Goal: Transaction & Acquisition: Purchase product/service

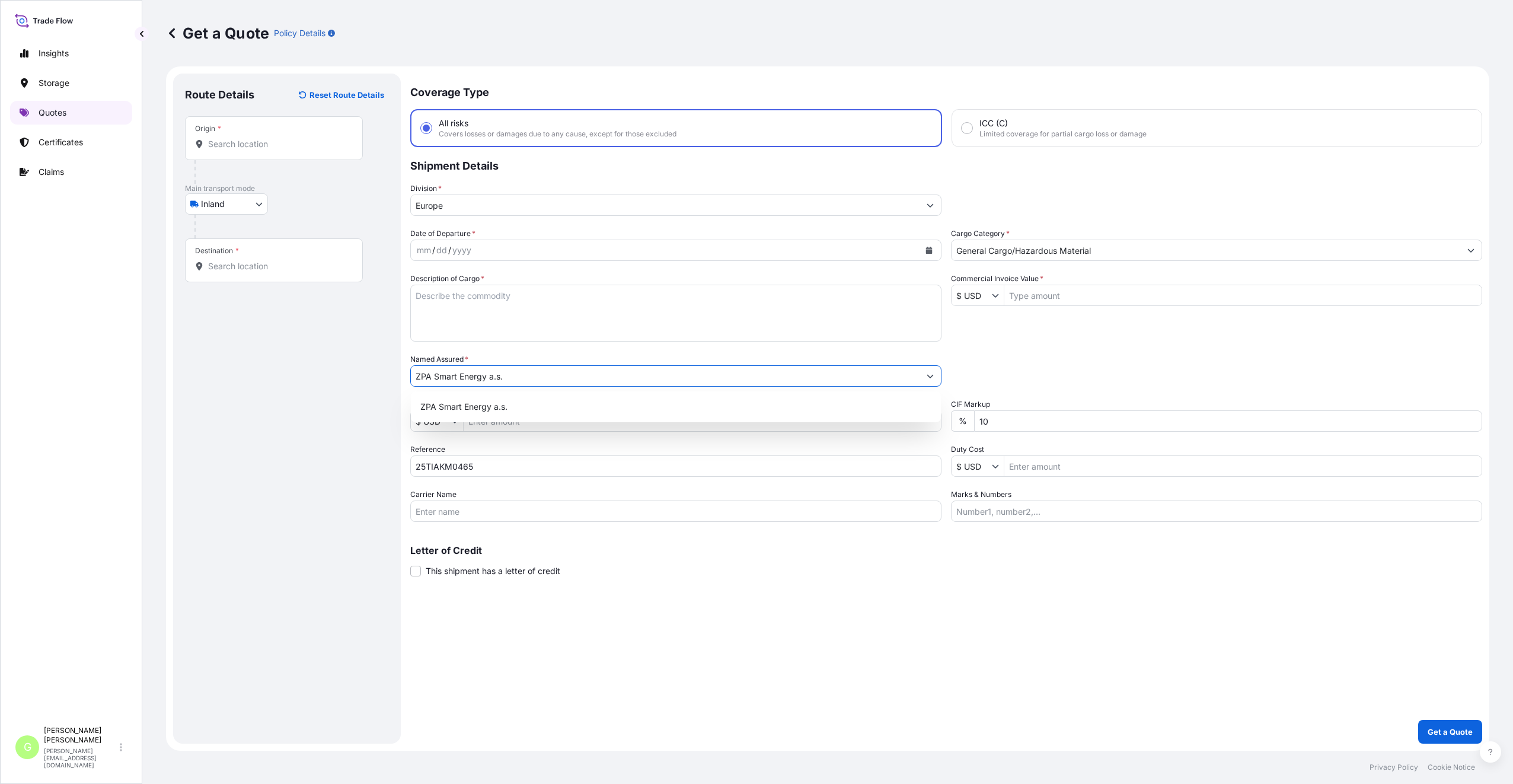
select select "Inland"
drag, startPoint x: 495, startPoint y: 375, endPoint x: 365, endPoint y: 383, distance: 130.2
click at [365, 383] on form "Route Details Reset Route Details Place of loading Road / Inland Road / Inland …" at bounding box center [828, 408] width 1323 height 684
type input "elisde"
click at [492, 464] on input "25TIAKM0465" at bounding box center [675, 466] width 531 height 21
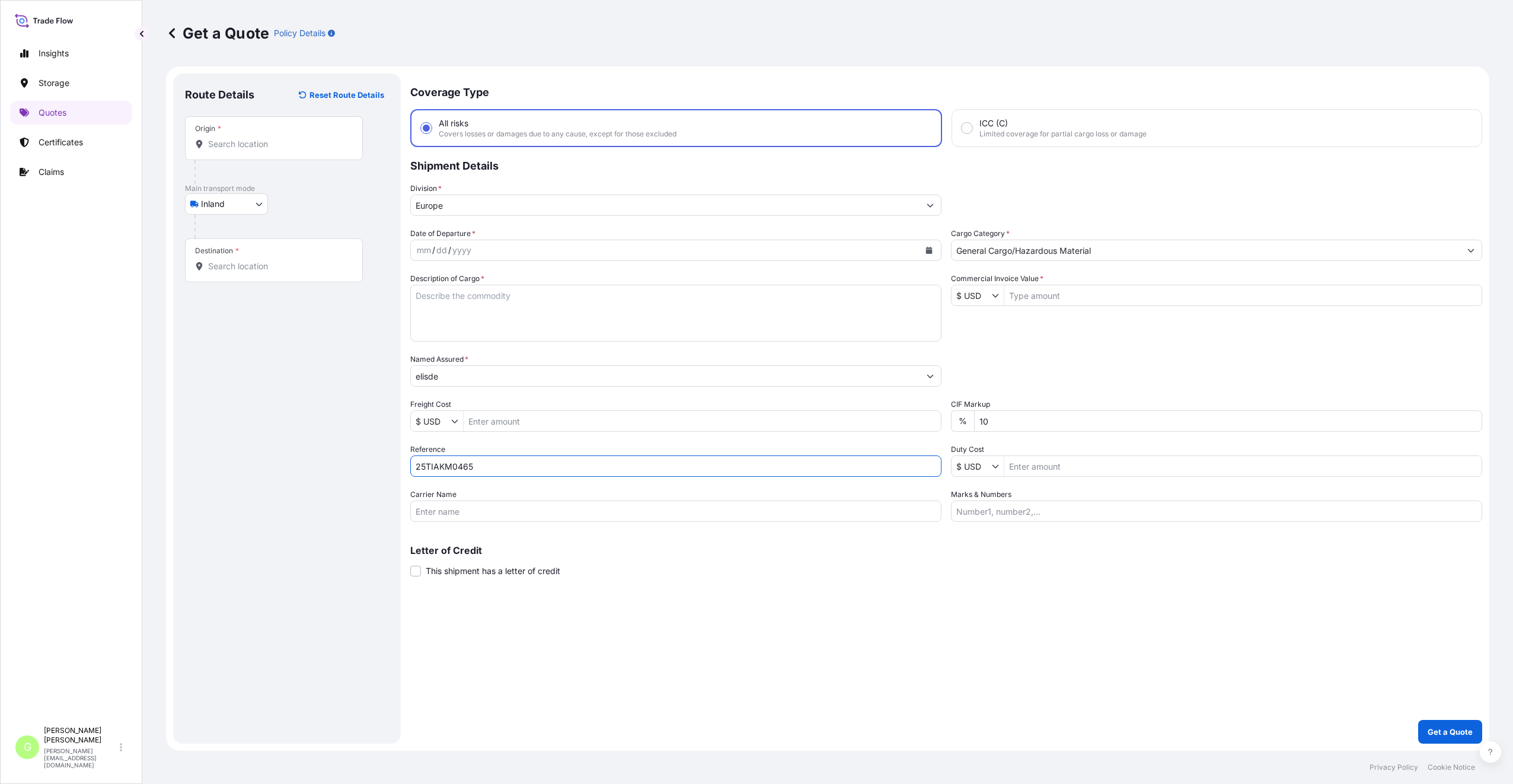
drag, startPoint x: 492, startPoint y: 464, endPoint x: 420, endPoint y: 468, distance: 72.1
click at [420, 468] on input "25TIAKM0465" at bounding box center [675, 466] width 531 height 21
paste input "7"
type input "25TIAKM0467"
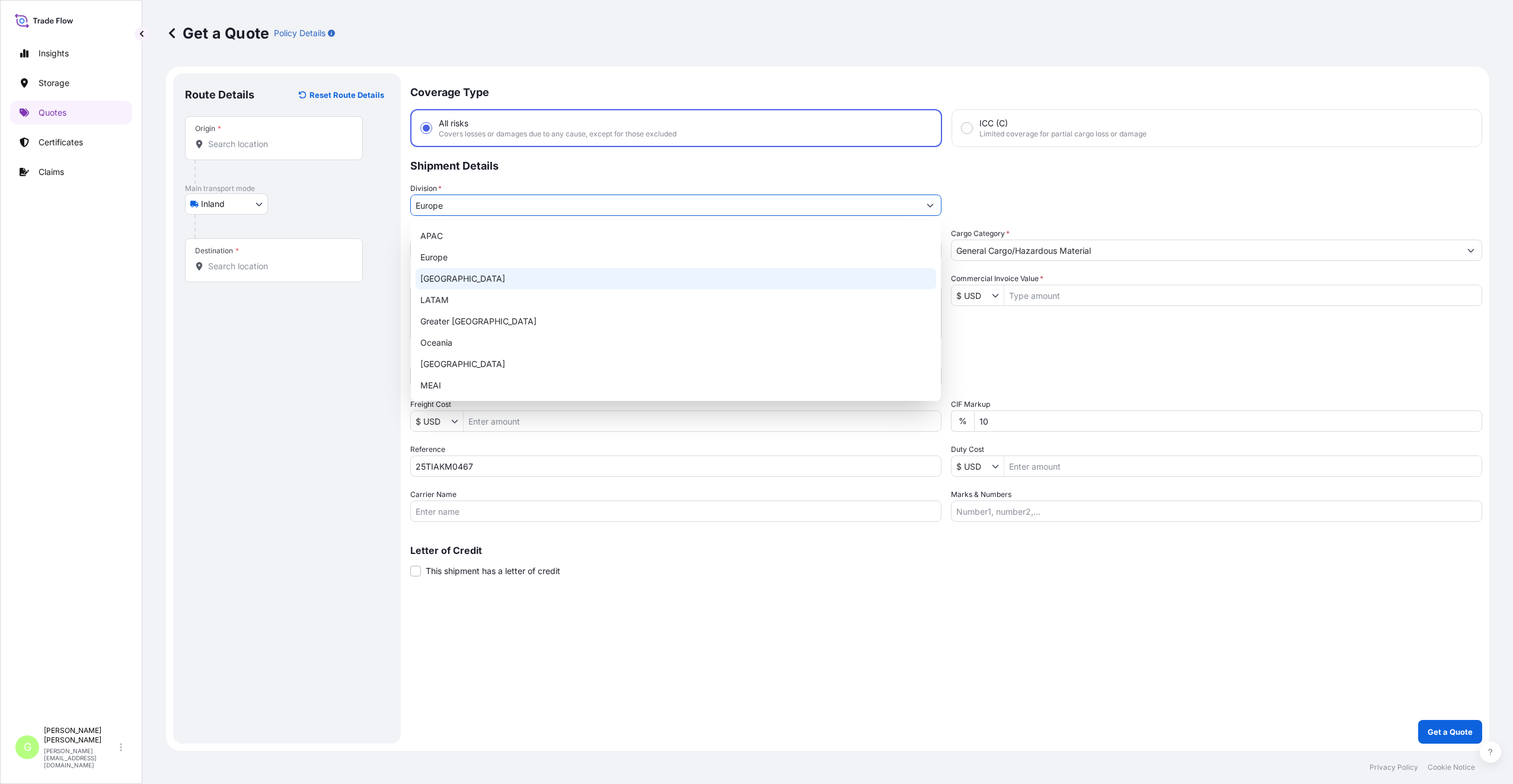
click at [429, 201] on input "Europe" at bounding box center [665, 205] width 509 height 21
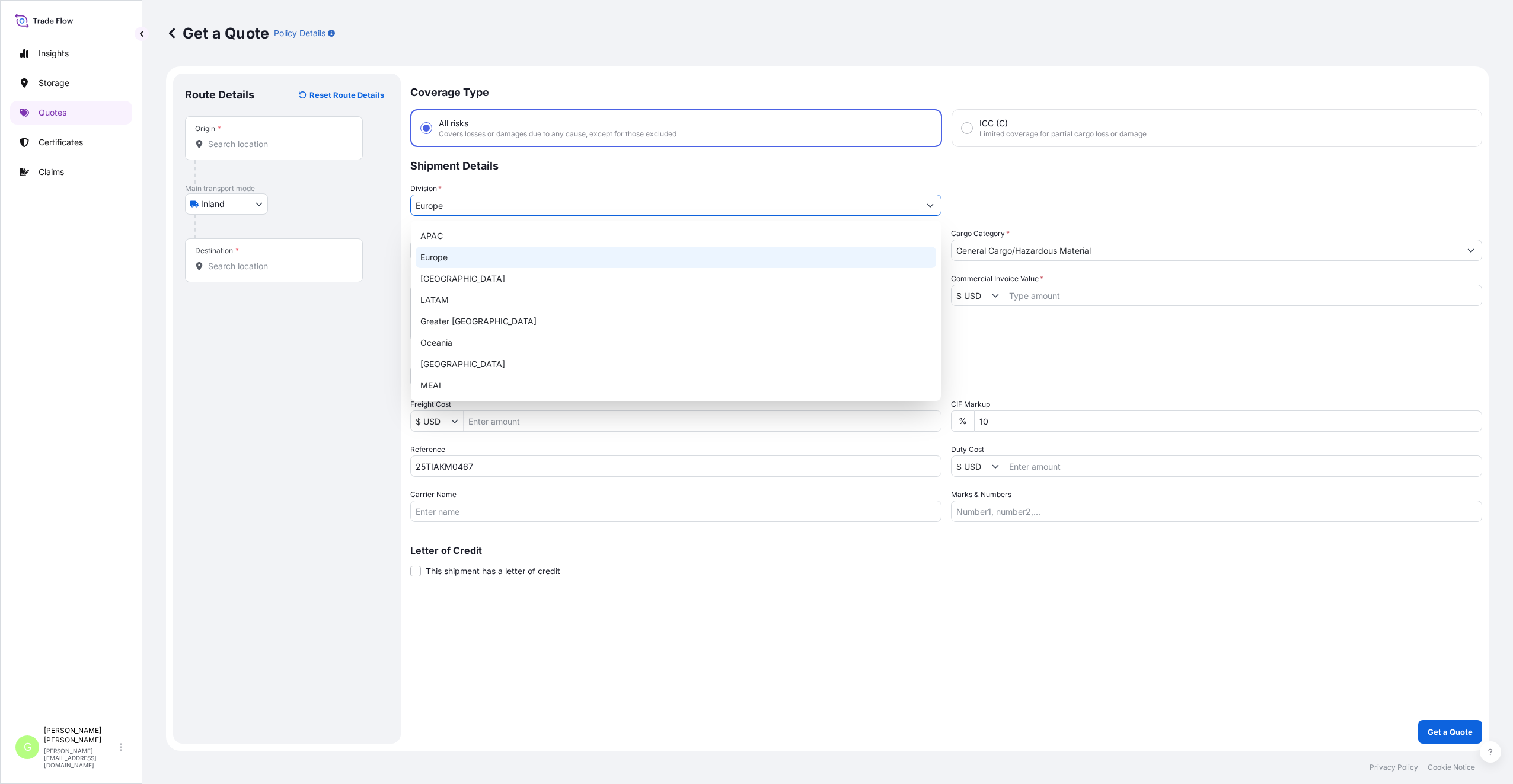
click at [448, 256] on div "Europe" at bounding box center [676, 257] width 520 height 21
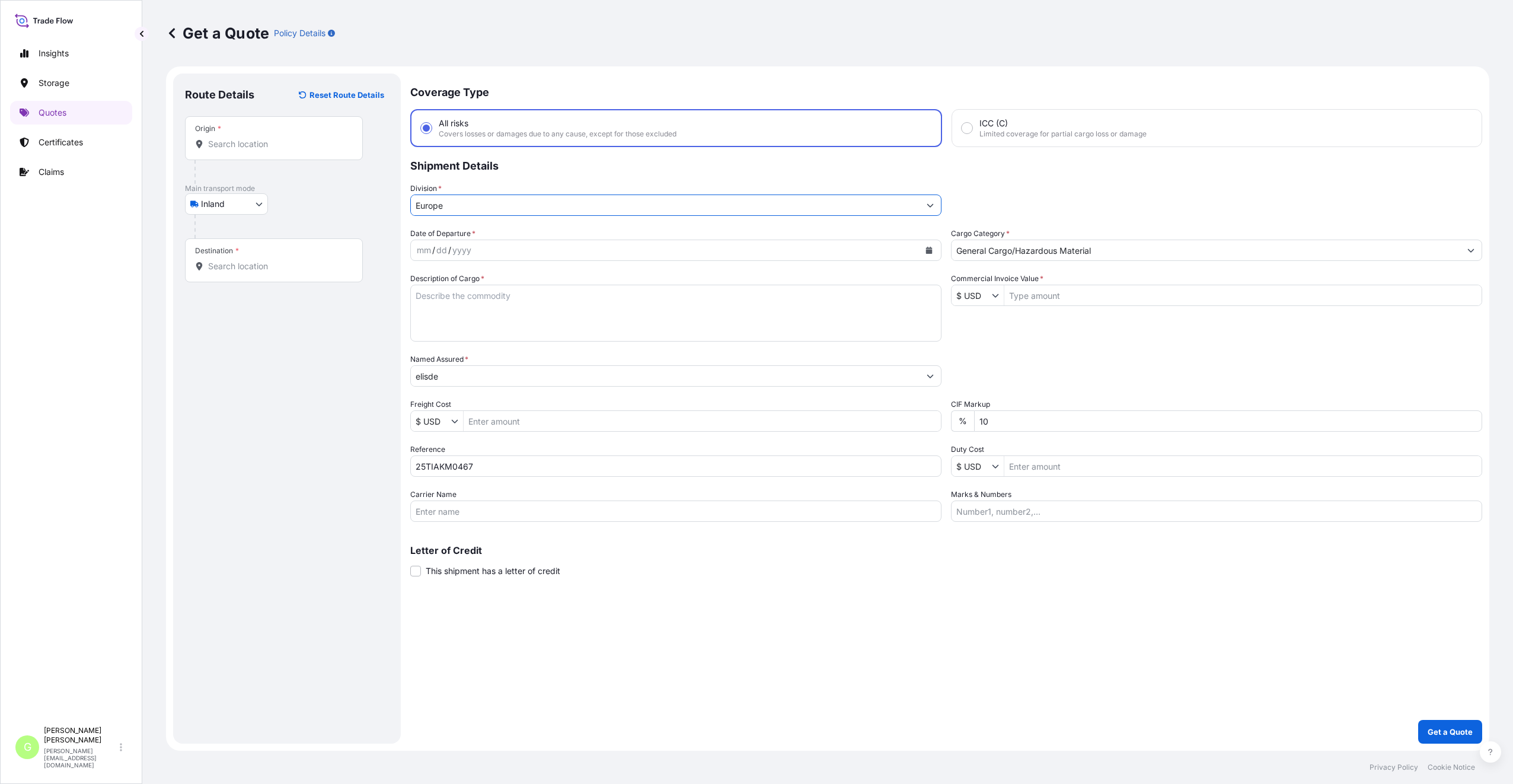
click at [1024, 249] on input "General Cargo/Hazardous Material" at bounding box center [1206, 250] width 509 height 21
drag, startPoint x: 482, startPoint y: 382, endPoint x: 399, endPoint y: 376, distance: 83.2
click at [399, 376] on form "Route Details Reset Route Details Place of loading Road / Inland Road / Inland …" at bounding box center [828, 408] width 1323 height 684
paste input "Elisdesign s.r.o."
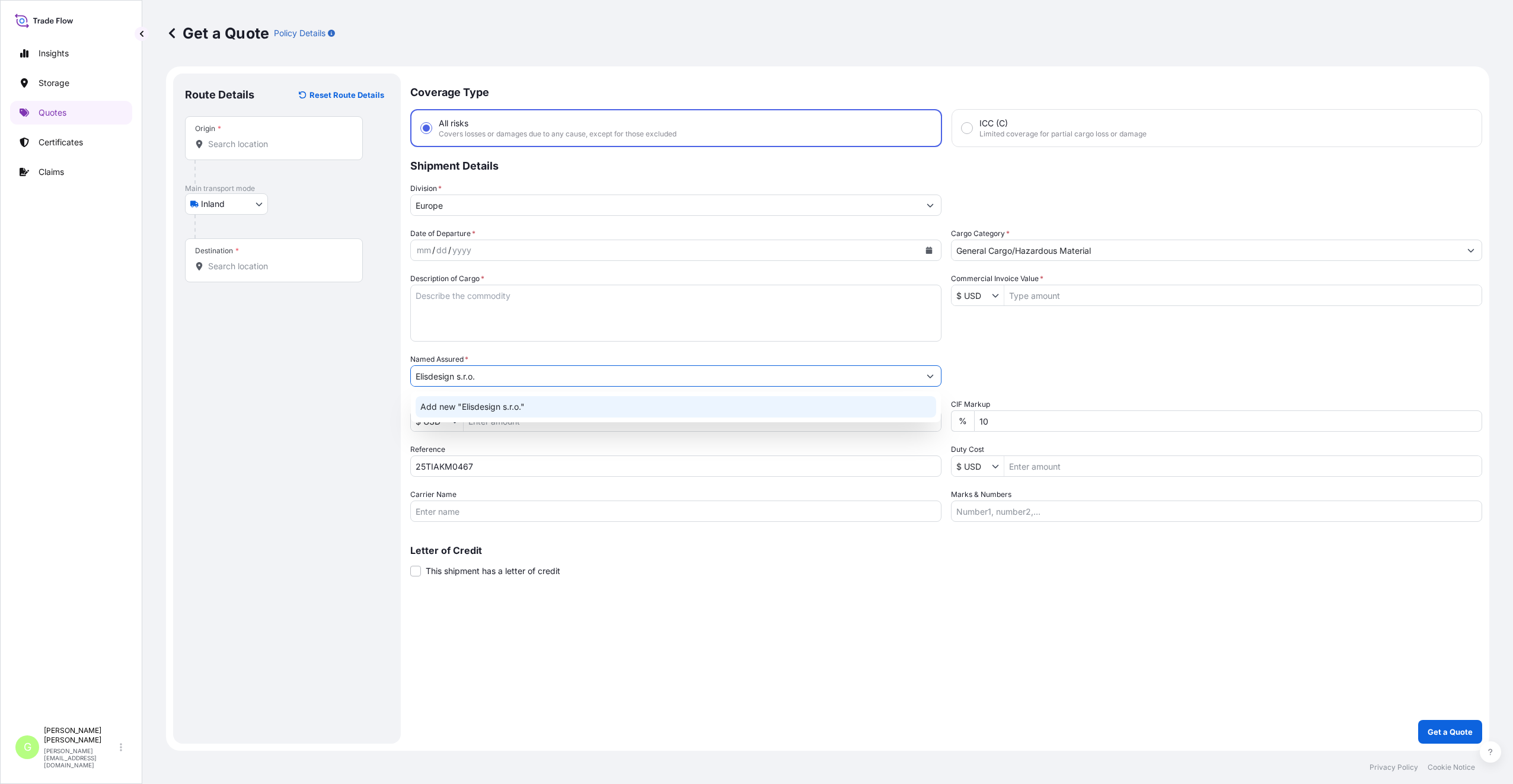
click at [472, 400] on div "Add new "Elisdesign s.r.o."" at bounding box center [676, 407] width 520 height 21
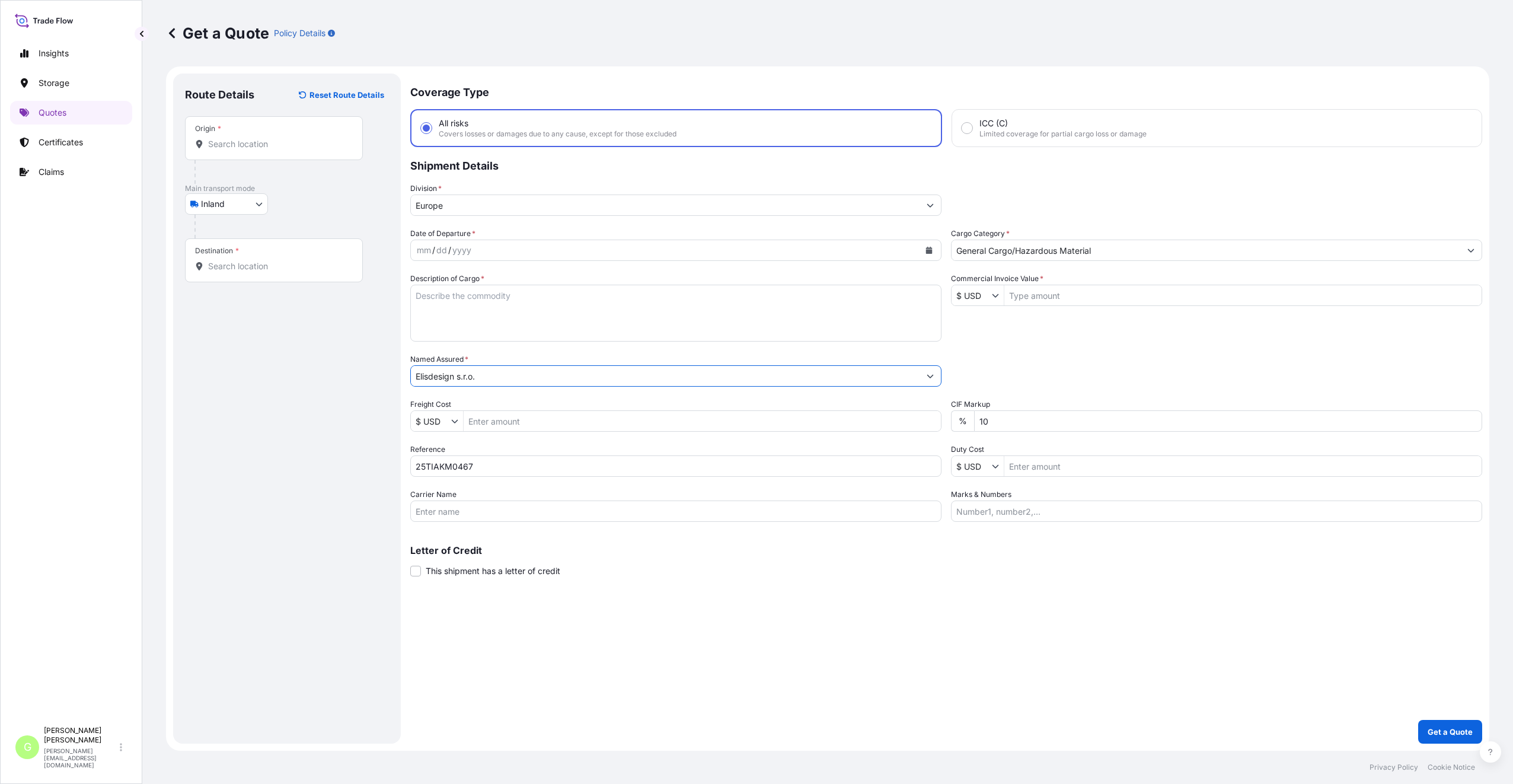
type input "Elisdesign s.r.o."
click at [1105, 295] on input "Commercial Invoice Value *" at bounding box center [1243, 295] width 477 height 21
paste input "56652.8600"
type input "56,652.86"
click at [475, 421] on input "Freight Cost" at bounding box center [702, 421] width 477 height 21
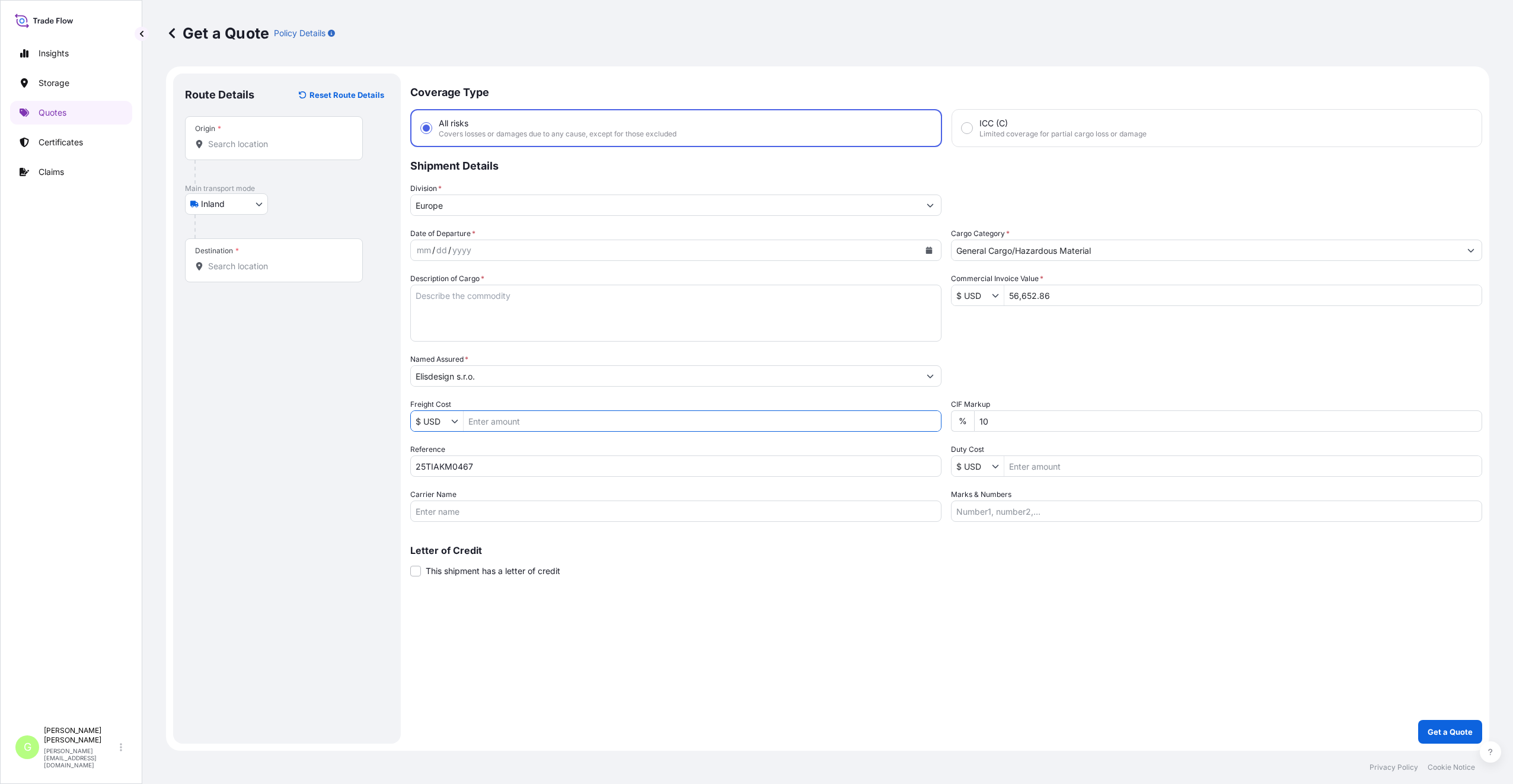
paste input "8320"
type input "8,320"
click at [235, 145] on input "Origin *" at bounding box center [277, 144] width 140 height 12
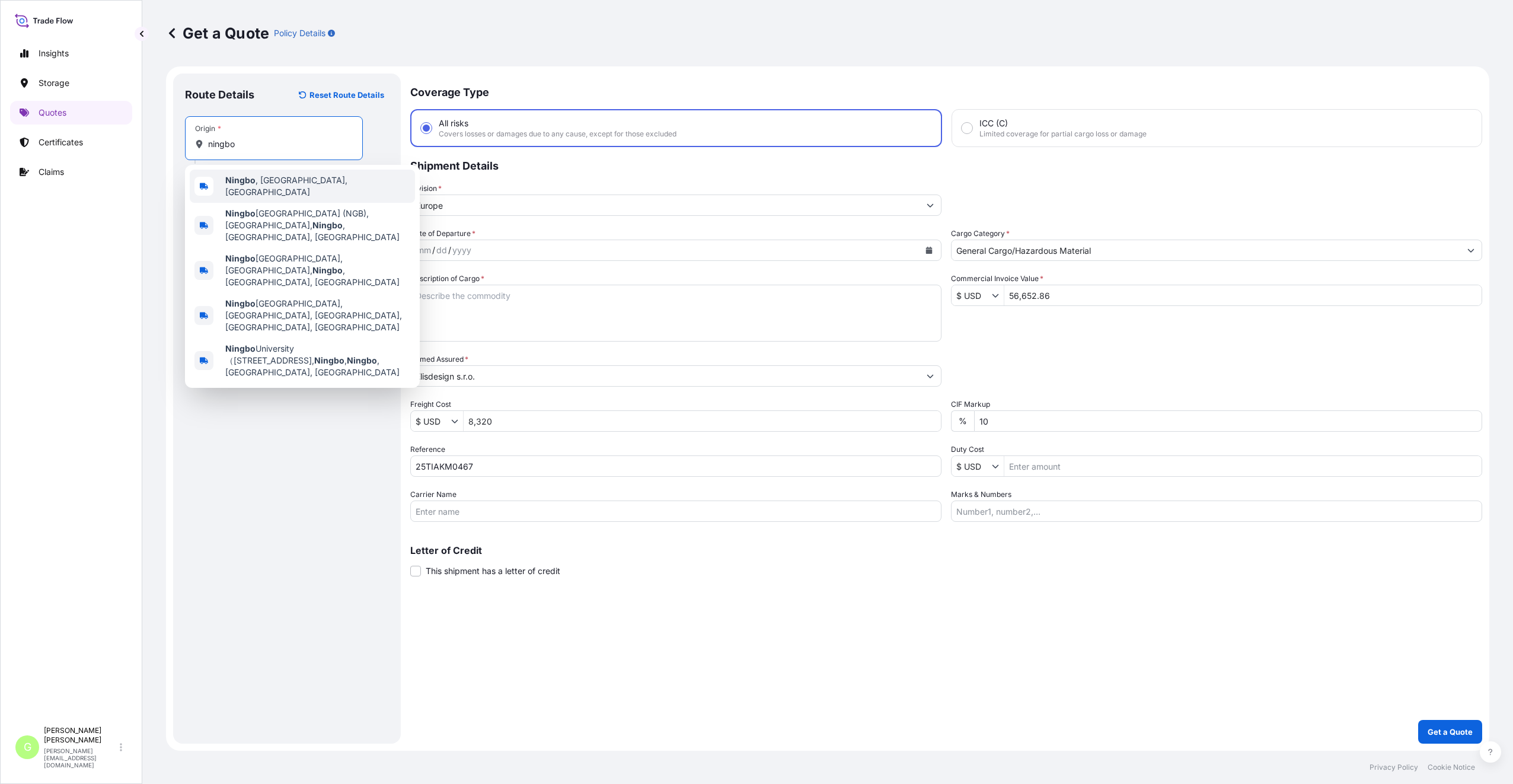
click at [275, 179] on span "[GEOGRAPHIC_DATA] , [GEOGRAPHIC_DATA], [GEOGRAPHIC_DATA]" at bounding box center [318, 186] width 185 height 24
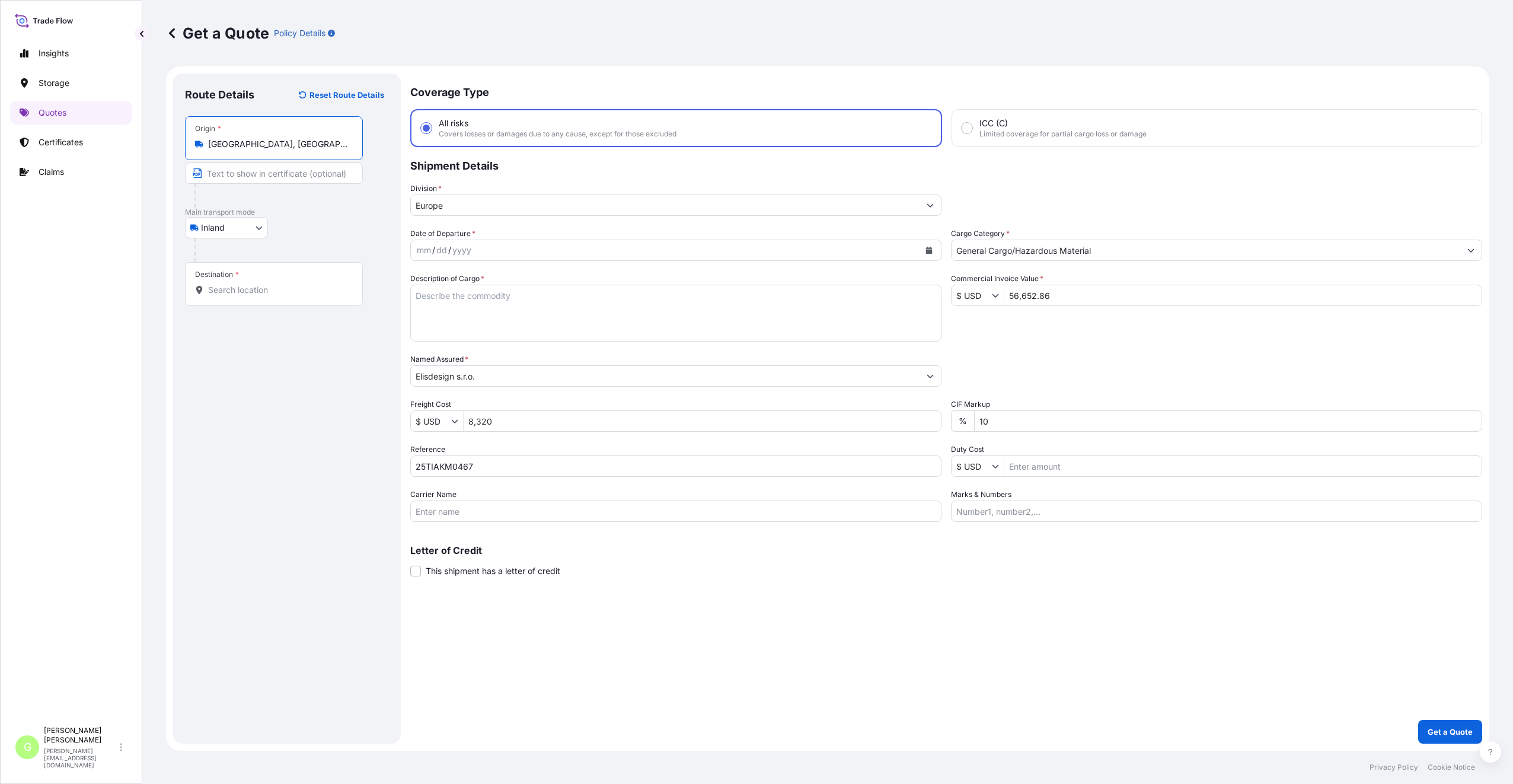
type input "[GEOGRAPHIC_DATA], [GEOGRAPHIC_DATA], [GEOGRAPHIC_DATA]"
click at [250, 176] on input "Text to appear on certificate" at bounding box center [276, 173] width 182 height 21
type input "[GEOGRAPHIC_DATA], [GEOGRAPHIC_DATA]"
click at [259, 292] on input "Destination *" at bounding box center [277, 290] width 140 height 12
click at [232, 296] on div "Destination *" at bounding box center [274, 284] width 178 height 44
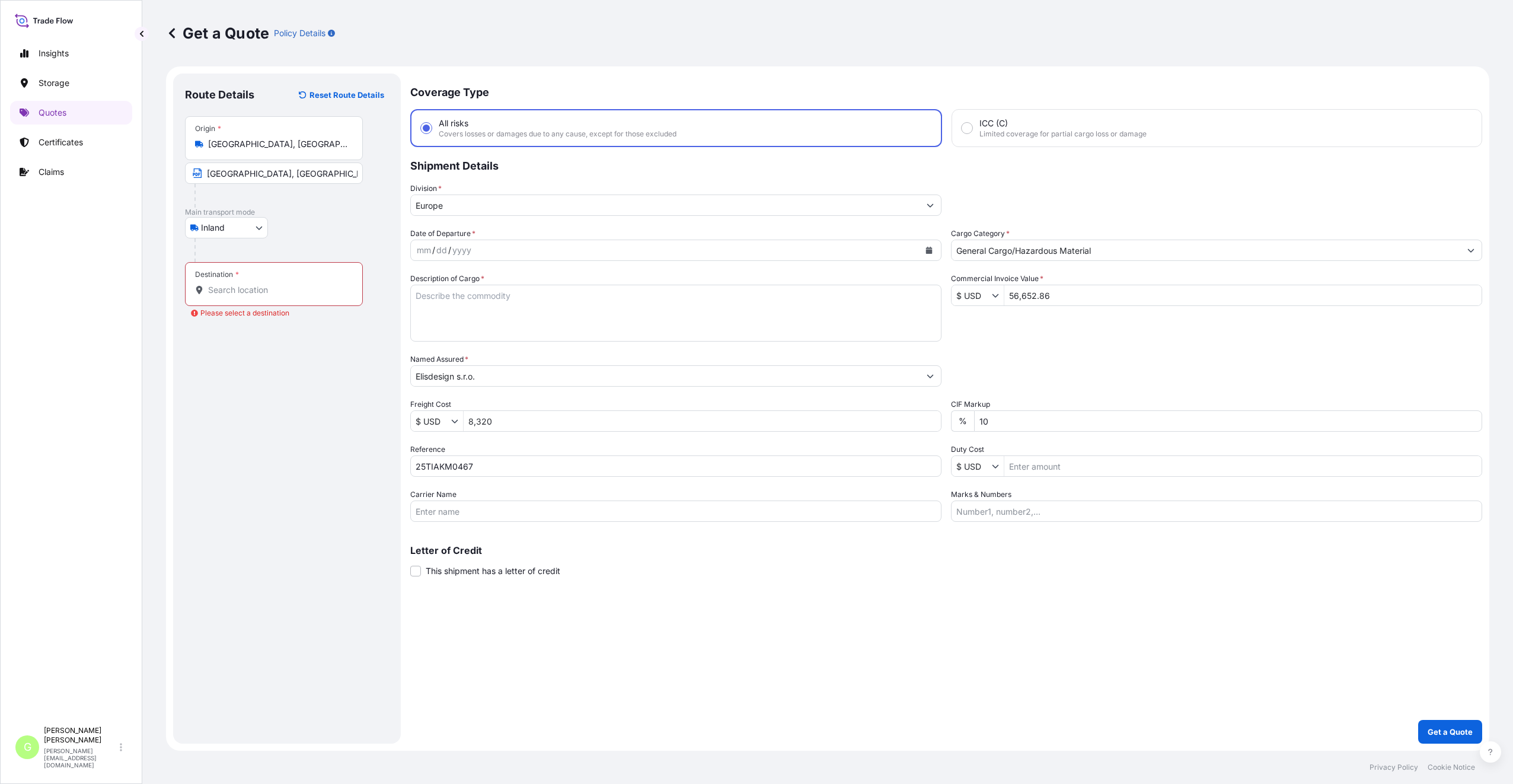
click at [232, 296] on input "Destination * Please select a destination" at bounding box center [277, 290] width 140 height 12
drag, startPoint x: 232, startPoint y: 295, endPoint x: 216, endPoint y: 285, distance: 18.9
click at [216, 285] on input "Destination * Please select a destination" at bounding box center [277, 290] width 140 height 12
paste input "Baška"
drag, startPoint x: 252, startPoint y: 297, endPoint x: 201, endPoint y: 294, distance: 51.1
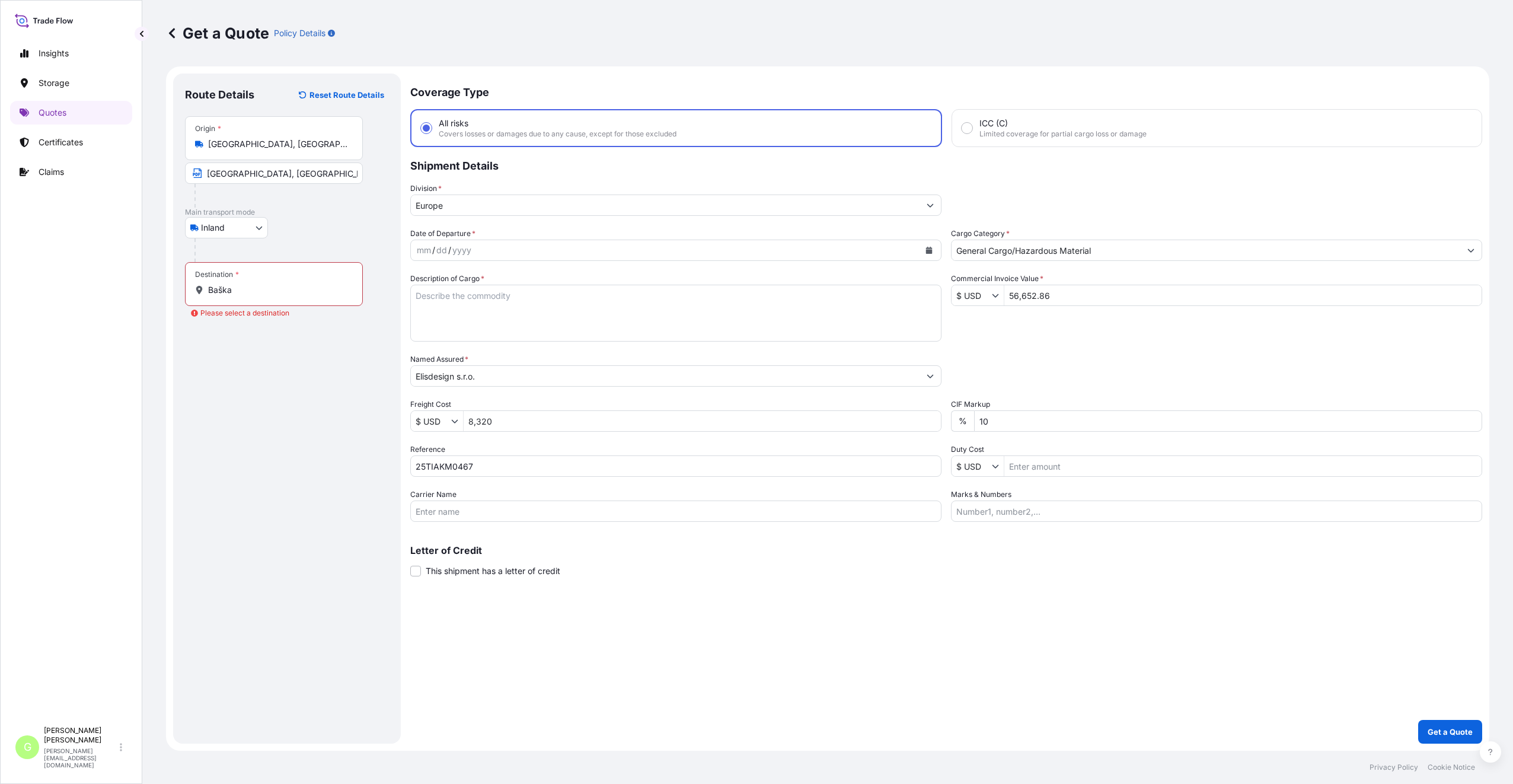
click at [201, 294] on div "Destination * Baška" at bounding box center [274, 284] width 178 height 44
click at [208, 294] on input "Baška" at bounding box center [277, 290] width 140 height 12
drag, startPoint x: 253, startPoint y: 291, endPoint x: 201, endPoint y: 290, distance: 52.0
click at [201, 290] on div "Baška" at bounding box center [274, 290] width 158 height 12
paste input "Kunčičky u [GEOGRAPHIC_DATA]"
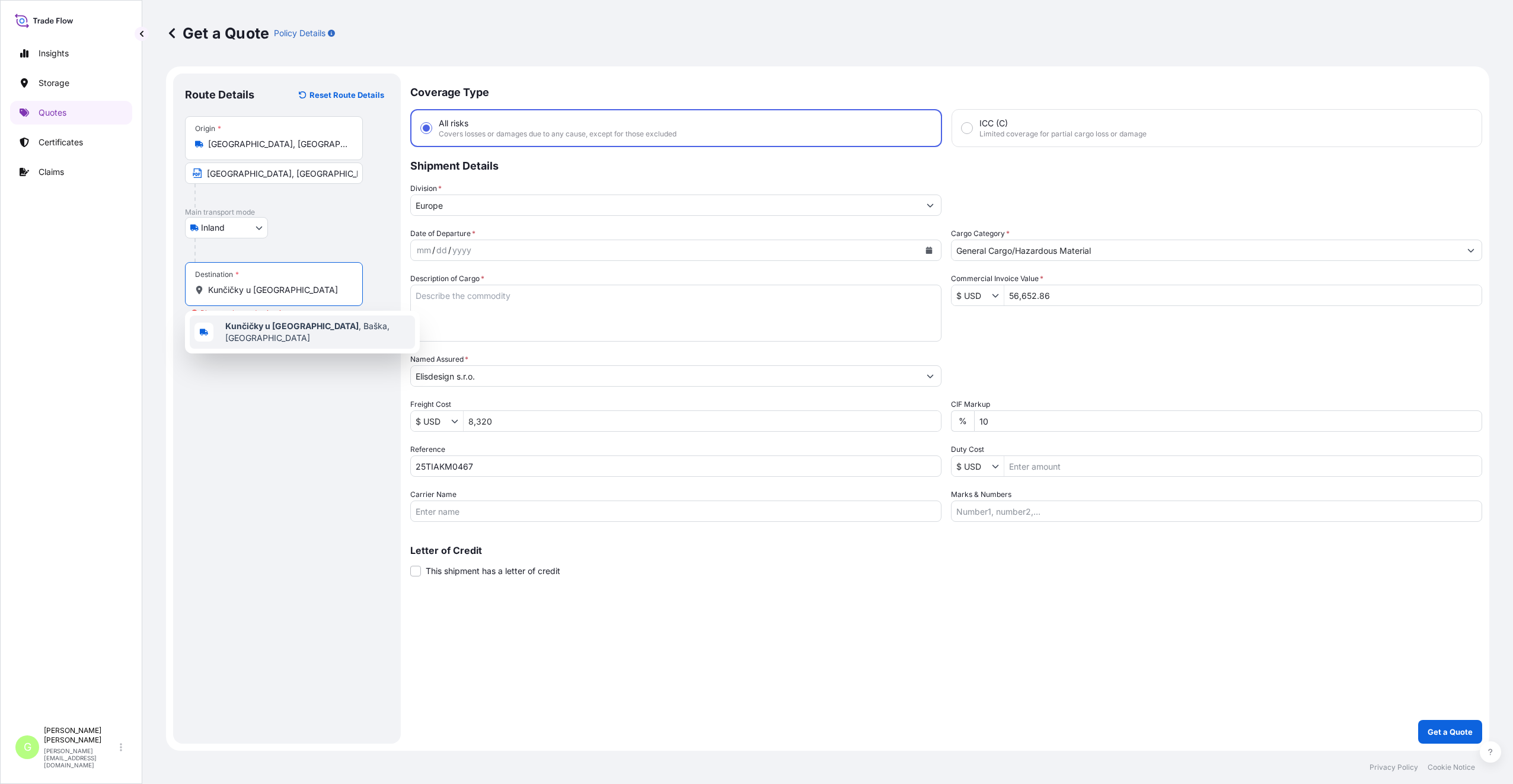
click at [311, 331] on span "Kunčičky u [GEOGRAPHIC_DATA] , [GEOGRAPHIC_DATA], [GEOGRAPHIC_DATA]" at bounding box center [318, 332] width 185 height 24
type input "Kunčičky u [GEOGRAPHIC_DATA], [GEOGRAPHIC_DATA], [GEOGRAPHIC_DATA]"
drag, startPoint x: 206, startPoint y: 290, endPoint x: 368, endPoint y: 288, distance: 162.0
click at [368, 288] on div "Destination * Kunčičky u [GEOGRAPHIC_DATA], [GEOGRAPHIC_DATA], [GEOGRAPHIC_DATA]" at bounding box center [287, 296] width 204 height 67
drag, startPoint x: 368, startPoint y: 288, endPoint x: 327, endPoint y: 283, distance: 41.3
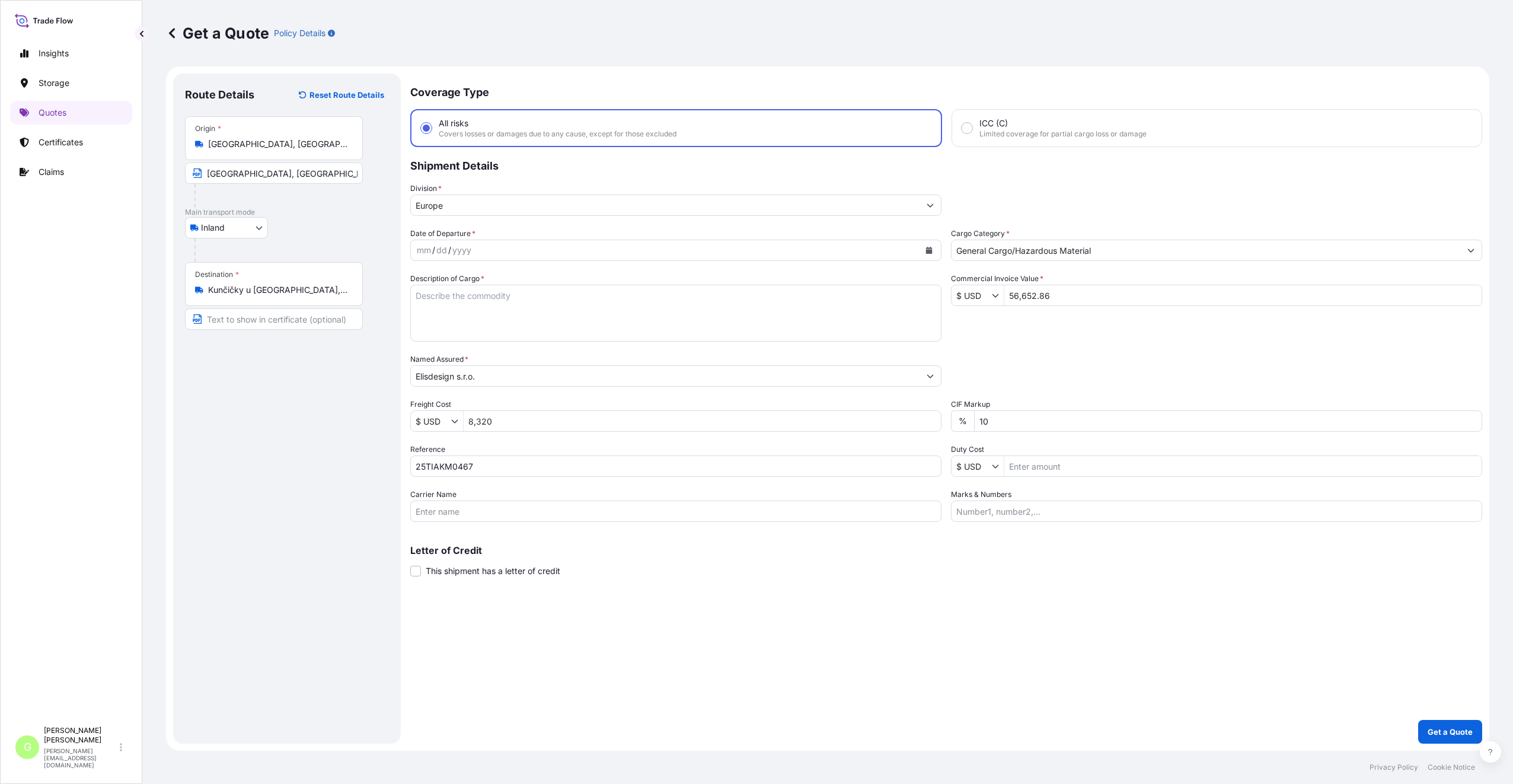
drag, startPoint x: 327, startPoint y: 283, endPoint x: 295, endPoint y: 293, distance: 33.5
copy icon
click at [275, 397] on div "Route Details Reset Route Details Place of loading Road / [GEOGRAPHIC_DATA] / I…" at bounding box center [287, 408] width 204 height 646
click at [234, 320] on input "Text to appear on certificate" at bounding box center [274, 319] width 178 height 21
paste input "Kunčičky u [GEOGRAPHIC_DATA], [GEOGRAPHIC_DATA], [GEOGRAPHIC_DATA]"
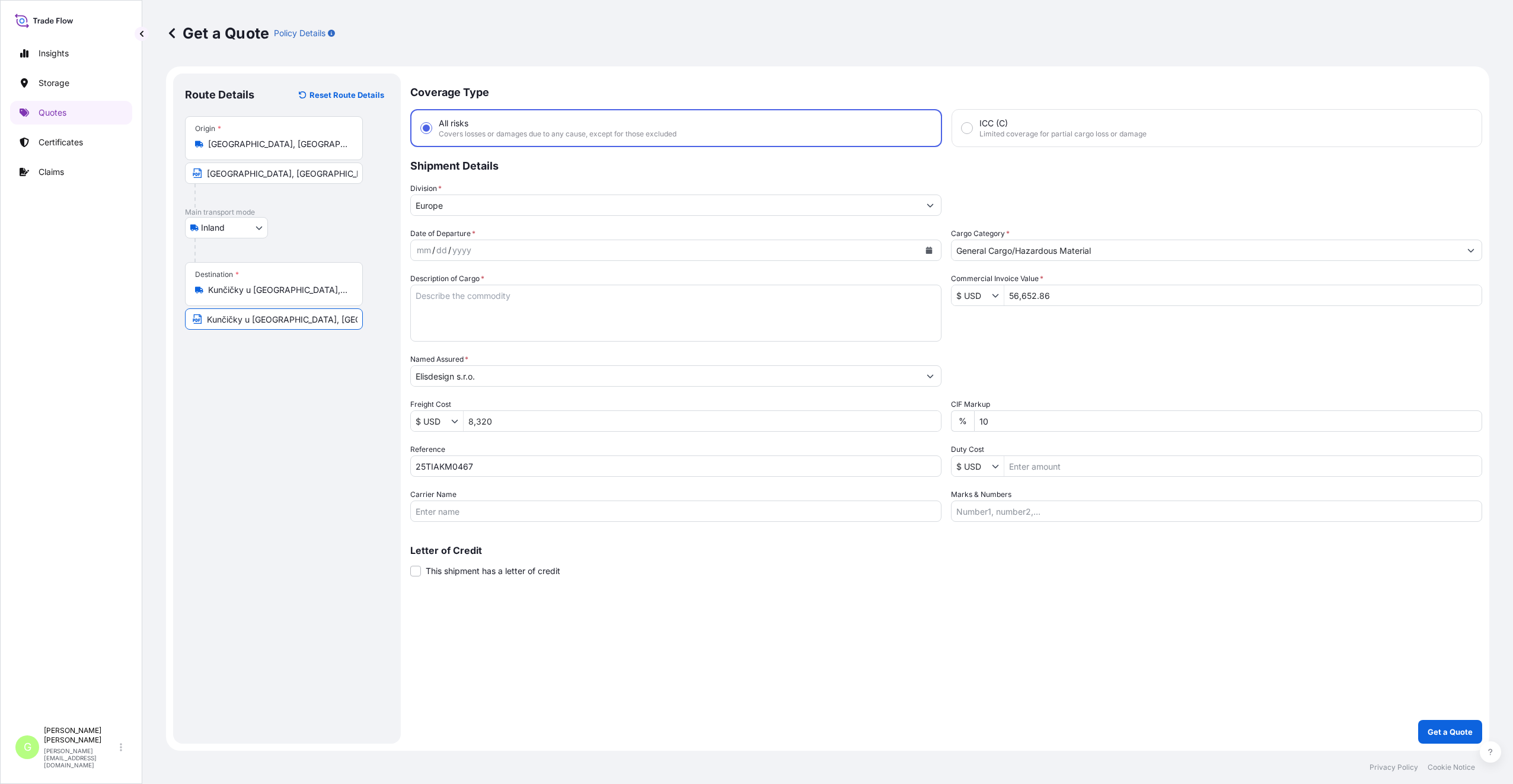
type input "Kunčičky u [GEOGRAPHIC_DATA], [GEOGRAPHIC_DATA], [GEOGRAPHIC_DATA]"
click at [246, 433] on div "Route Details Reset Route Details Place of loading Road / [GEOGRAPHIC_DATA] / I…" at bounding box center [287, 408] width 204 height 646
drag, startPoint x: 294, startPoint y: 406, endPoint x: 378, endPoint y: 388, distance: 85.9
click at [294, 408] on div "Route Details Reset Route Details Place of loading Road / [GEOGRAPHIC_DATA] / I…" at bounding box center [287, 408] width 204 height 646
click at [929, 249] on icon "Calendar" at bounding box center [929, 250] width 7 height 7
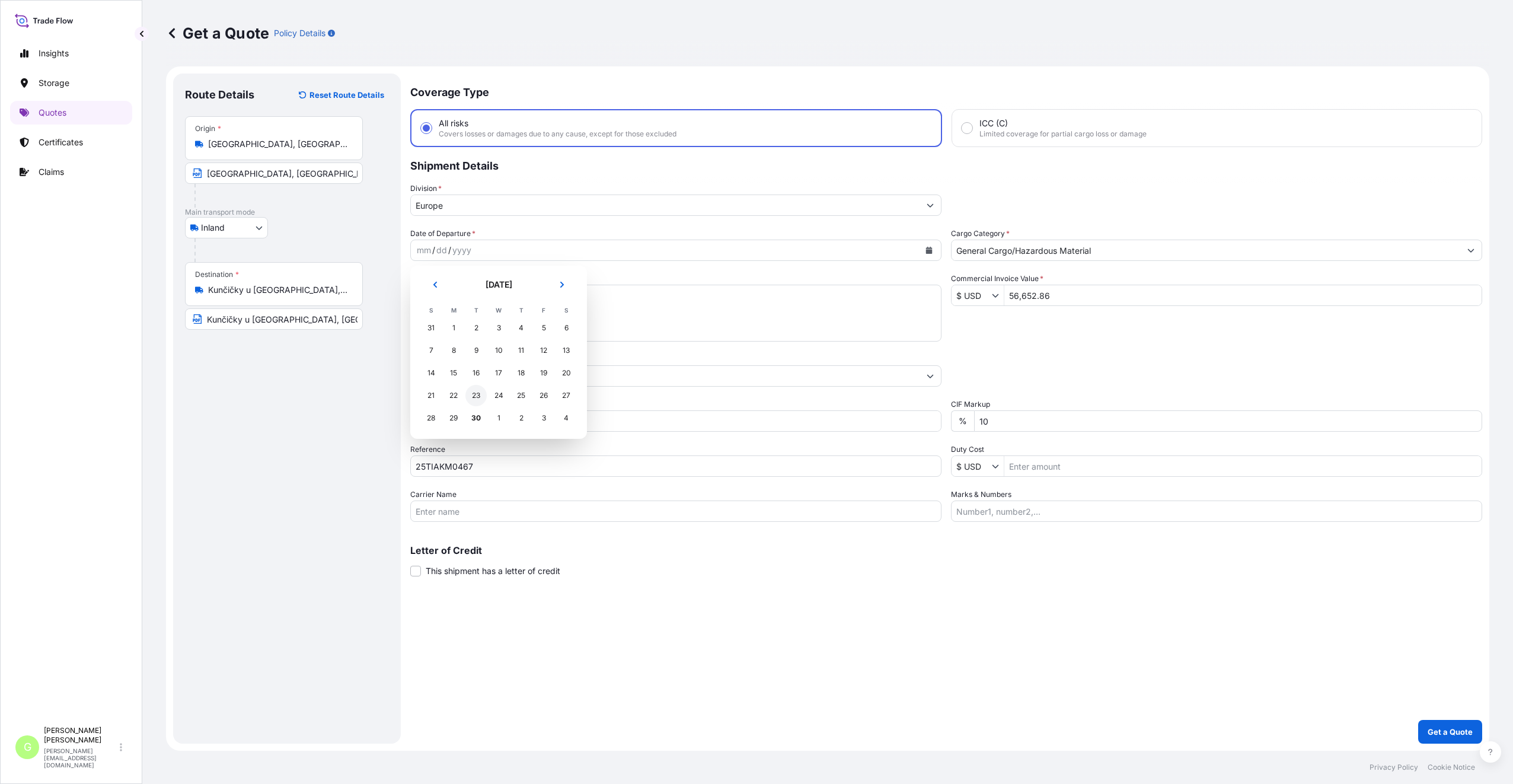
click at [477, 396] on div "23" at bounding box center [476, 396] width 22 height 21
click at [450, 283] on label "Description of Cargo *" at bounding box center [447, 278] width 74 height 12
click at [457, 295] on textarea "Description of Cargo *" at bounding box center [675, 312] width 531 height 57
type textarea "toys"
click at [479, 513] on input "Carrier Name" at bounding box center [675, 511] width 531 height 21
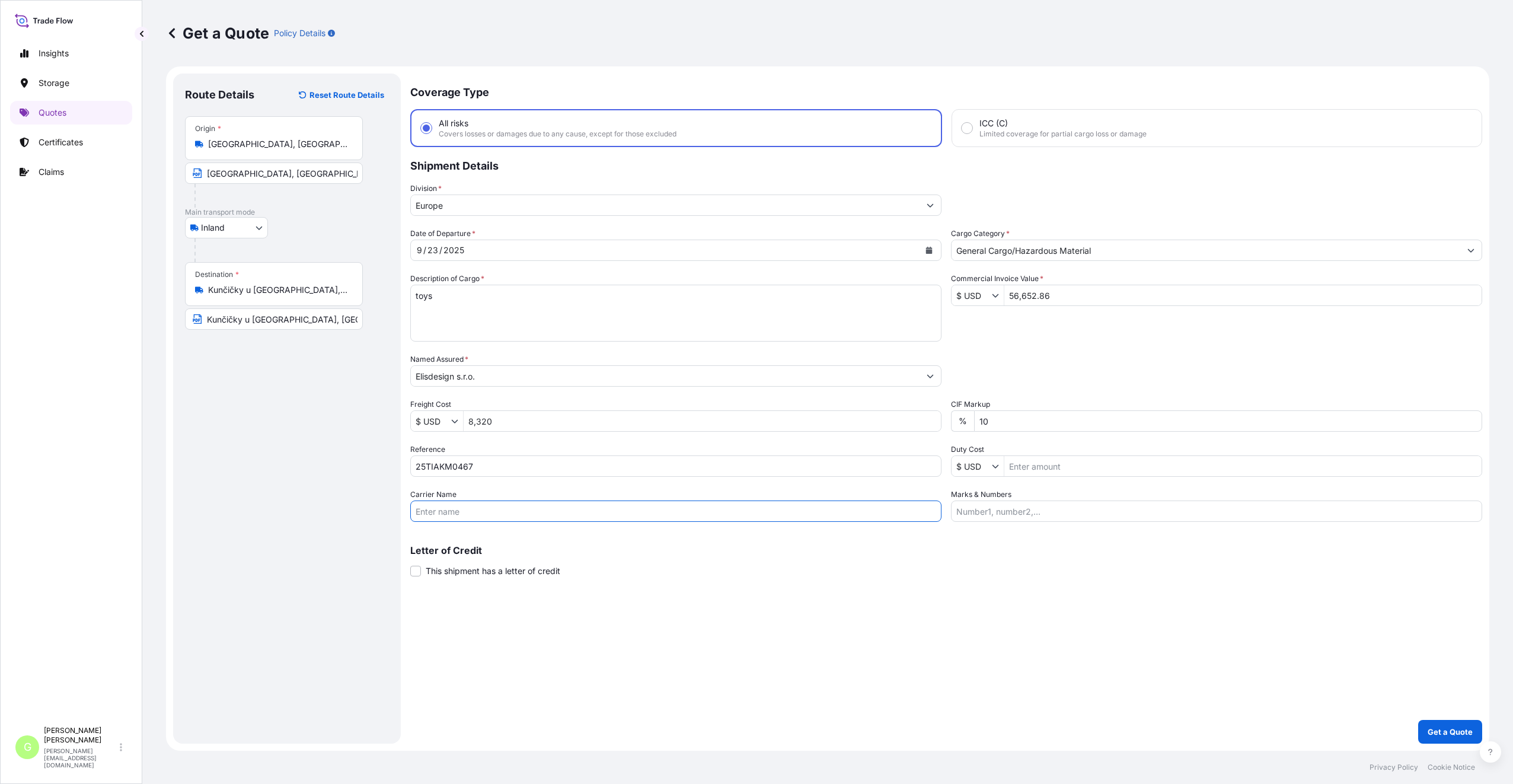
type input "CFS CESKA TREBOVA S.R.O."
click at [1450, 731] on p "Get a Quote" at bounding box center [1450, 731] width 45 height 12
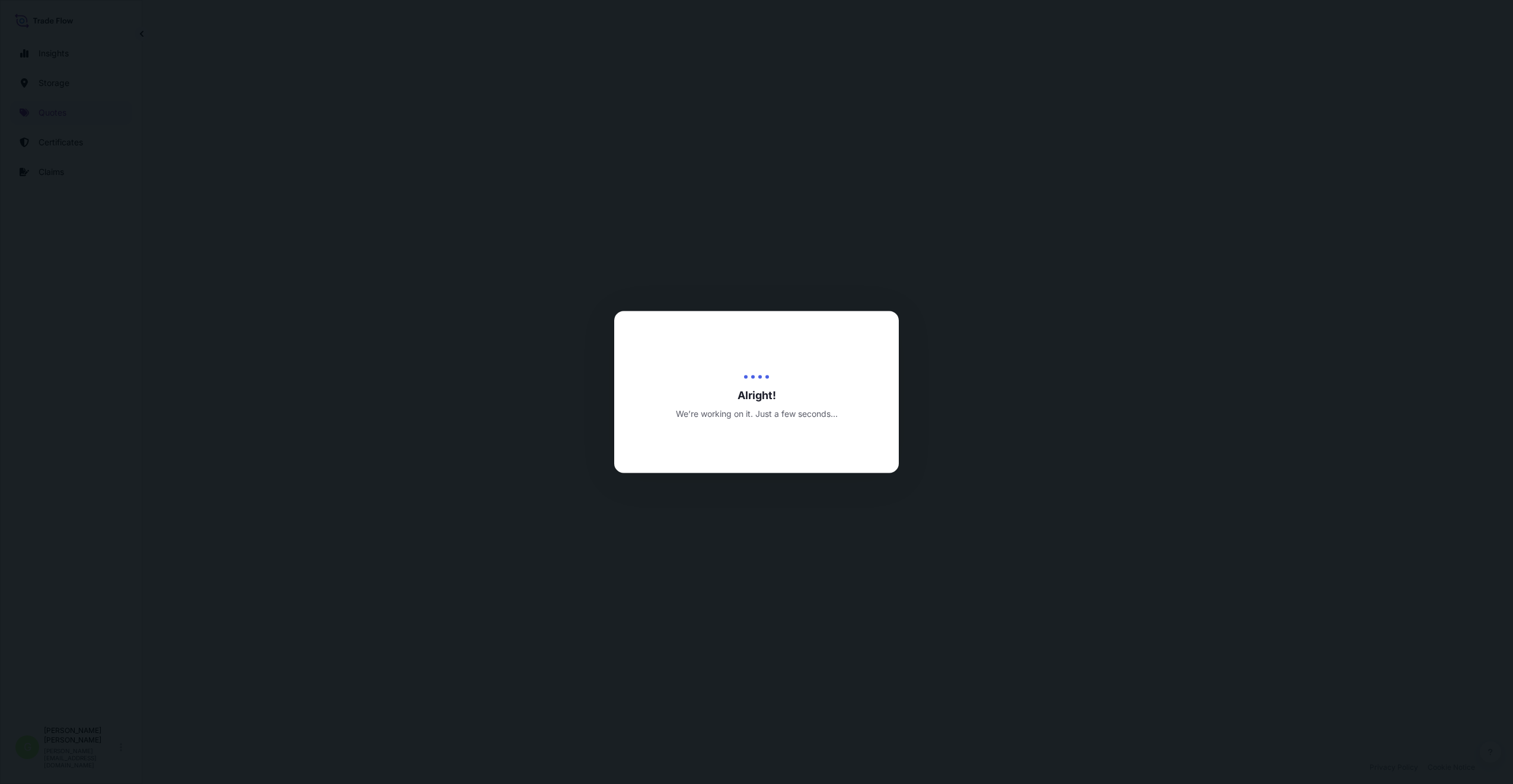
select select "Inland"
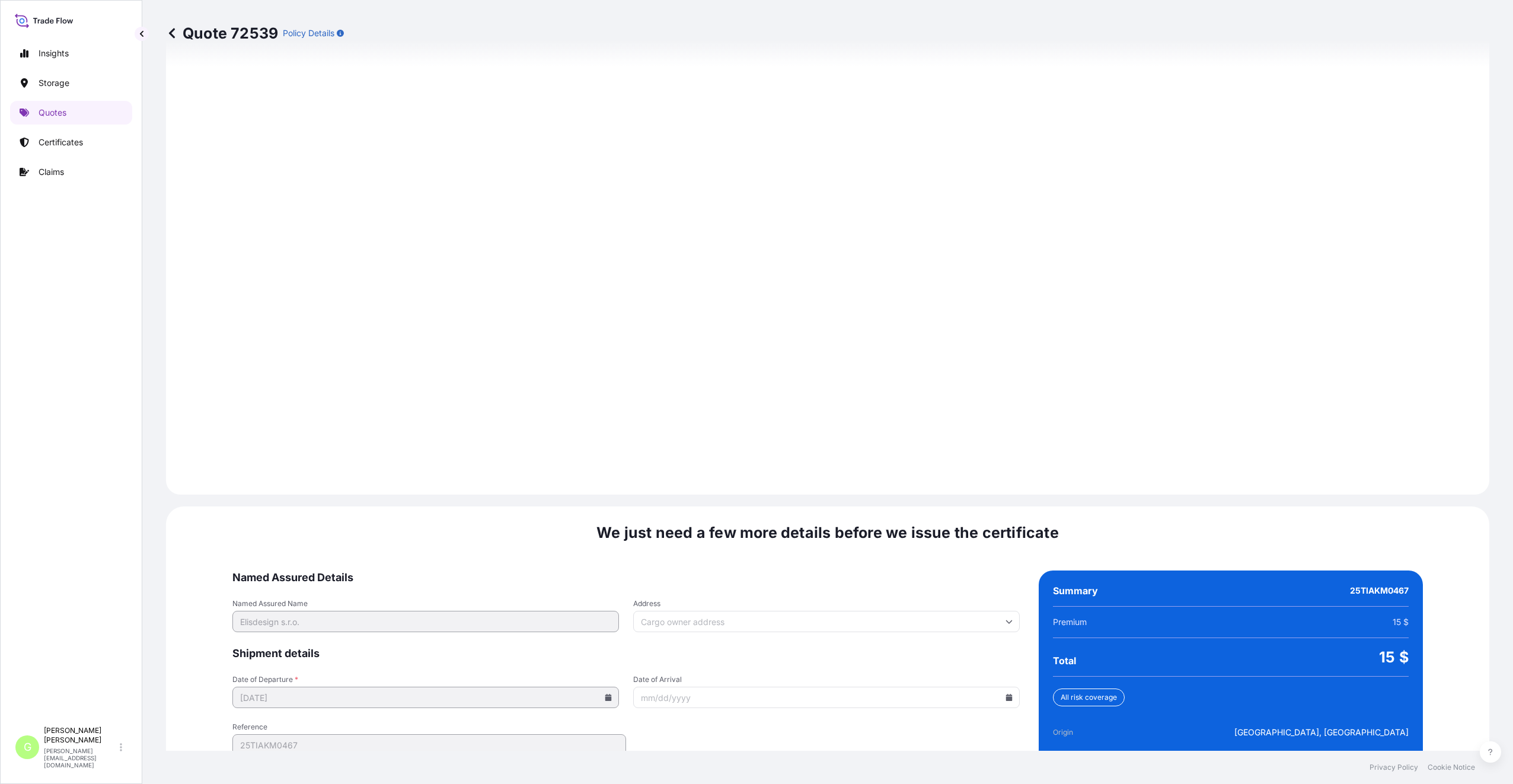
scroll to position [1428, 0]
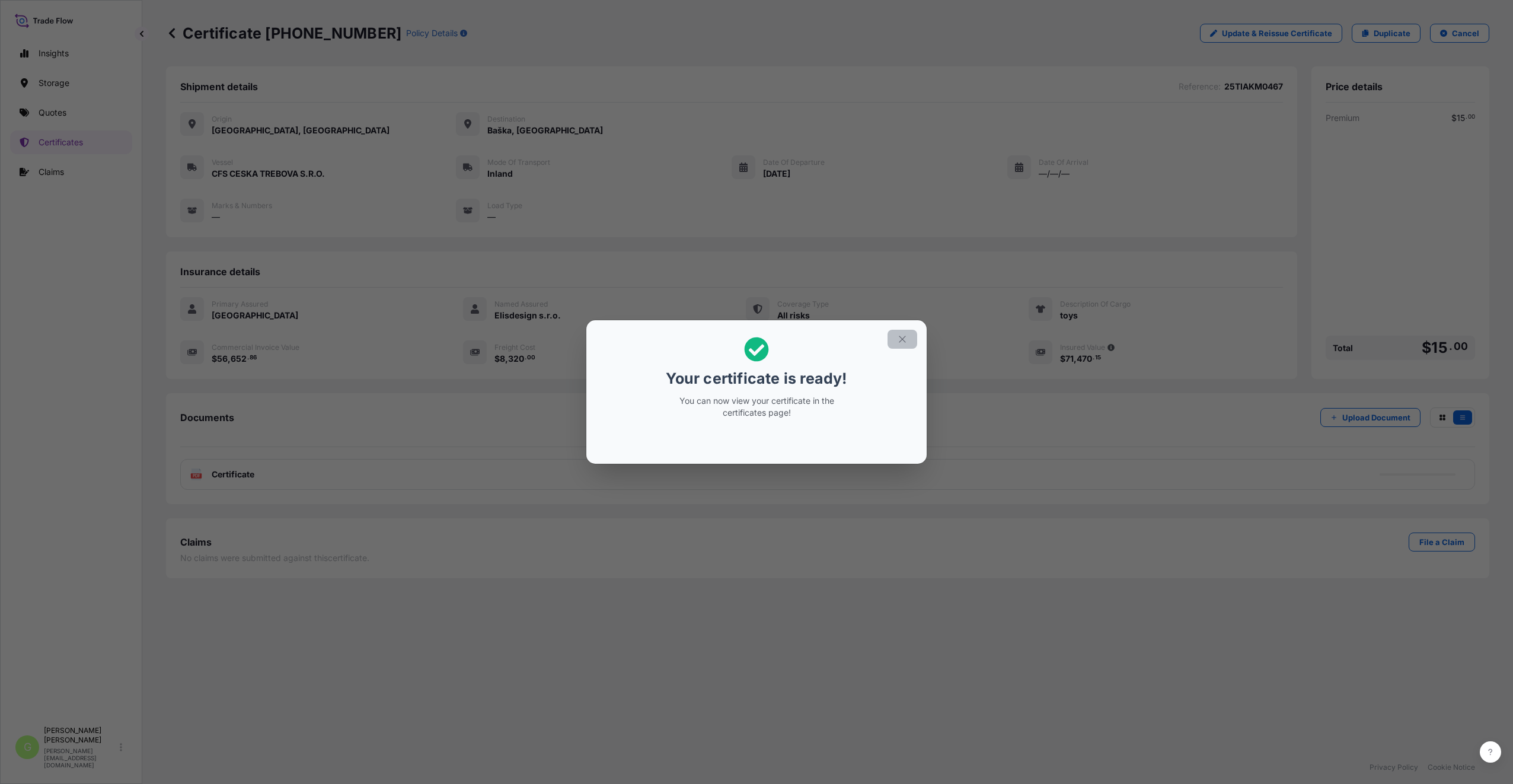
click at [899, 340] on icon "button" at bounding box center [902, 339] width 11 height 11
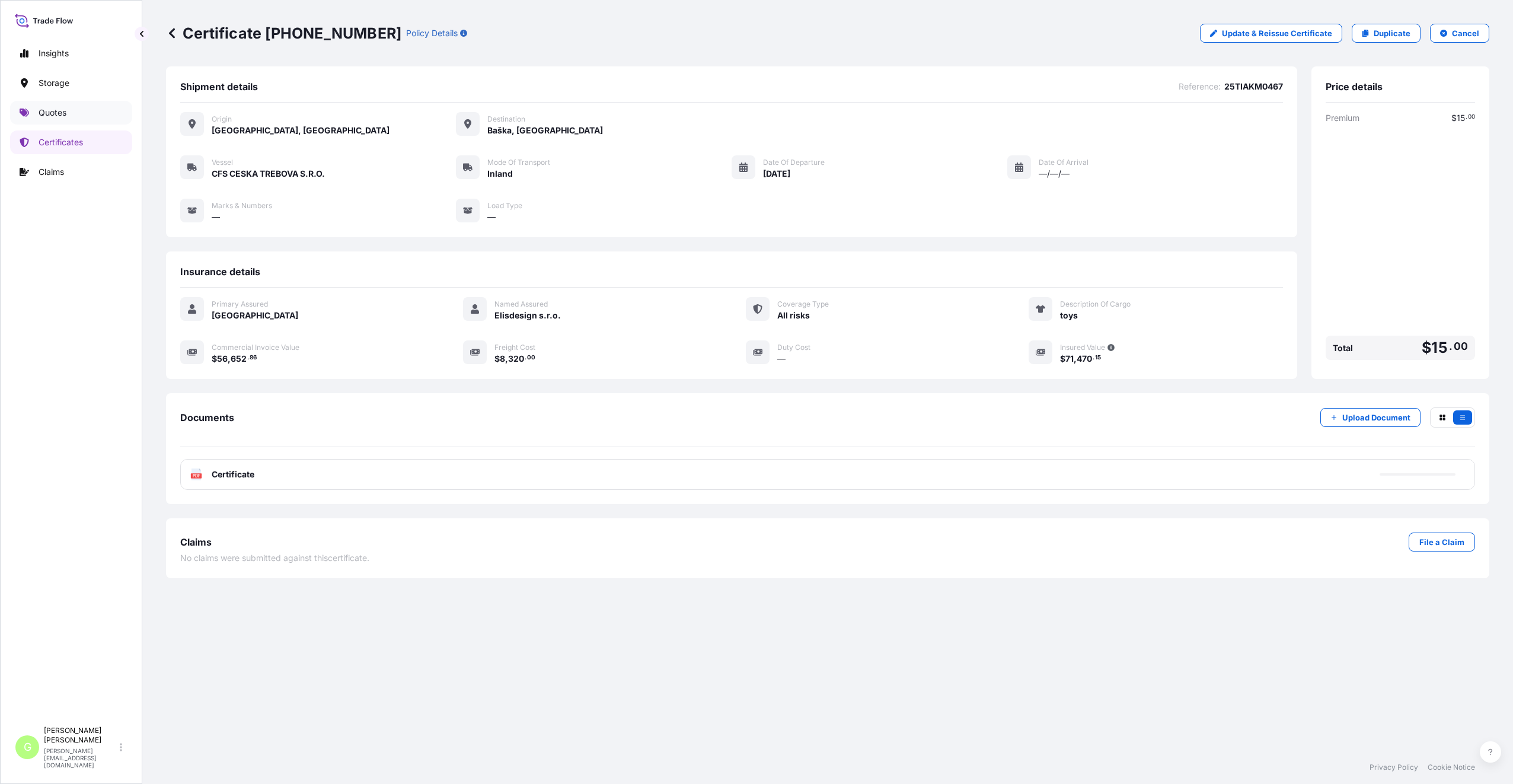
click at [64, 111] on p "Quotes" at bounding box center [52, 113] width 28 height 12
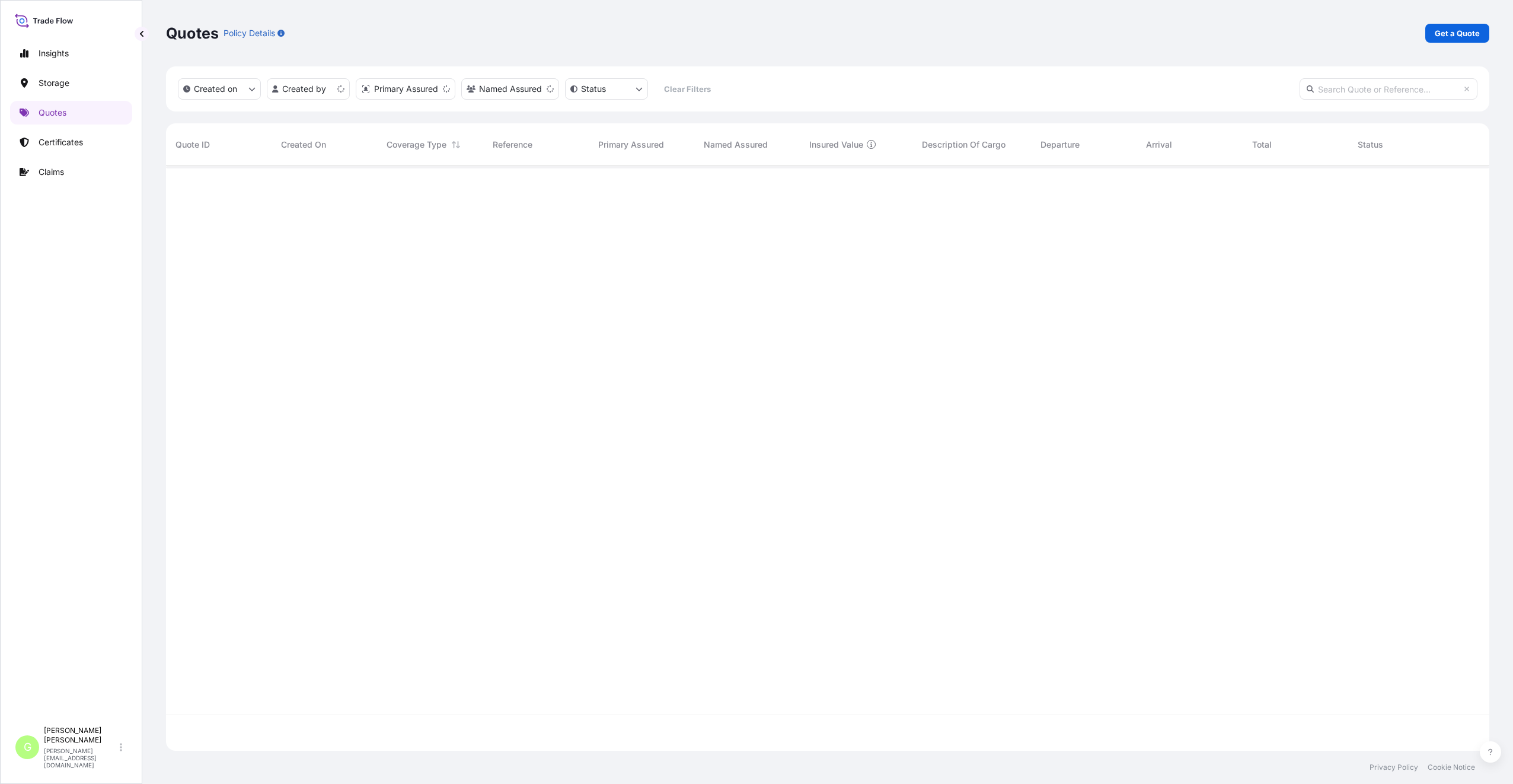
scroll to position [582, 1314]
click at [1450, 29] on p "Get a Quote" at bounding box center [1457, 33] width 45 height 12
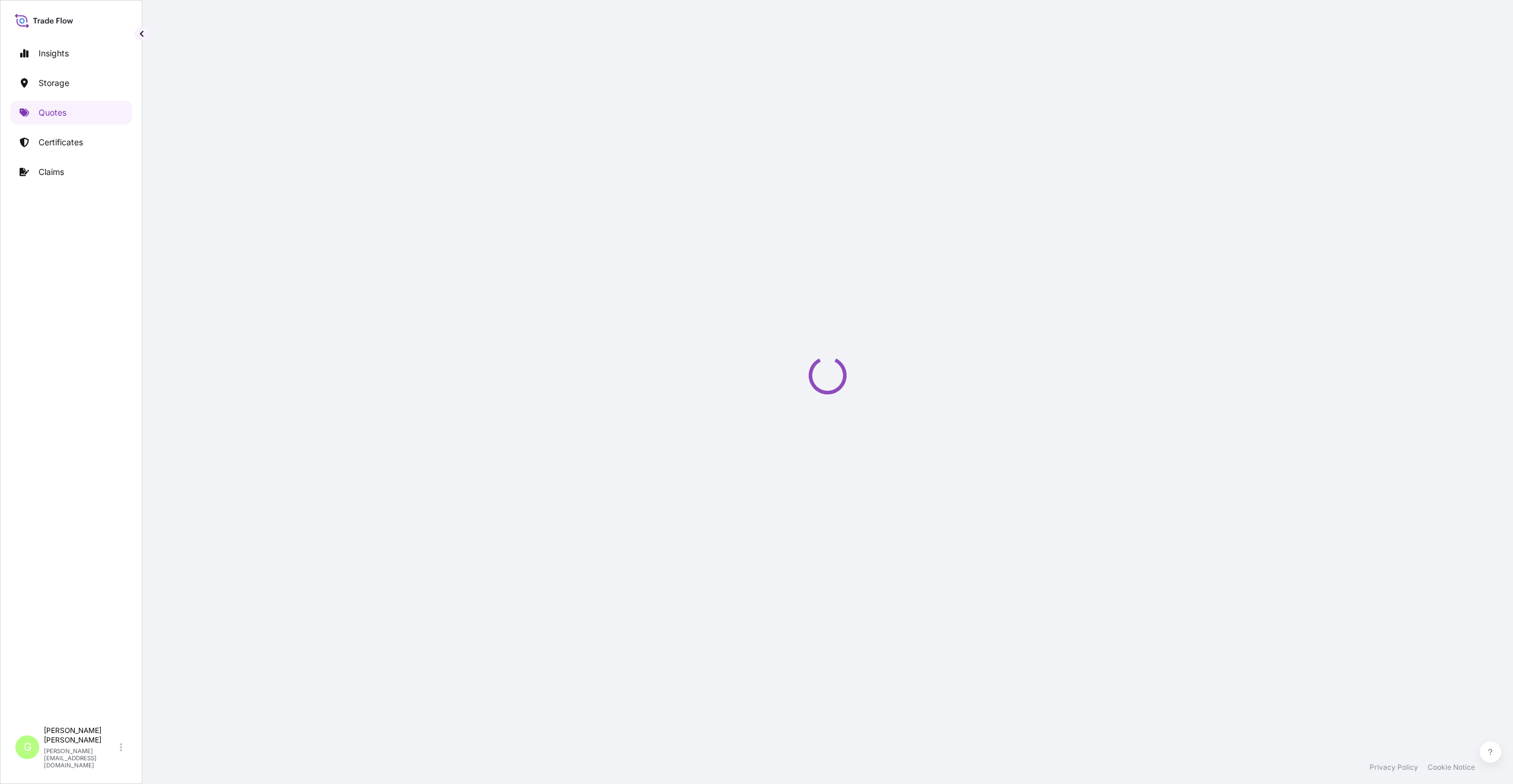
select select "Water"
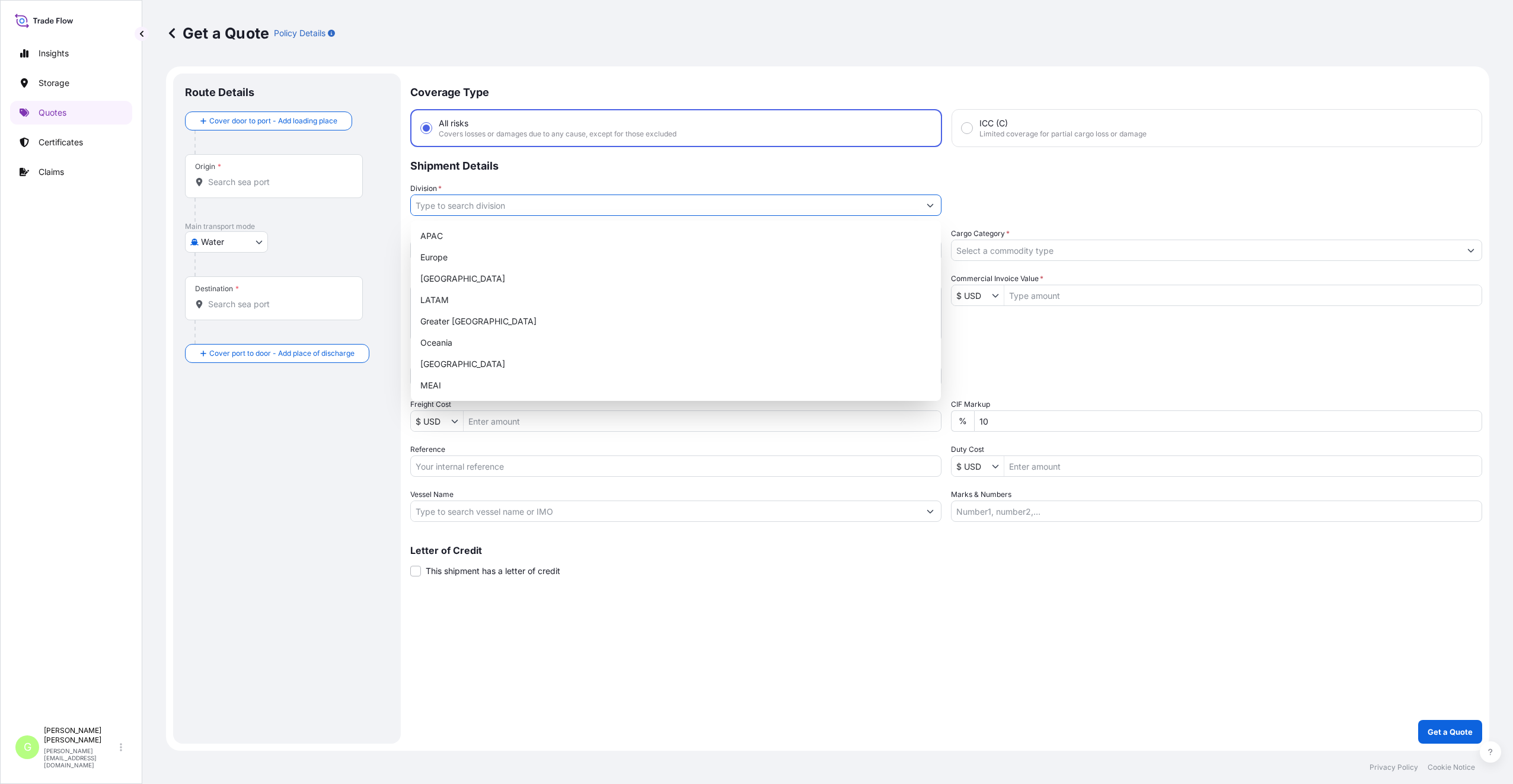
click at [449, 209] on input "Division *" at bounding box center [665, 205] width 509 height 21
click at [447, 255] on div "Europe" at bounding box center [676, 257] width 520 height 21
type input "Europe"
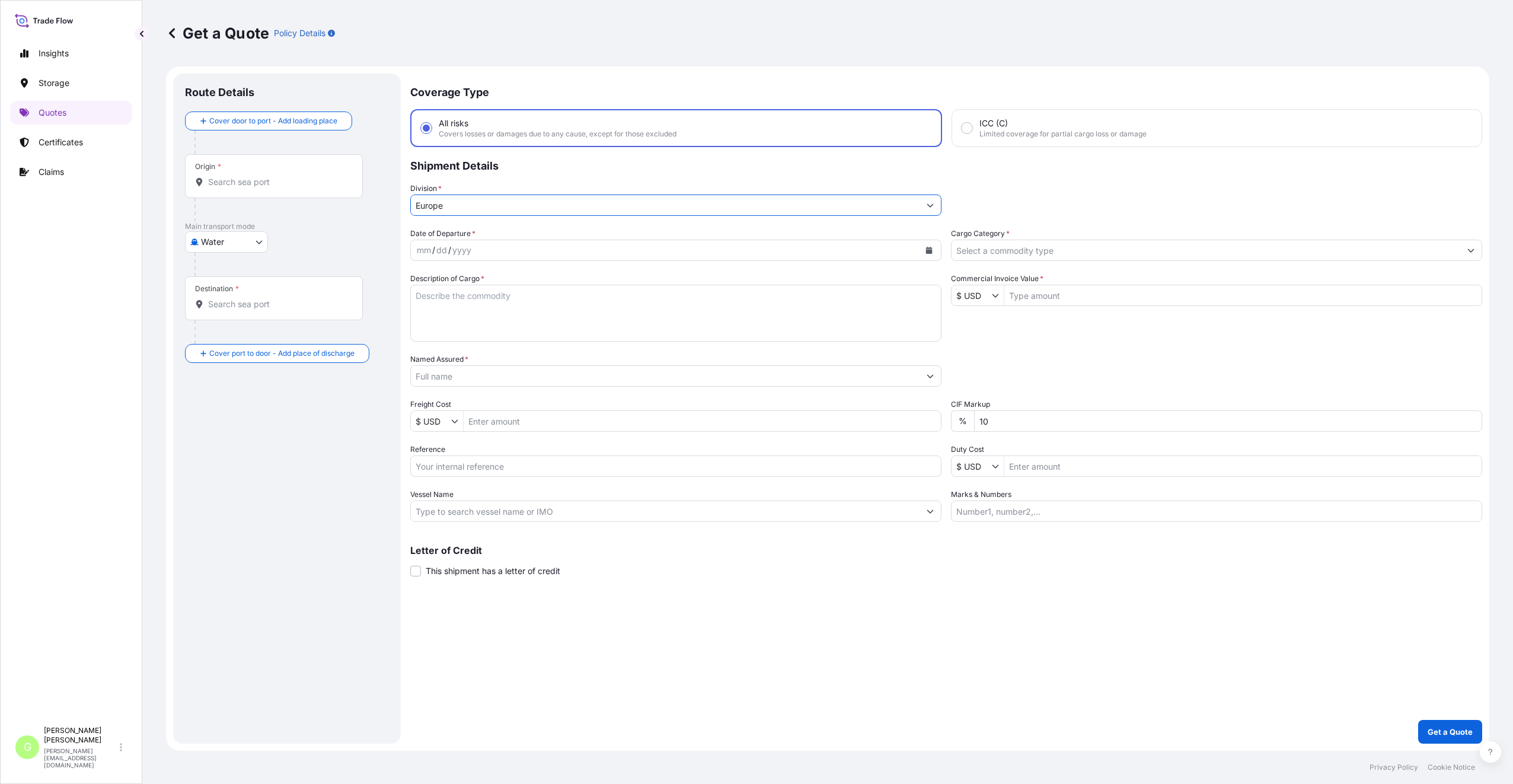
click at [970, 249] on input "Cargo Category *" at bounding box center [1206, 250] width 509 height 21
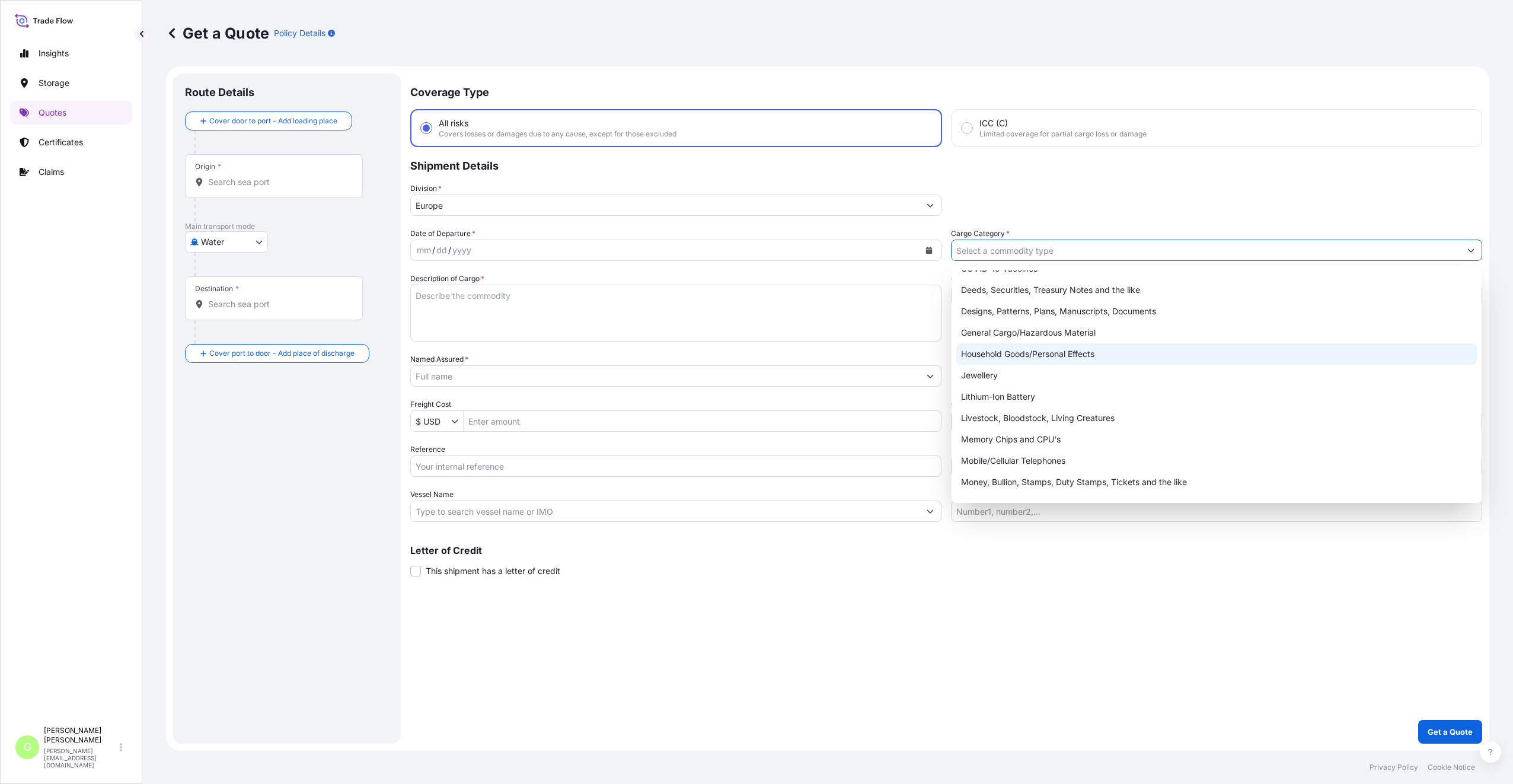
scroll to position [199, 0]
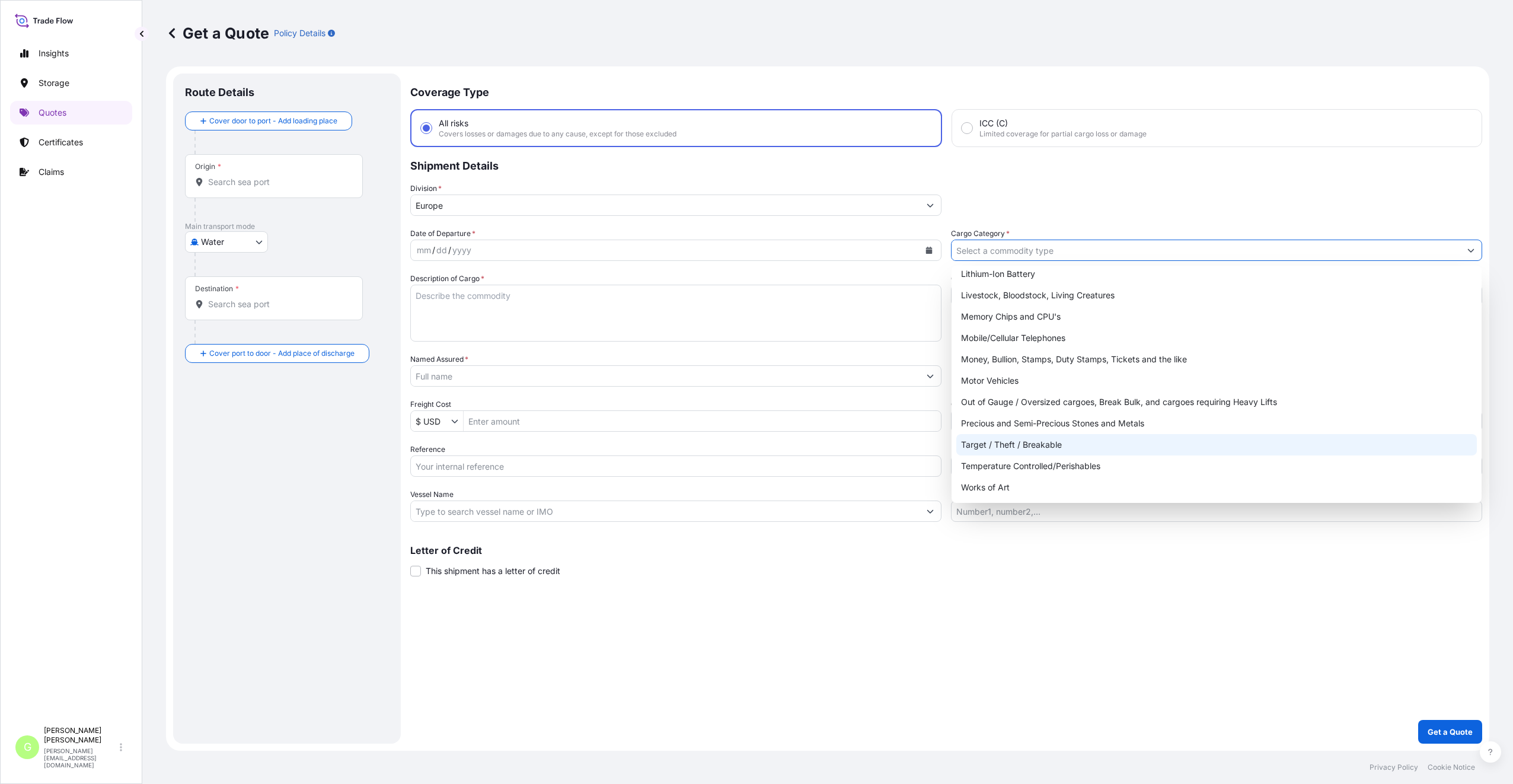
click at [989, 440] on div "Target / Theft / Breakable" at bounding box center [1216, 444] width 520 height 21
type input "Target / Theft / Breakable"
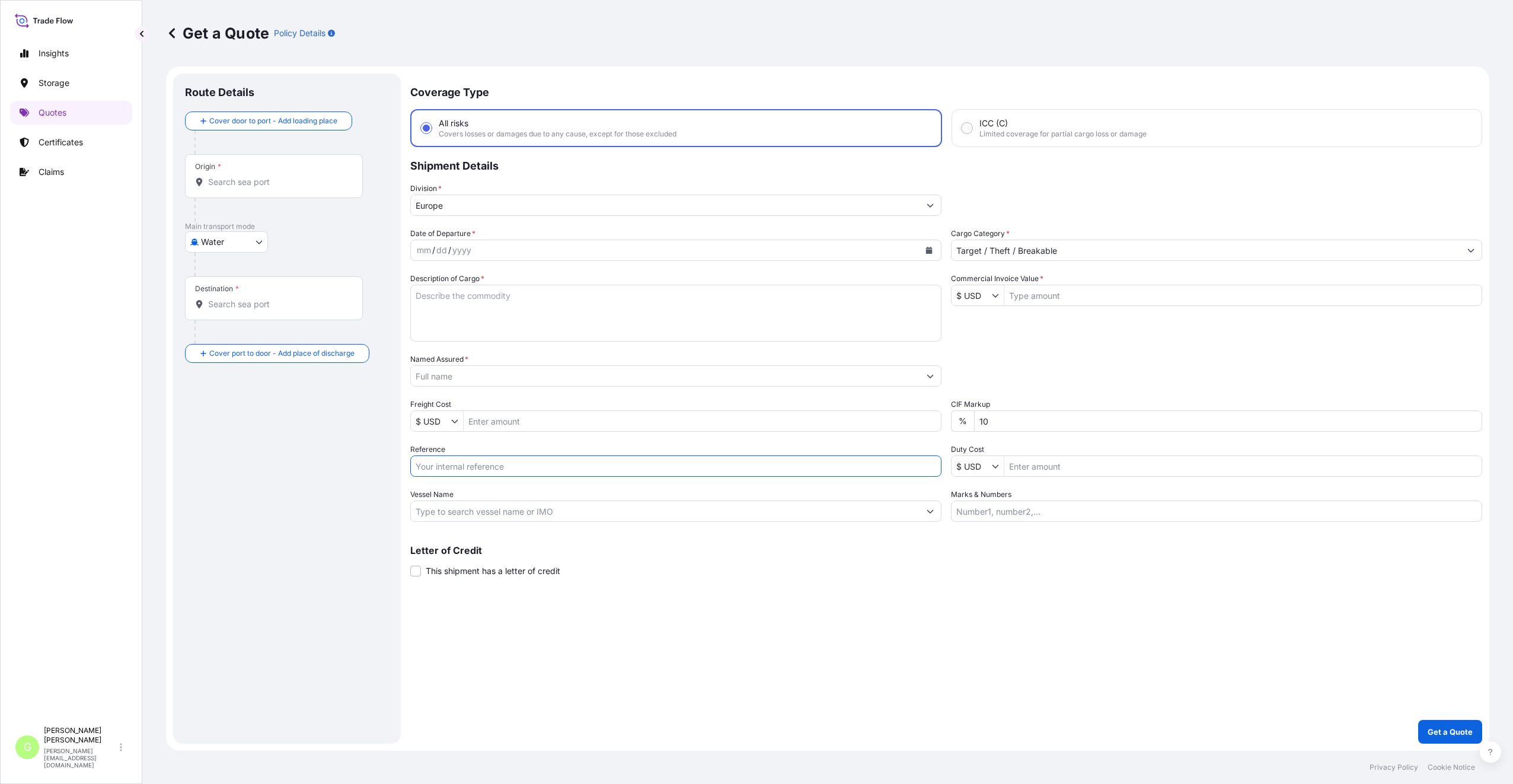
click at [430, 468] on input "Reference" at bounding box center [675, 466] width 531 height 21
paste input "25SIARS5836"
type input "25SIARS5836"
click at [437, 302] on textarea "Description of Cargo *" at bounding box center [675, 312] width 531 height 57
paste textarea "Centurion - electronic assembly equipment"
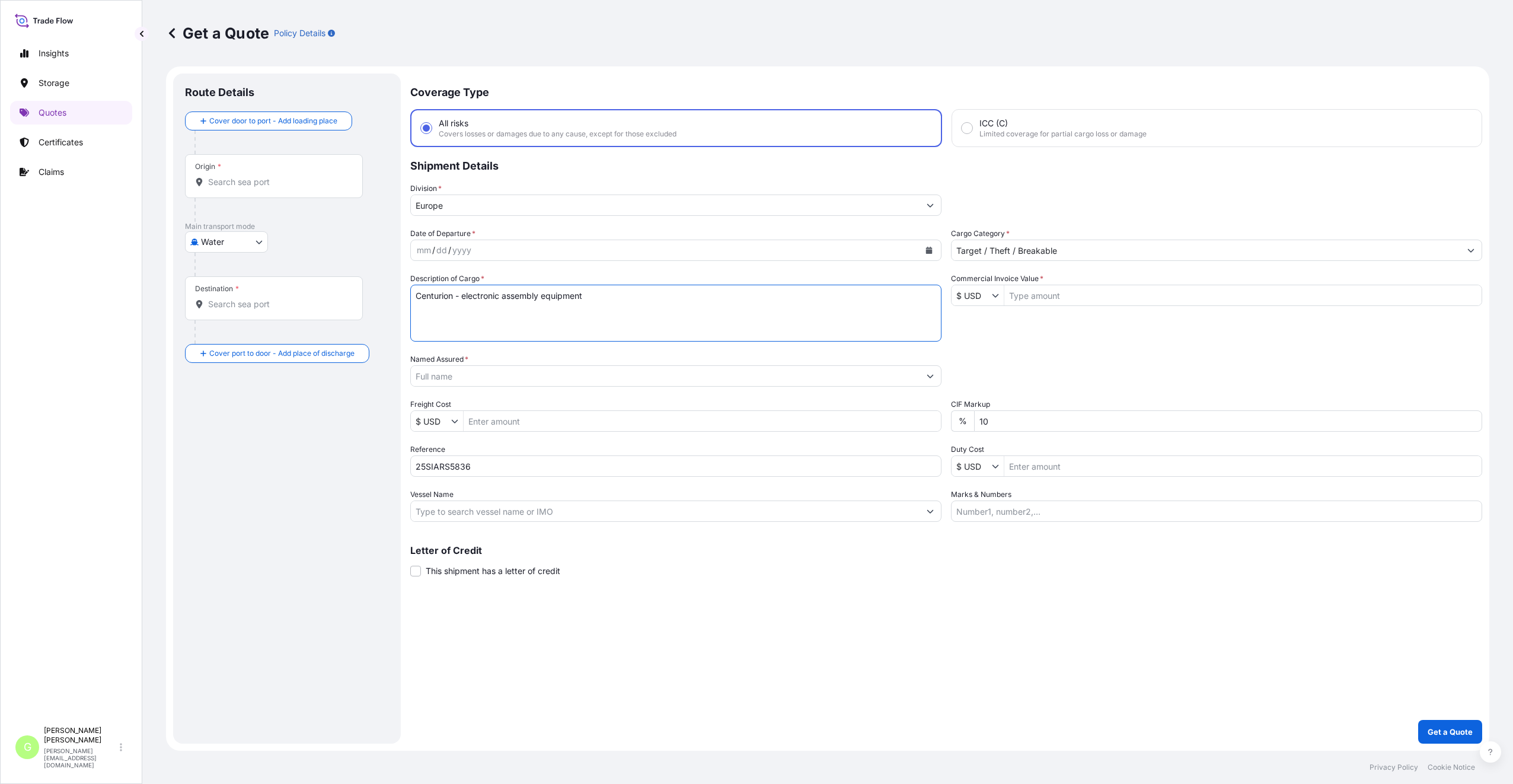
type textarea "Centurion - electronic assembly equipment"
click at [1023, 290] on input "Commercial Invoice Value *" at bounding box center [1243, 295] width 477 height 21
paste input "68188.2500"
type input "68,188.25"
click at [482, 419] on input "Freight Cost" at bounding box center [702, 421] width 477 height 21
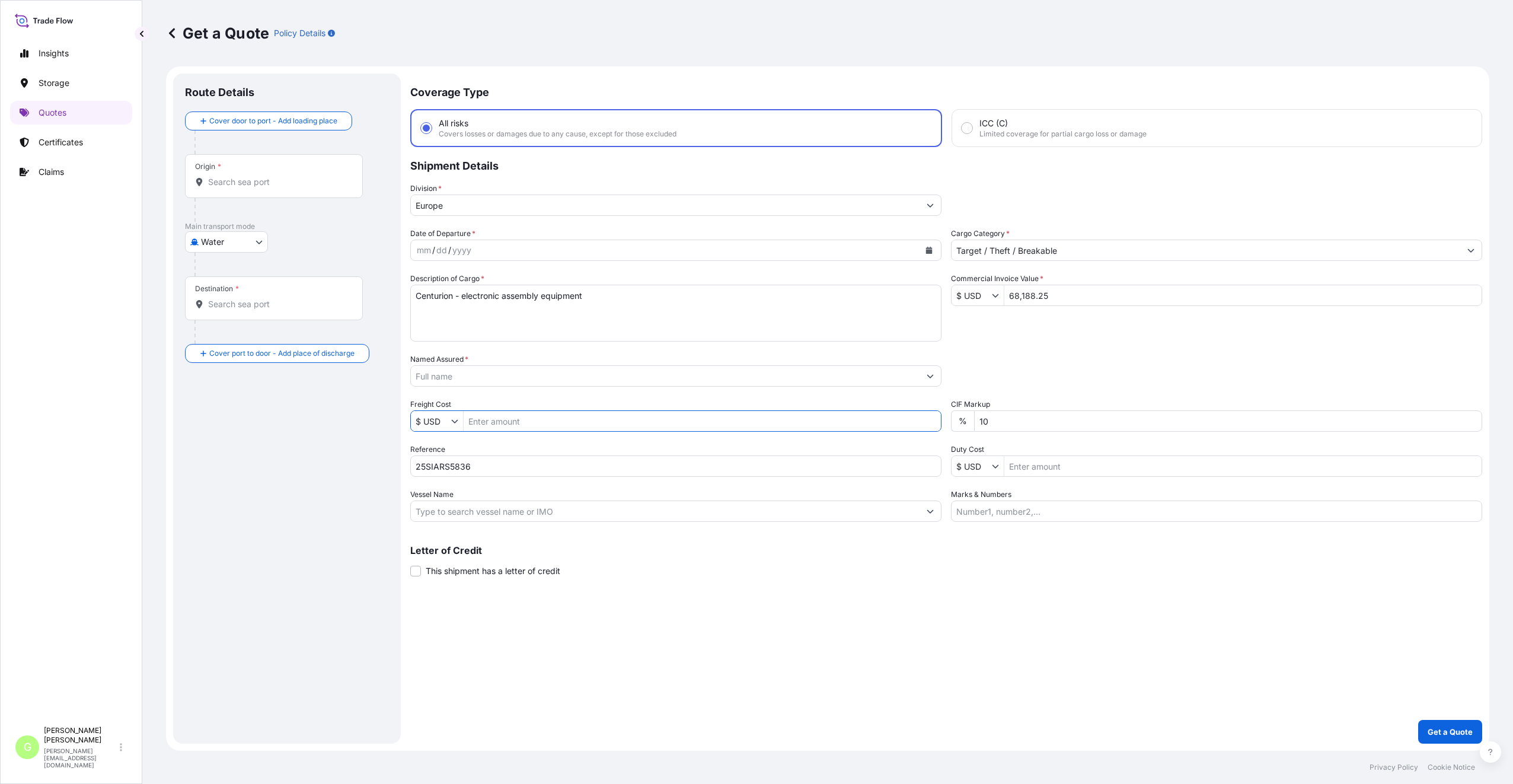
paste input "3090"
type input "3,090"
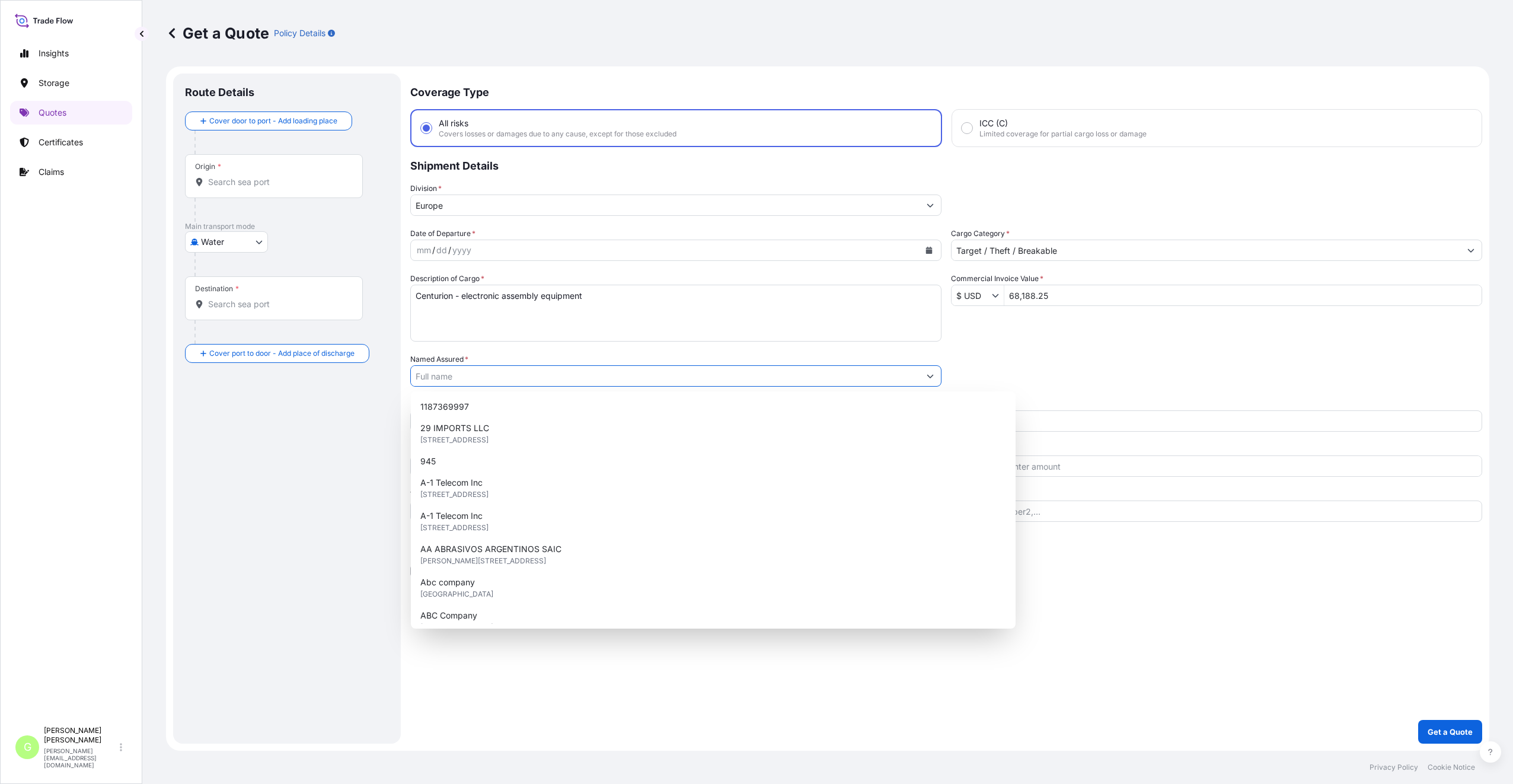
click at [420, 383] on input "Named Assured *" at bounding box center [665, 376] width 509 height 21
paste input "AMTECH, spol. s r.o."
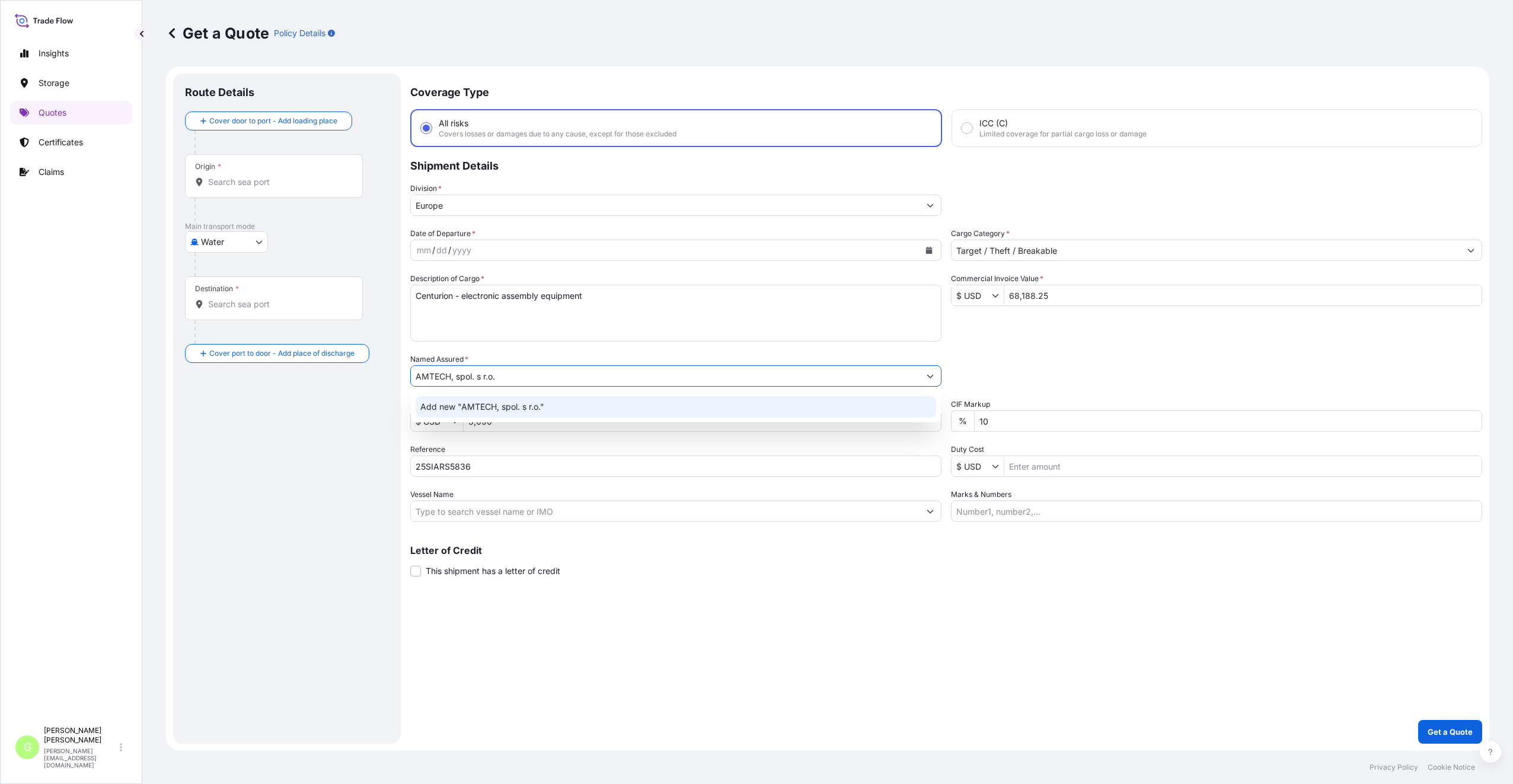
click at [479, 406] on span "Add new "AMTECH, spol. s r.o."" at bounding box center [482, 406] width 124 height 12
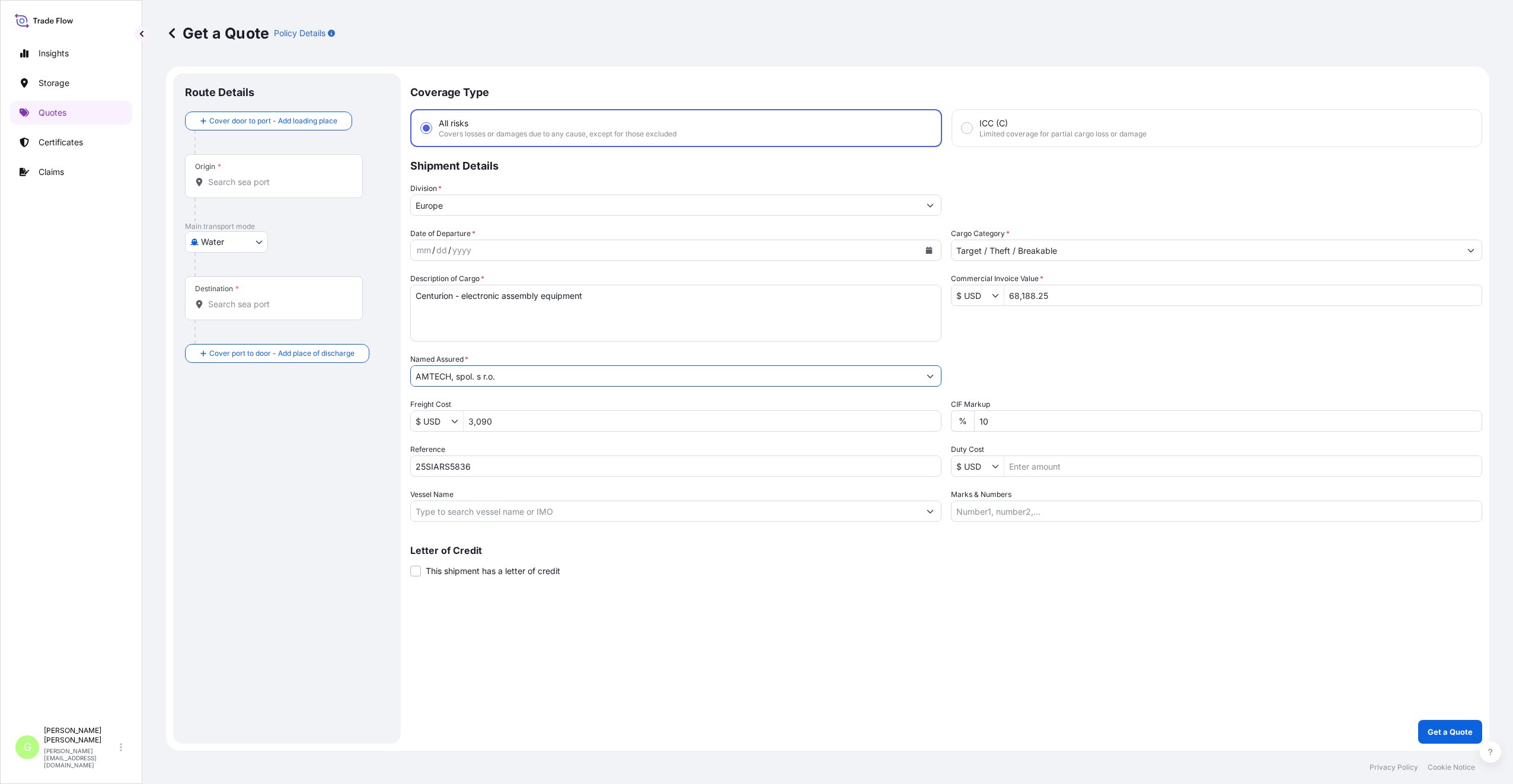
type input "AMTECH, spol. s r.o."
click at [225, 193] on div "Origin *" at bounding box center [274, 176] width 178 height 44
click at [225, 188] on input "Origin *" at bounding box center [277, 182] width 140 height 12
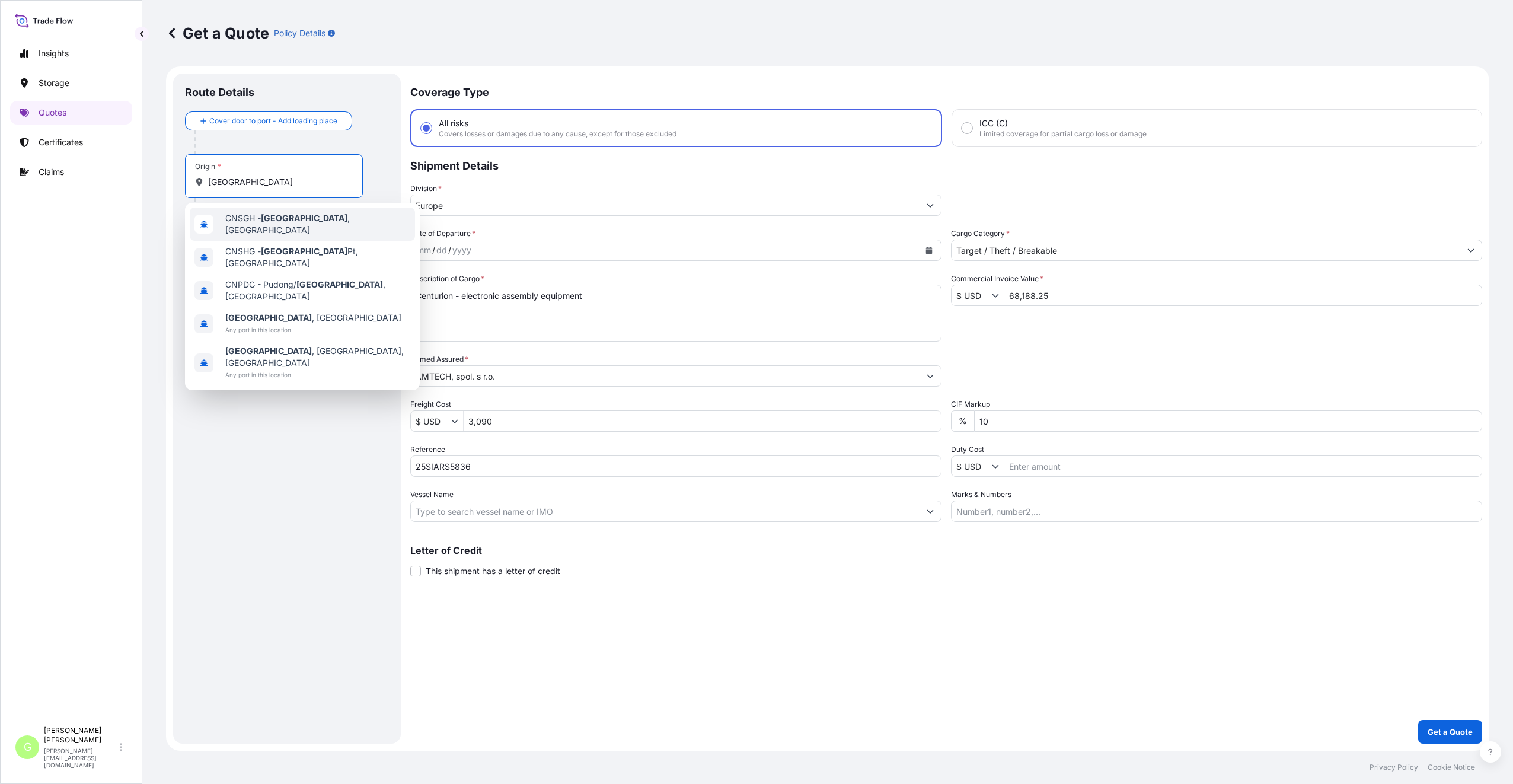
click at [247, 219] on span "CNSGH - [GEOGRAPHIC_DATA] , [GEOGRAPHIC_DATA]" at bounding box center [318, 224] width 185 height 24
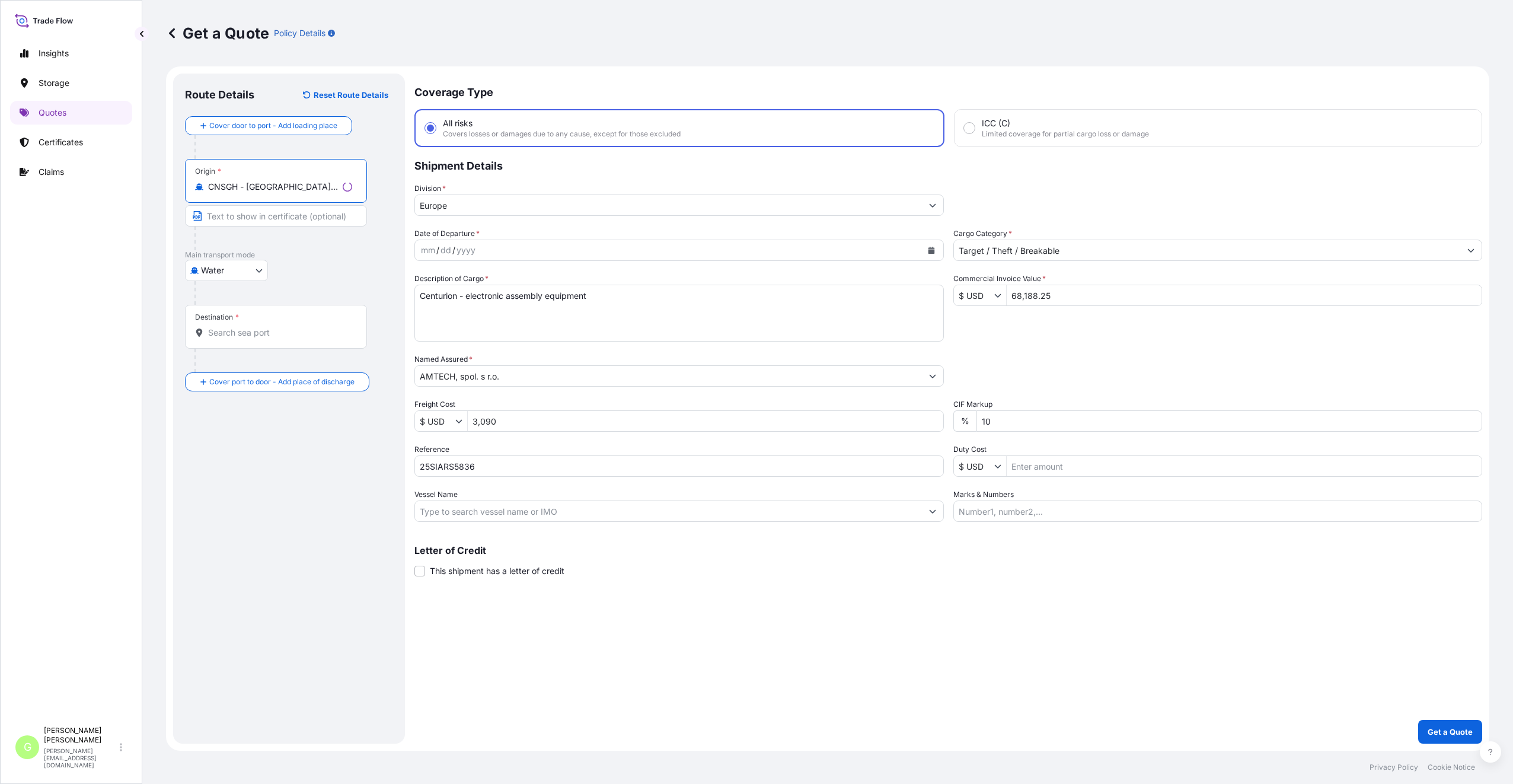
type input "CNSGH - [GEOGRAPHIC_DATA], [GEOGRAPHIC_DATA]"
click at [229, 328] on input "Destination *" at bounding box center [277, 333] width 140 height 12
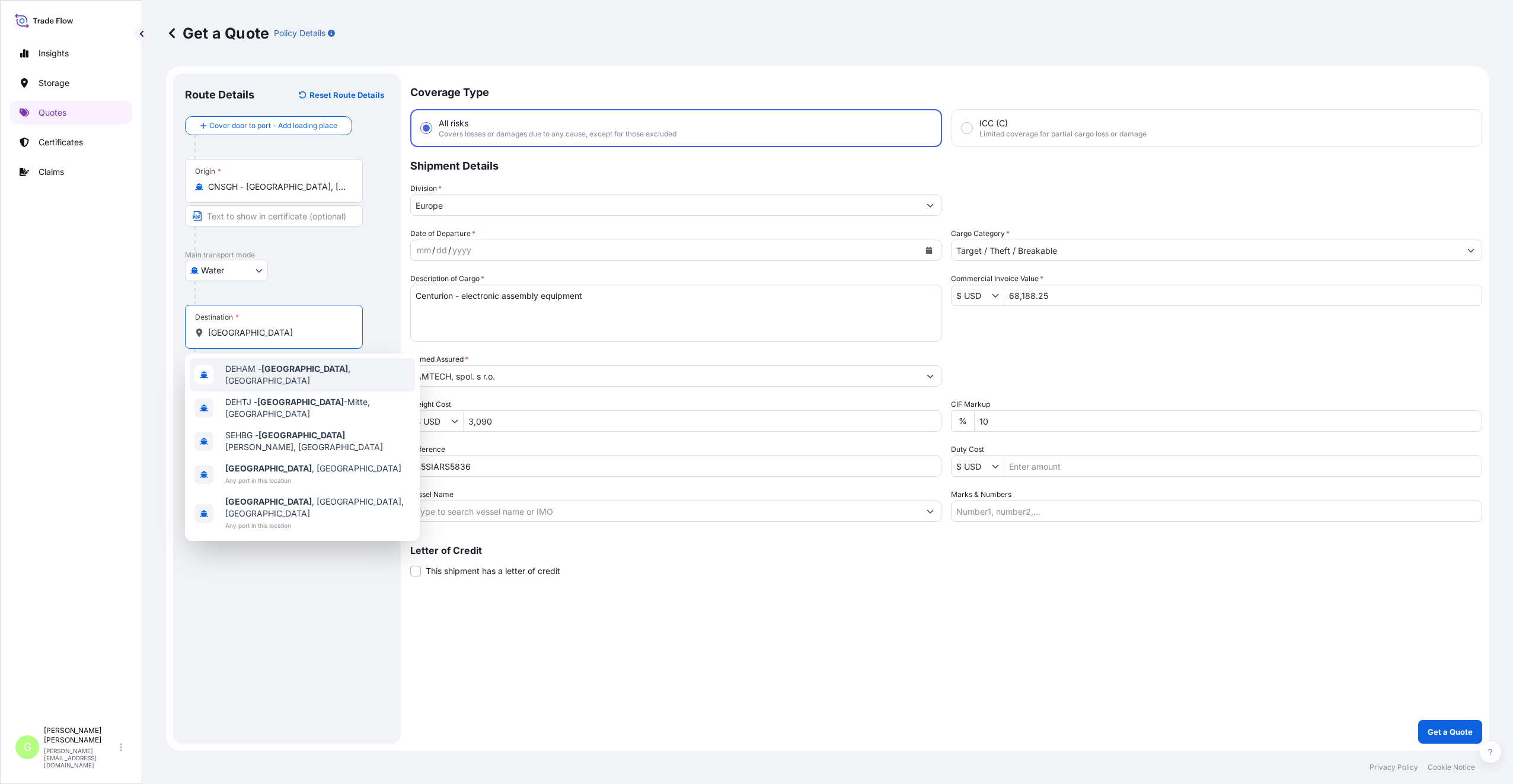
click at [256, 373] on span "DEHAM - [GEOGRAPHIC_DATA] , [GEOGRAPHIC_DATA]" at bounding box center [318, 374] width 185 height 24
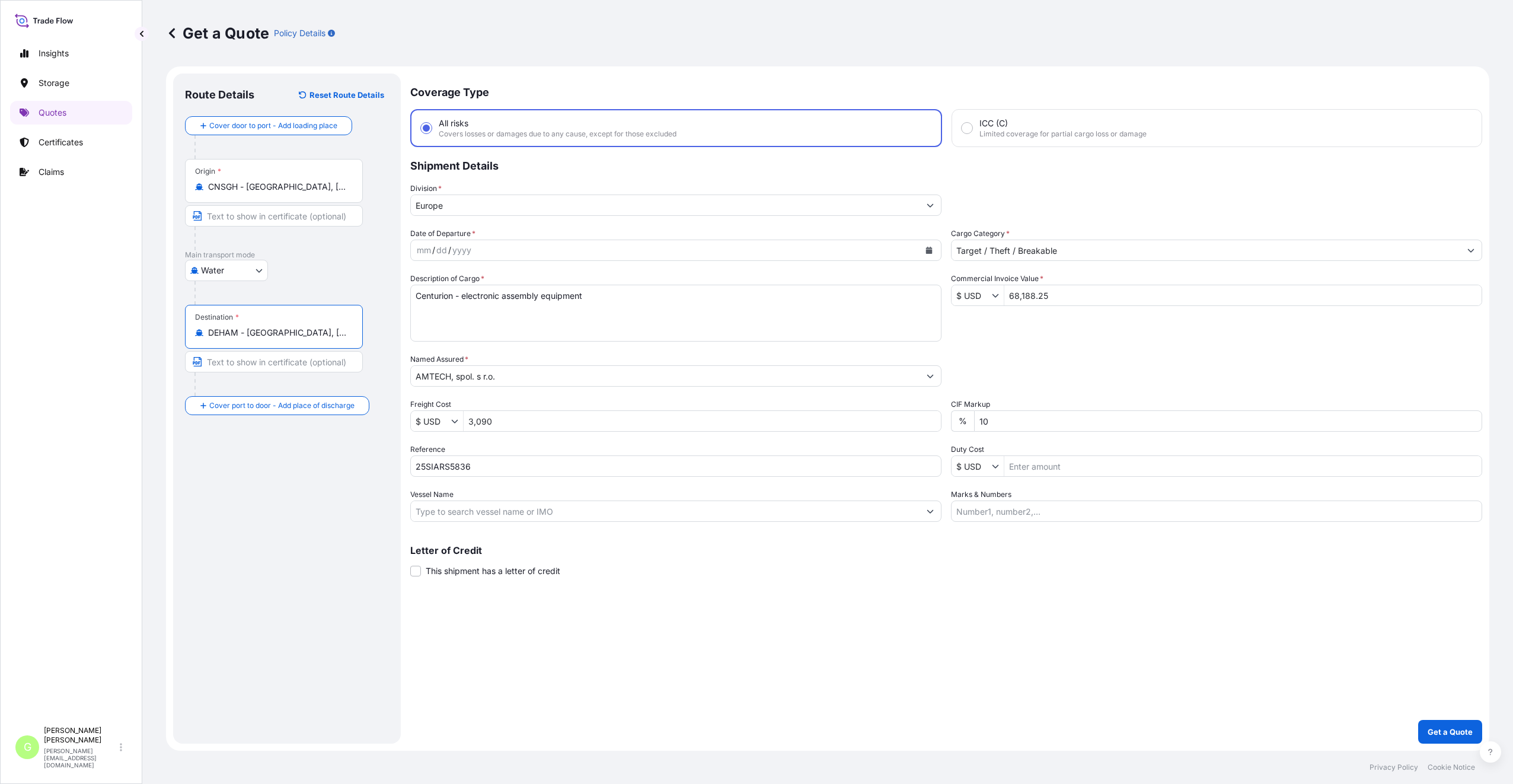
type input "DEHAM - [GEOGRAPHIC_DATA], [GEOGRAPHIC_DATA]"
click at [249, 363] on input "Text to appear on certificate" at bounding box center [276, 362] width 182 height 21
type input "[GEOGRAPHIC_DATA], [GEOGRAPHIC_DATA]"
click at [208, 208] on input "Text to appear on certificate" at bounding box center [274, 216] width 178 height 21
type input "[GEOGRAPHIC_DATA], [GEOGRAPHIC_DATA]"
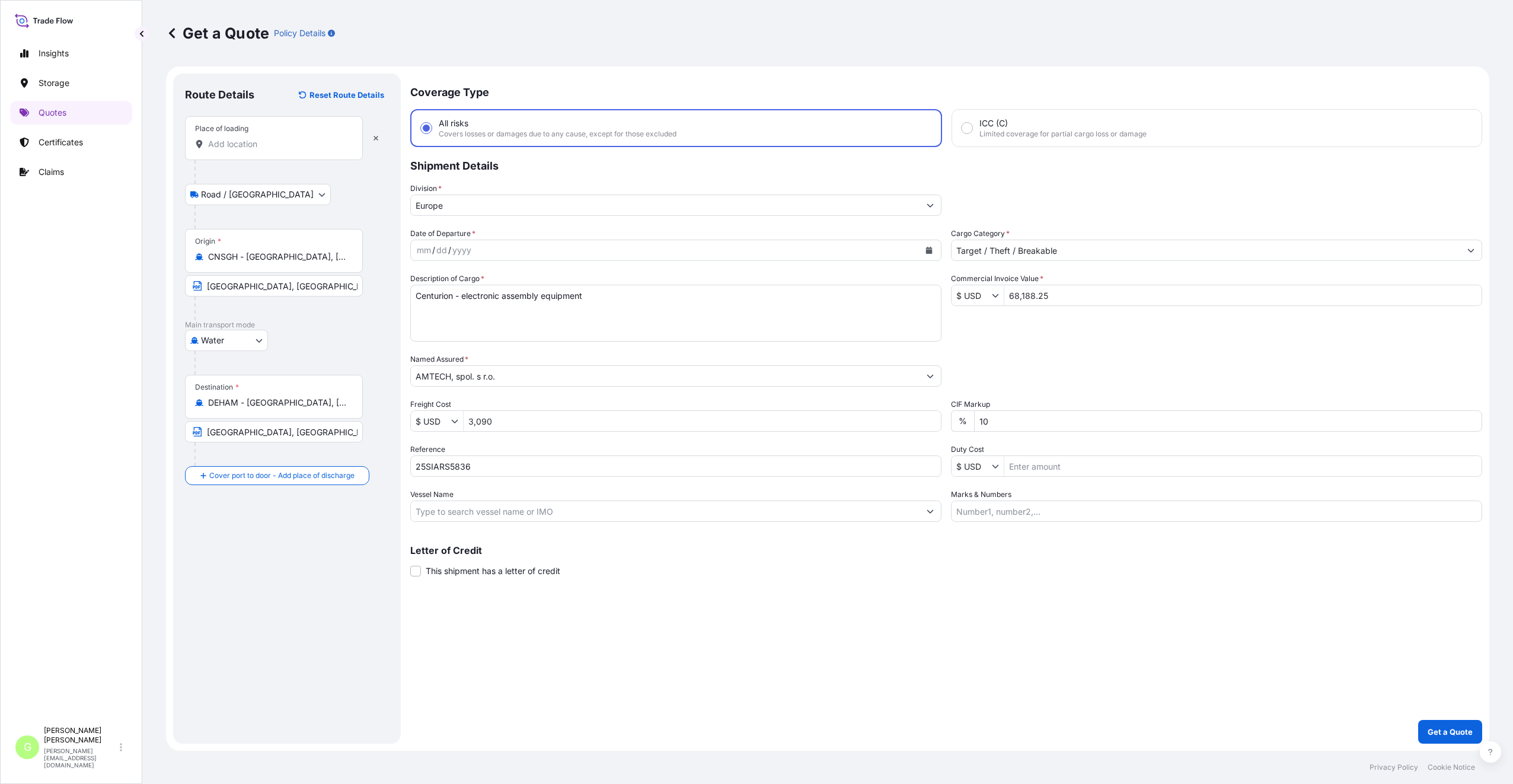
click at [224, 137] on div "Place of loading" at bounding box center [274, 138] width 178 height 44
click at [224, 138] on input "Place of loading" at bounding box center [277, 144] width 140 height 12
click at [228, 143] on input "Place of loading" at bounding box center [277, 144] width 140 height 12
paste input "[GEOGRAPHIC_DATA]"
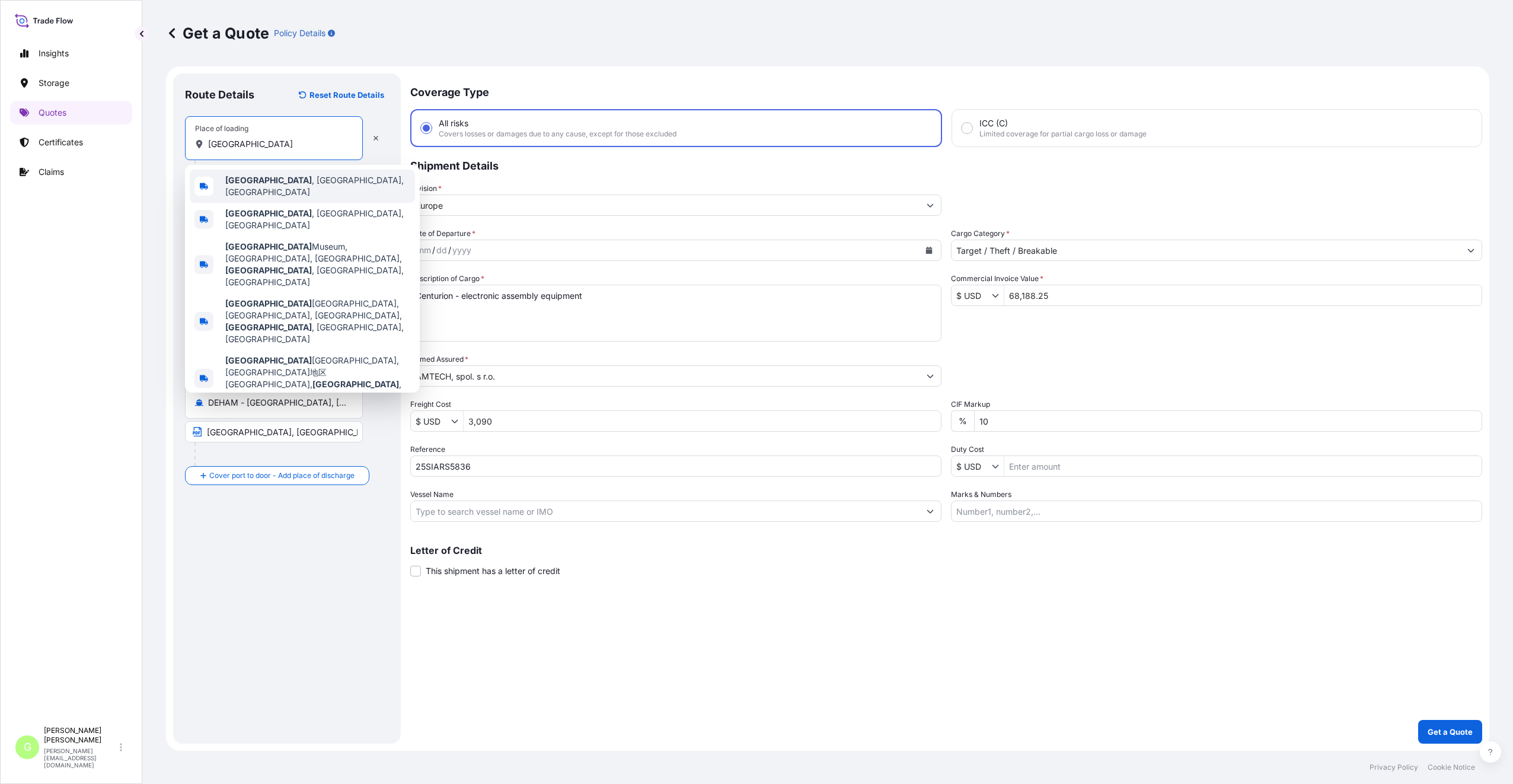
click at [249, 183] on b "[GEOGRAPHIC_DATA]" at bounding box center [268, 180] width 87 height 10
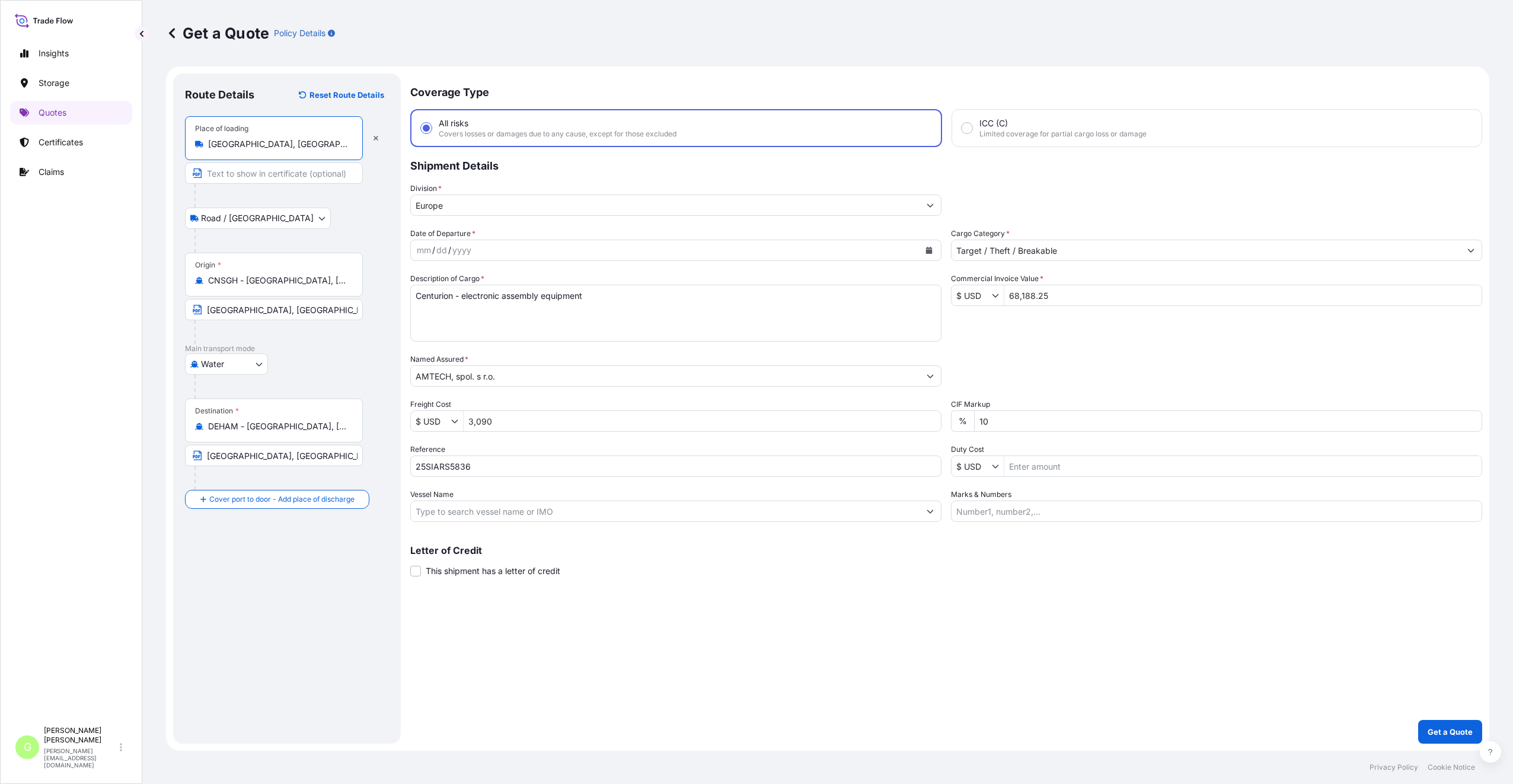
type input "[GEOGRAPHIC_DATA], [GEOGRAPHIC_DATA], [GEOGRAPHIC_DATA]"
click at [236, 172] on input "Text to appear on certificate" at bounding box center [276, 173] width 182 height 21
paste input "[GEOGRAPHIC_DATA]"
type input "Suzhou [GEOGRAPHIC_DATA]"
click at [224, 558] on input "Place of Discharge" at bounding box center [277, 563] width 140 height 12
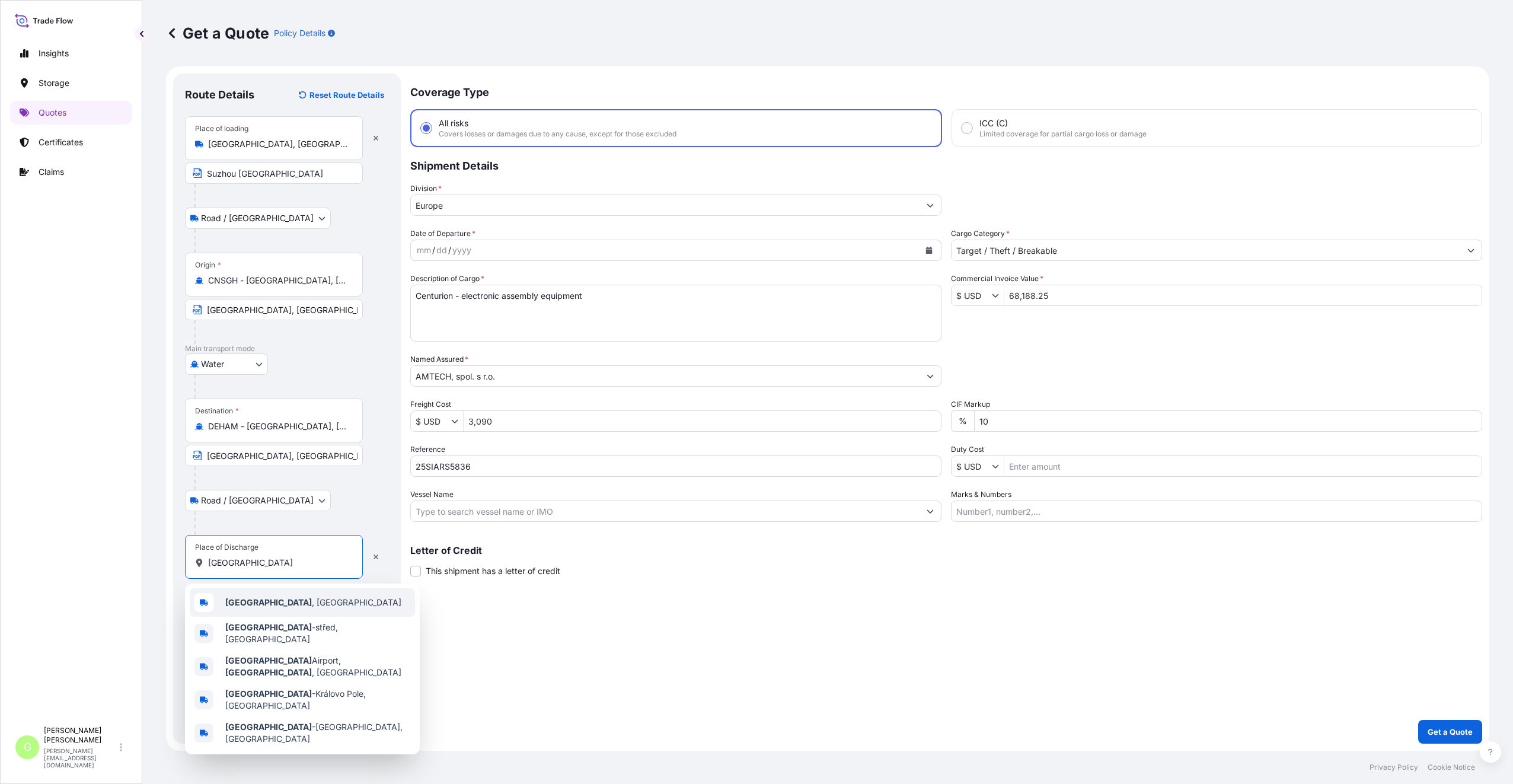
click at [248, 606] on span "[GEOGRAPHIC_DATA] , [GEOGRAPHIC_DATA]" at bounding box center [313, 602] width 176 height 12
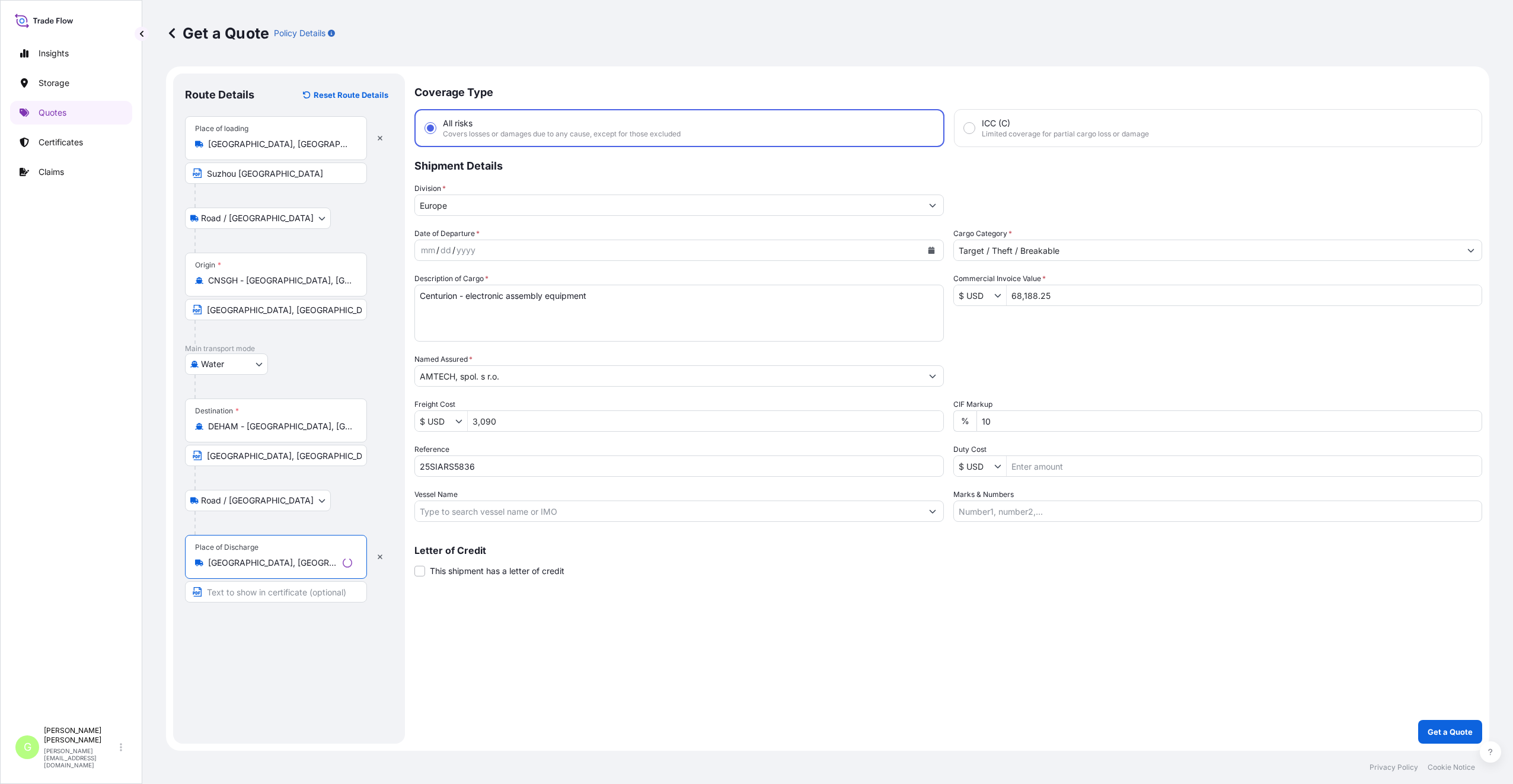
type input "[GEOGRAPHIC_DATA], [GEOGRAPHIC_DATA]"
click at [239, 598] on input "Text to appear on certificate" at bounding box center [274, 592] width 178 height 21
type input "[GEOGRAPHIC_DATA]"
click at [473, 660] on div "Coverage Type All risks Covers losses or damages due to any cause, except for t…" at bounding box center [946, 408] width 1072 height 670
click at [925, 252] on icon "Calendar" at bounding box center [929, 250] width 7 height 7
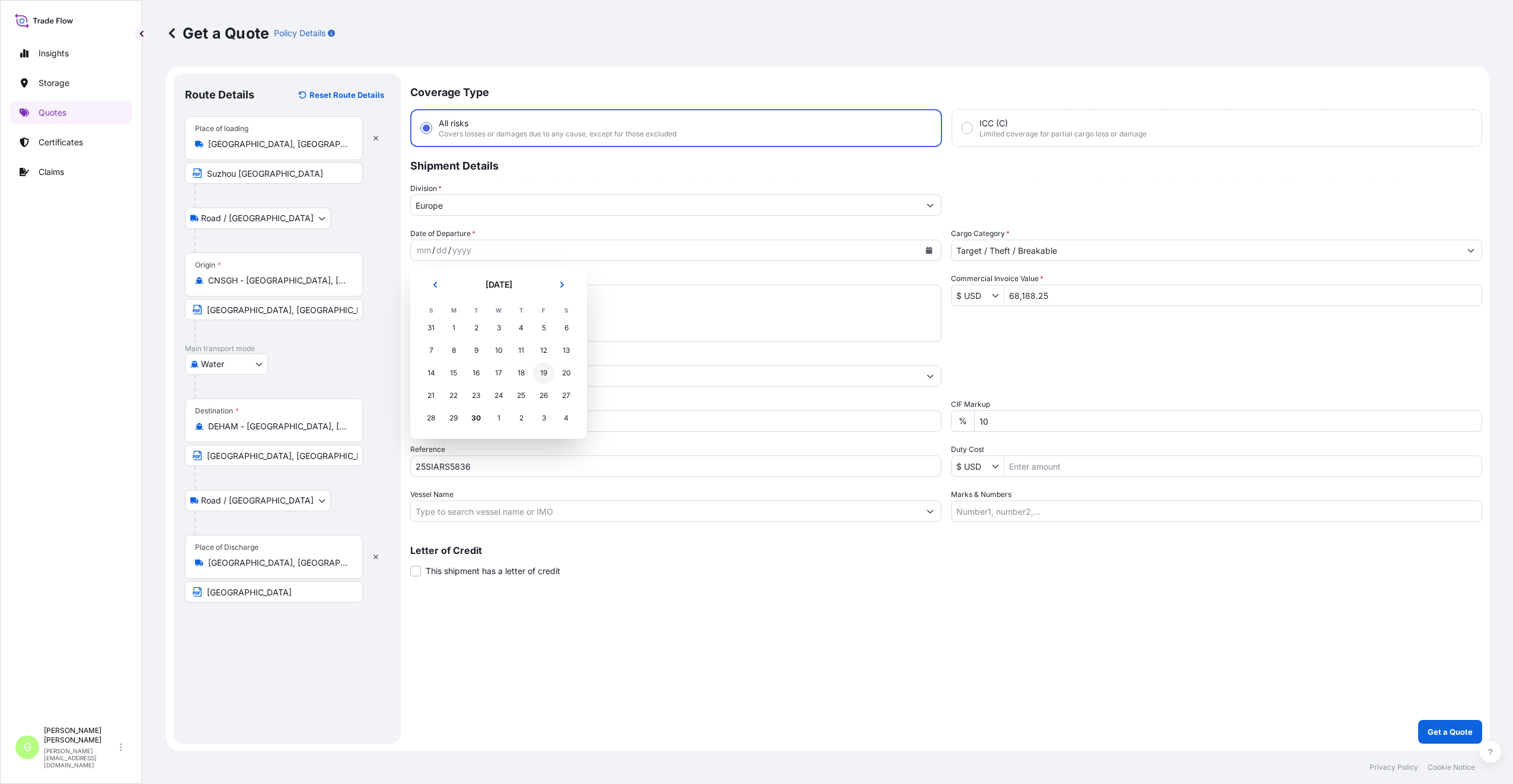
click at [547, 370] on div "19" at bounding box center [544, 373] width 22 height 21
click at [1463, 728] on p "Get a Quote" at bounding box center [1450, 731] width 45 height 12
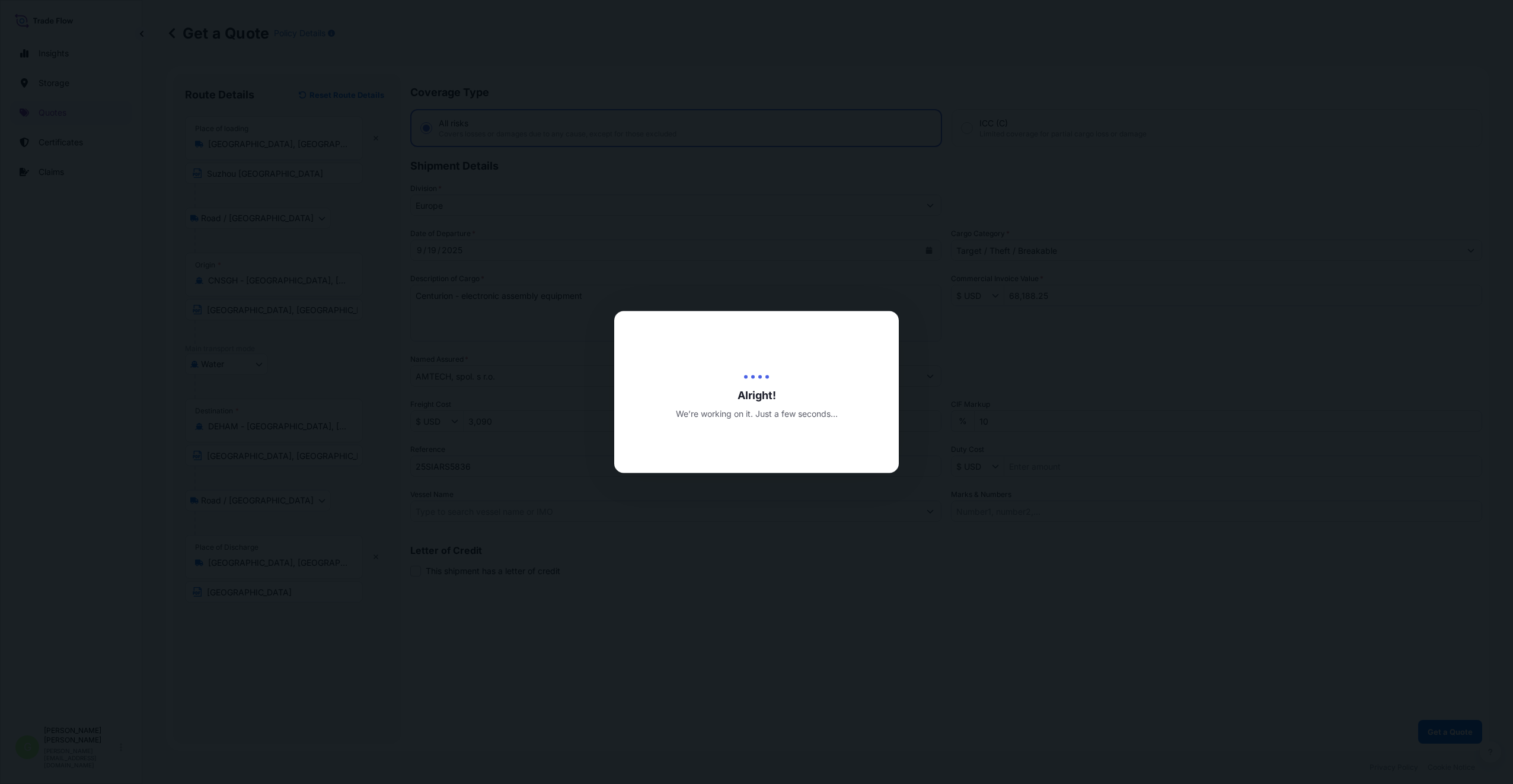
select select "Road / [GEOGRAPHIC_DATA]"
select select "Water"
select select "Road / [GEOGRAPHIC_DATA]"
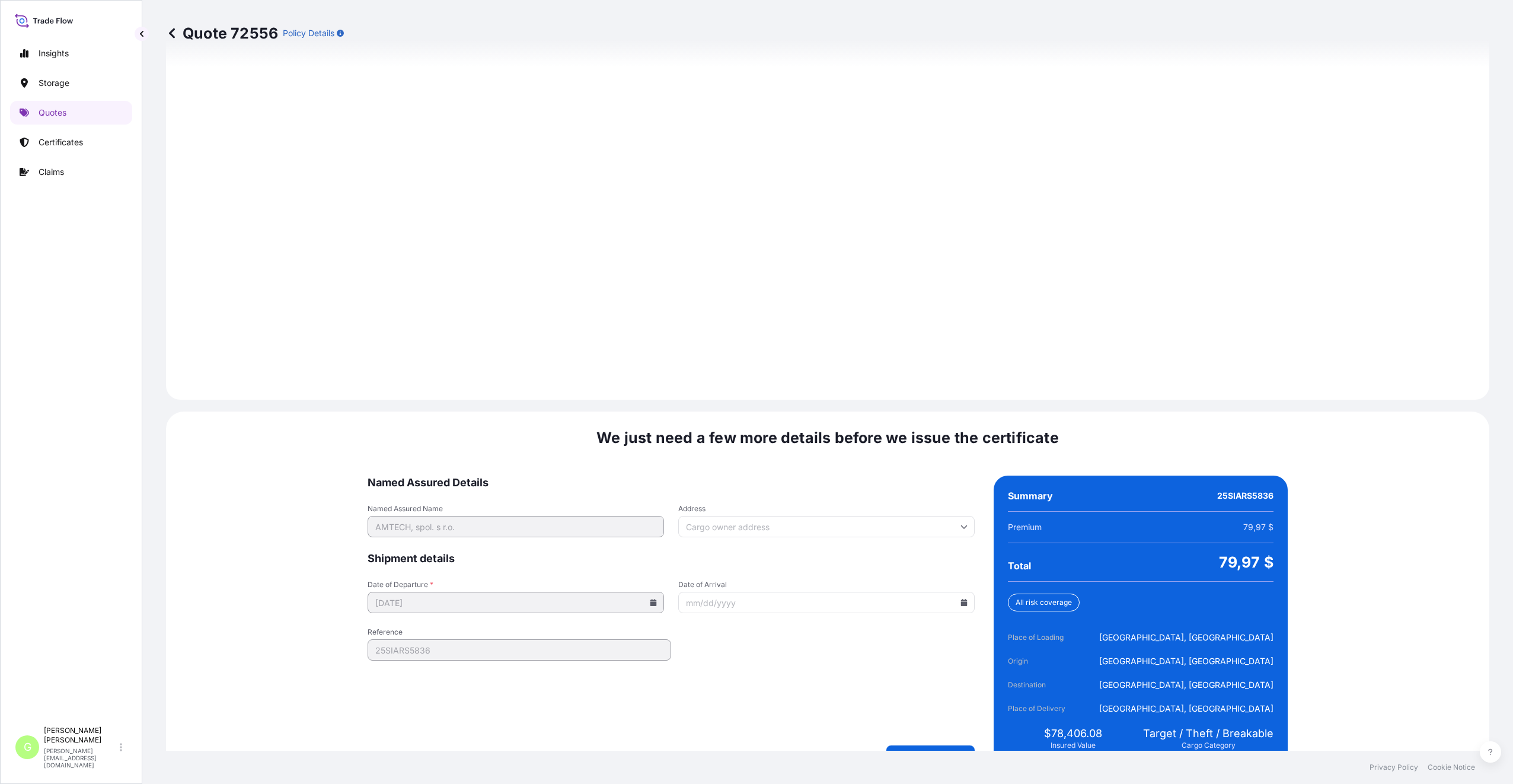
scroll to position [1522, 0]
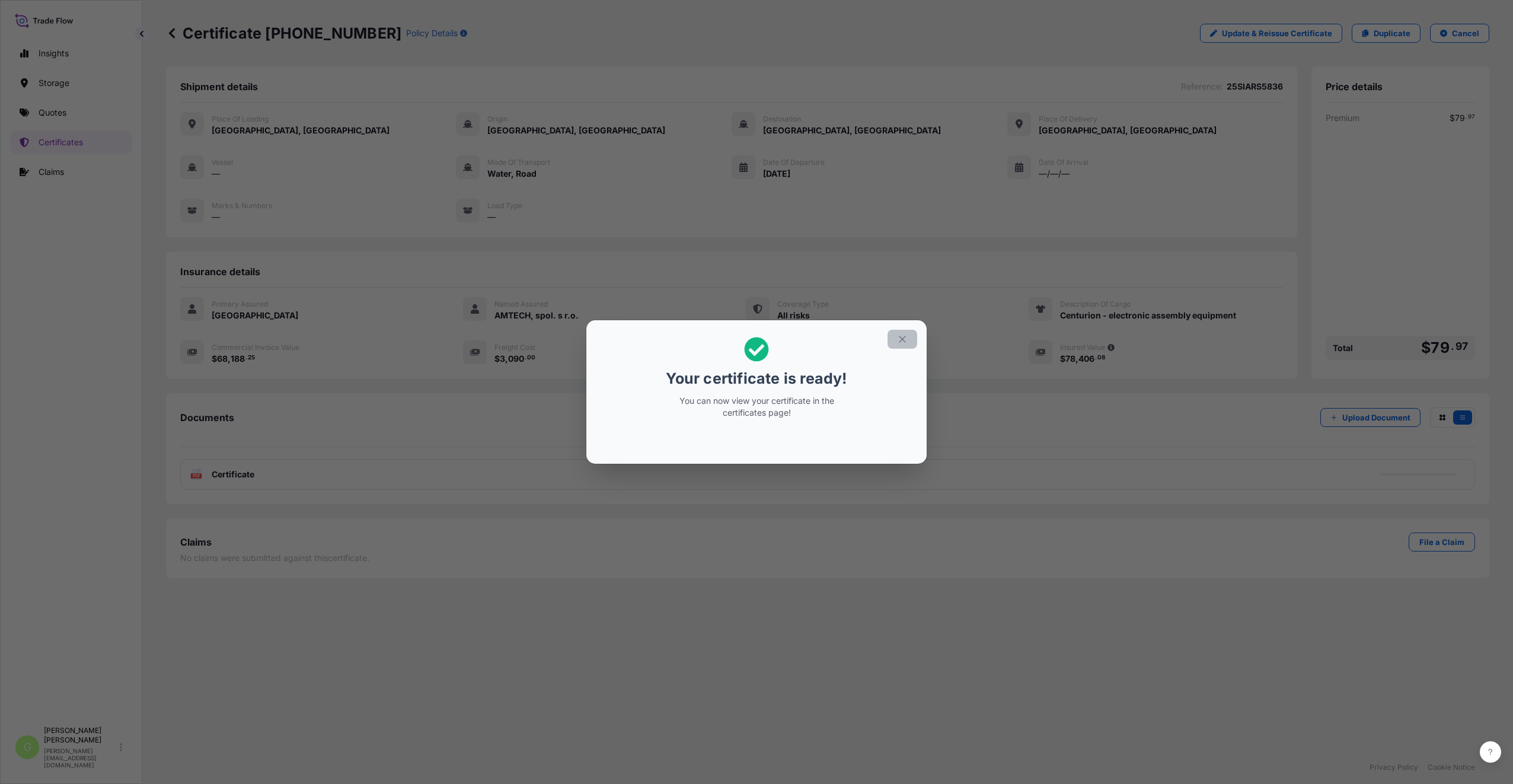
click at [896, 338] on button "button" at bounding box center [902, 339] width 29 height 19
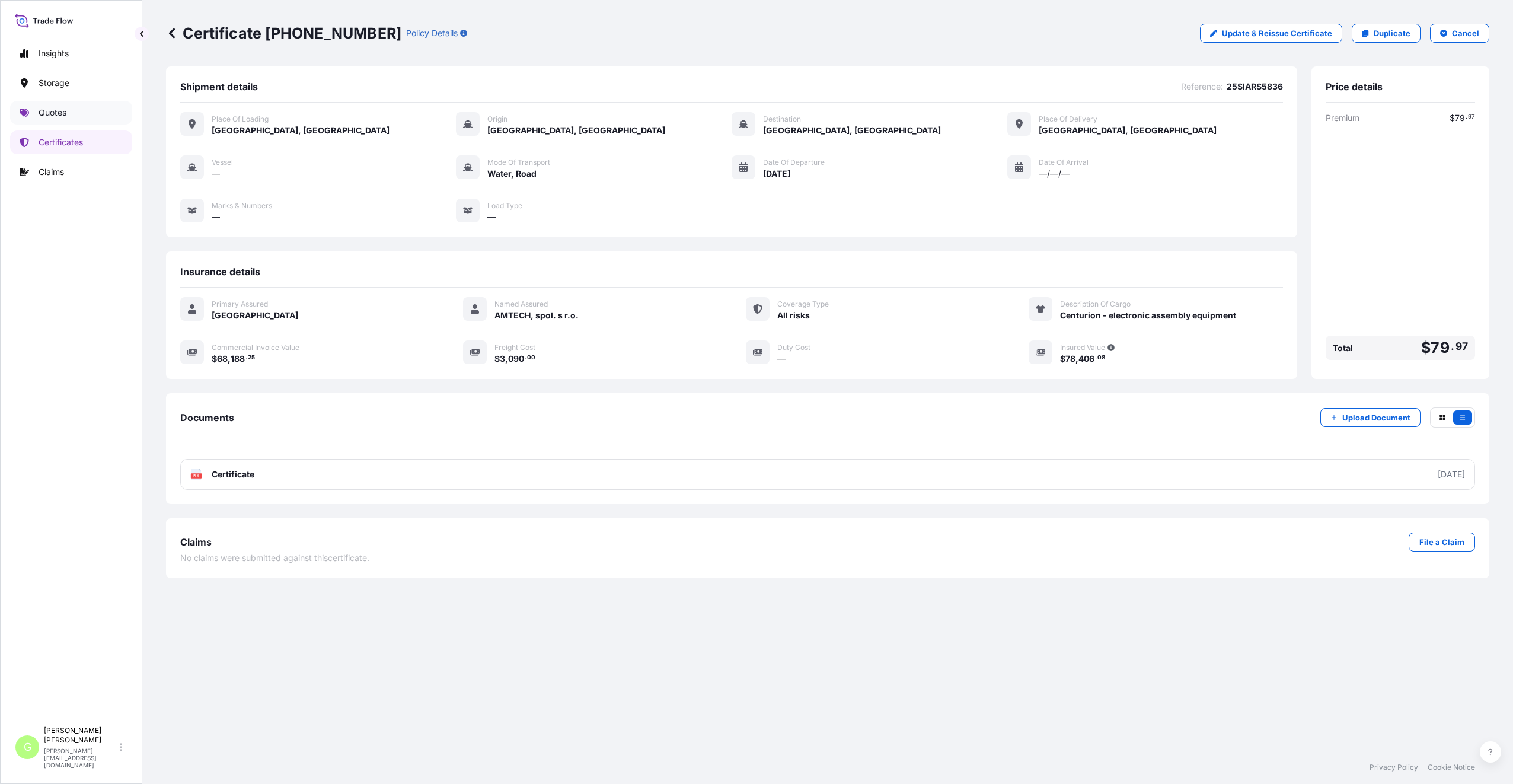
click at [53, 108] on p "Quotes" at bounding box center [52, 113] width 28 height 12
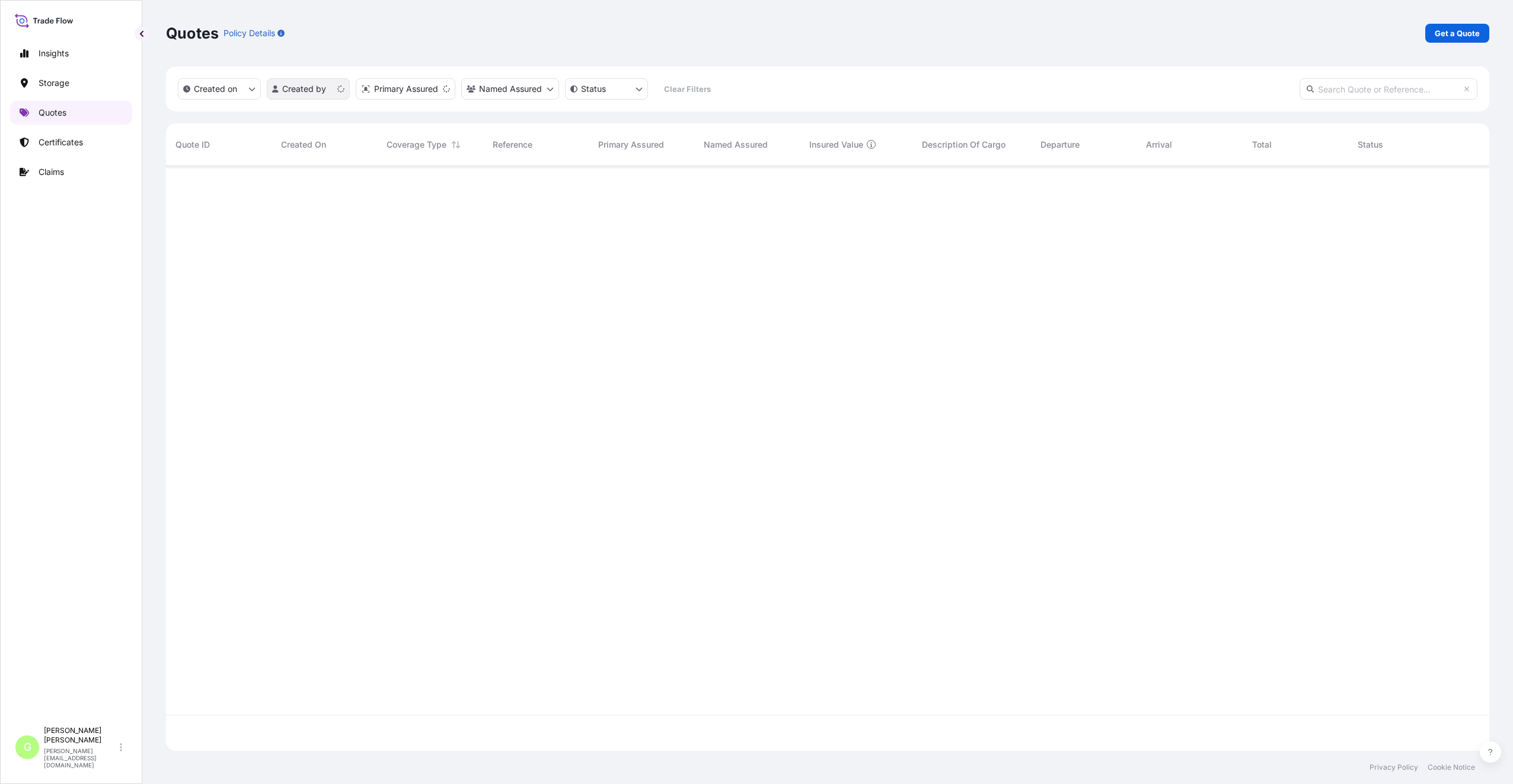
scroll to position [582, 1314]
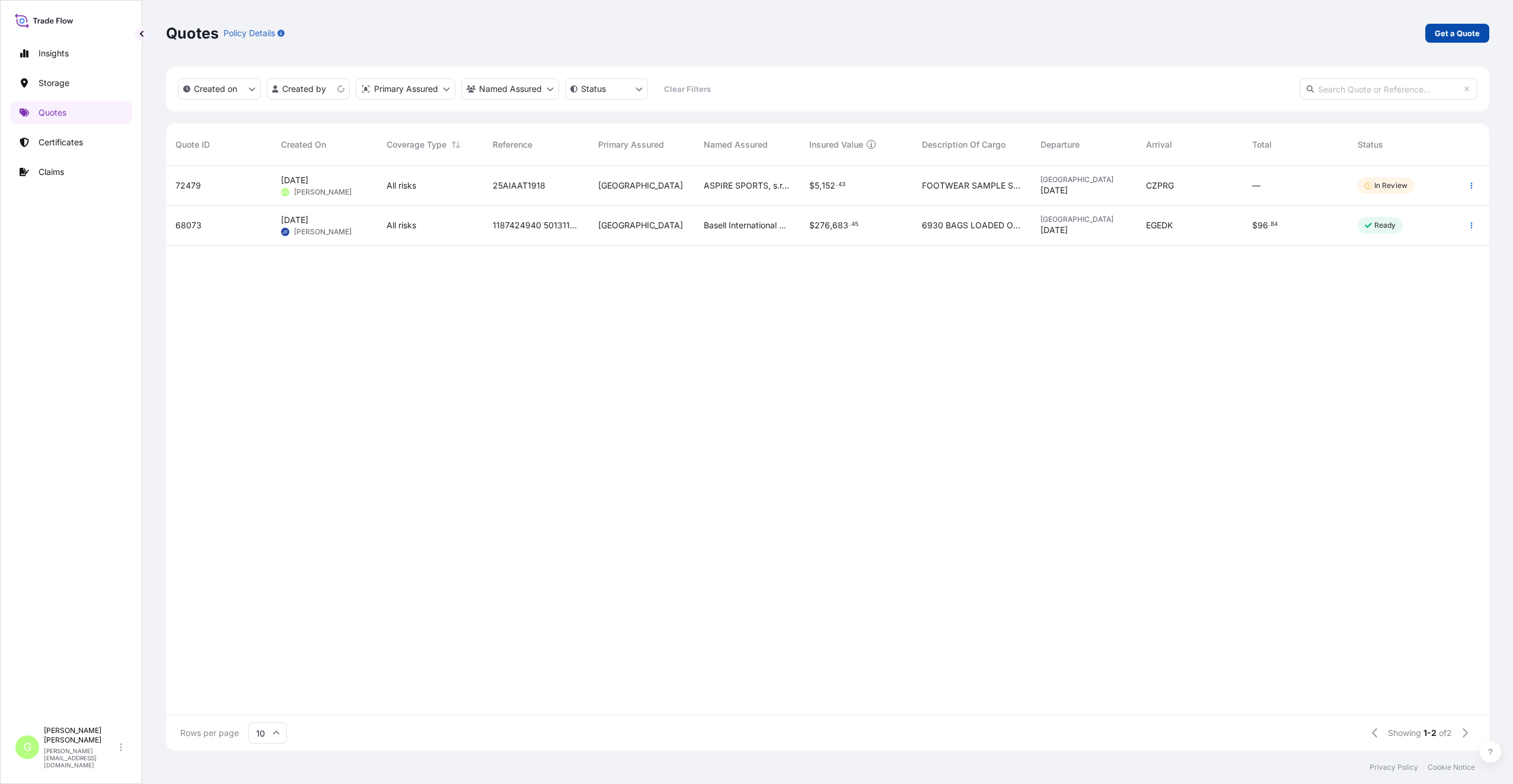
click at [1452, 37] on p "Get a Quote" at bounding box center [1457, 33] width 45 height 12
select select "Water"
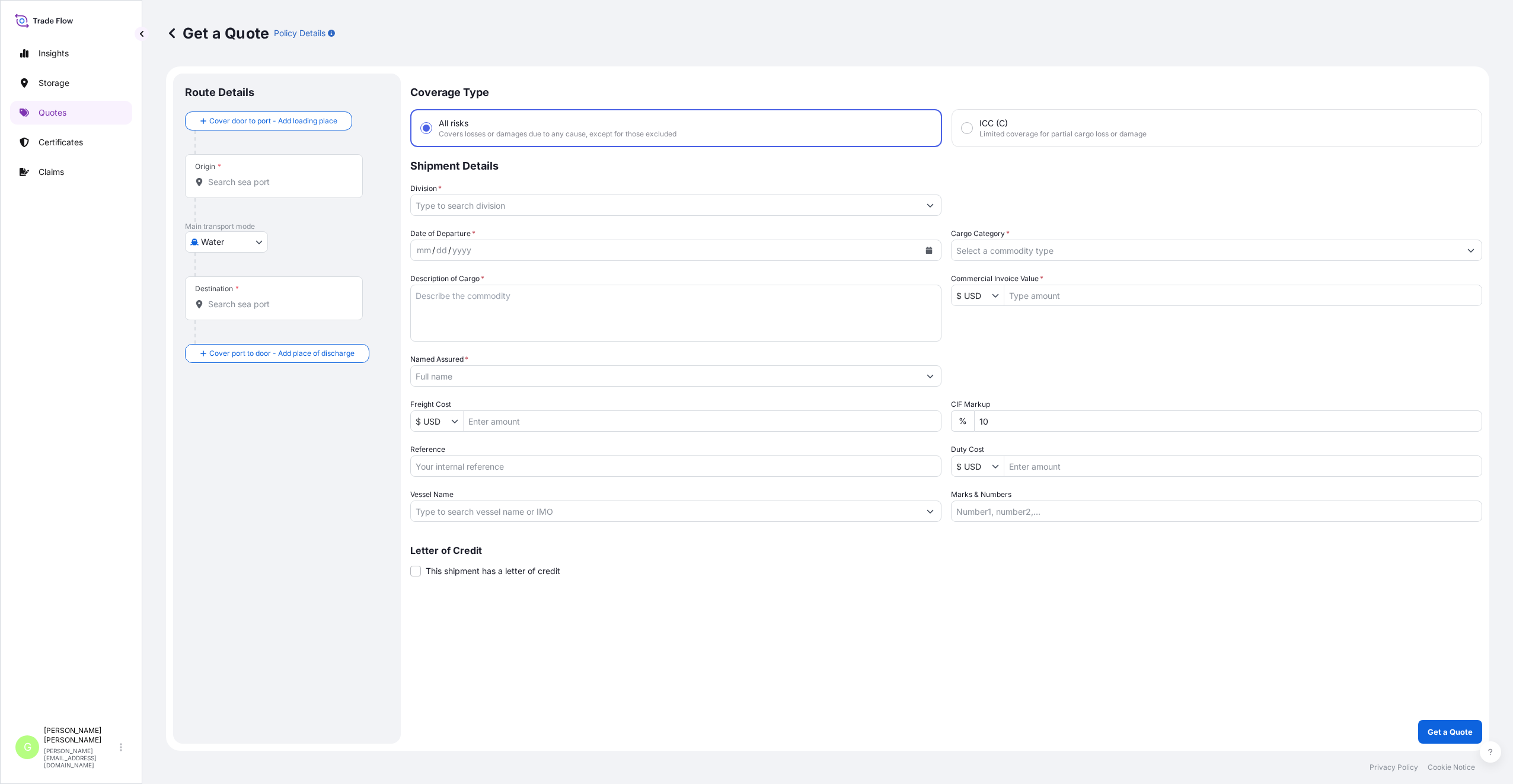
click at [466, 205] on input "Division *" at bounding box center [665, 205] width 509 height 21
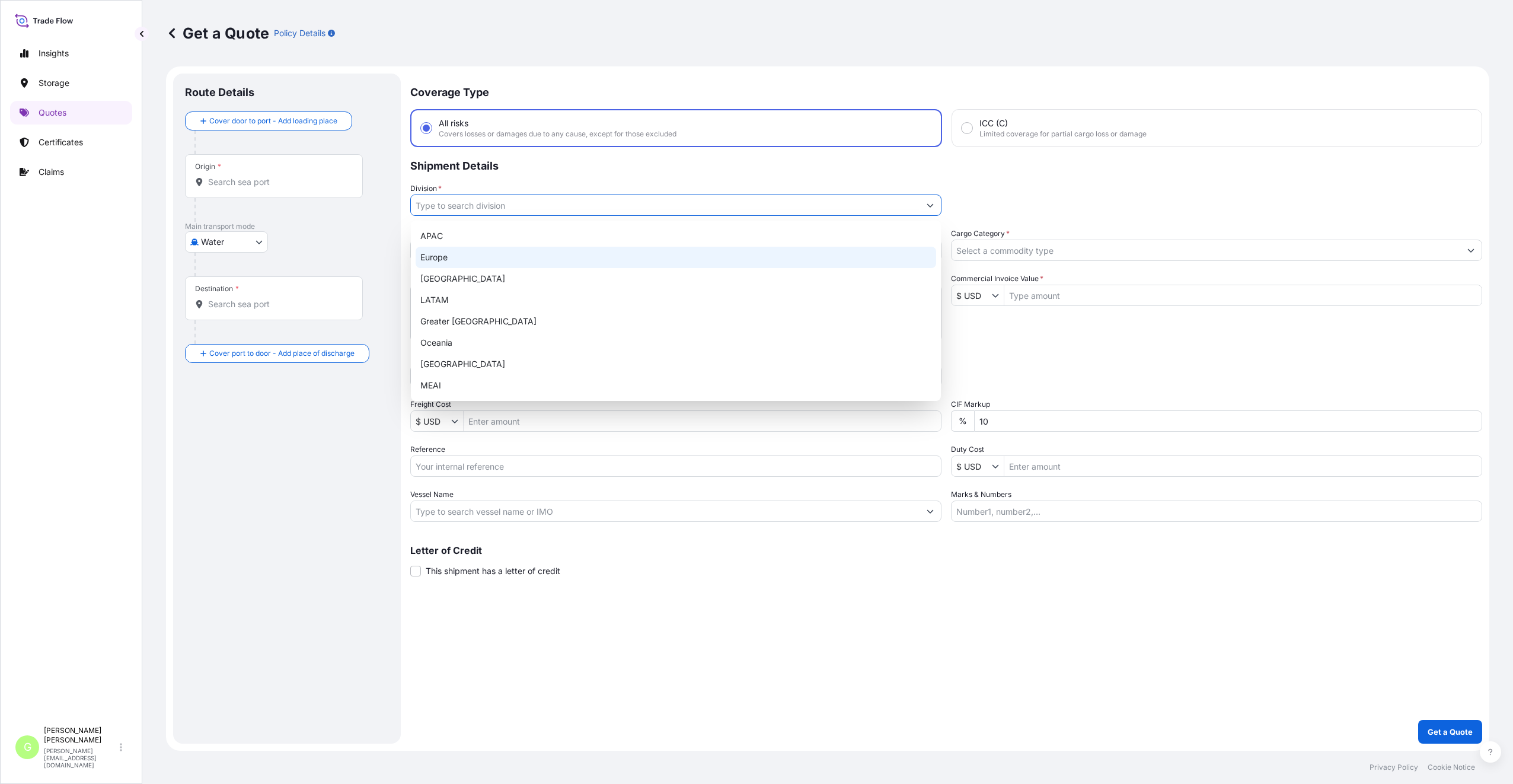
click at [420, 259] on div "Europe" at bounding box center [676, 257] width 520 height 21
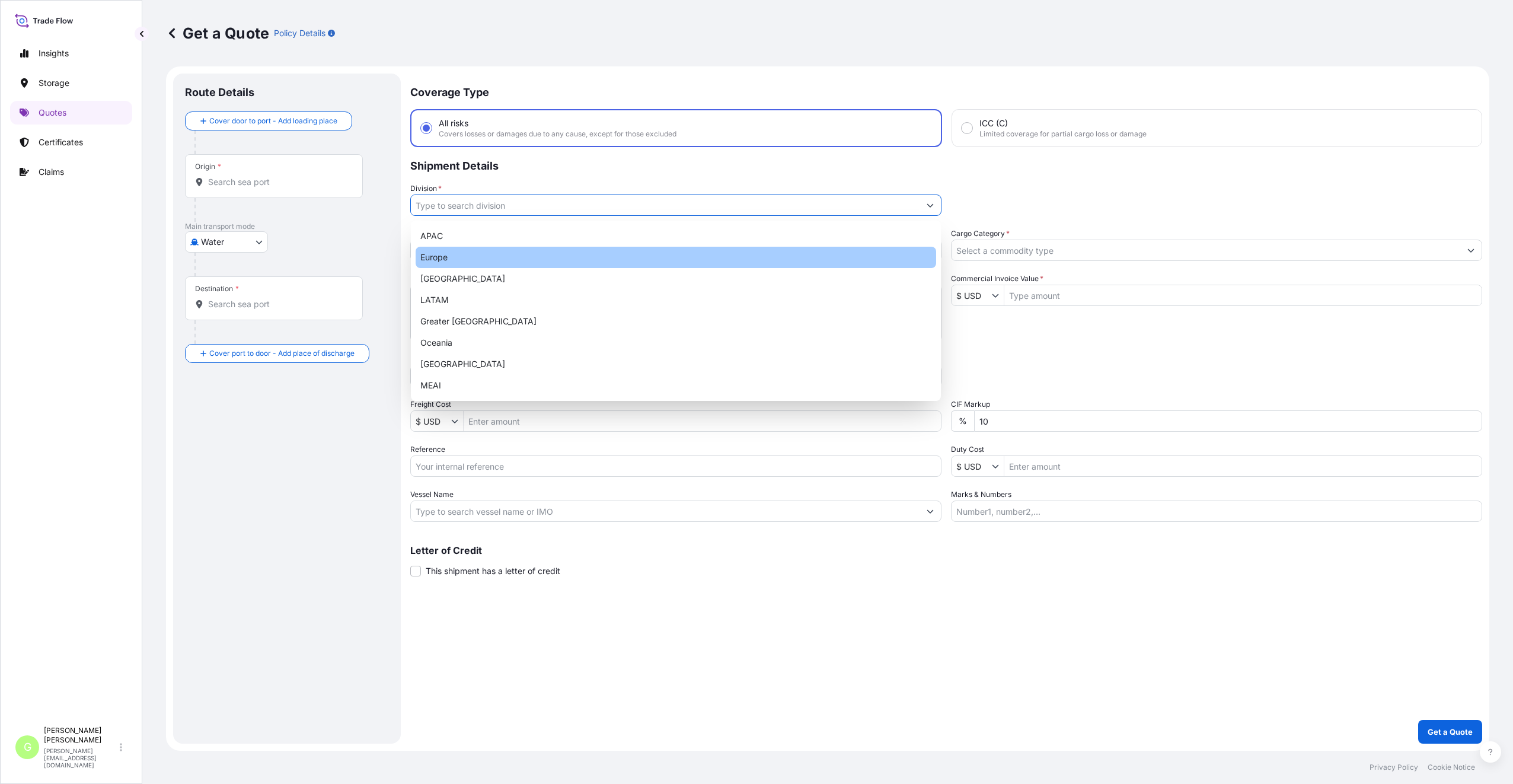
type input "Europe"
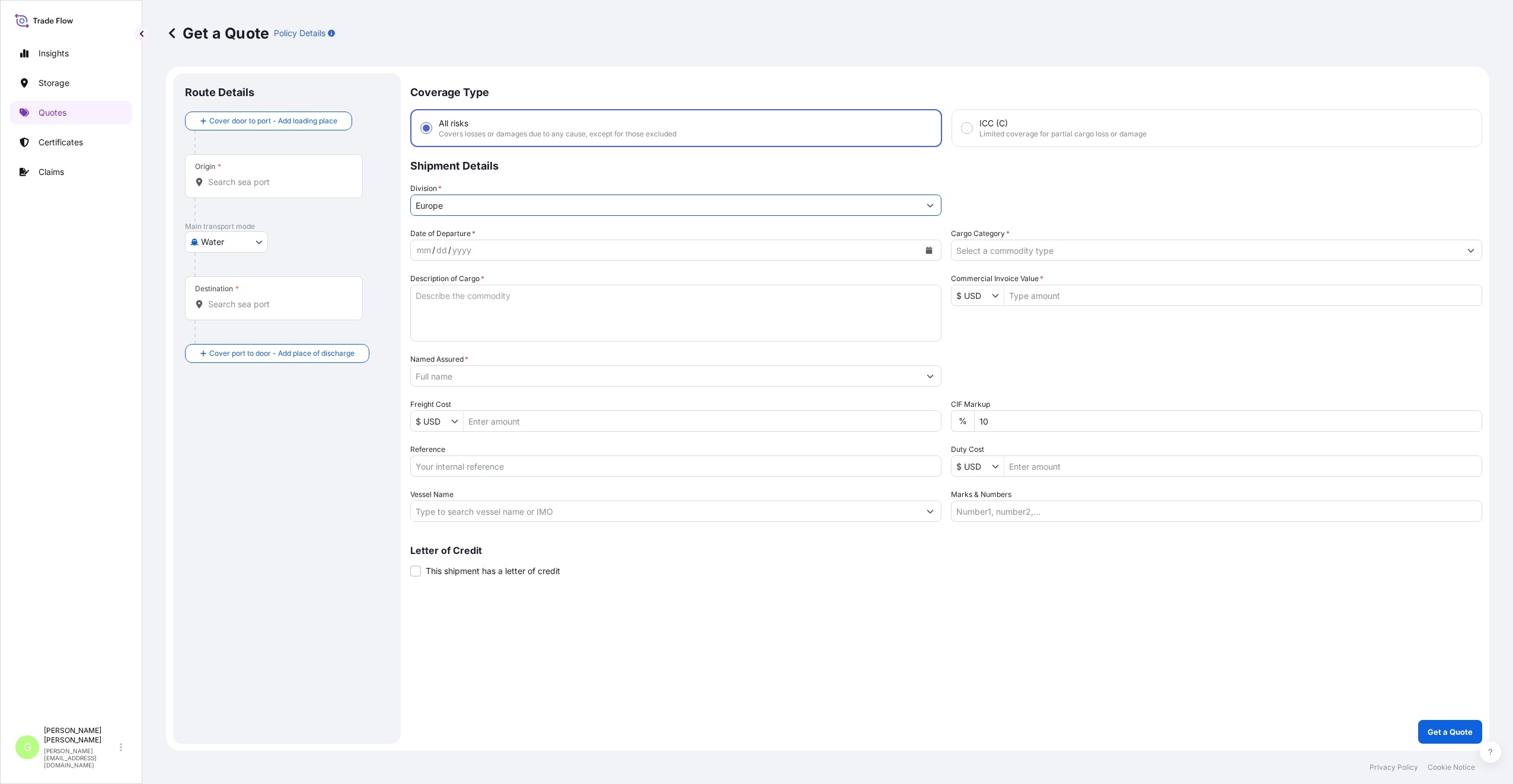
click at [257, 242] on body "8 options available. Insights Storage Quotes Certificates Claims G [PERSON_NAME…" at bounding box center [756, 392] width 1513 height 784
click at [221, 317] on span "Inland" at bounding box center [219, 315] width 24 height 12
select select "Inland"
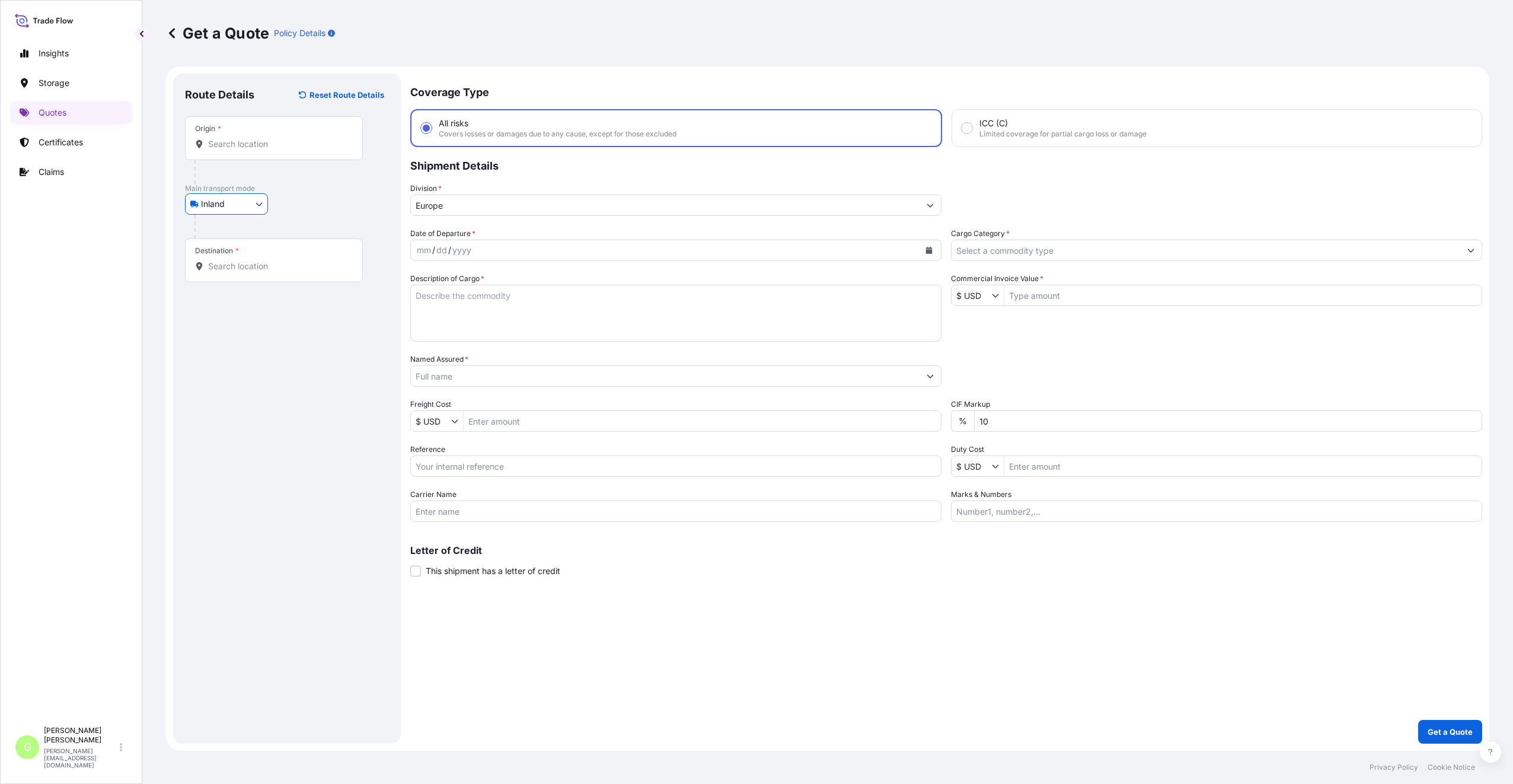
click at [439, 378] on input "Named Assured *" at bounding box center [665, 376] width 509 height 21
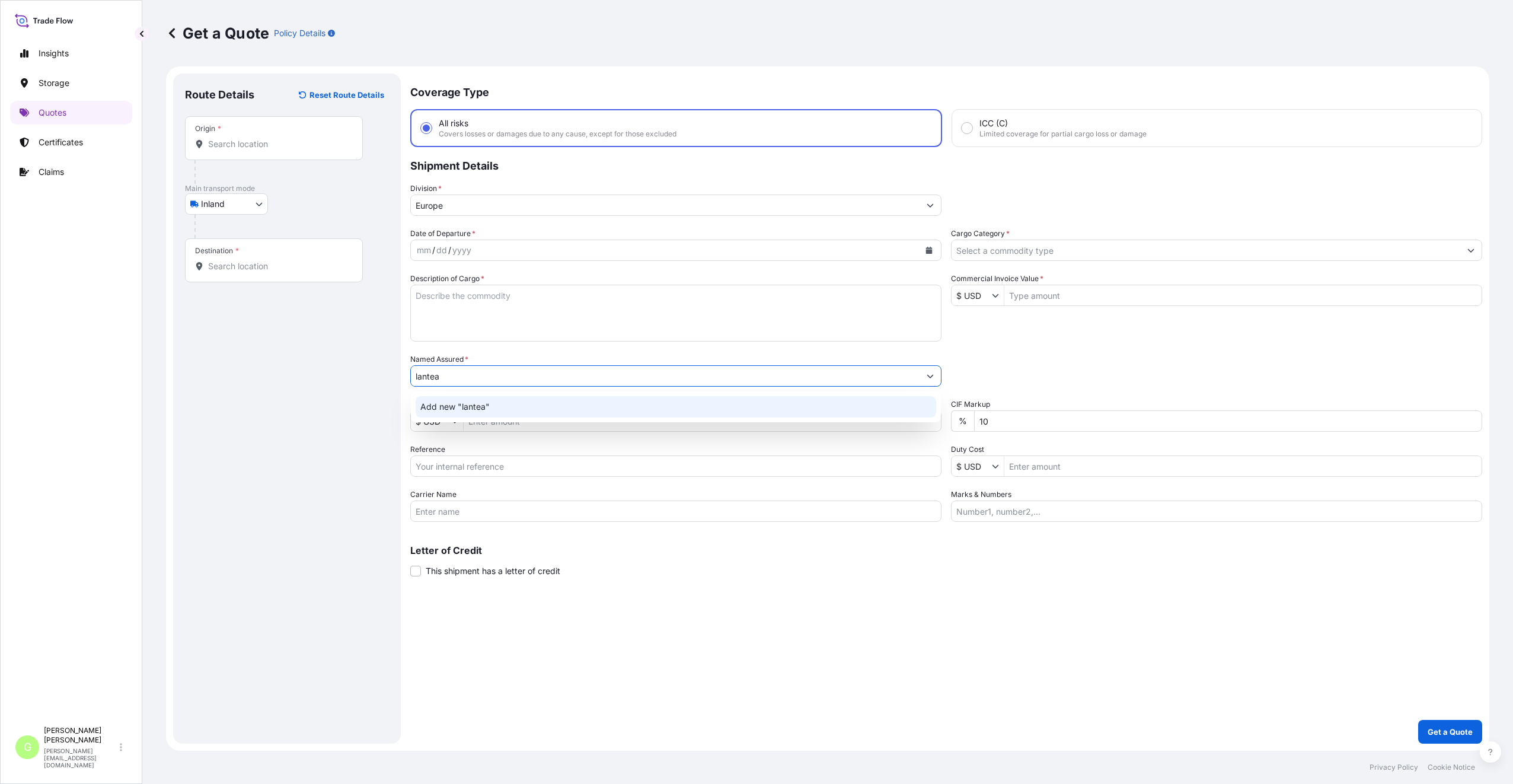
type input "lantea"
click at [352, 462] on div "Route Details Reset Route Details Place of loading Road / Inland Road / Inland …" at bounding box center [287, 408] width 204 height 646
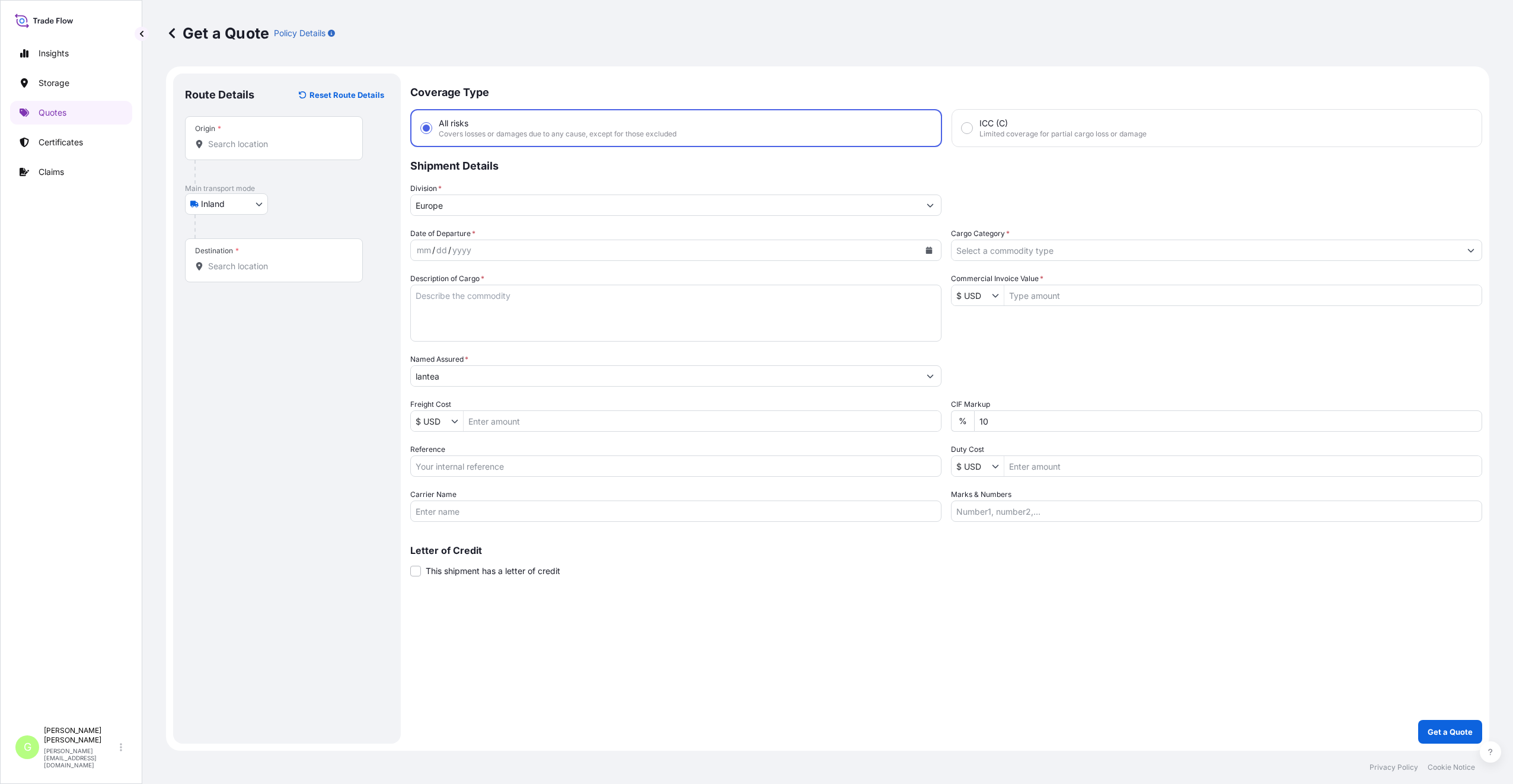
click at [431, 467] on input "Reference" at bounding box center [675, 466] width 531 height 21
paste input "25TIAOM0418"
type input "25TIAOM0418"
drag, startPoint x: 450, startPoint y: 372, endPoint x: 417, endPoint y: 376, distance: 33.2
click at [417, 376] on input "lantea" at bounding box center [665, 376] width 509 height 21
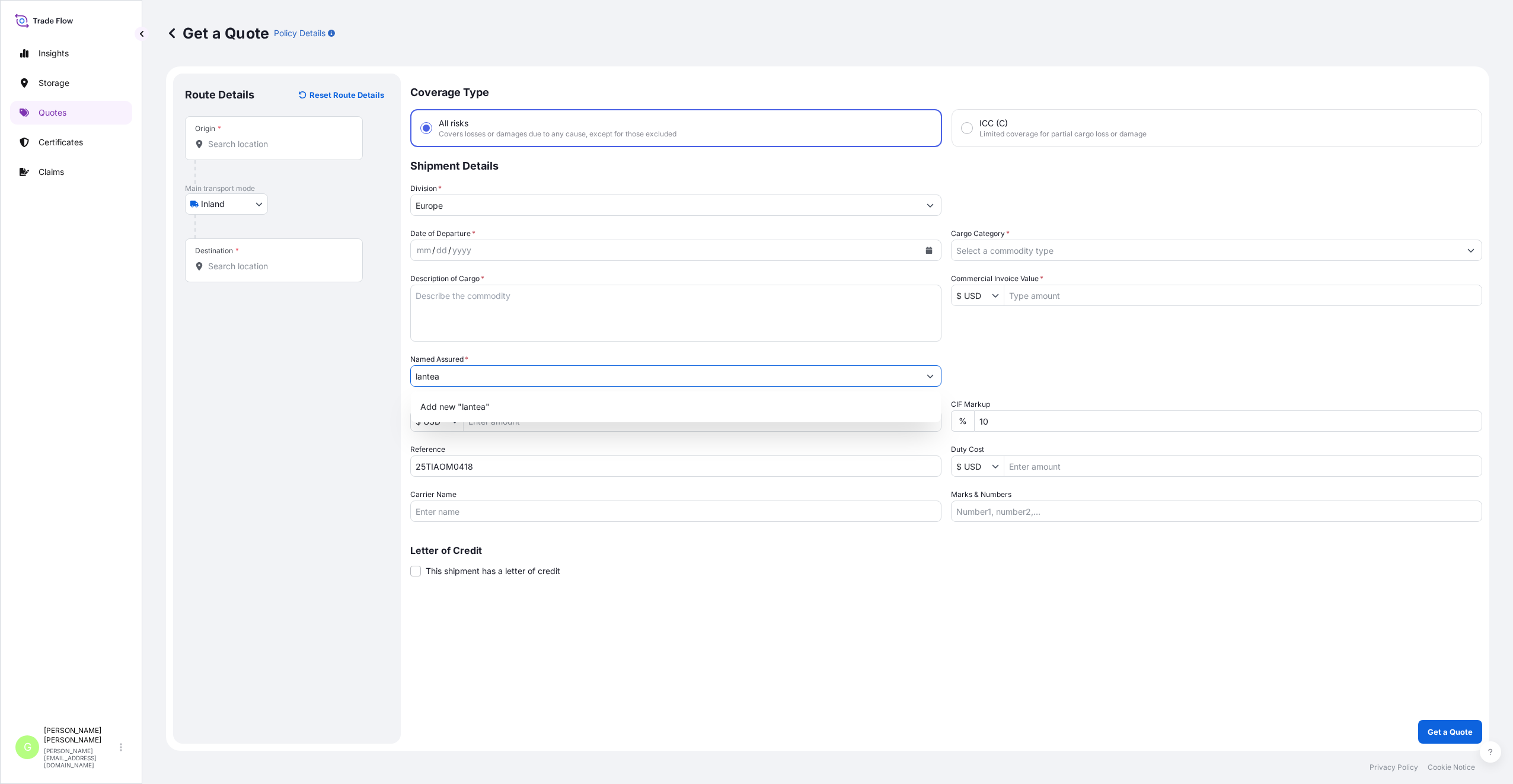
paste input "LANTEA a.s."
type input "LANTEA a.s."
click at [445, 287] on textarea "Description of Cargo *" at bounding box center [675, 312] width 531 height 57
paste textarea "jackets"
type textarea "jackets"
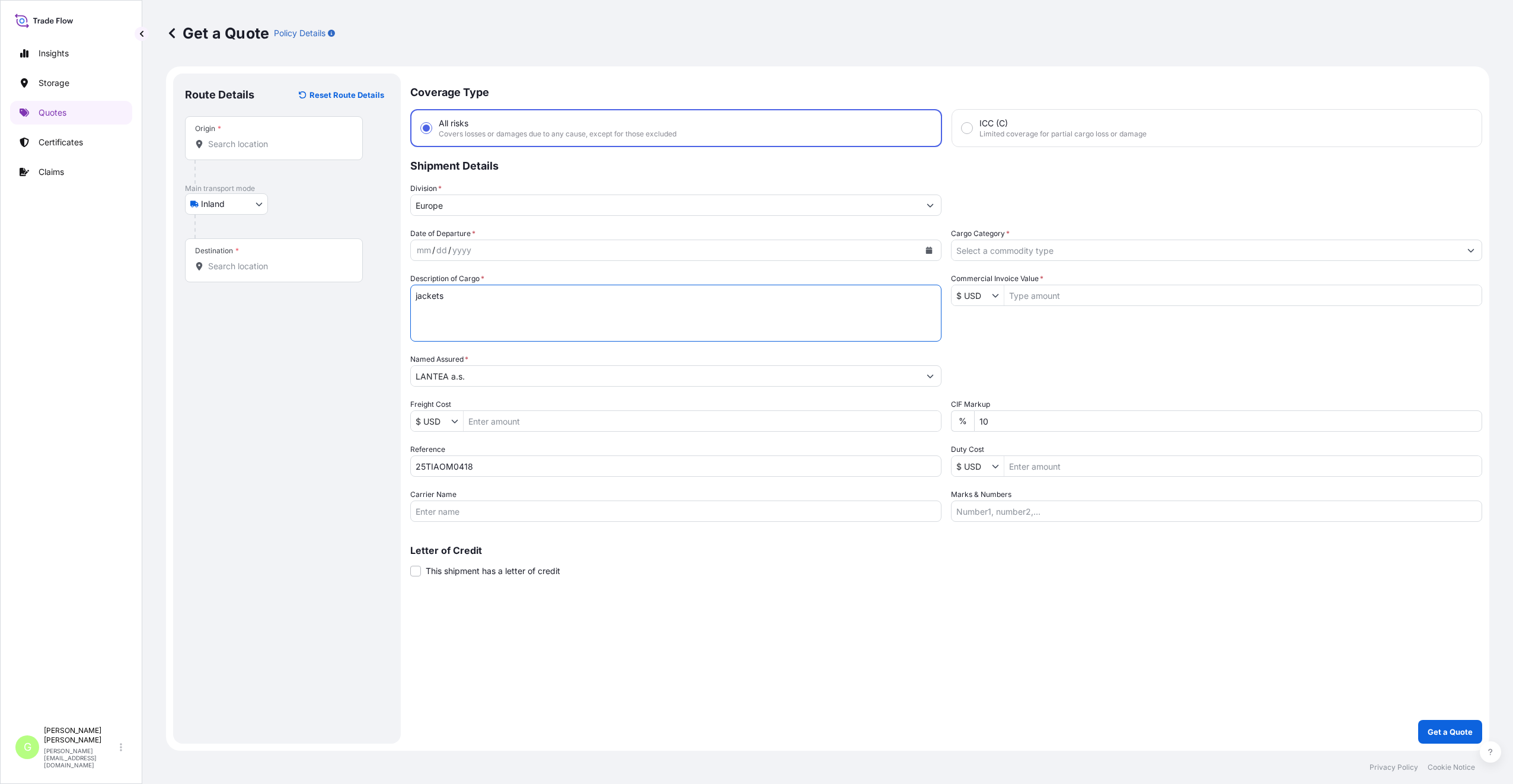
click at [1047, 297] on input "Commercial Invoice Value *" at bounding box center [1243, 295] width 477 height 21
paste input "43311.7100"
type input "43,311.71"
click at [1028, 250] on input "Cargo Category *" at bounding box center [1206, 250] width 509 height 21
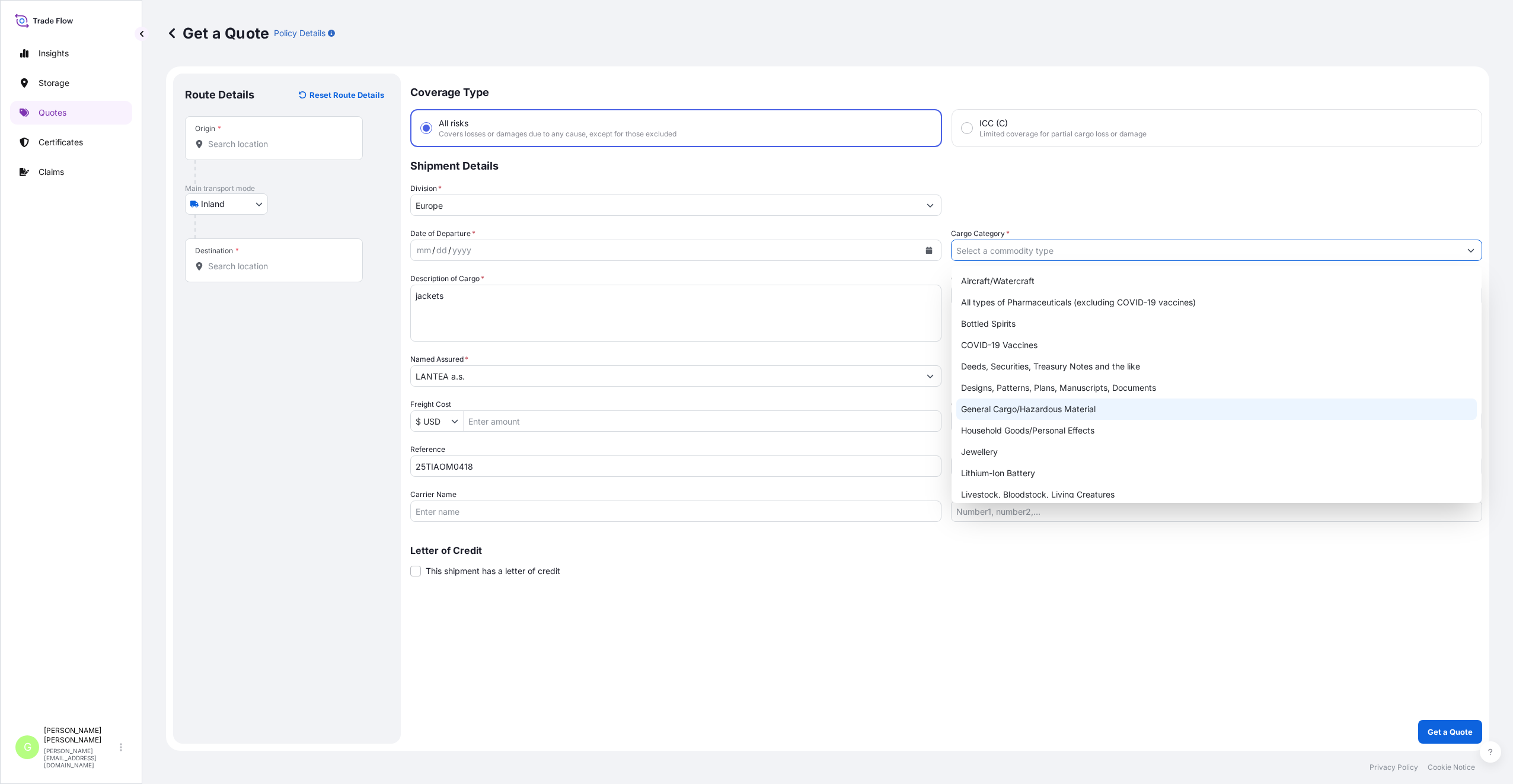
click at [986, 406] on div "General Cargo/Hazardous Material" at bounding box center [1216, 409] width 520 height 21
type input "General Cargo/Hazardous Material"
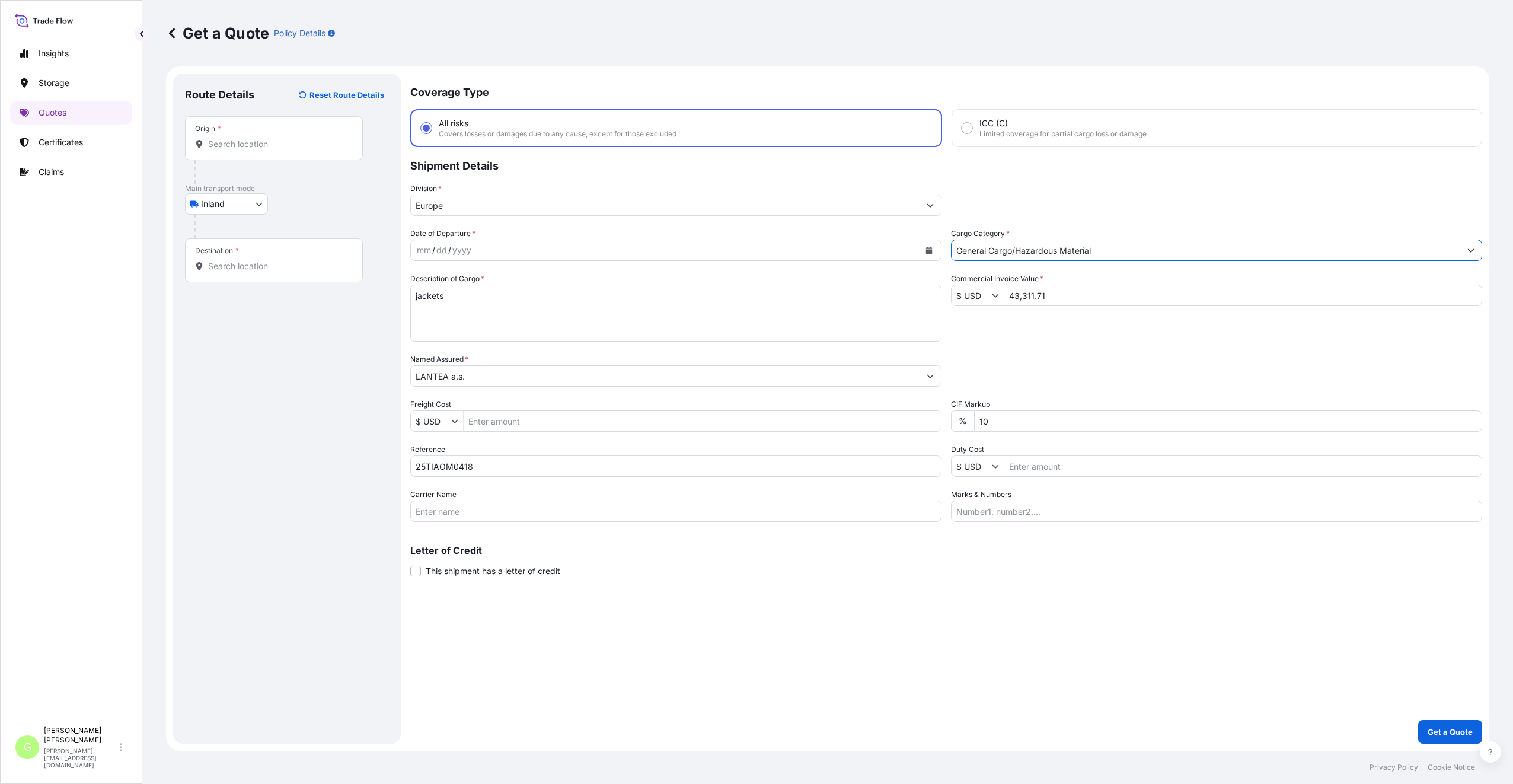
click at [434, 206] on input "Europe" at bounding box center [665, 205] width 509 height 21
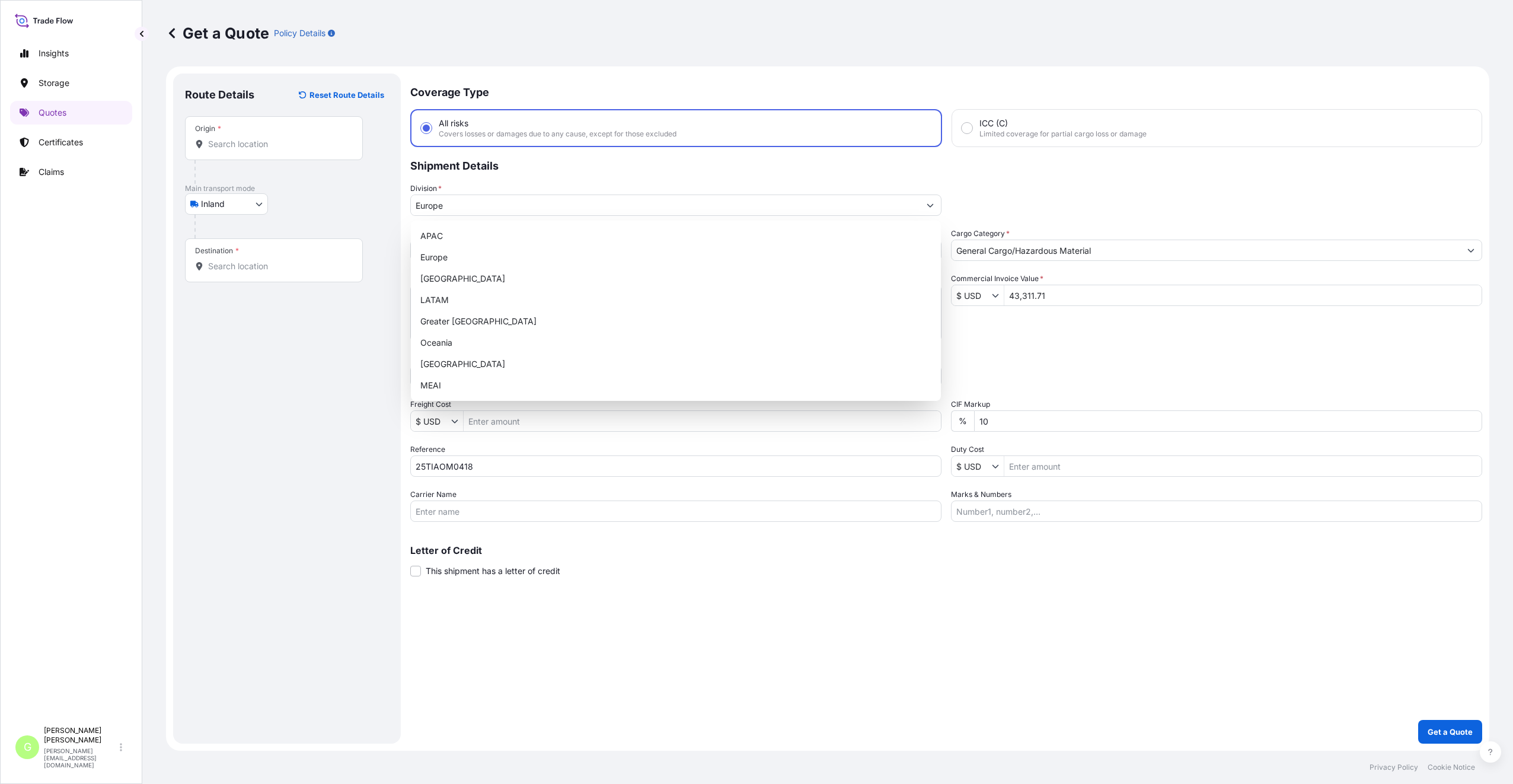
click at [239, 452] on div "Route Details Reset Route Details Place of loading Road / Inland Road / Inland …" at bounding box center [287, 408] width 204 height 646
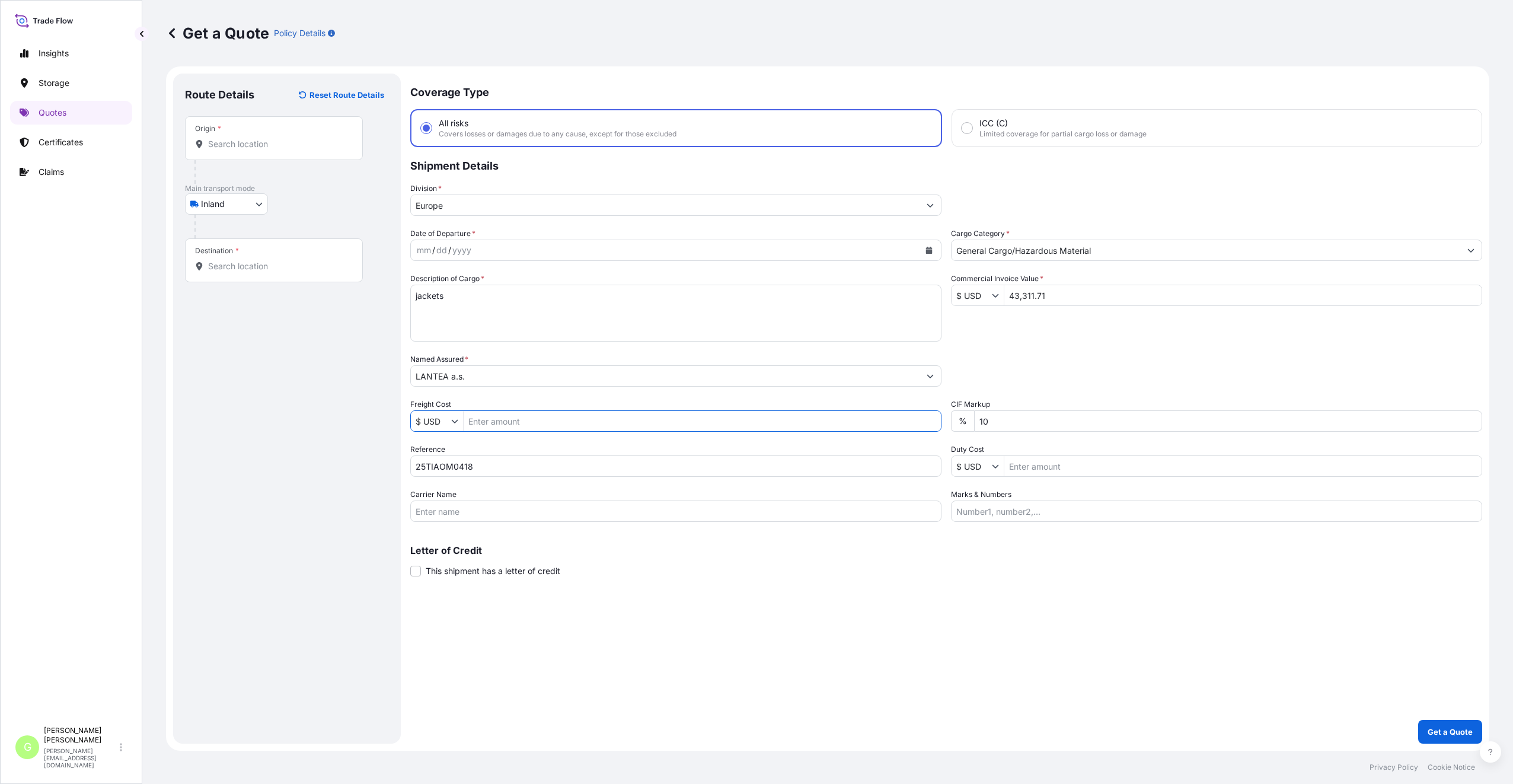
click at [505, 427] on input "Freight Cost" at bounding box center [702, 421] width 477 height 21
paste input "2043"
type input "2,043"
click at [456, 515] on input "Carrier Name" at bounding box center [675, 511] width 531 height 21
type input "CFS CESKA TREBOVA S.R.O."
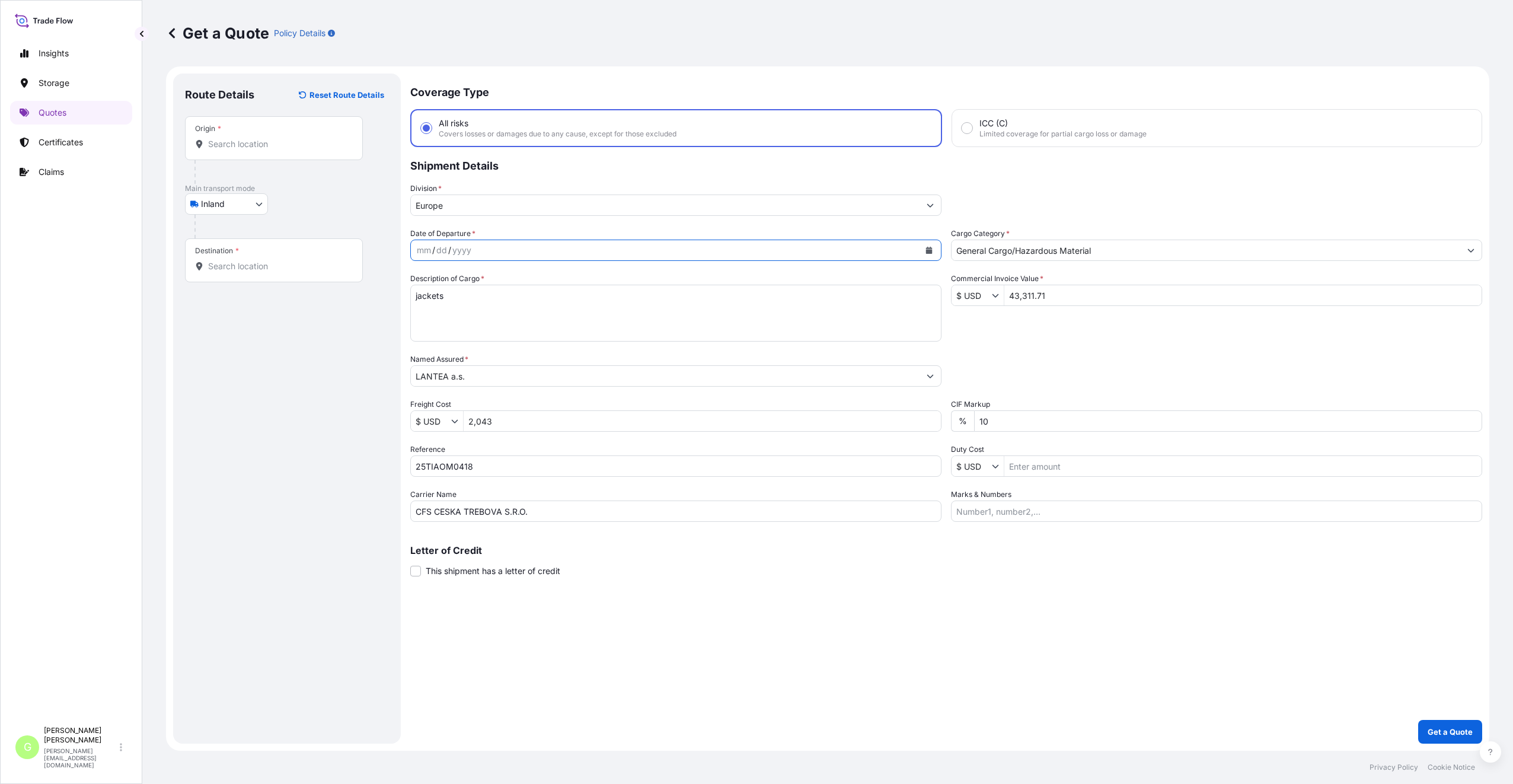
click at [926, 251] on button "Calendar" at bounding box center [929, 250] width 19 height 19
click at [434, 283] on icon "Previous" at bounding box center [435, 285] width 7 height 7
click at [541, 397] on div "22" at bounding box center [544, 396] width 22 height 21
click at [237, 142] on input "Origin *" at bounding box center [277, 144] width 140 height 12
paste input "[GEOGRAPHIC_DATA]"
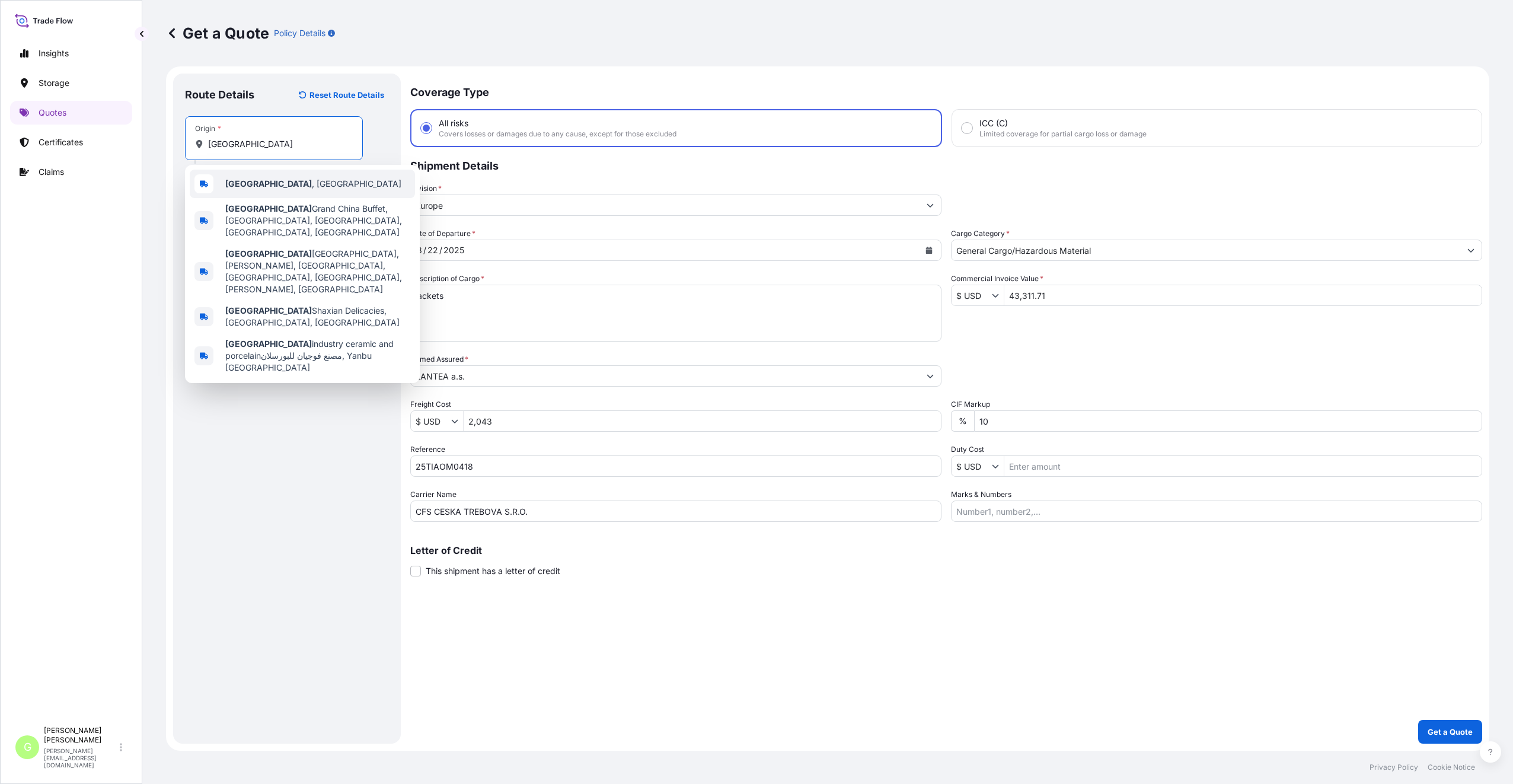
click at [243, 183] on b "[GEOGRAPHIC_DATA]" at bounding box center [268, 183] width 87 height 10
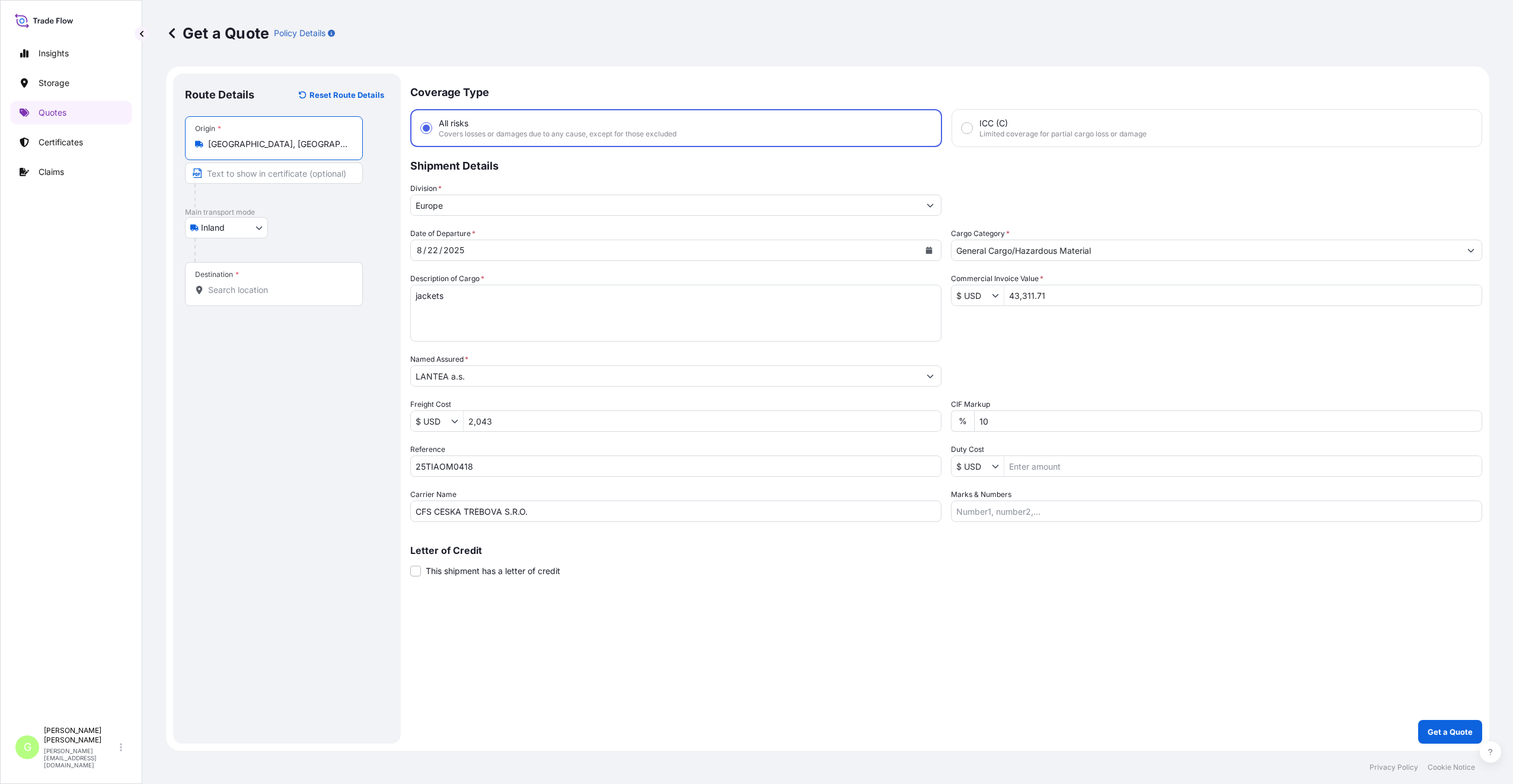
drag, startPoint x: 262, startPoint y: 140, endPoint x: 205, endPoint y: 145, distance: 57.2
click at [205, 145] on div "[GEOGRAPHIC_DATA], [GEOGRAPHIC_DATA]" at bounding box center [274, 144] width 158 height 12
type input "[GEOGRAPHIC_DATA], [GEOGRAPHIC_DATA]"
click at [217, 172] on input "Text to appear on certificate" at bounding box center [274, 173] width 178 height 21
paste input "[GEOGRAPHIC_DATA], [GEOGRAPHIC_DATA]"
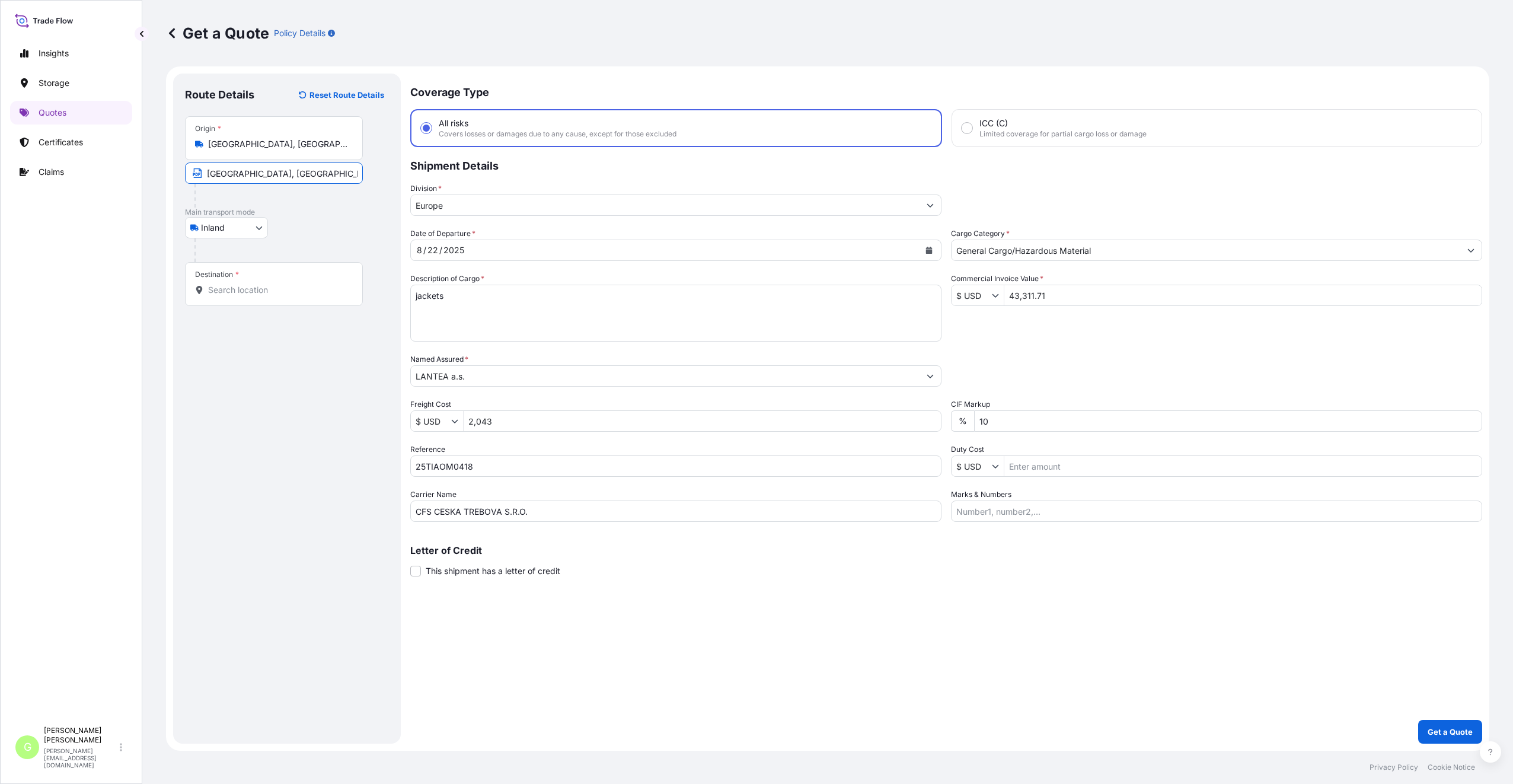
type input "[GEOGRAPHIC_DATA], [GEOGRAPHIC_DATA]"
click at [232, 288] on input "Destination *" at bounding box center [277, 290] width 140 height 12
click at [236, 290] on input "Destination * Please select a destination" at bounding box center [277, 290] width 140 height 12
paste input "[GEOGRAPHIC_DATA]"
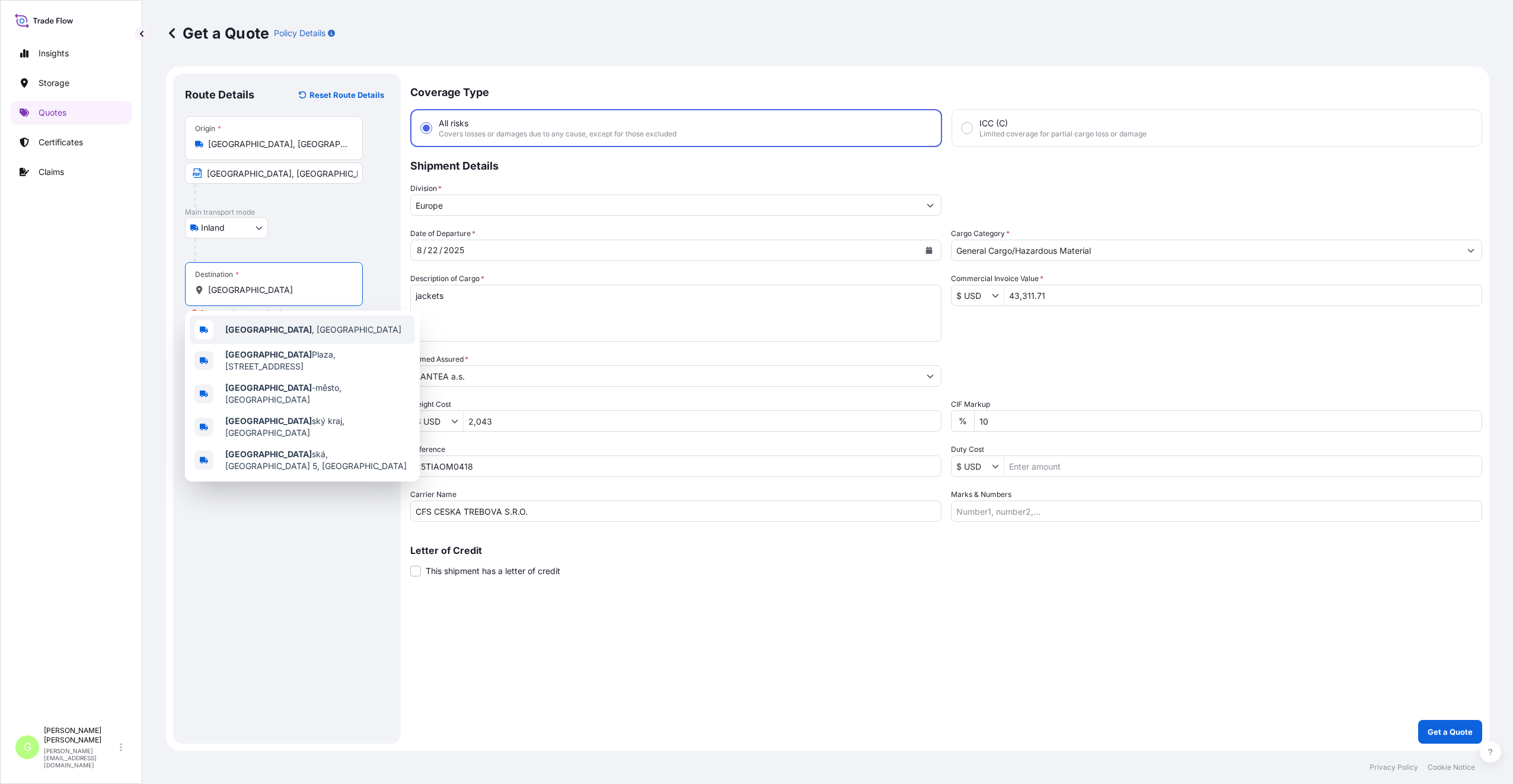
click at [251, 335] on span "[GEOGRAPHIC_DATA] , [GEOGRAPHIC_DATA]" at bounding box center [313, 330] width 176 height 12
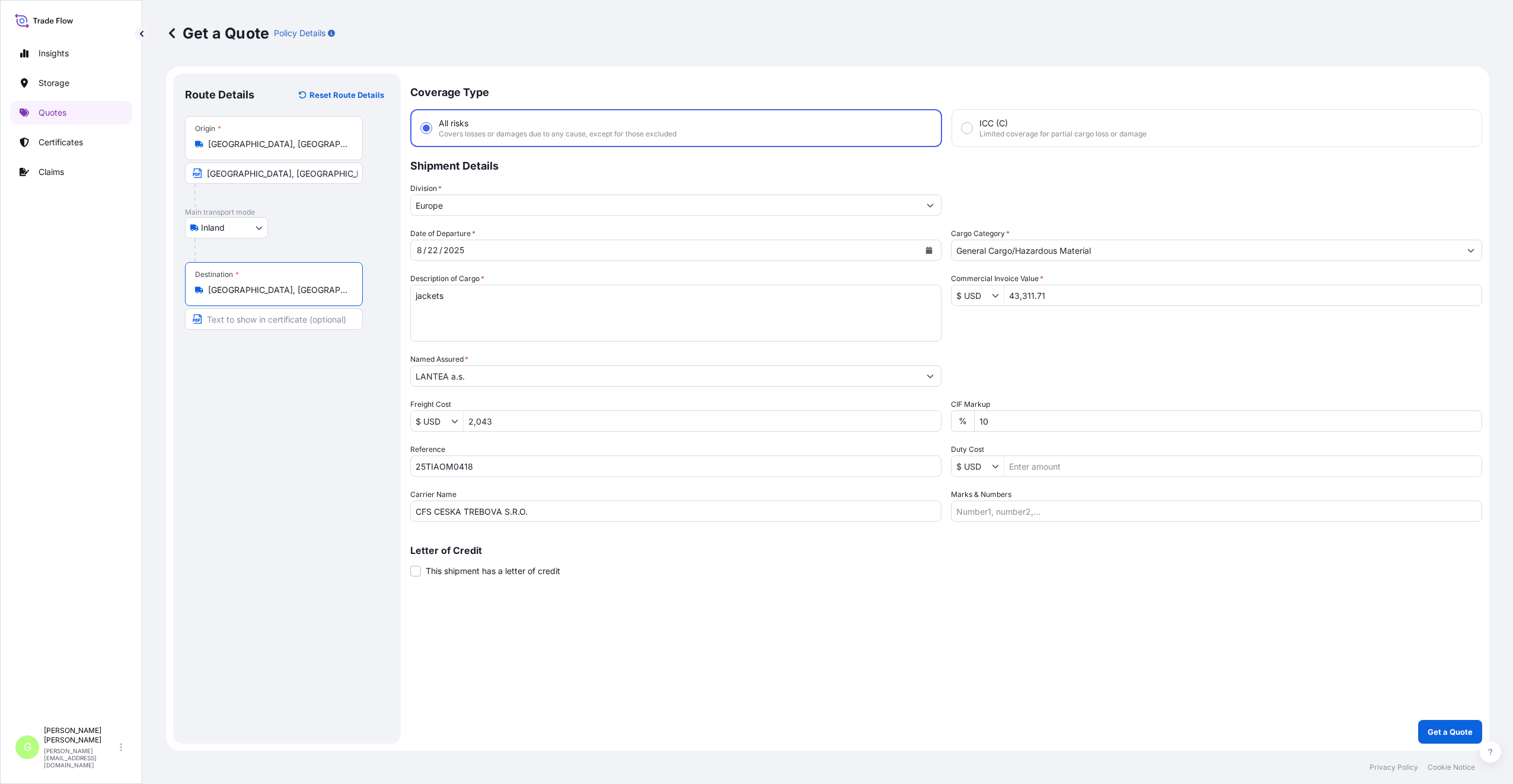
type input "[GEOGRAPHIC_DATA], [GEOGRAPHIC_DATA]"
click at [235, 315] on input "Text to appear on certificate" at bounding box center [274, 319] width 178 height 21
paste input "[GEOGRAPHIC_DATA]"
type input "Plzeň [GEOGRAPHIC_DATA]"
click at [1456, 725] on button "Get a Quote" at bounding box center [1450, 731] width 64 height 24
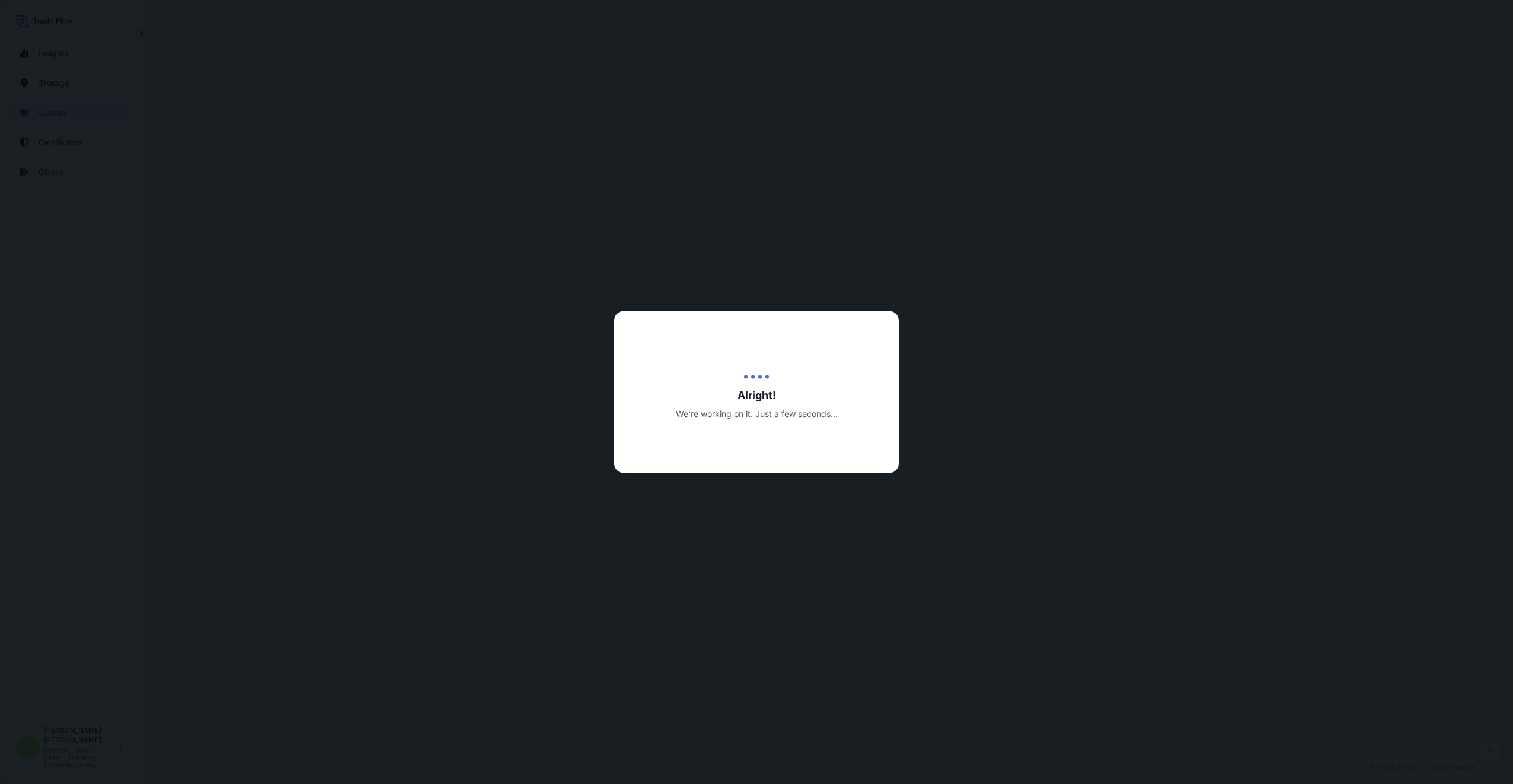
select select "Inland"
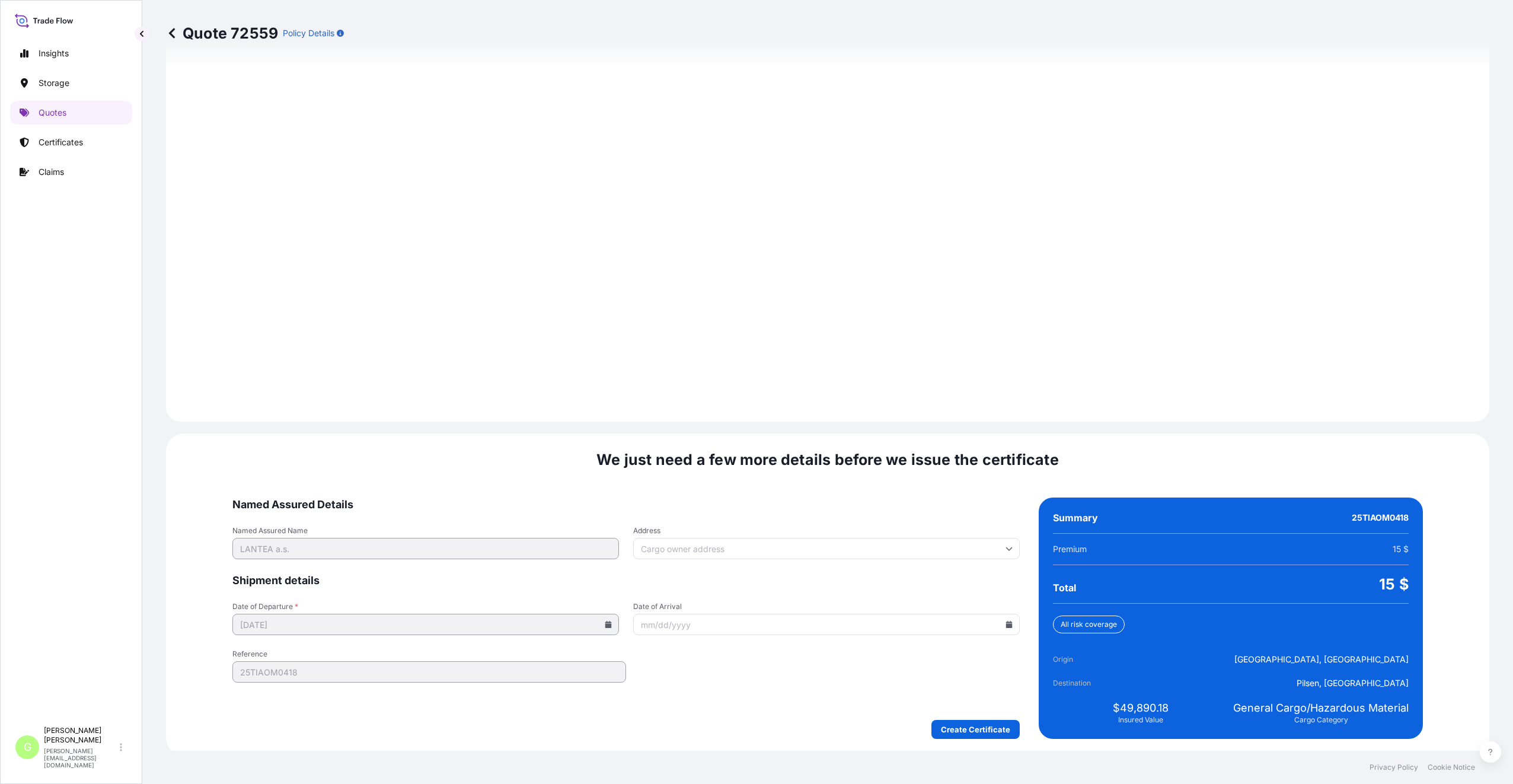
scroll to position [1428, 0]
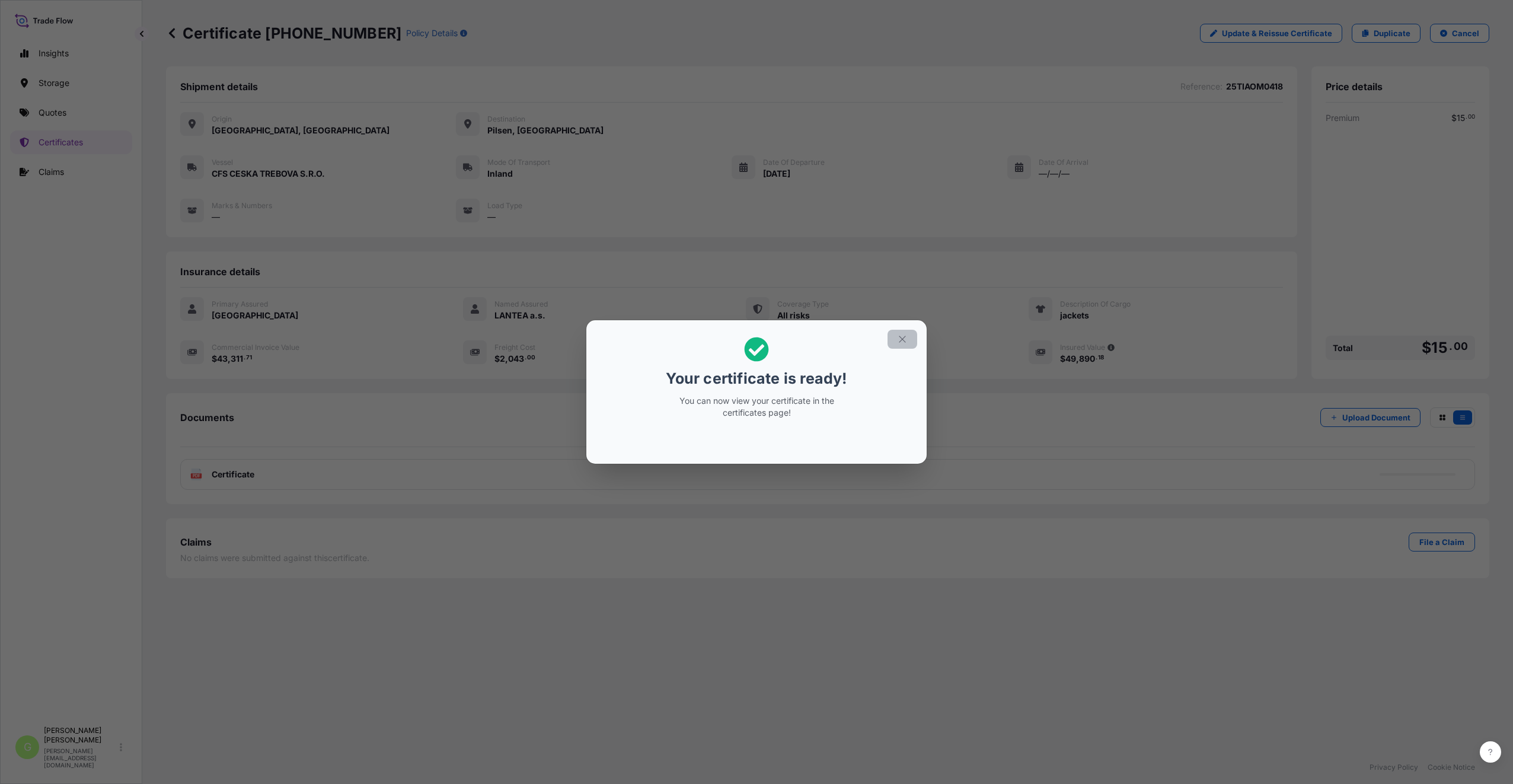
click at [910, 338] on button "button" at bounding box center [902, 339] width 29 height 19
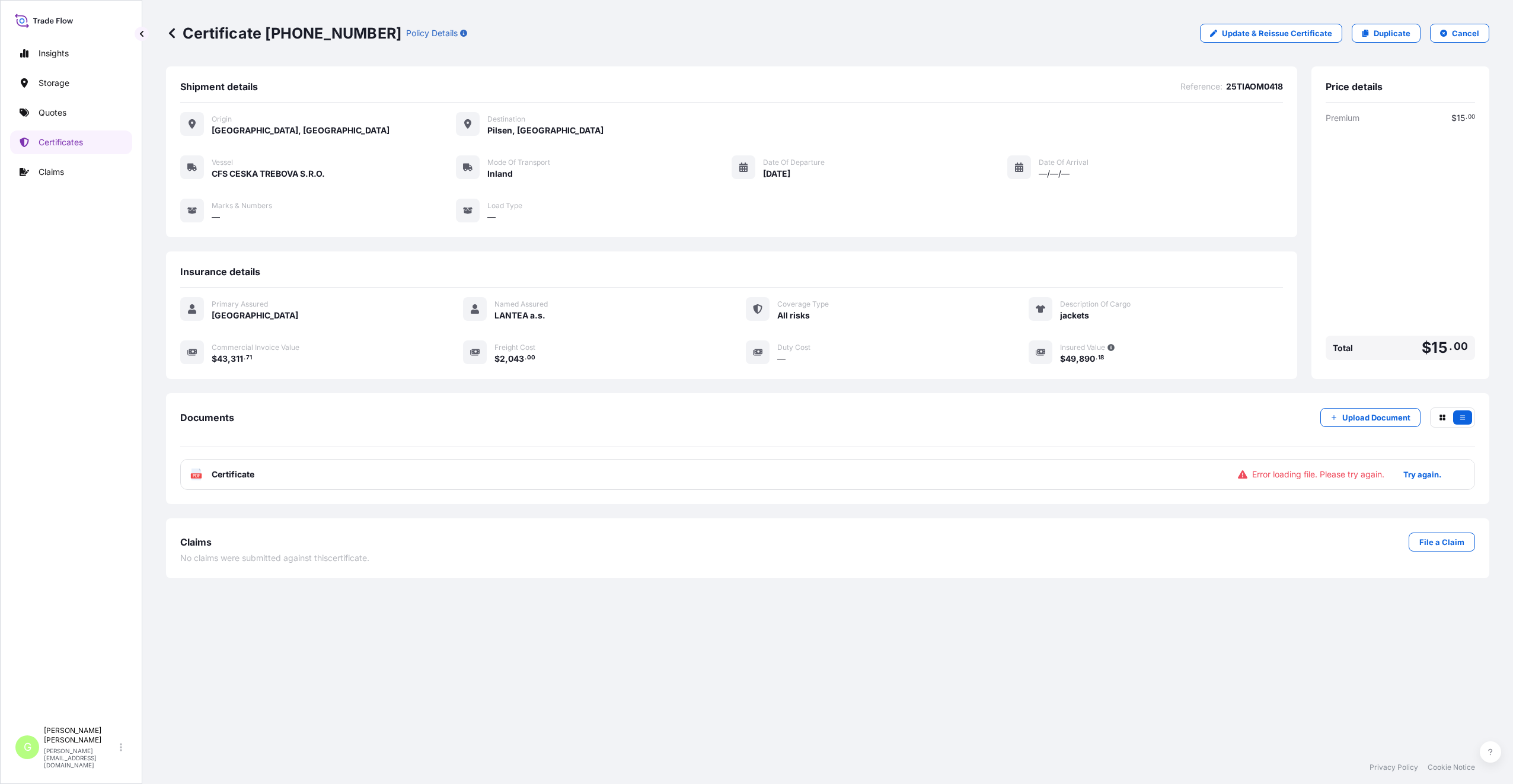
click at [1403, 42] on div "Certificate [PHONE_NUMBER] Policy Details Update & Reissue Certificate Duplicat…" at bounding box center [828, 33] width 1323 height 67
click at [1036, 649] on div "Shipment details Reference : 25TIAOM0418 Origin [GEOGRAPHIC_DATA], [GEOGRAPHIC_…" at bounding box center [828, 408] width 1323 height 684
click at [1382, 35] on p "Duplicate" at bounding box center [1392, 33] width 37 height 12
select select "Inland"
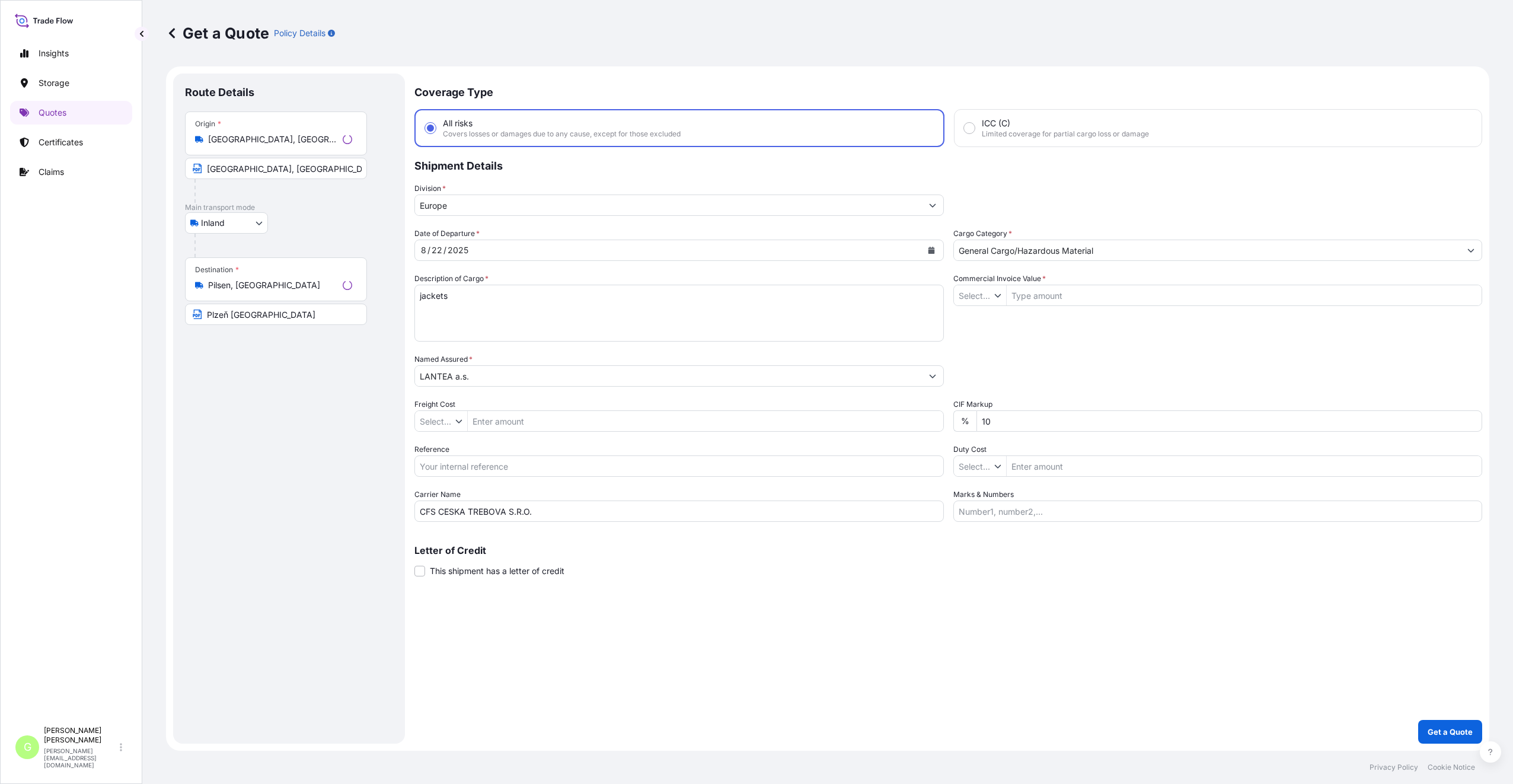
type input "$ USD"
click at [475, 469] on input "Reference" at bounding box center [675, 466] width 531 height 21
paste input "25TIAOM0432"
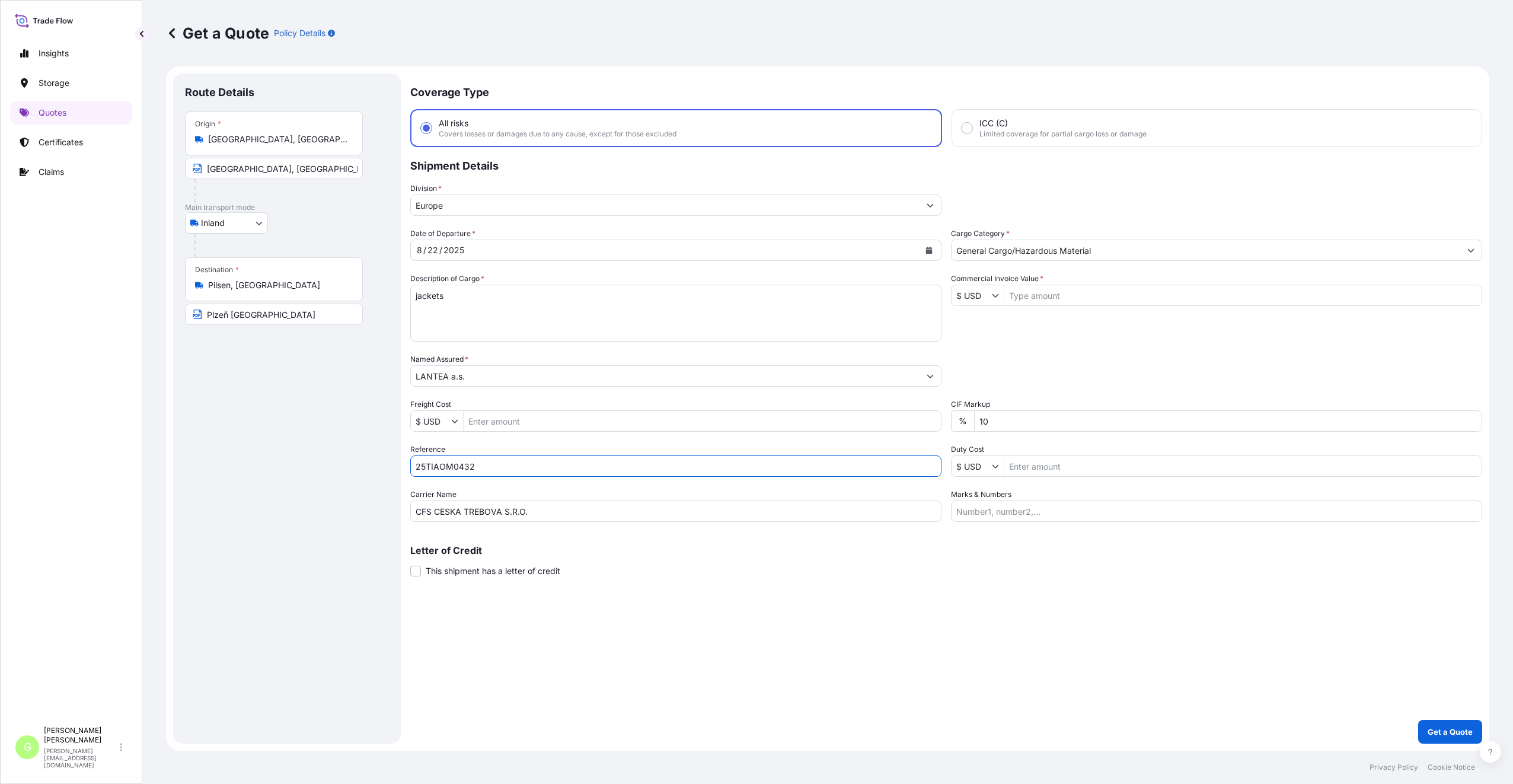
type input "25TIAOM0432"
click at [1066, 297] on input "Commercial Invoice Value *" at bounding box center [1243, 295] width 477 height 21
paste input "25829.5400"
type input "25,829.54"
click at [497, 421] on input "Freight Cost" at bounding box center [702, 421] width 477 height 21
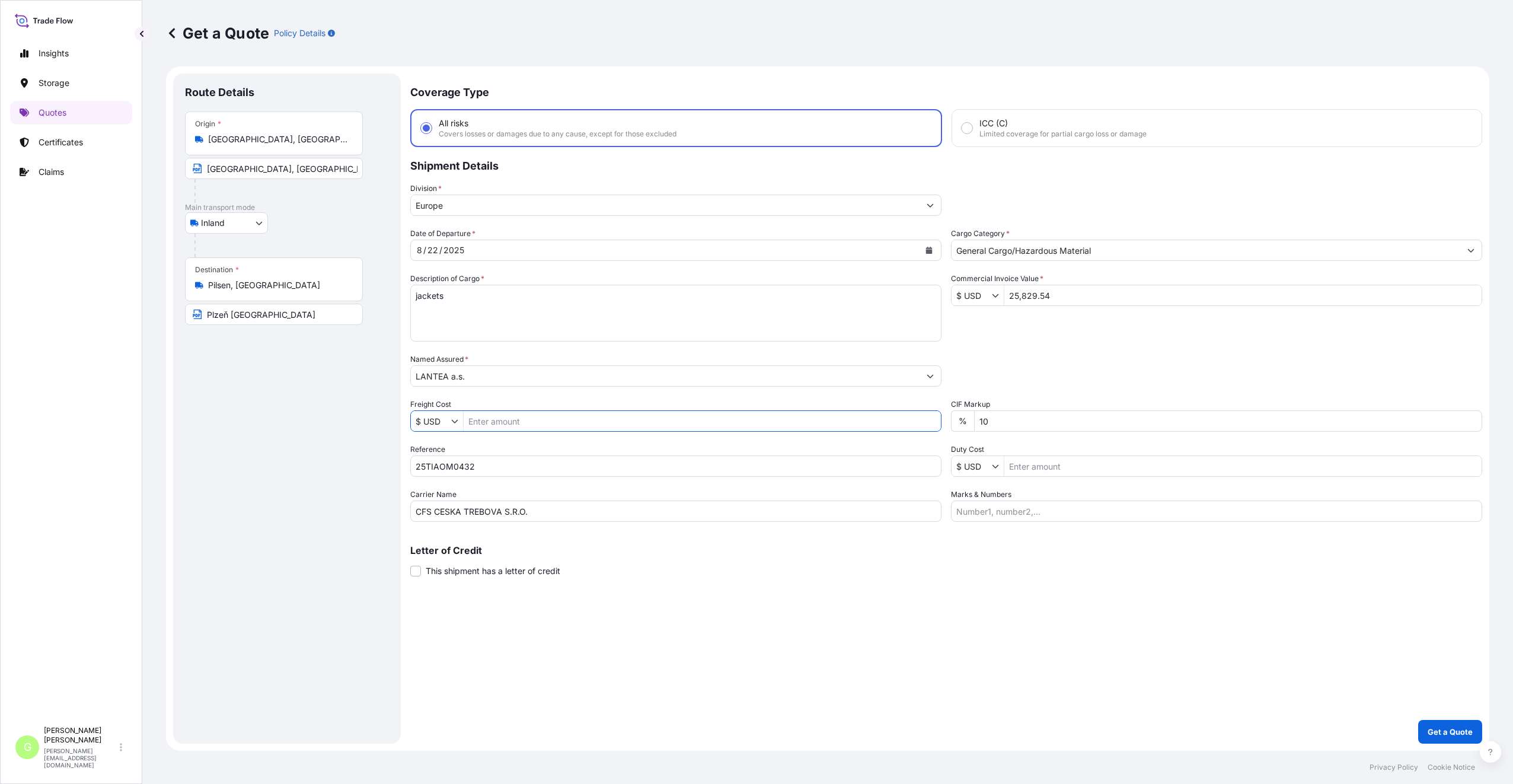
paste input "3208"
type input "3,208"
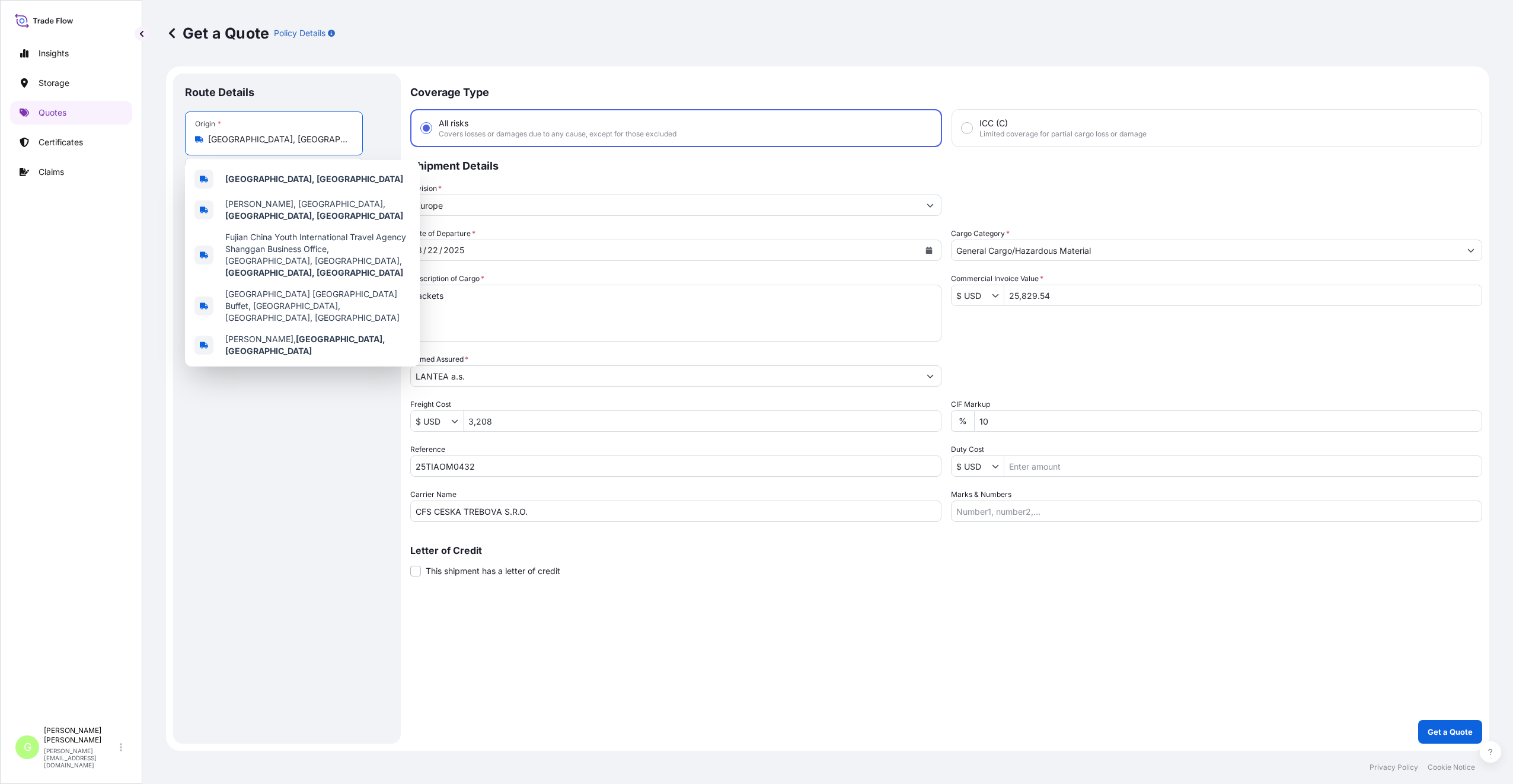
drag, startPoint x: 245, startPoint y: 138, endPoint x: 152, endPoint y: 135, distance: 93.0
click at [152, 135] on div "Get a Quote Policy Details Route Details Place of loading Road / Inland Road / …" at bounding box center [828, 375] width 1370 height 750
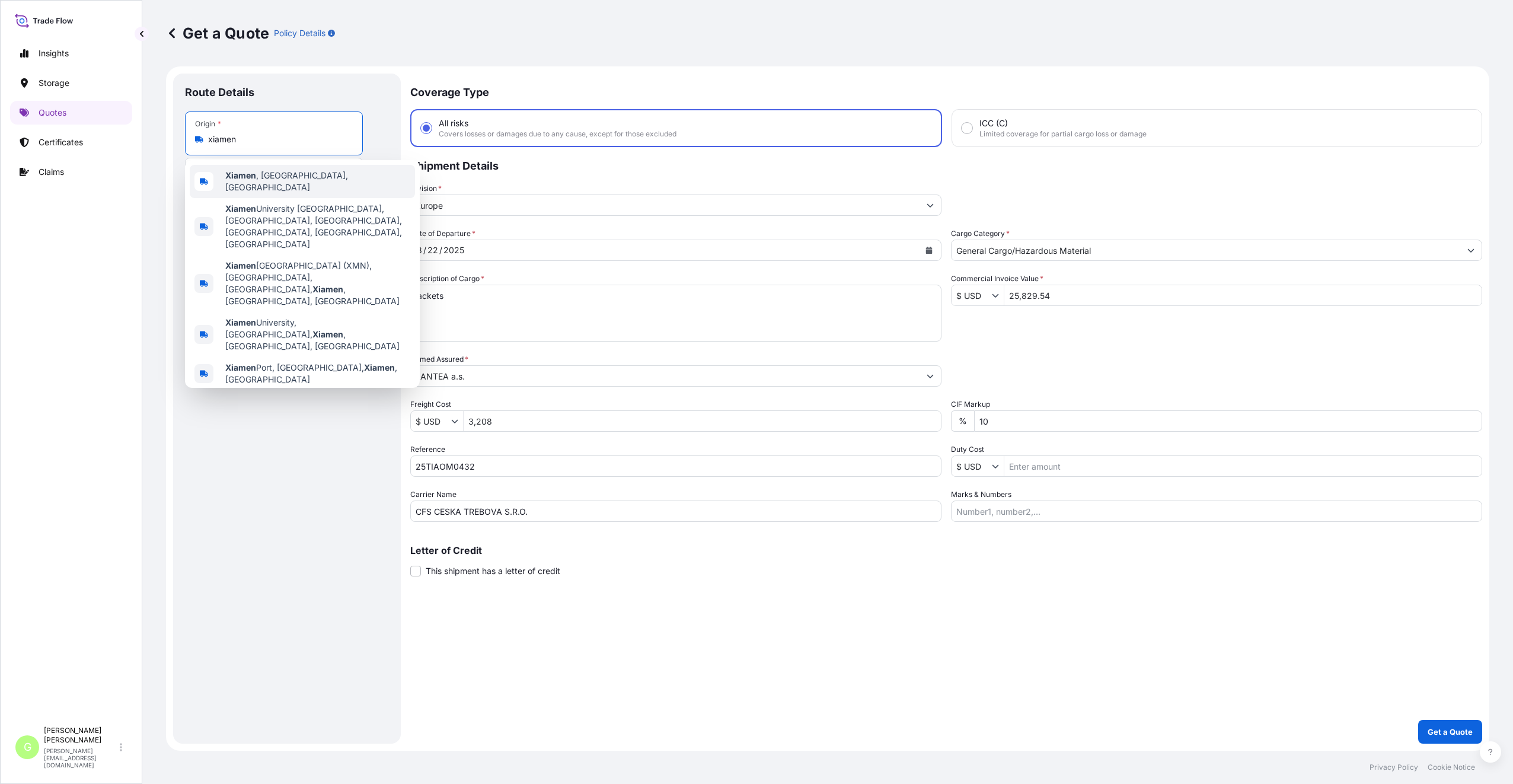
click at [240, 179] on b "Xiamen" at bounding box center [240, 175] width 31 height 10
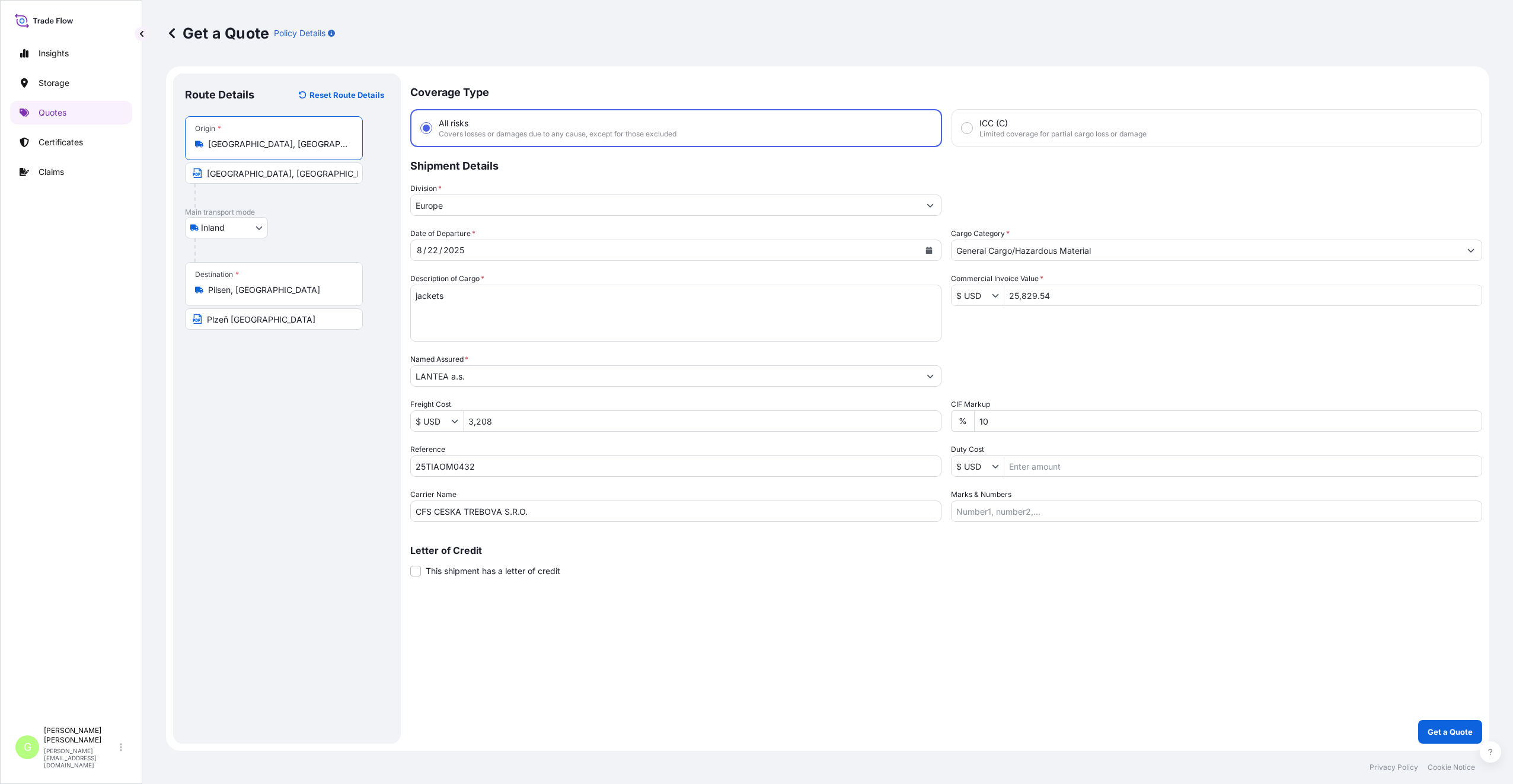
type input "[GEOGRAPHIC_DATA], [GEOGRAPHIC_DATA], [GEOGRAPHIC_DATA]"
drag, startPoint x: 230, startPoint y: 173, endPoint x: 178, endPoint y: 173, distance: 52.0
click at [178, 173] on div "Route Details Reset Route Details Place of loading Road / [GEOGRAPHIC_DATA] / I…" at bounding box center [287, 408] width 228 height 670
type input "[GEOGRAPHIC_DATA], [GEOGRAPHIC_DATA]"
click at [234, 421] on div "Route Details Reset Route Details Place of loading Road / [GEOGRAPHIC_DATA] / I…" at bounding box center [287, 408] width 204 height 646
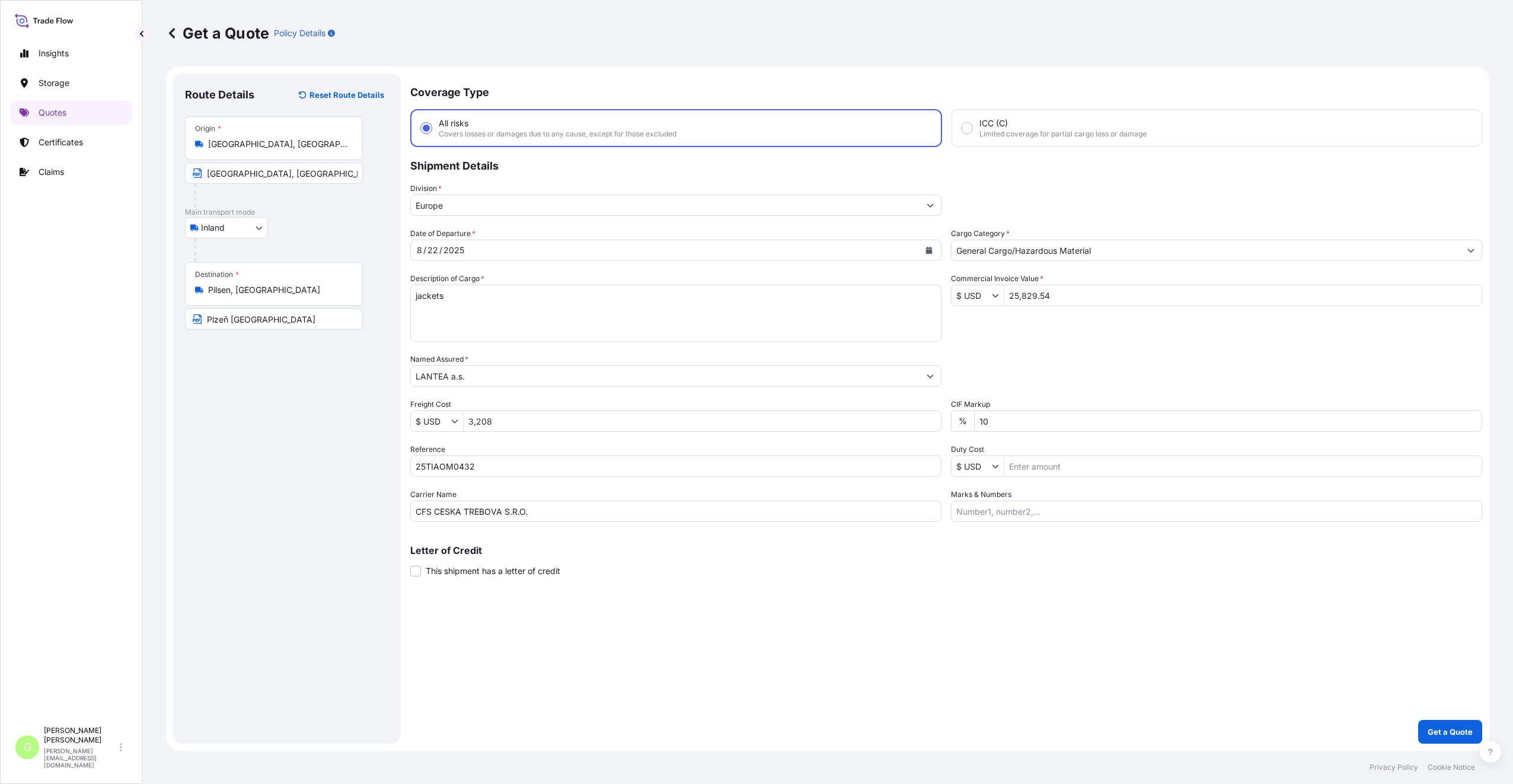
click at [930, 249] on icon "Calendar" at bounding box center [929, 250] width 6 height 7
click at [434, 419] on div "24" at bounding box center [431, 418] width 22 height 21
click at [1446, 735] on p "Get a Quote" at bounding box center [1450, 731] width 45 height 12
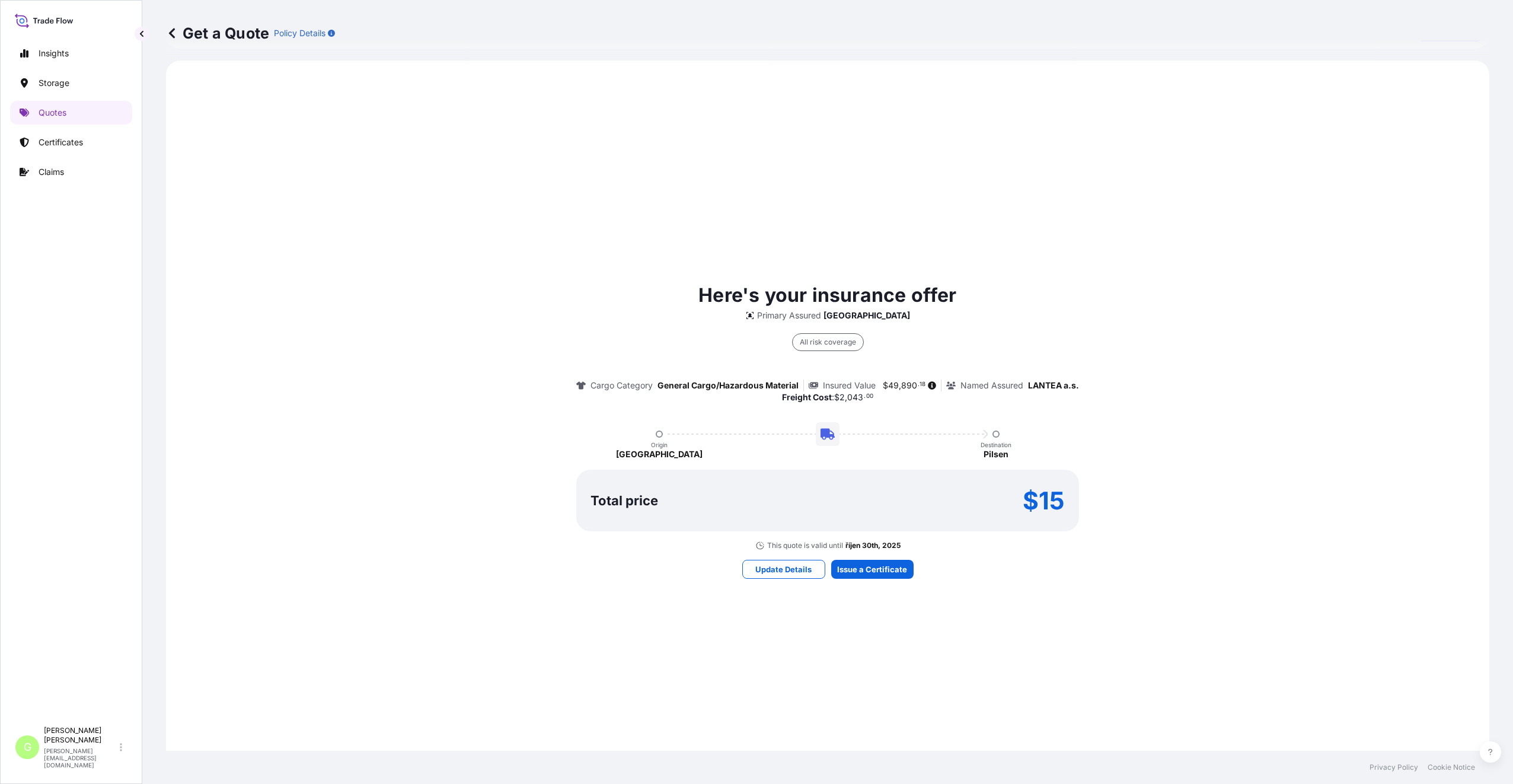
scroll to position [770, 0]
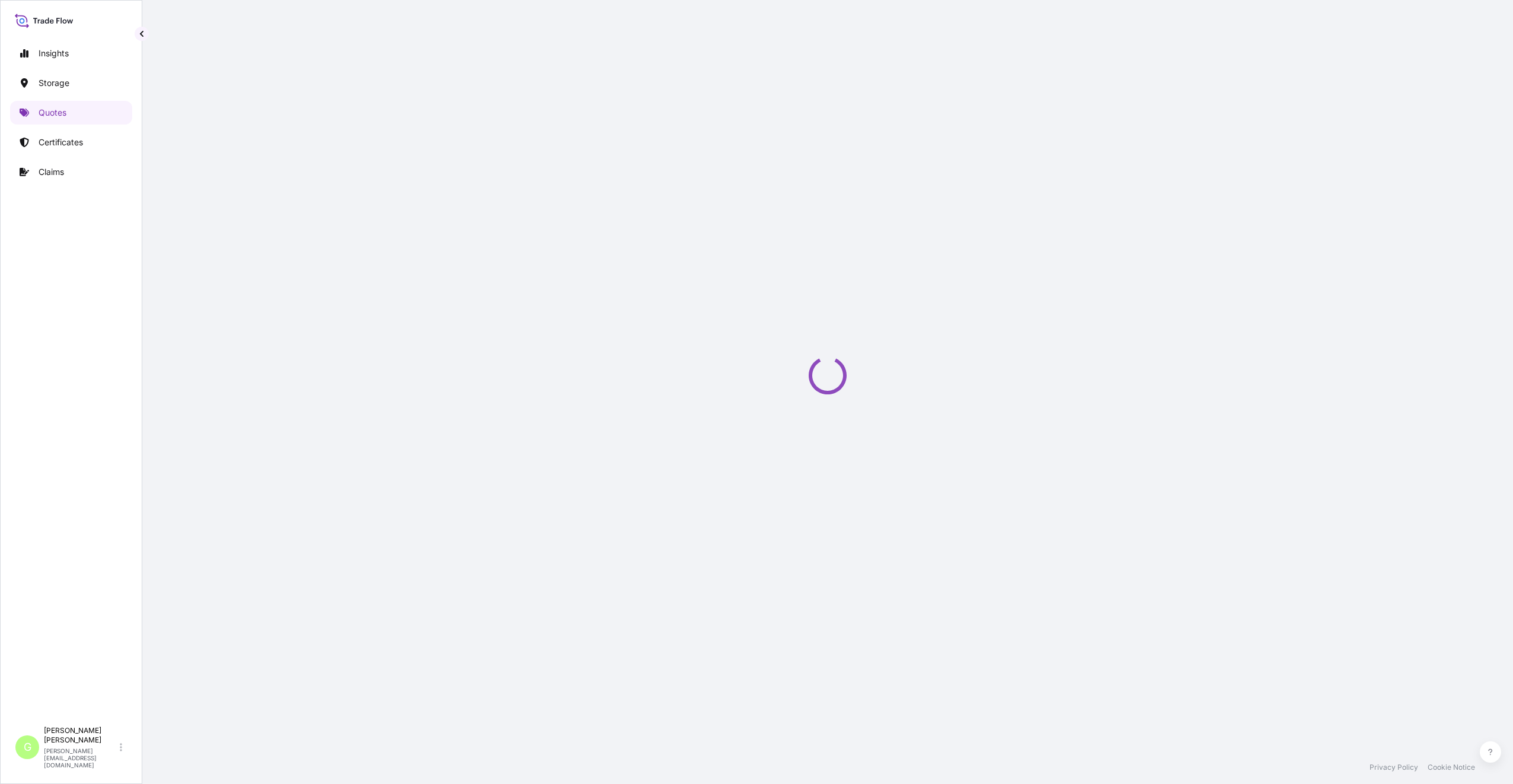
select select "Inland"
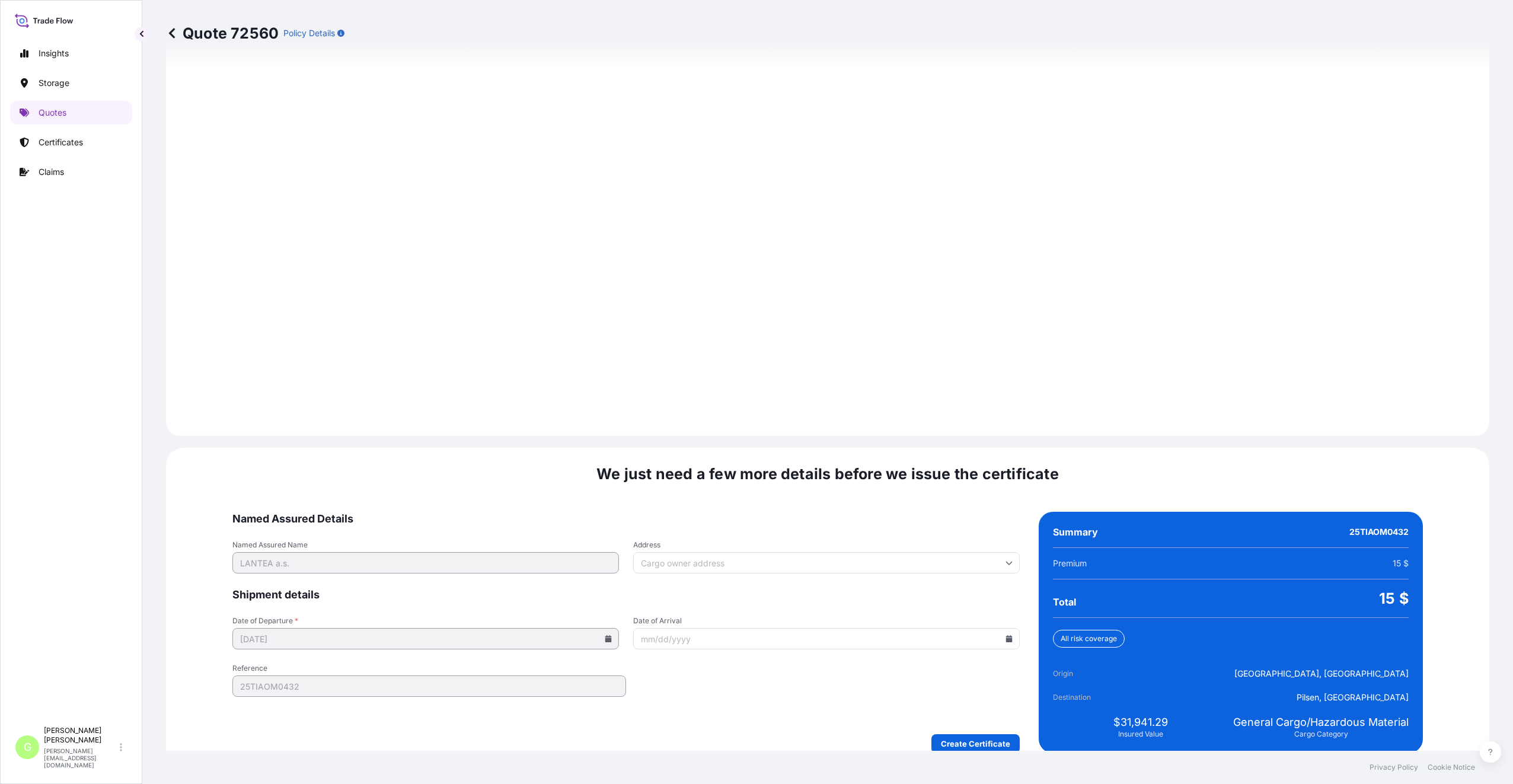
scroll to position [1428, 0]
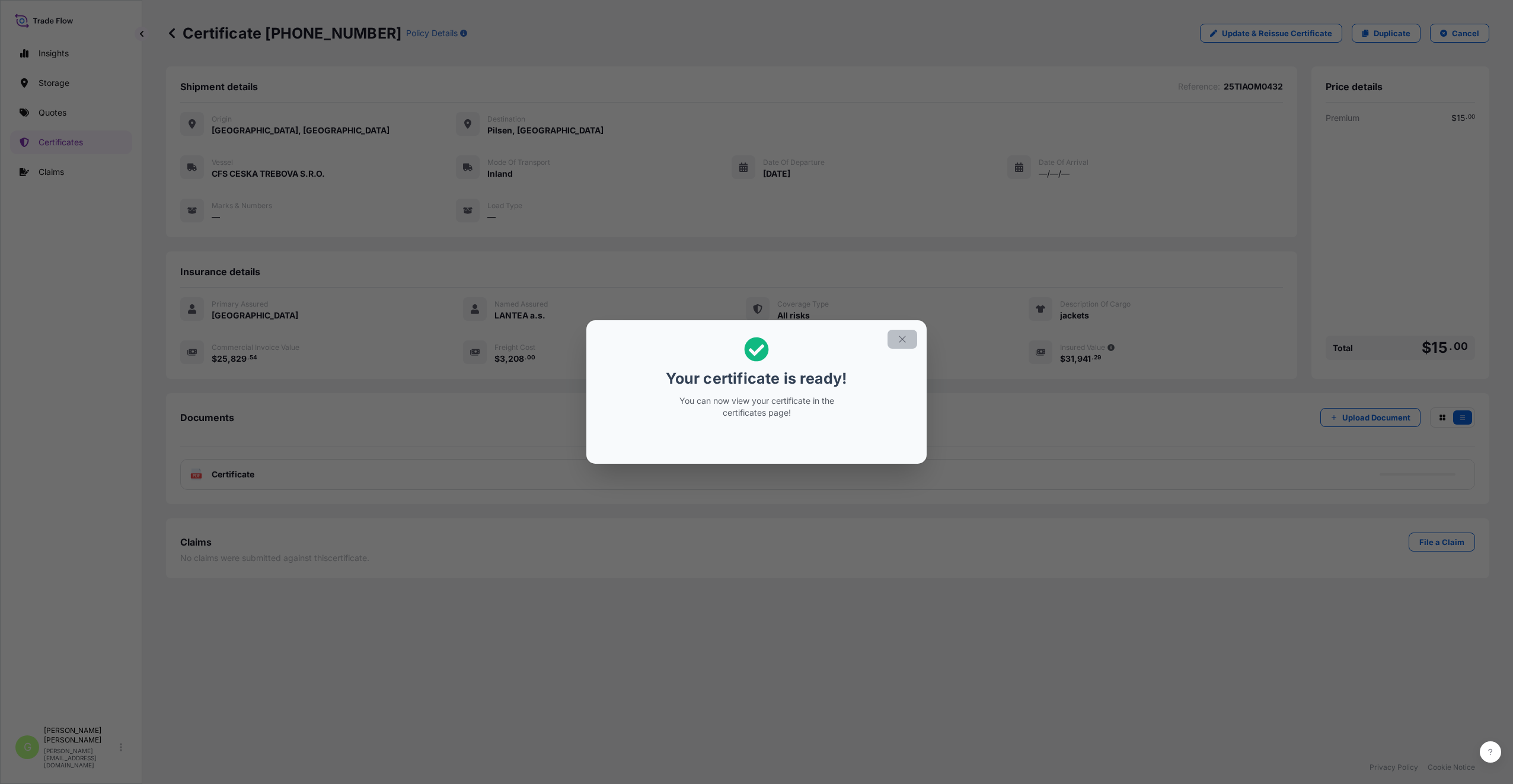
click at [904, 341] on icon "button" at bounding box center [902, 339] width 11 height 11
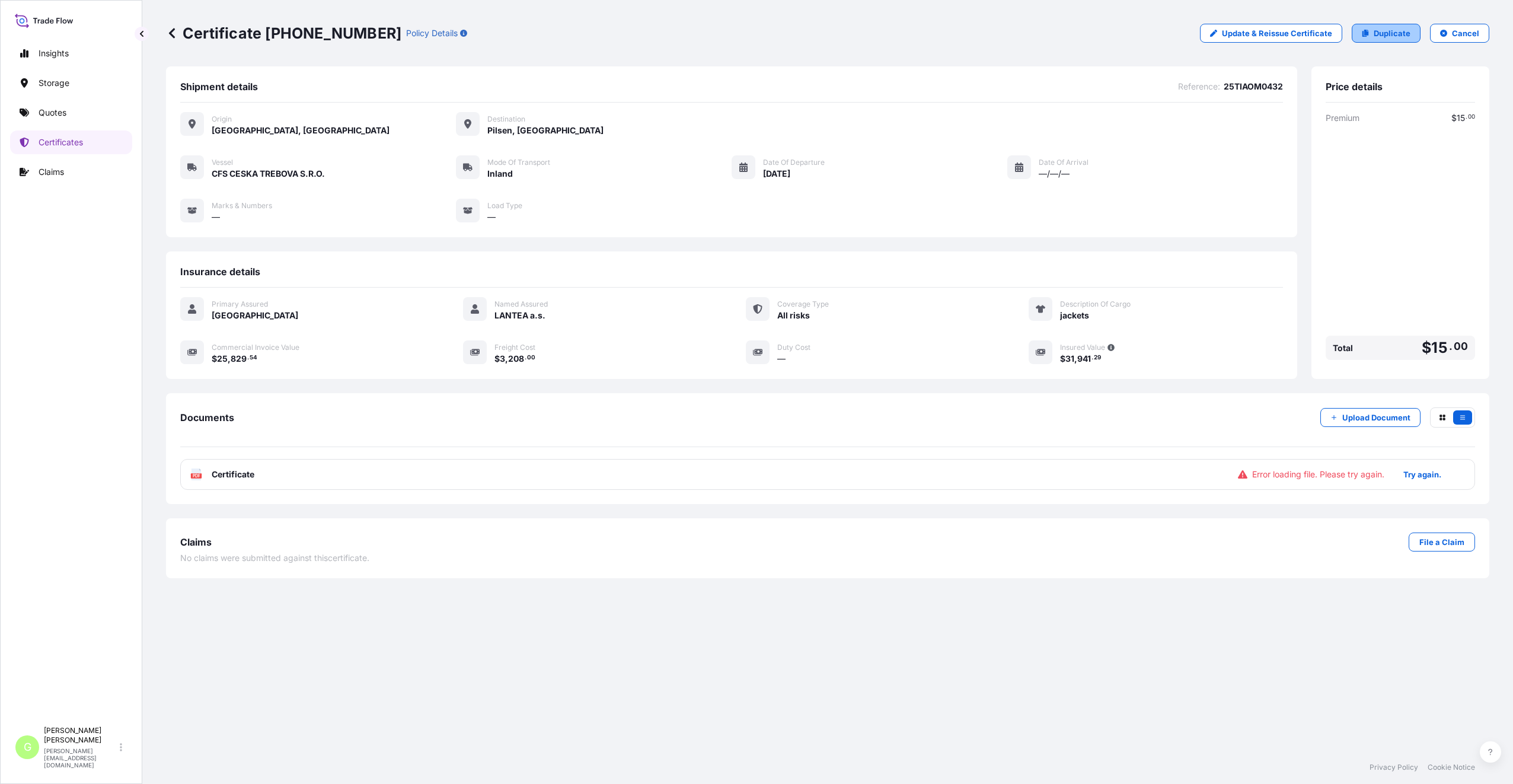
click at [1389, 32] on p "Duplicate" at bounding box center [1392, 33] width 37 height 12
select select "Inland"
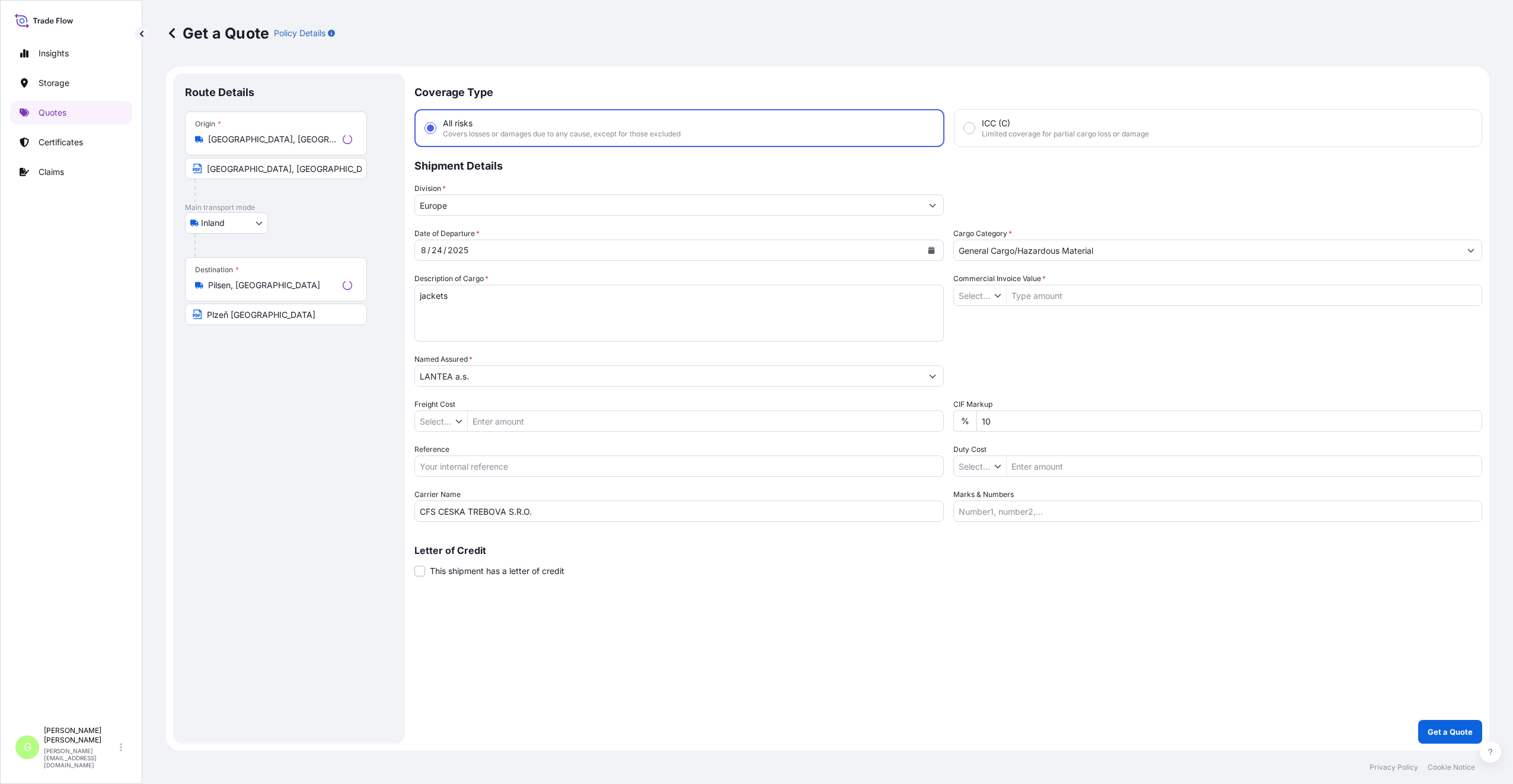
type input "$ USD"
click at [487, 467] on input "Reference" at bounding box center [675, 466] width 531 height 21
paste input "25TIAOM0439"
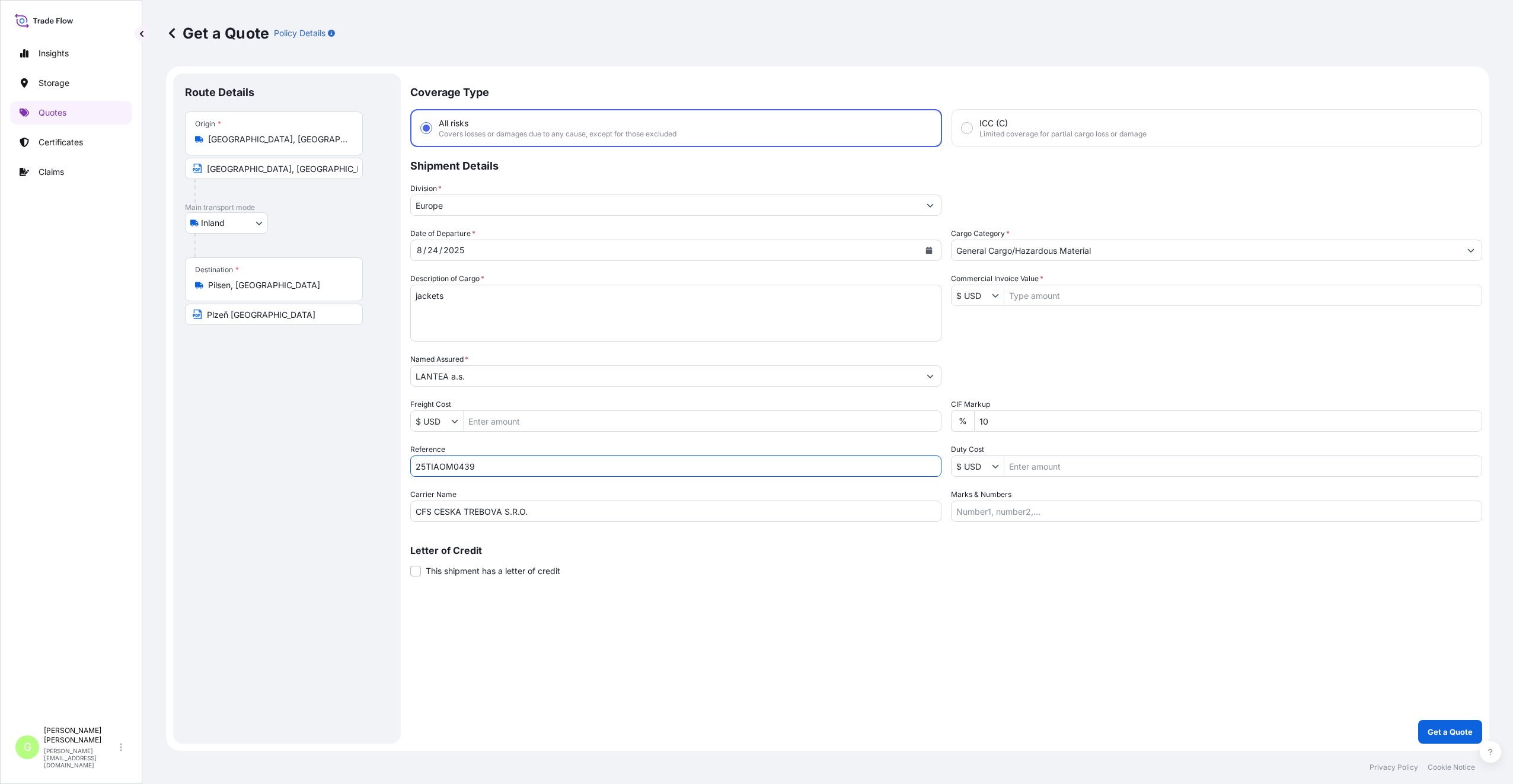
type input "25TIAOM0439"
click at [1077, 289] on input "Commercial Invoice Value *" at bounding box center [1243, 295] width 477 height 21
paste input "4732.3500"
type input "4,732.35"
click at [495, 416] on input "Freight Cost" at bounding box center [702, 421] width 477 height 21
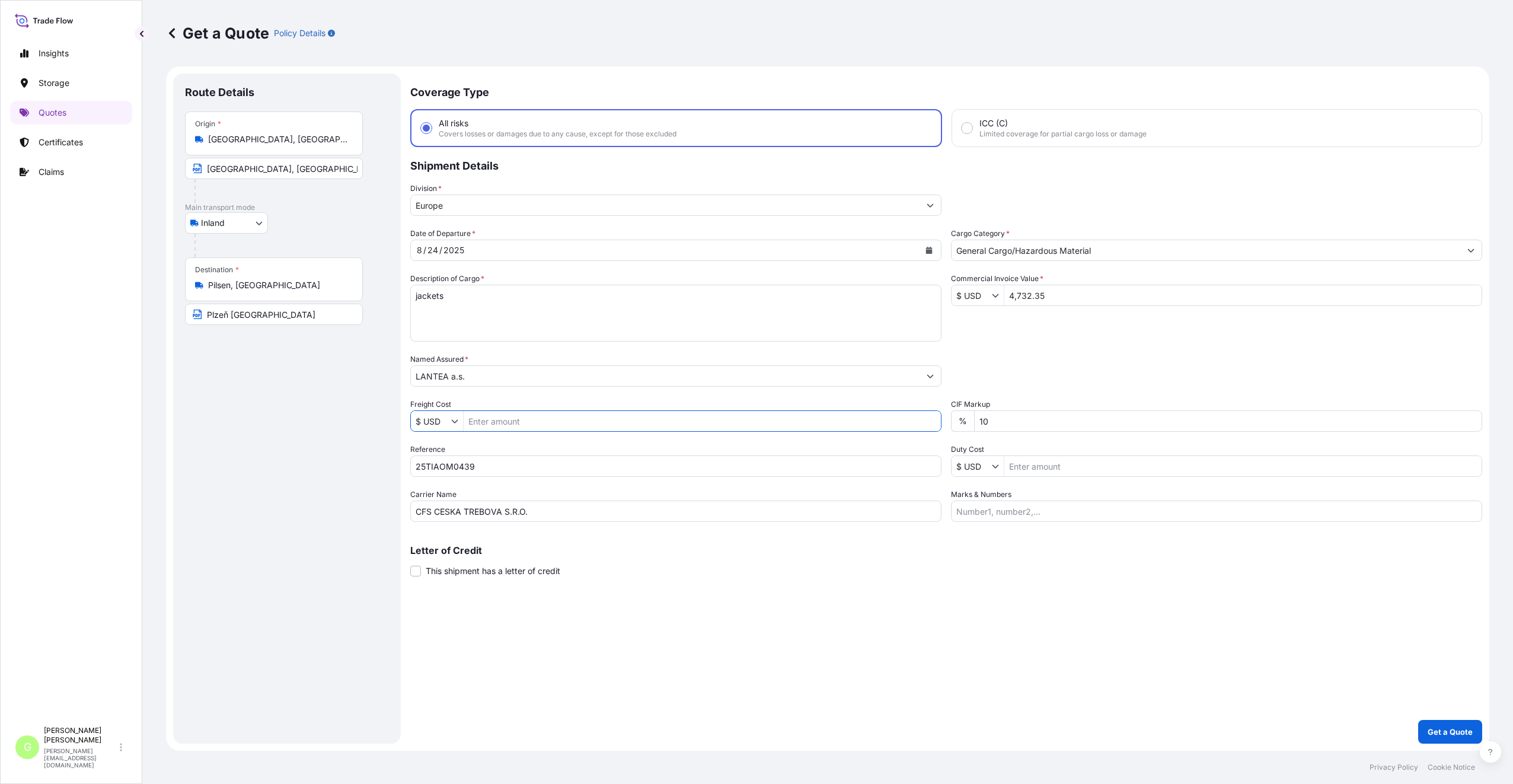
paste input "480"
type input "480"
click at [927, 254] on button "Calendar" at bounding box center [929, 250] width 19 height 19
click at [562, 286] on icon "Next" at bounding box center [562, 285] width 4 height 6
click at [495, 328] on div "3" at bounding box center [499, 328] width 22 height 21
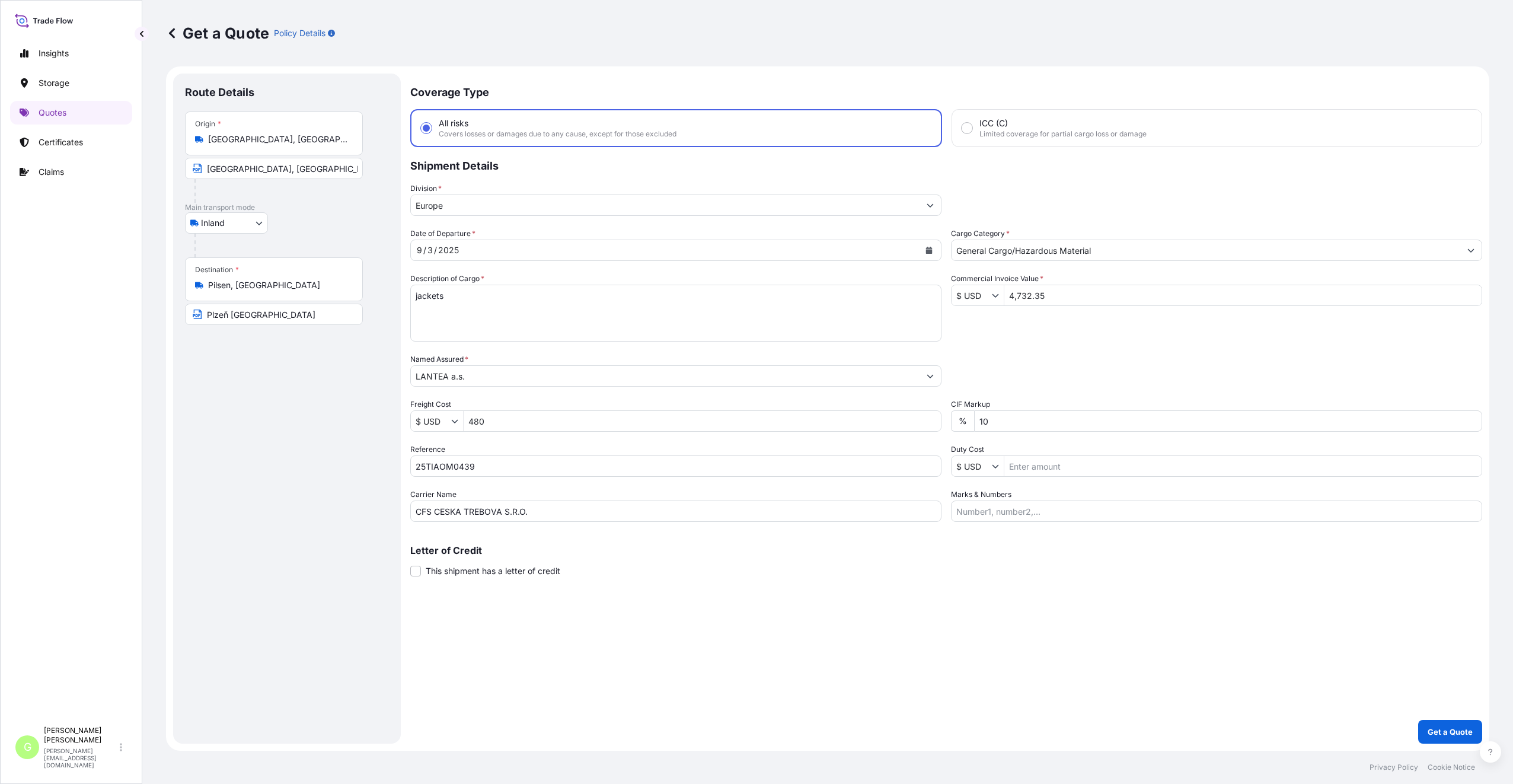
click at [359, 416] on div "Route Details Place of loading Road / [GEOGRAPHIC_DATA] / Inland Origin * [GEOG…" at bounding box center [287, 408] width 204 height 646
click at [1450, 730] on p "Get a Quote" at bounding box center [1450, 731] width 45 height 12
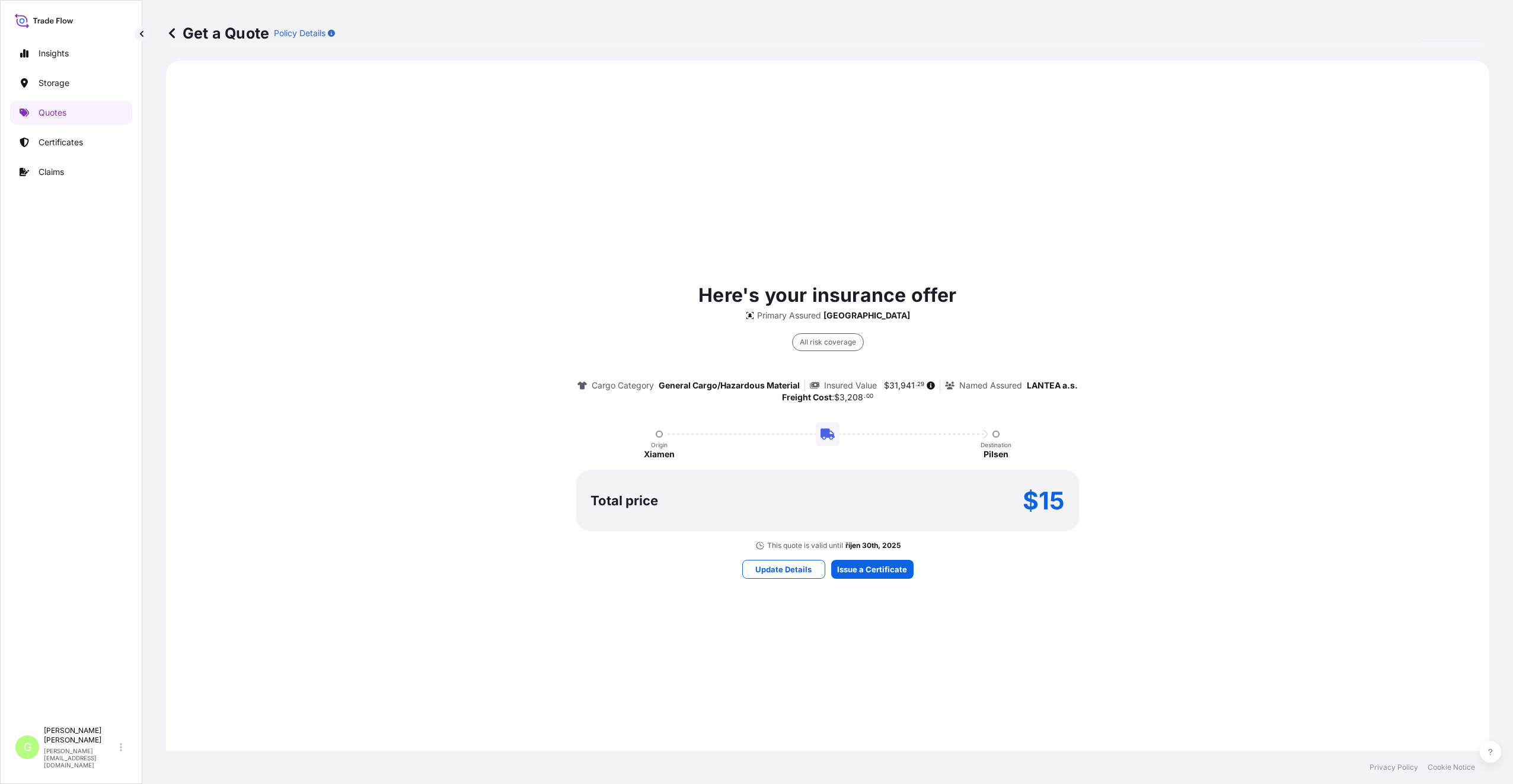
scroll to position [770, 0]
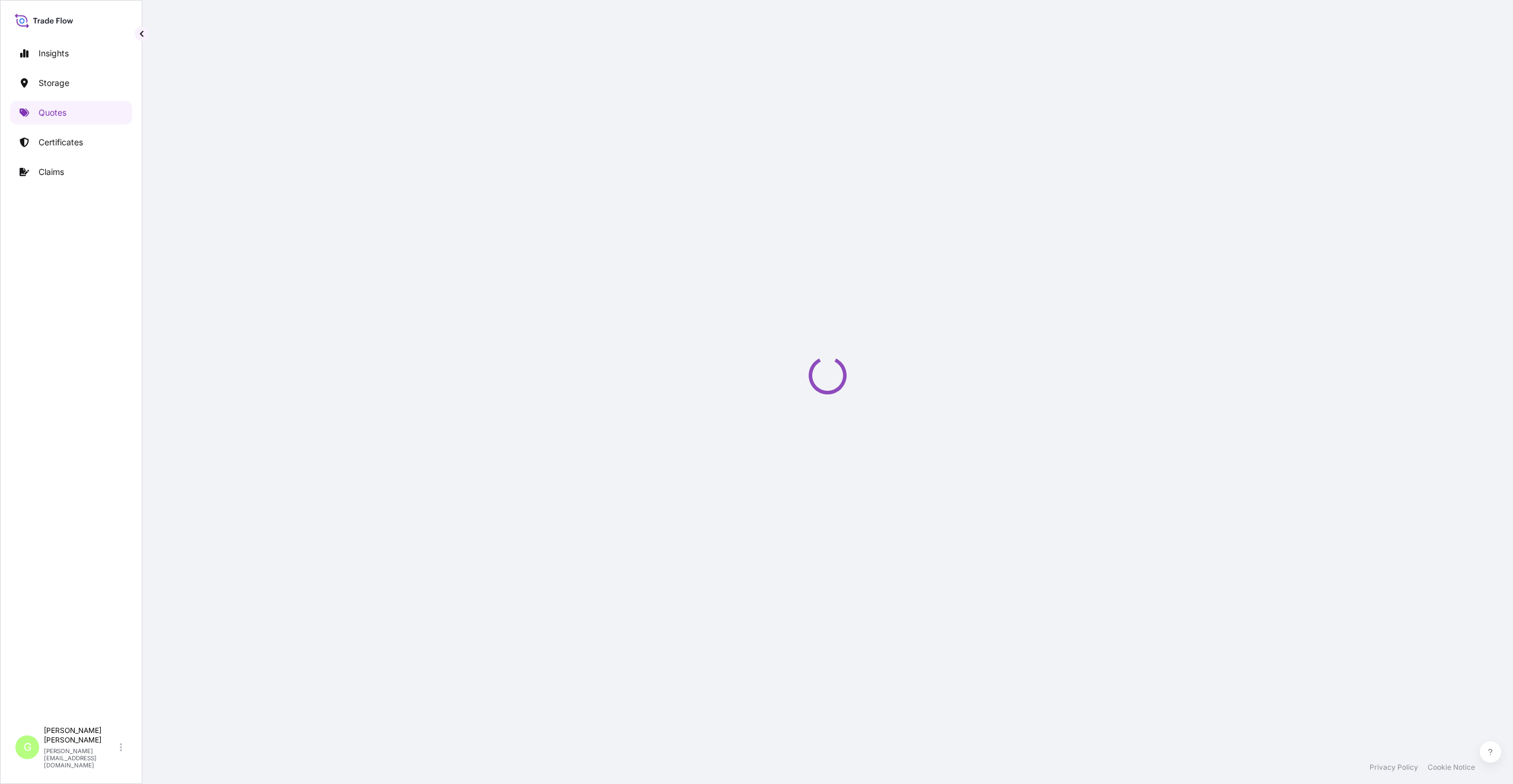
select select "Inland"
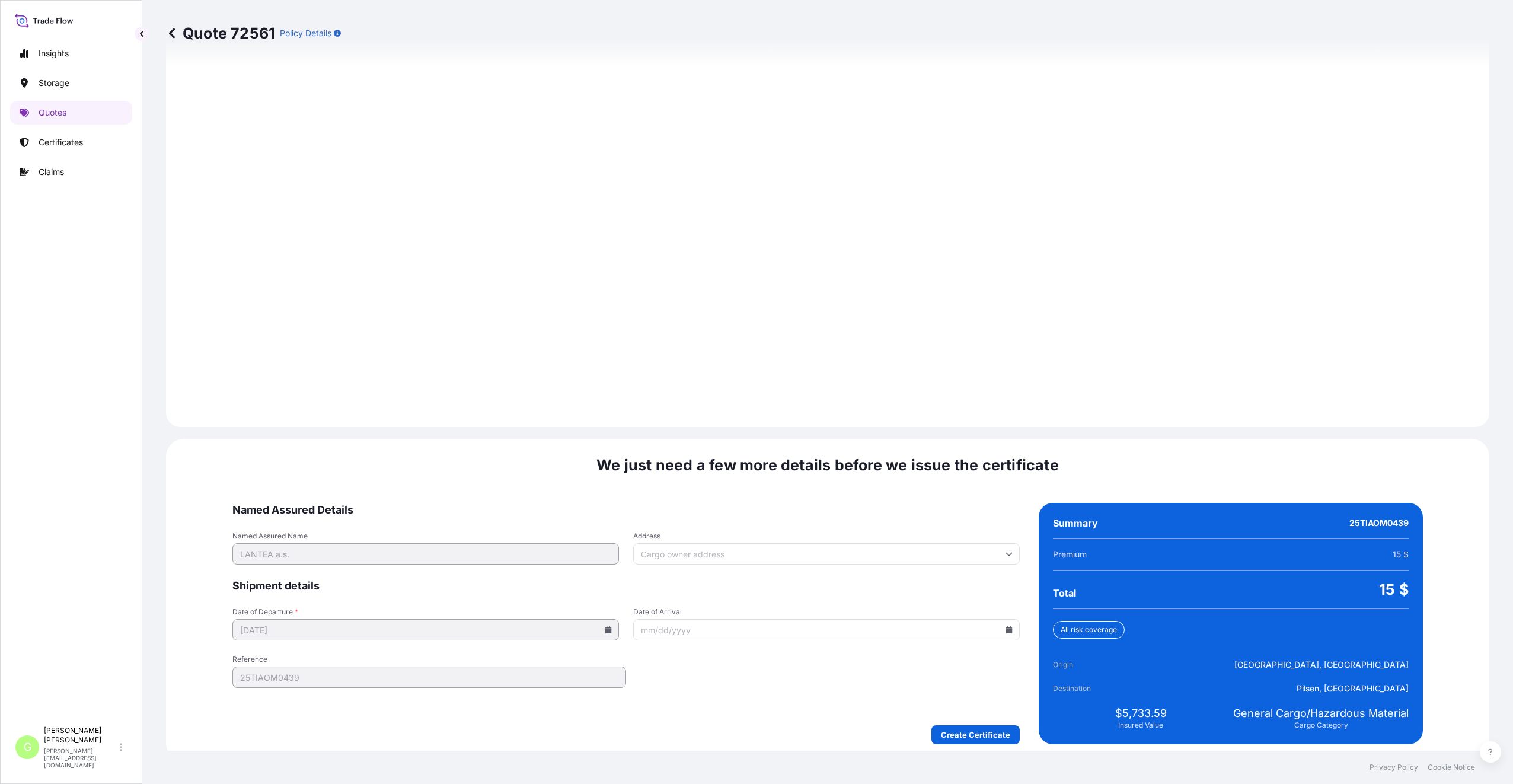
scroll to position [1428, 0]
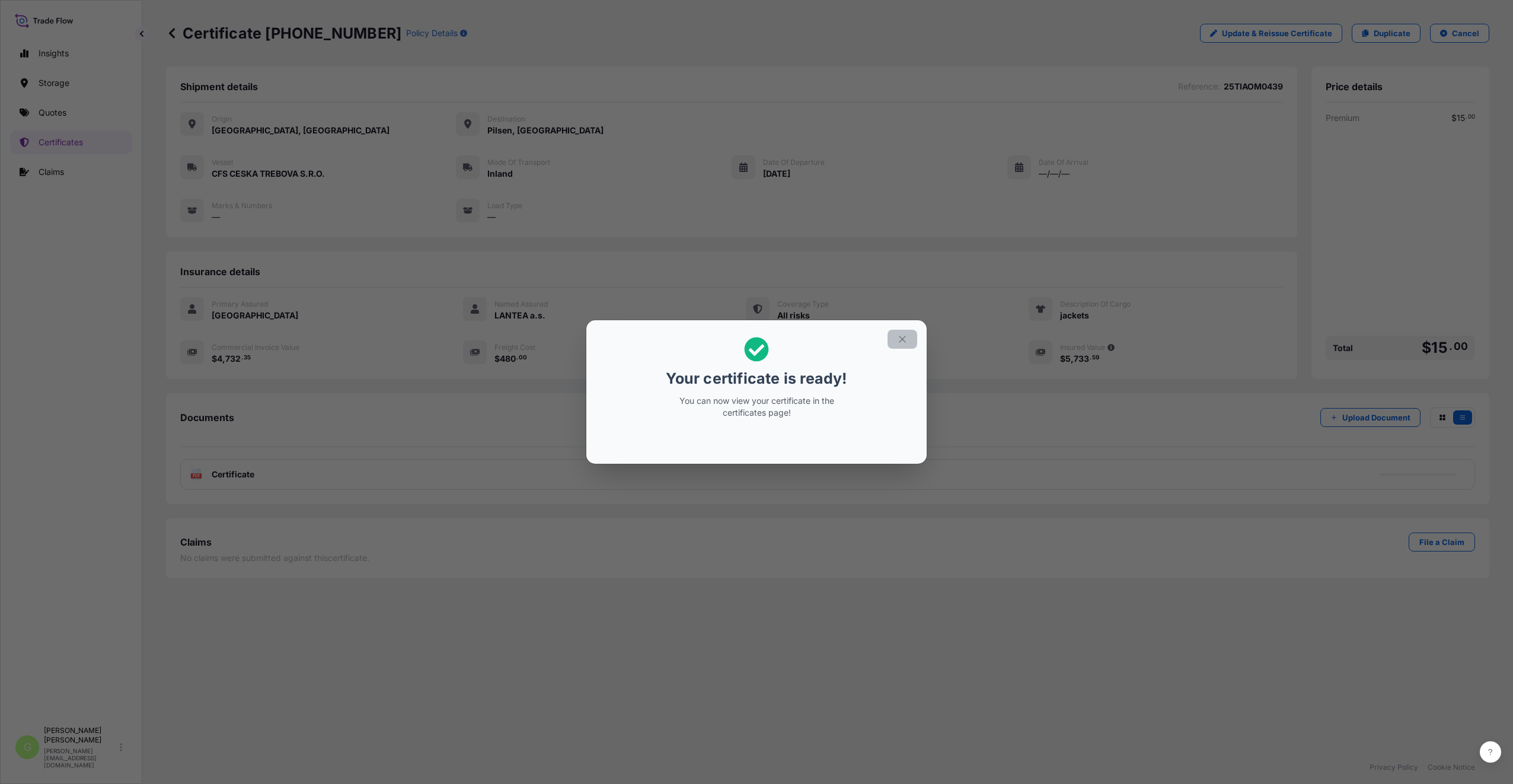
click at [900, 336] on icon "button" at bounding box center [902, 339] width 11 height 11
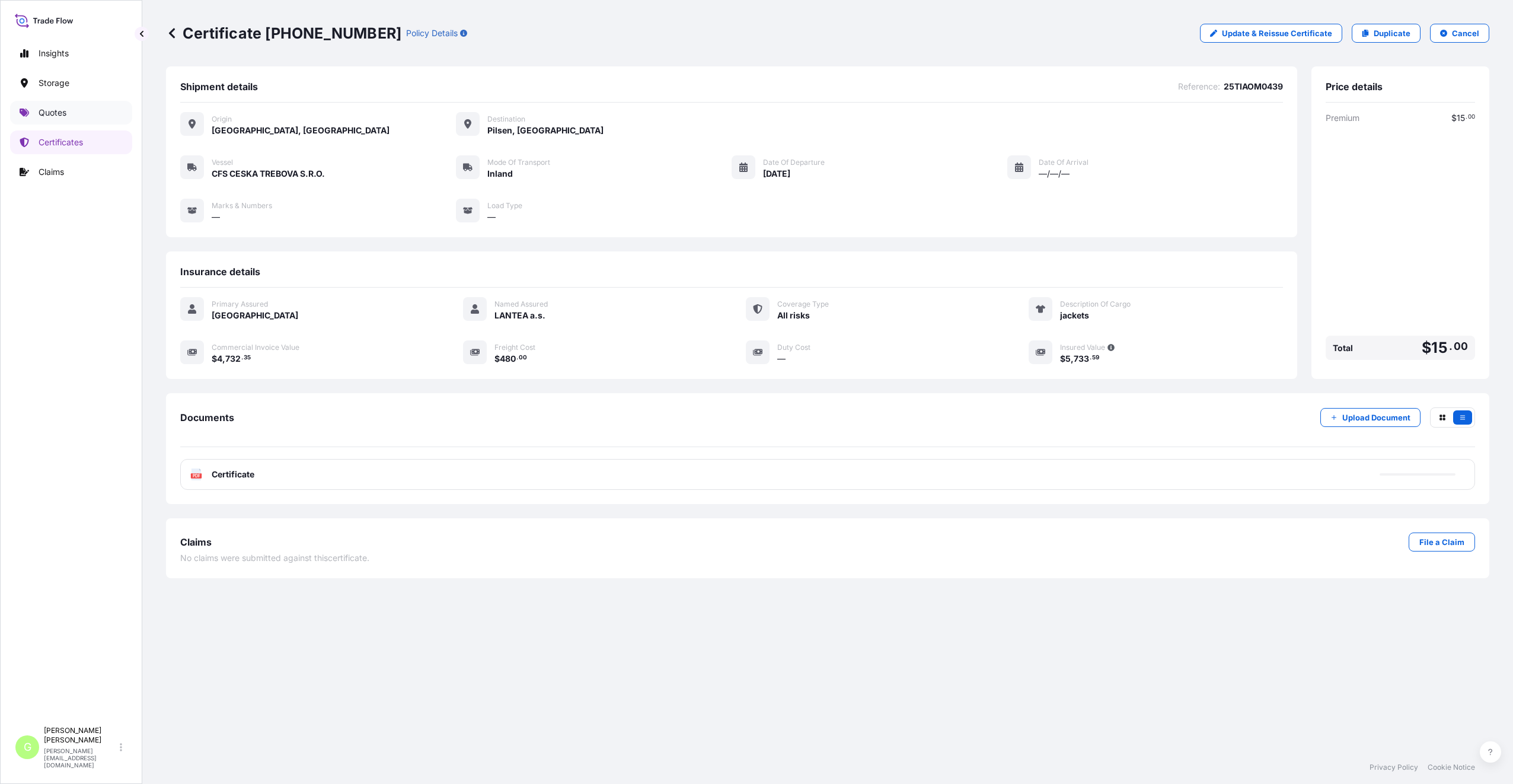
click at [53, 110] on p "Quotes" at bounding box center [52, 113] width 28 height 12
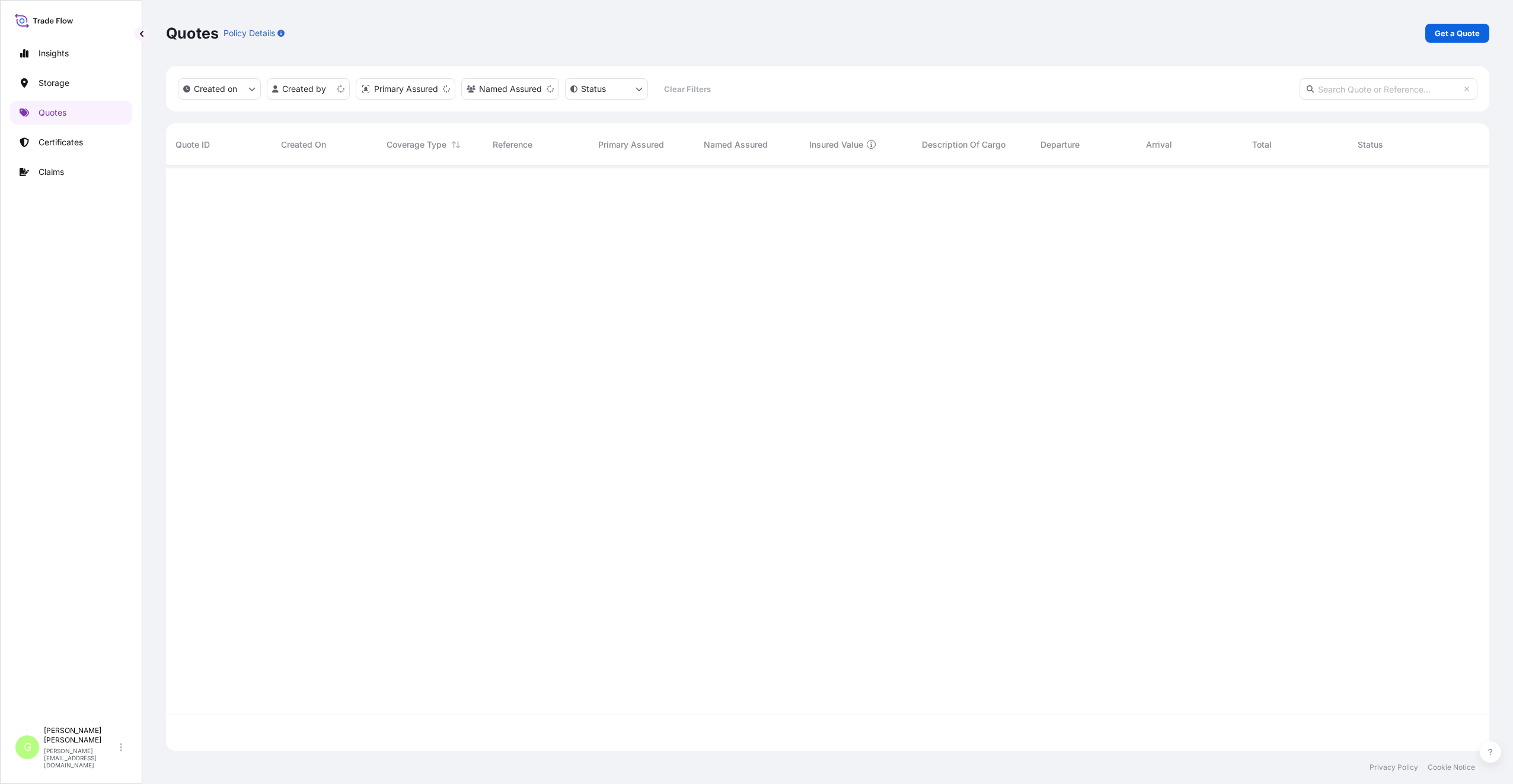
scroll to position [582, 1314]
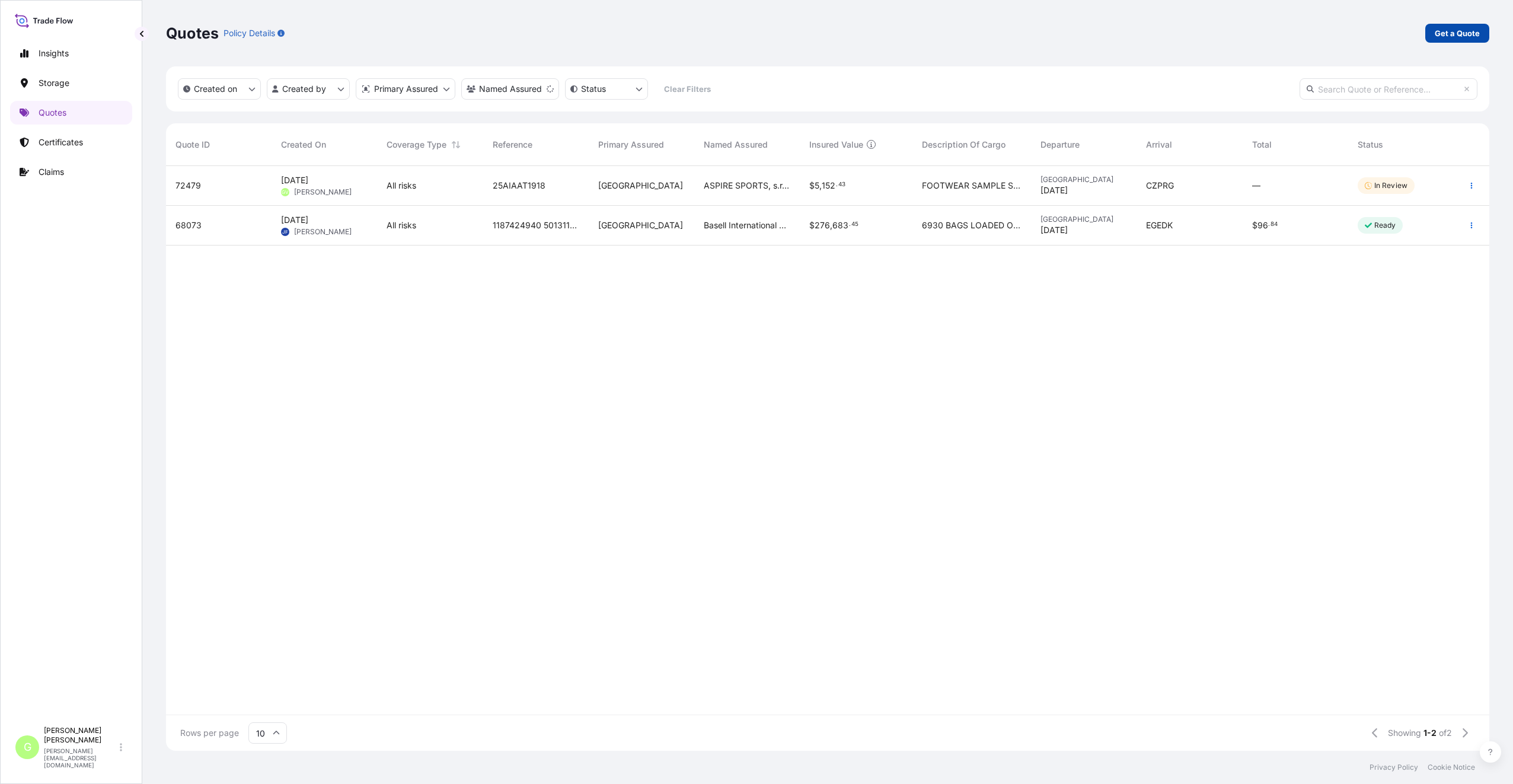
click at [1431, 31] on link "Get a Quote" at bounding box center [1457, 33] width 64 height 19
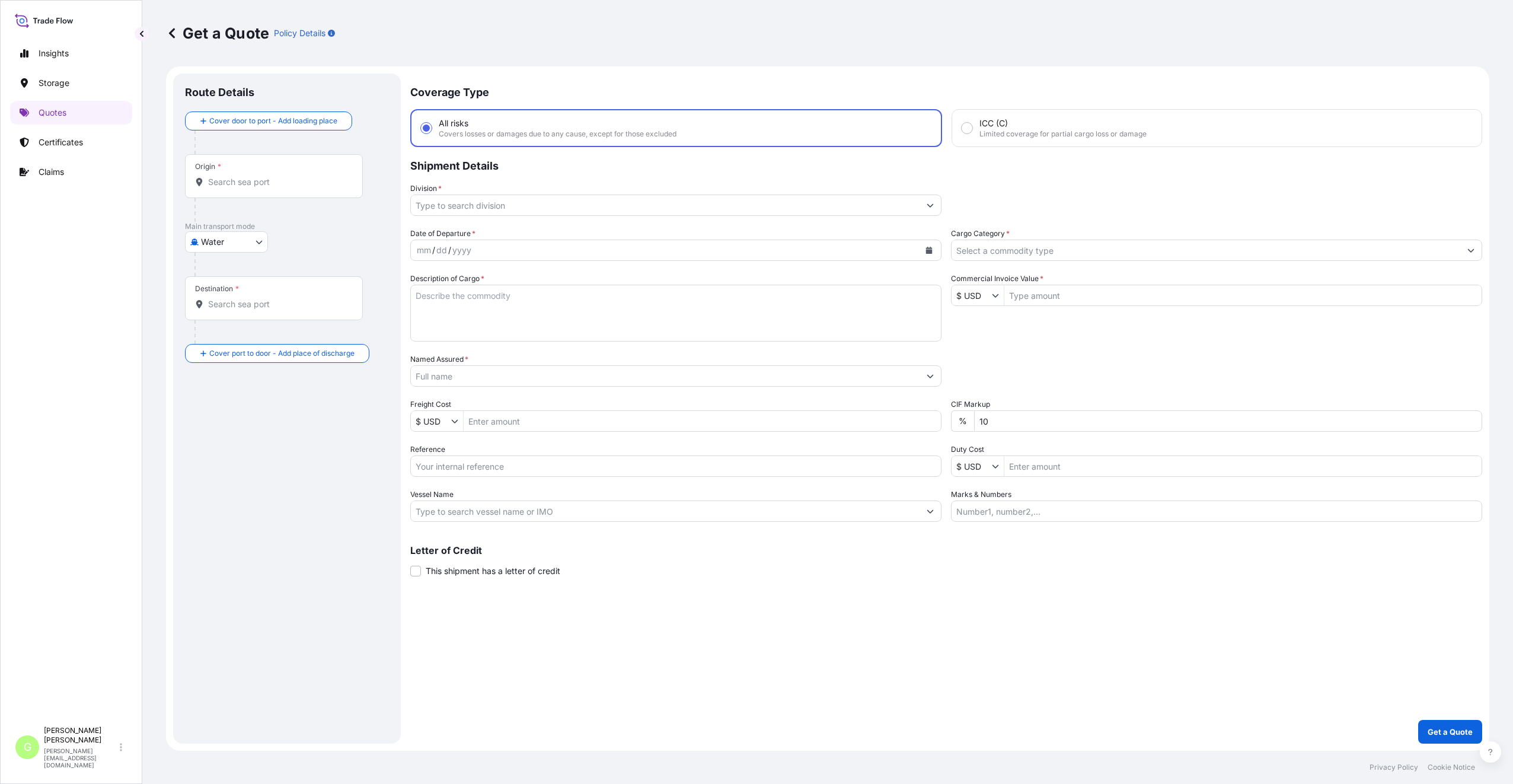
click at [224, 247] on body "Insights Storage Quotes Certificates Claims G [PERSON_NAME] [PERSON_NAME][EMAIL…" at bounding box center [756, 392] width 1513 height 784
click at [221, 314] on span "Inland" at bounding box center [219, 315] width 24 height 12
select select "Inland"
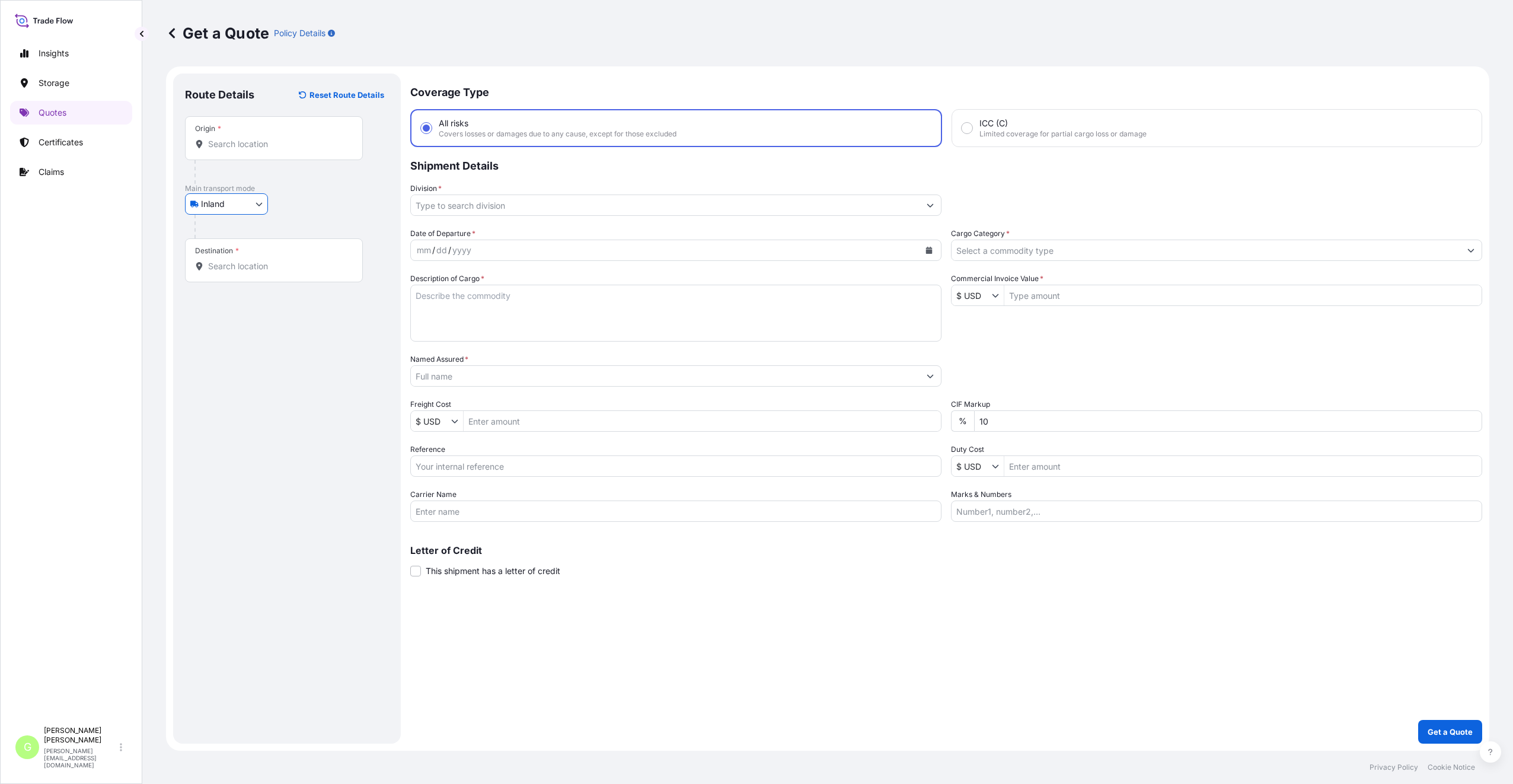
click at [448, 204] on input "Division *" at bounding box center [665, 205] width 509 height 21
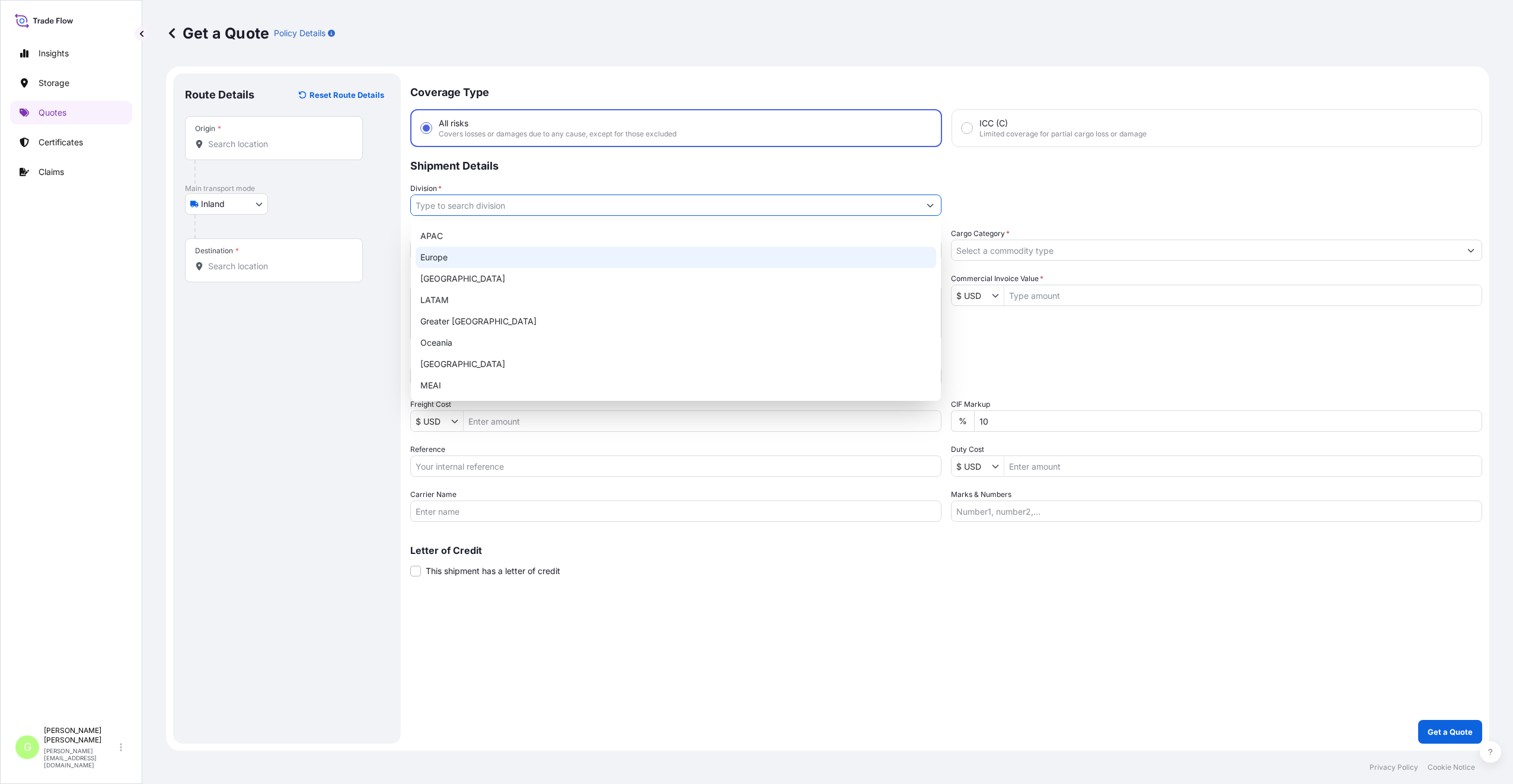
click at [441, 257] on div "Europe" at bounding box center [676, 257] width 520 height 21
type input "Europe"
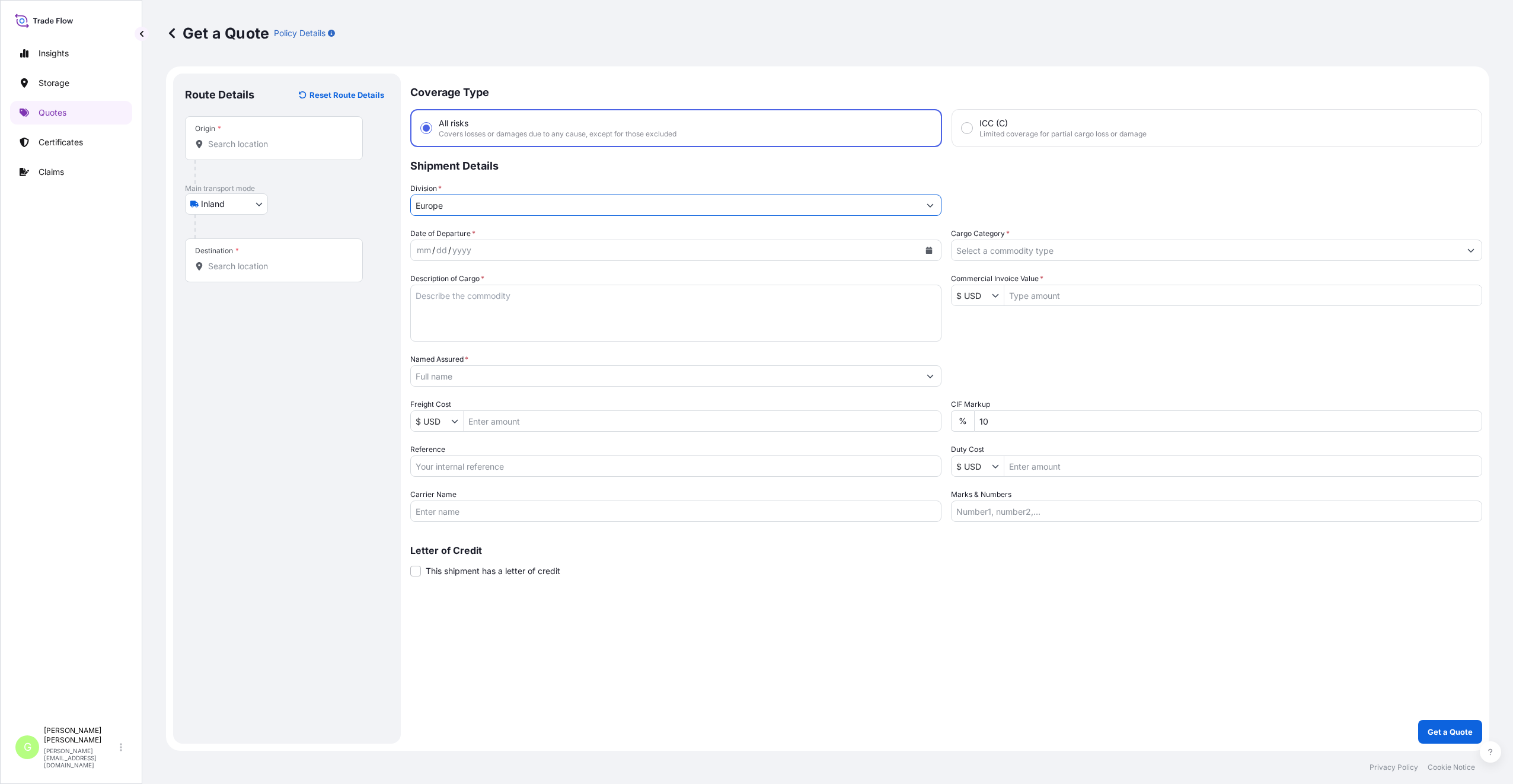
click at [989, 243] on input "Cargo Category *" at bounding box center [1206, 250] width 509 height 21
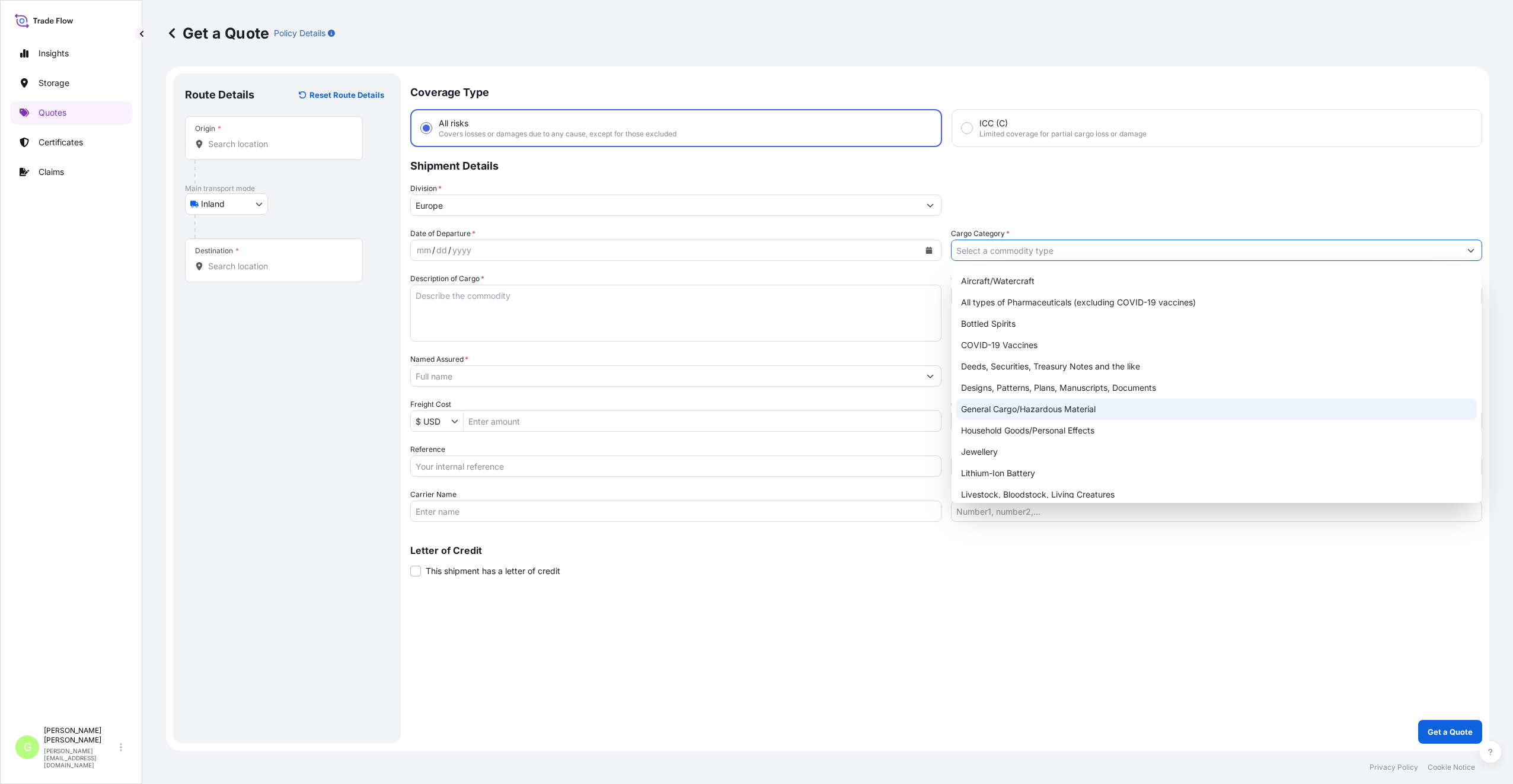
click at [998, 407] on div "General Cargo/Hazardous Material" at bounding box center [1216, 409] width 520 height 21
type input "General Cargo/Hazardous Material"
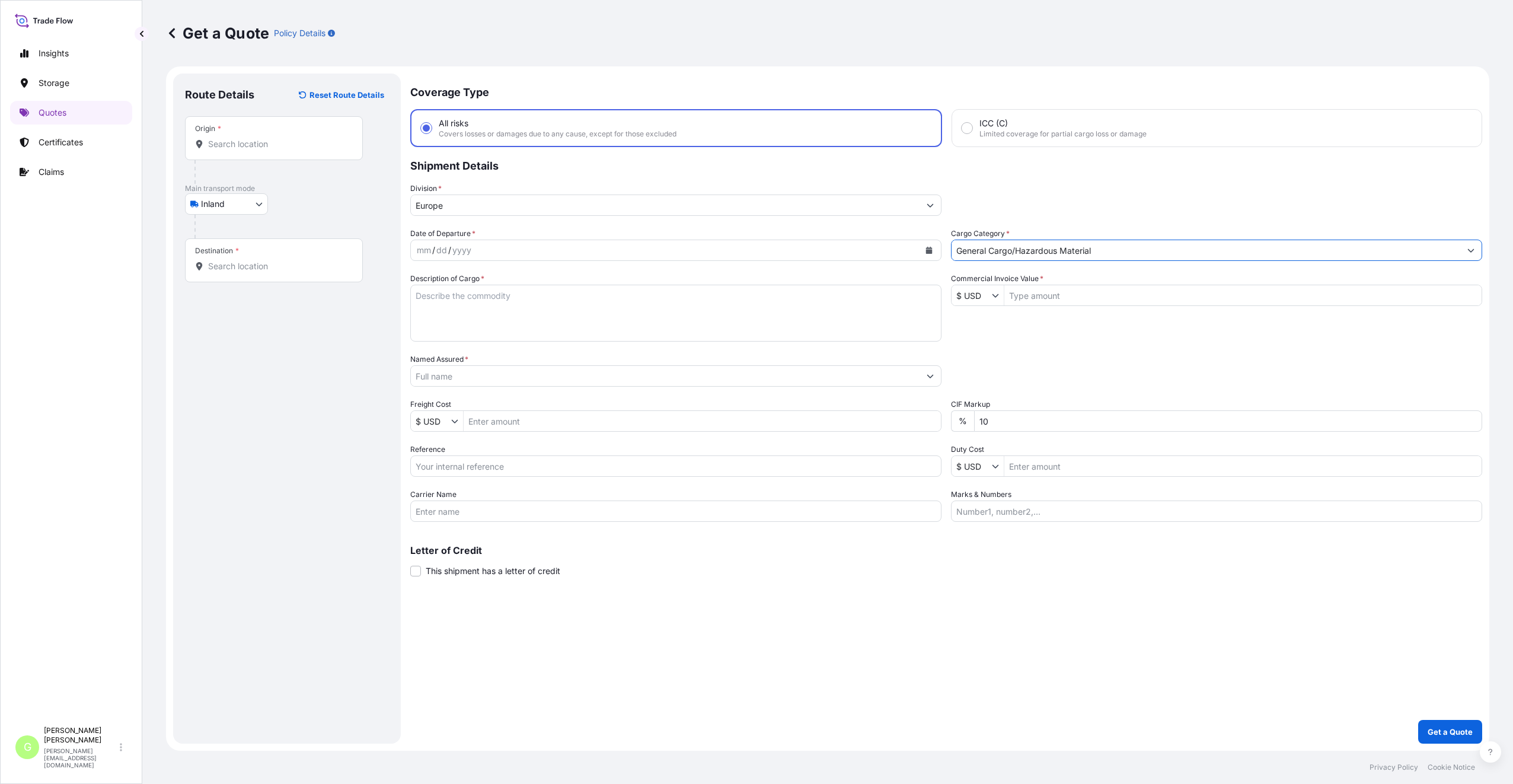
click at [472, 468] on input "Reference" at bounding box center [675, 466] width 531 height 21
paste input "25TIARS0460"
type input "25TIARS0460"
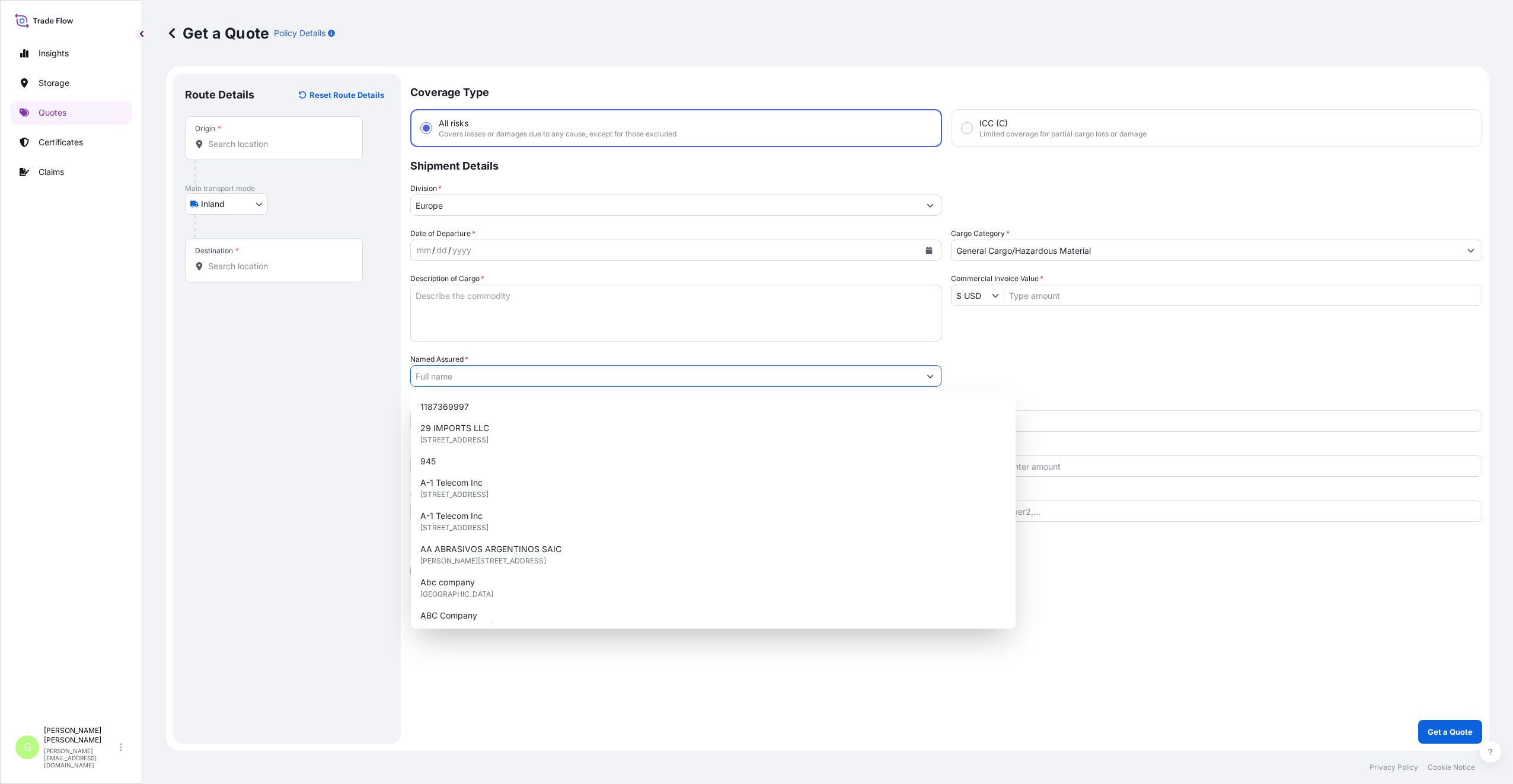
click at [454, 377] on input "Named Assured *" at bounding box center [665, 376] width 509 height 21
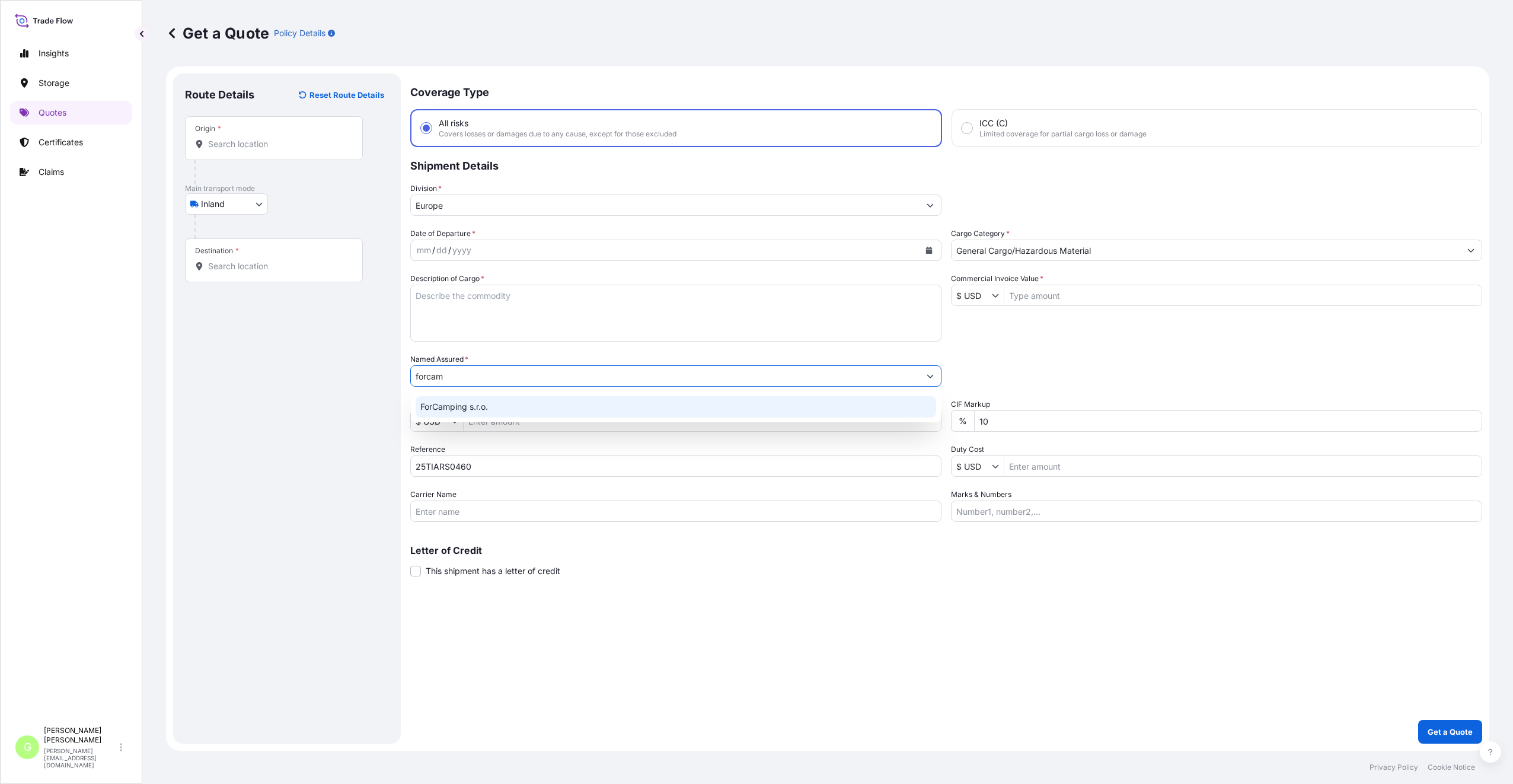
click at [468, 403] on span "ForCamping s.r.o." at bounding box center [454, 406] width 67 height 12
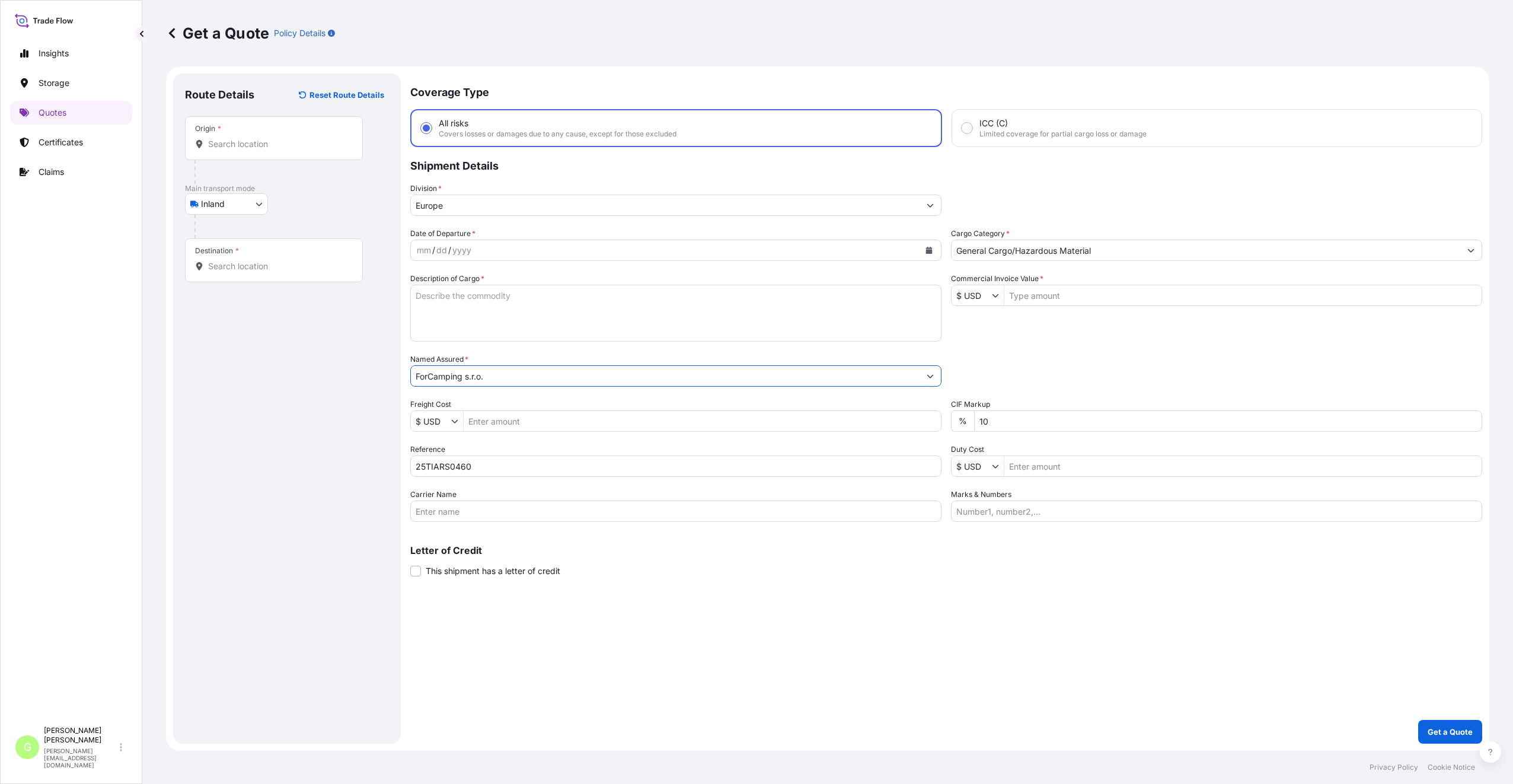
type input "ForCamping s.r.o."
click at [439, 293] on textarea "Description of Cargo *" at bounding box center [675, 312] width 531 height 57
paste textarea "Womens and mens wool T-shirts and pants"
type textarea "Womens and mens wool T-shirts and pants"
drag, startPoint x: 1053, startPoint y: 288, endPoint x: 1058, endPoint y: 291, distance: 5.8
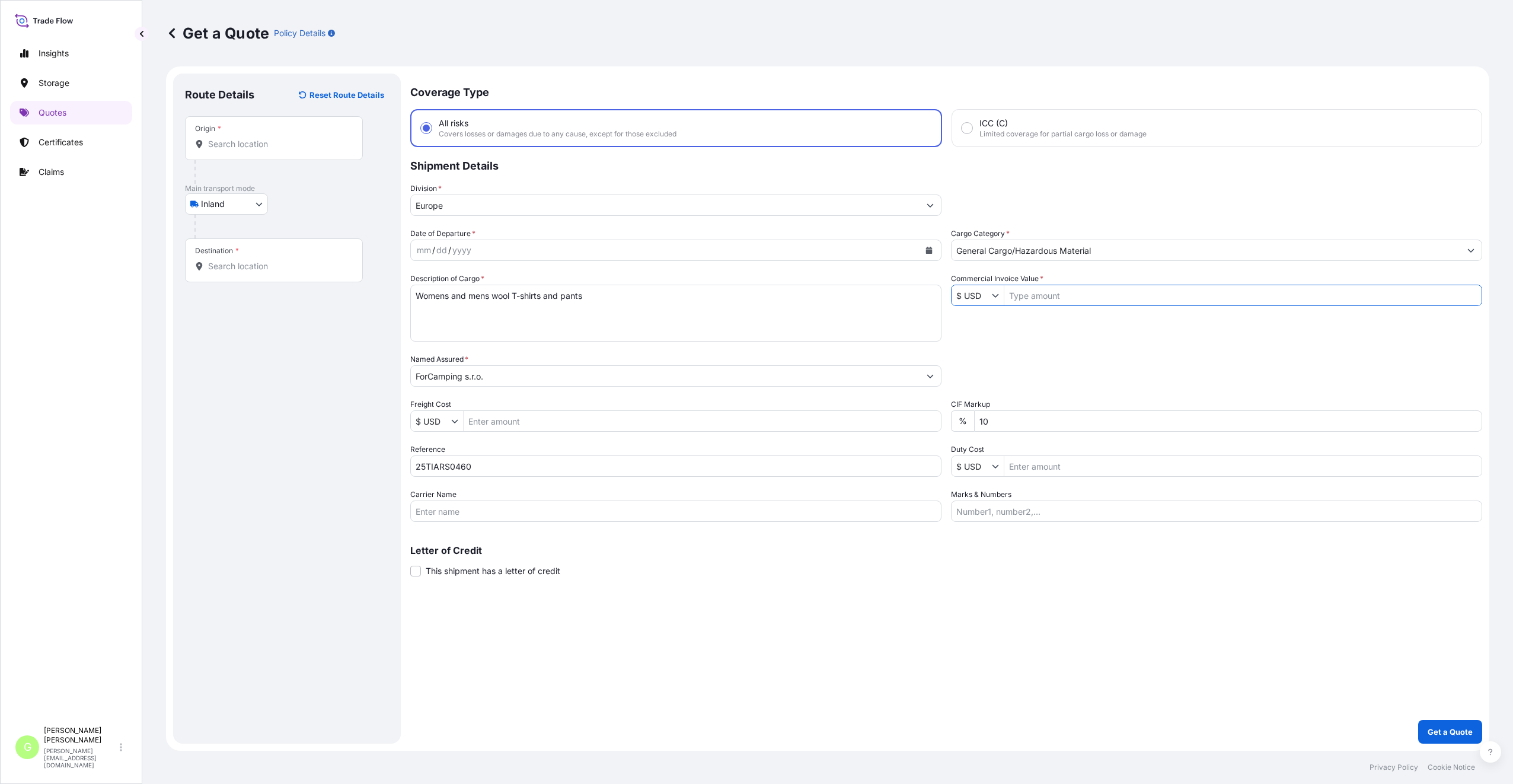
click at [1054, 288] on input "Commercial Invoice Value *" at bounding box center [1243, 295] width 477 height 21
paste input "111020.4000"
type input "111,020.4"
click at [494, 424] on input "Freight Cost" at bounding box center [702, 421] width 477 height 21
paste input "2160"
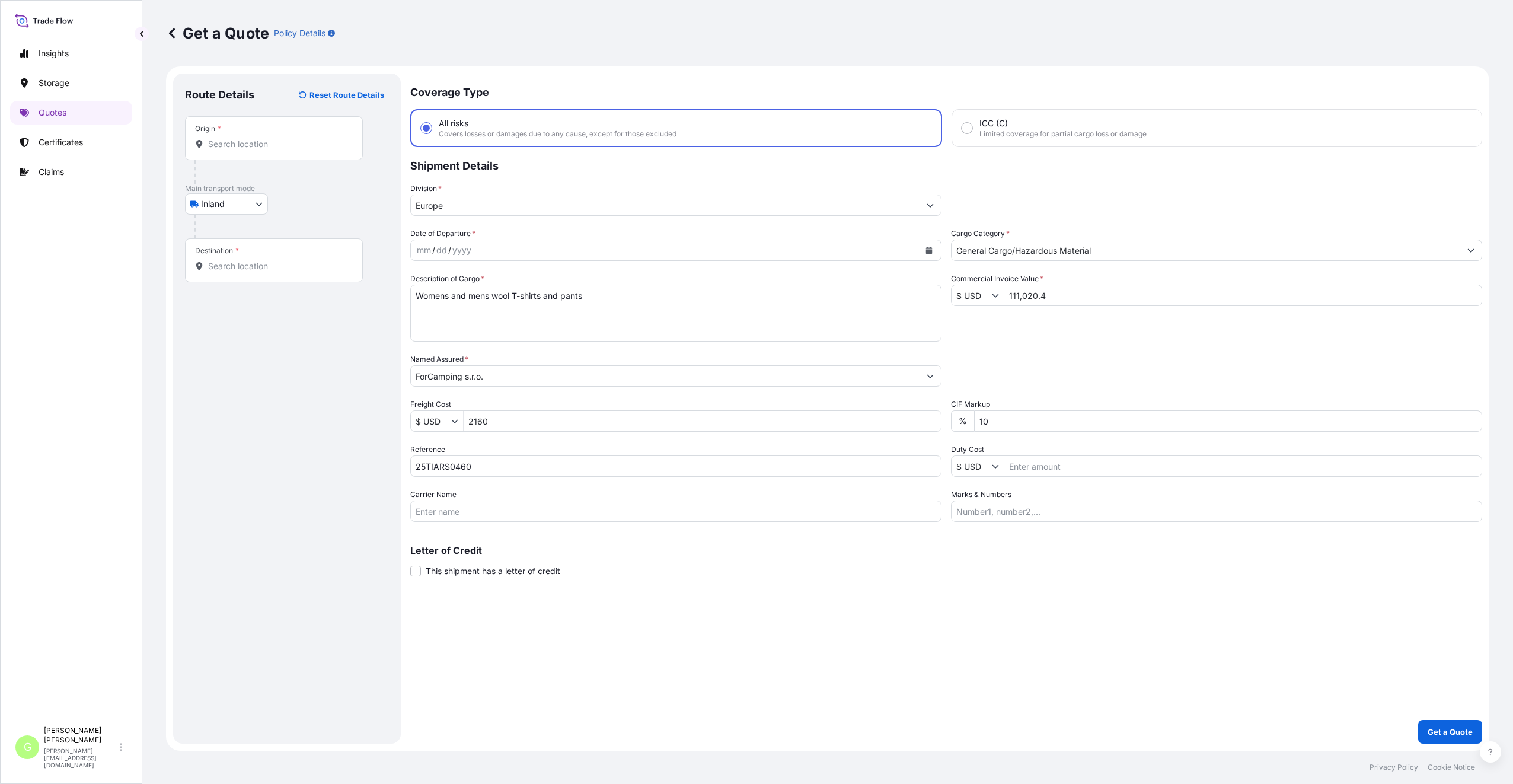
type input "2,160"
click at [228, 141] on input "Origin *" at bounding box center [277, 144] width 140 height 12
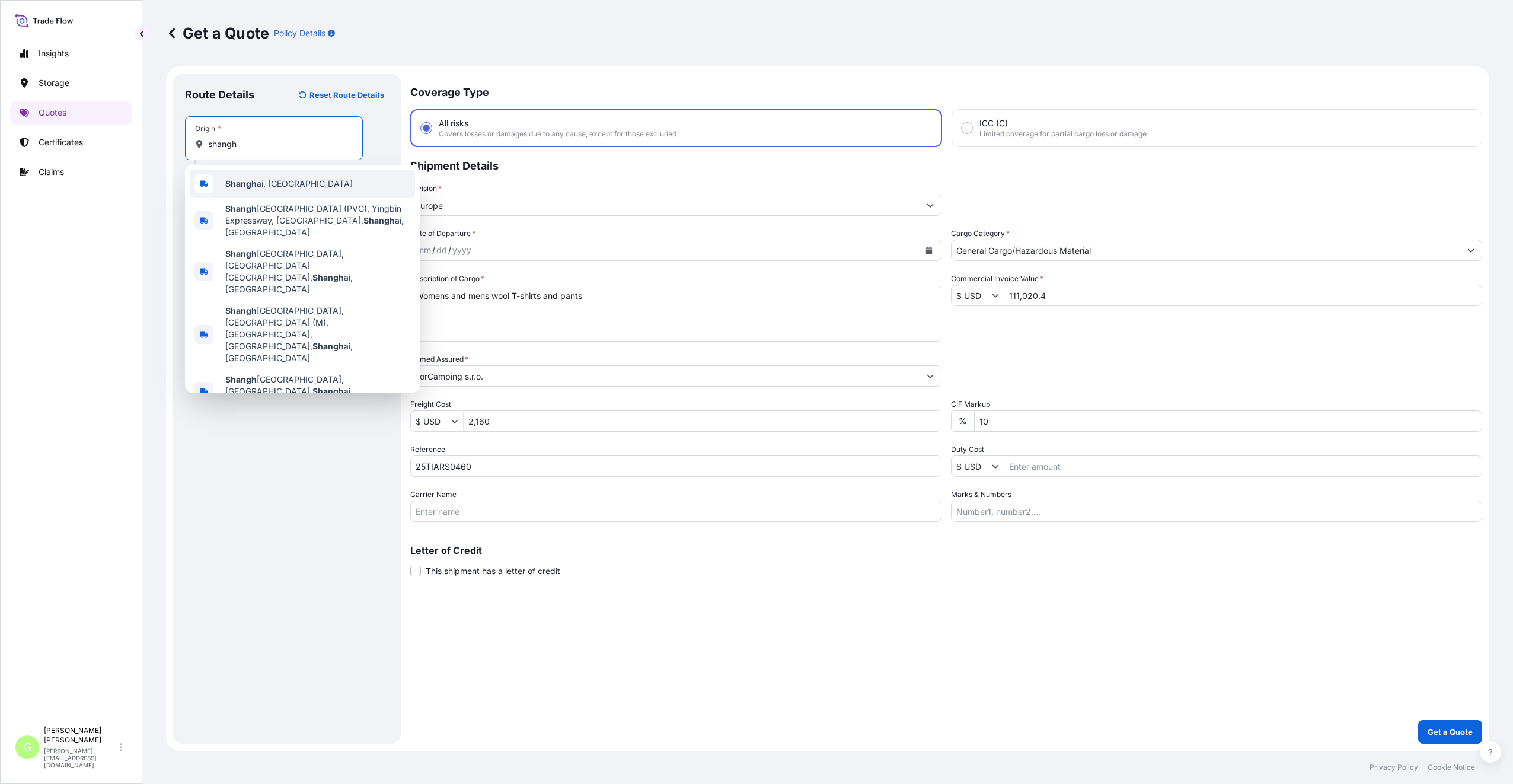
click at [272, 181] on span "Shangh ai, [GEOGRAPHIC_DATA]" at bounding box center [289, 183] width 128 height 12
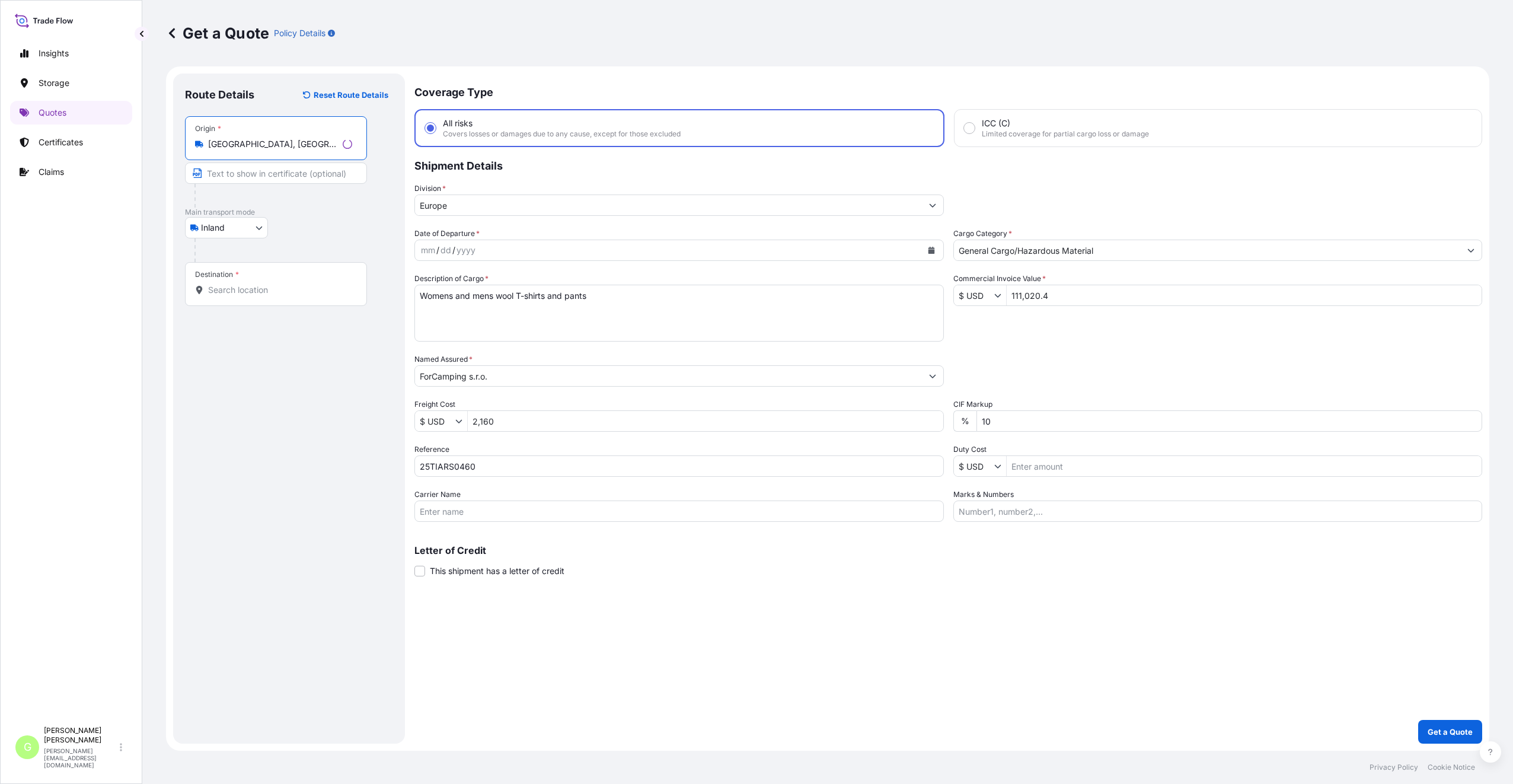
type input "[GEOGRAPHIC_DATA], [GEOGRAPHIC_DATA]"
click at [252, 176] on input "Text to appear on certificate" at bounding box center [276, 173] width 182 height 21
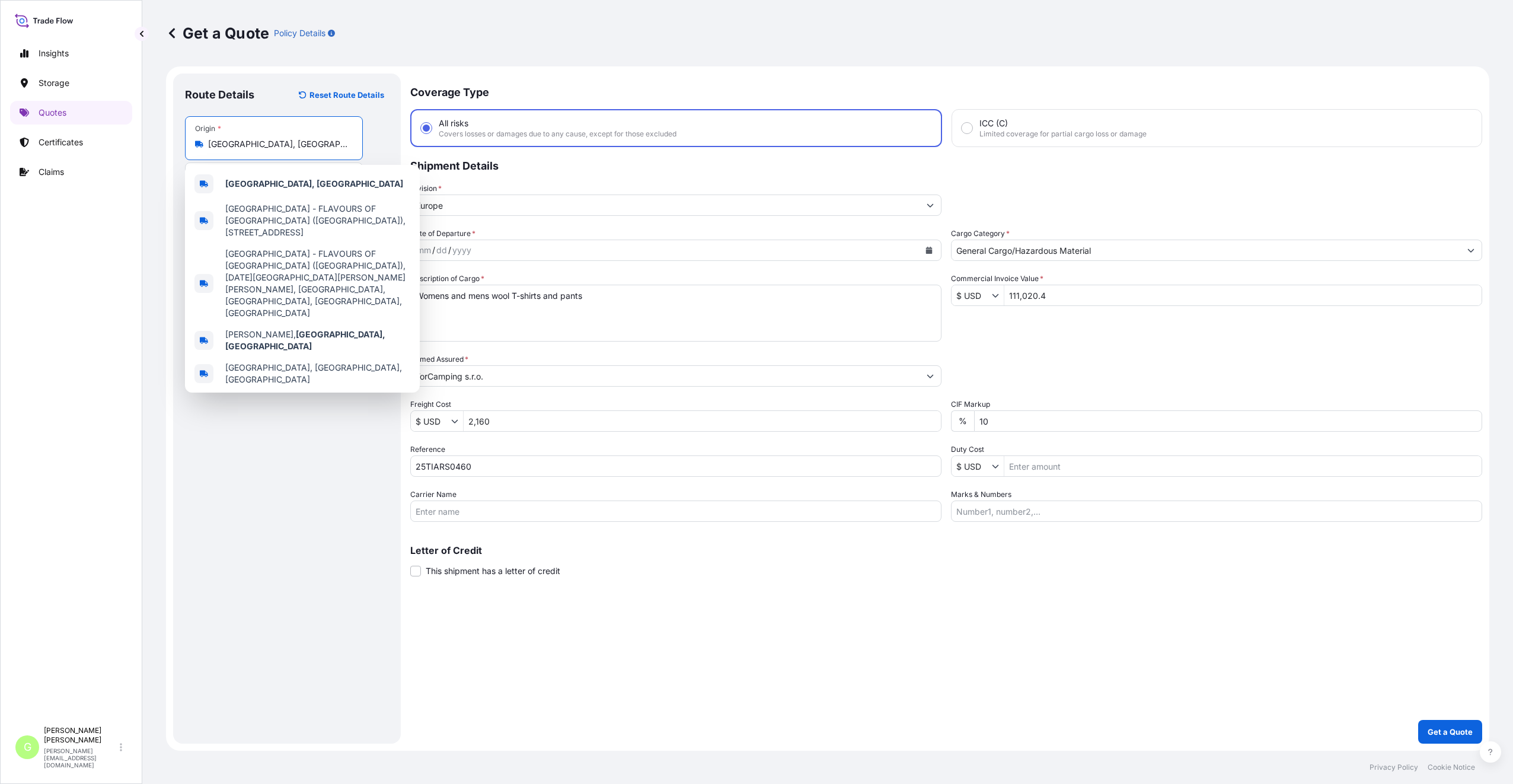
drag, startPoint x: 252, startPoint y: 142, endPoint x: 196, endPoint y: 151, distance: 56.7
click at [196, 151] on div "Origin * [GEOGRAPHIC_DATA], [GEOGRAPHIC_DATA]" at bounding box center [274, 138] width 178 height 44
click at [247, 441] on div "Route Details Reset Route Details Place of loading Road / [GEOGRAPHIC_DATA] / I…" at bounding box center [287, 408] width 204 height 646
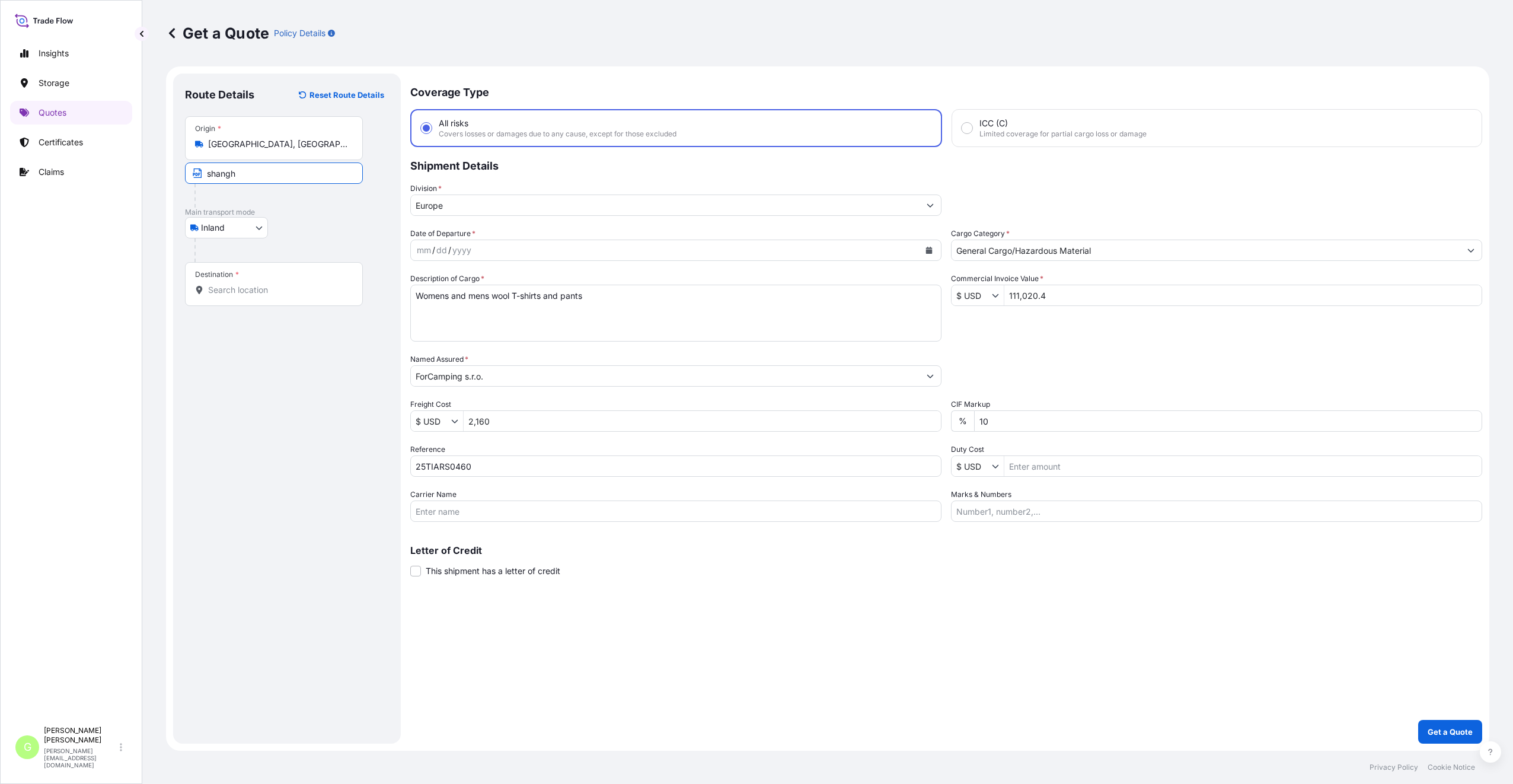
drag, startPoint x: 237, startPoint y: 172, endPoint x: 206, endPoint y: 173, distance: 31.0
click at [206, 173] on input "shangh" at bounding box center [274, 173] width 178 height 21
paste input "[GEOGRAPHIC_DATA], [GEOGRAPHIC_DATA]"
type input "[GEOGRAPHIC_DATA], [GEOGRAPHIC_DATA]"
drag, startPoint x: 210, startPoint y: 293, endPoint x: 219, endPoint y: 302, distance: 12.7
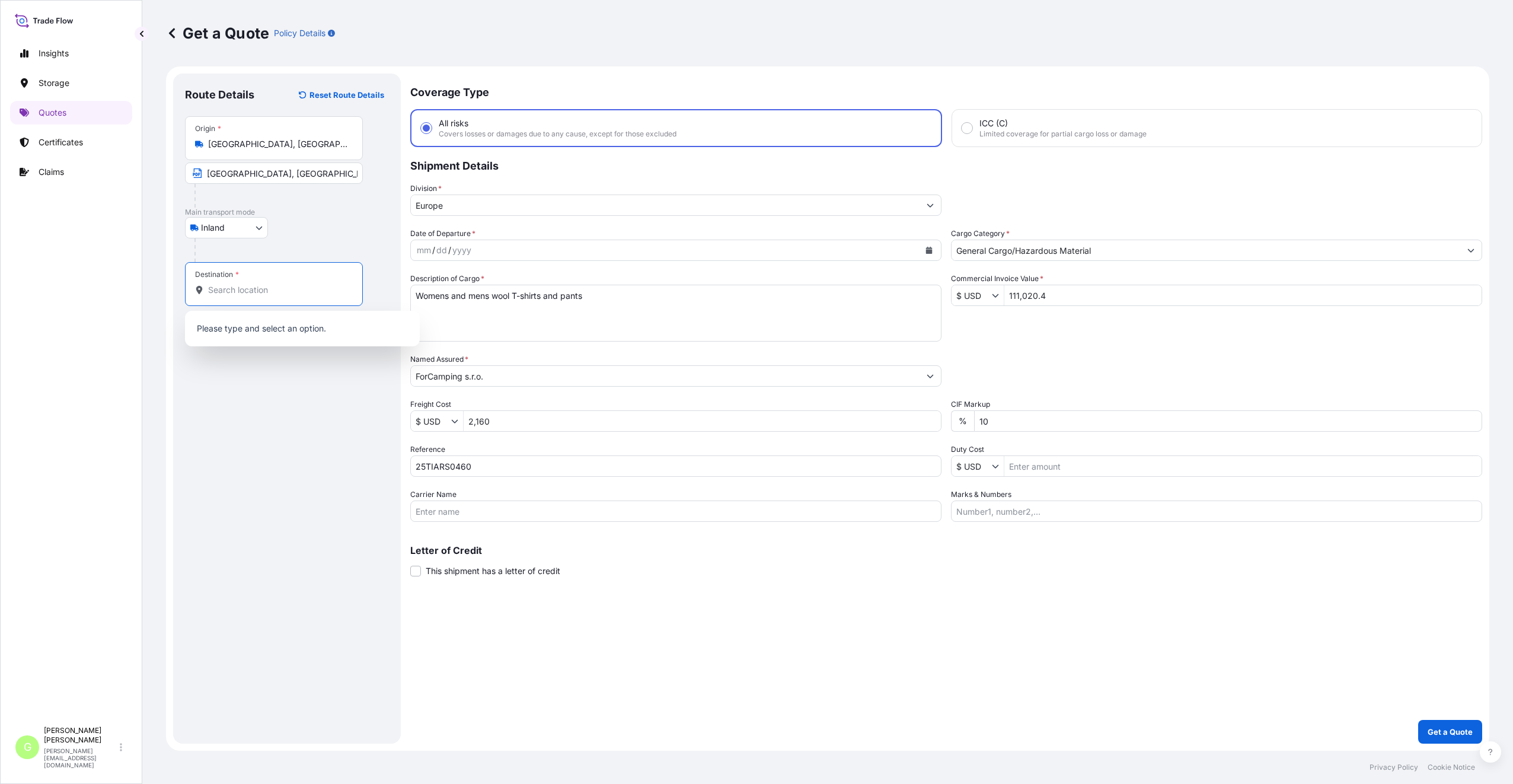
click at [210, 292] on input "Destination *" at bounding box center [277, 290] width 140 height 12
click at [242, 290] on input "Destination * Please select a destination" at bounding box center [277, 290] width 140 height 12
paste input "Pardubice-Rosice"
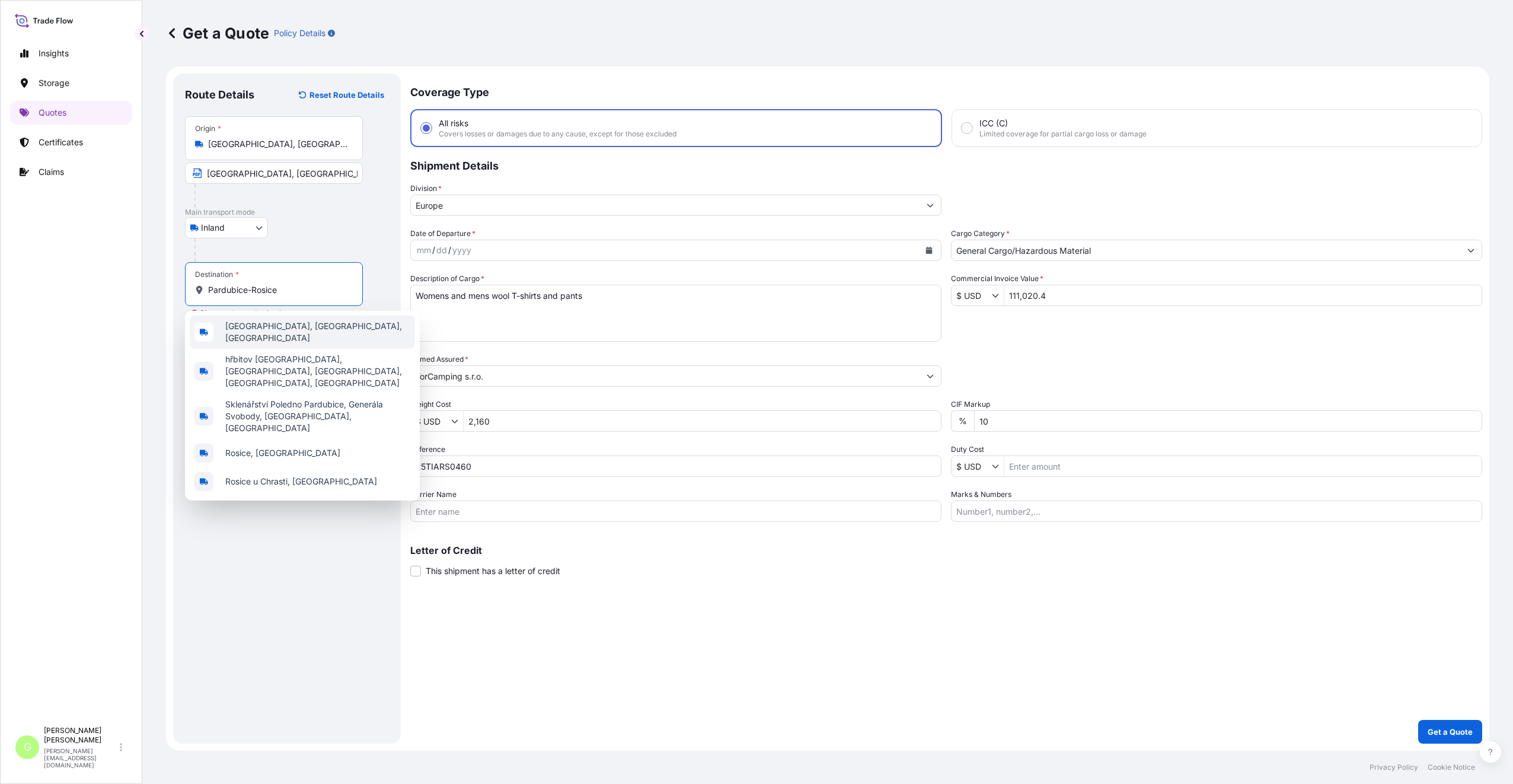
click at [255, 327] on span "[GEOGRAPHIC_DATA], [GEOGRAPHIC_DATA], [GEOGRAPHIC_DATA]" at bounding box center [318, 332] width 185 height 24
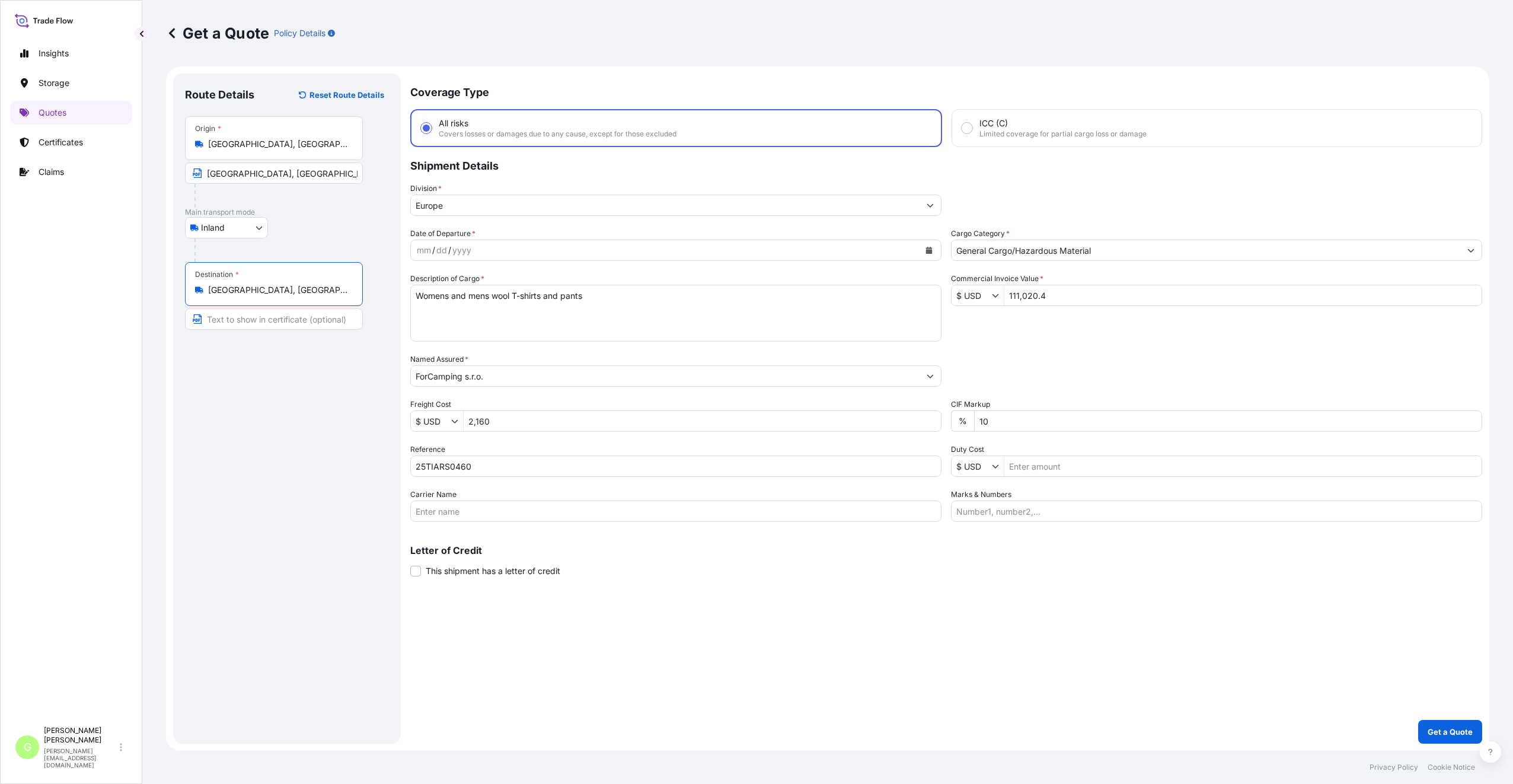
type input "[GEOGRAPHIC_DATA], [GEOGRAPHIC_DATA], [GEOGRAPHIC_DATA]"
click at [244, 318] on input "Text to appear on certificate" at bounding box center [274, 319] width 178 height 21
paste input "Pardubice-Rosice"
type input "Pardubice-[GEOGRAPHIC_DATA], [GEOGRAPHIC_DATA]"
click at [626, 664] on div "Coverage Type All risks Covers losses or damages due to any cause, except for t…" at bounding box center [946, 408] width 1072 height 670
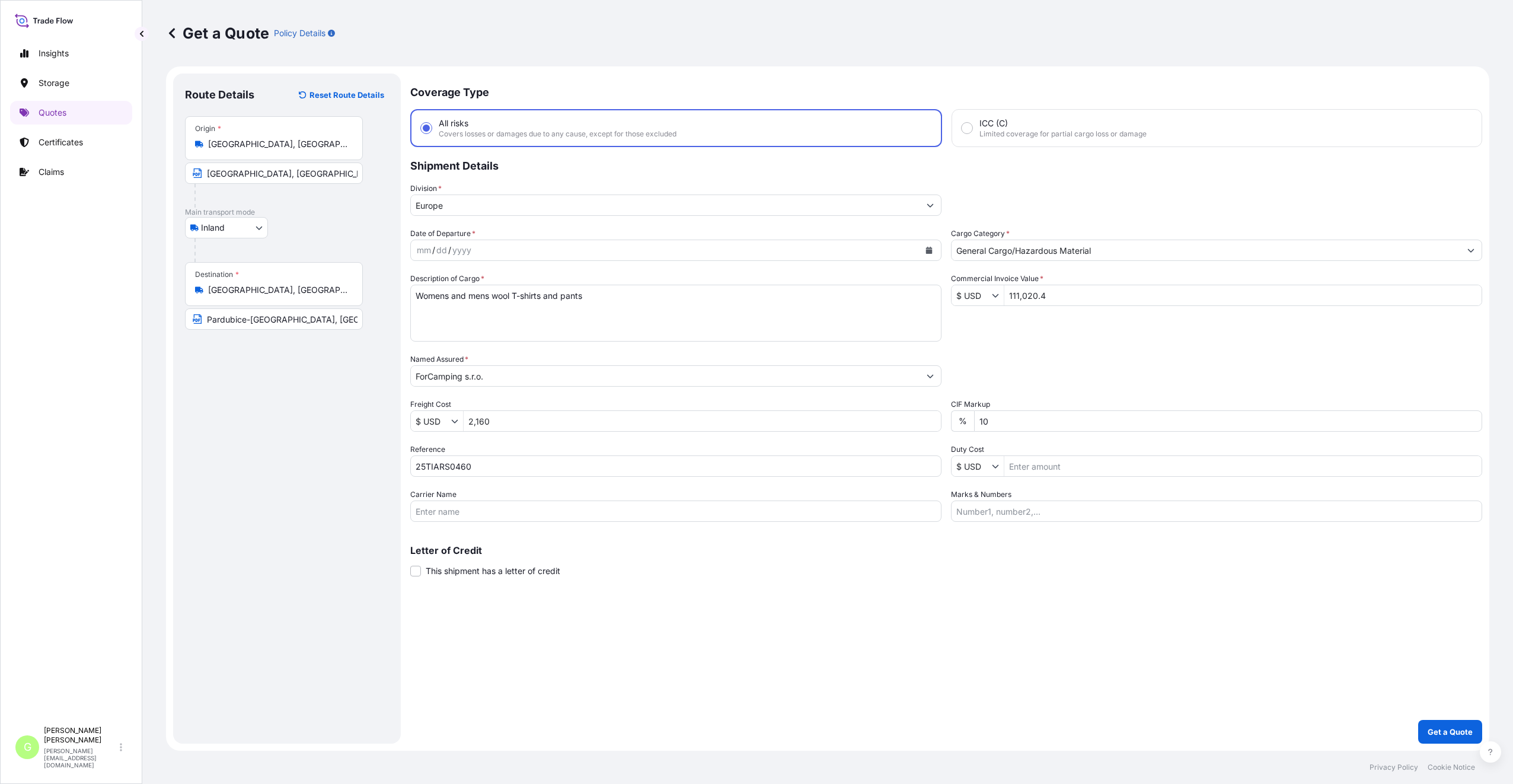
click at [927, 252] on icon "Calendar" at bounding box center [929, 250] width 6 height 7
click at [496, 347] on div "10" at bounding box center [499, 350] width 22 height 21
click at [436, 512] on input "Carrier Name" at bounding box center [675, 511] width 531 height 21
type input "CFS CESKA TREBOVA S.R.O."
click at [735, 623] on div "Coverage Type All risks Covers losses or damages due to any cause, except for t…" at bounding box center [946, 408] width 1072 height 670
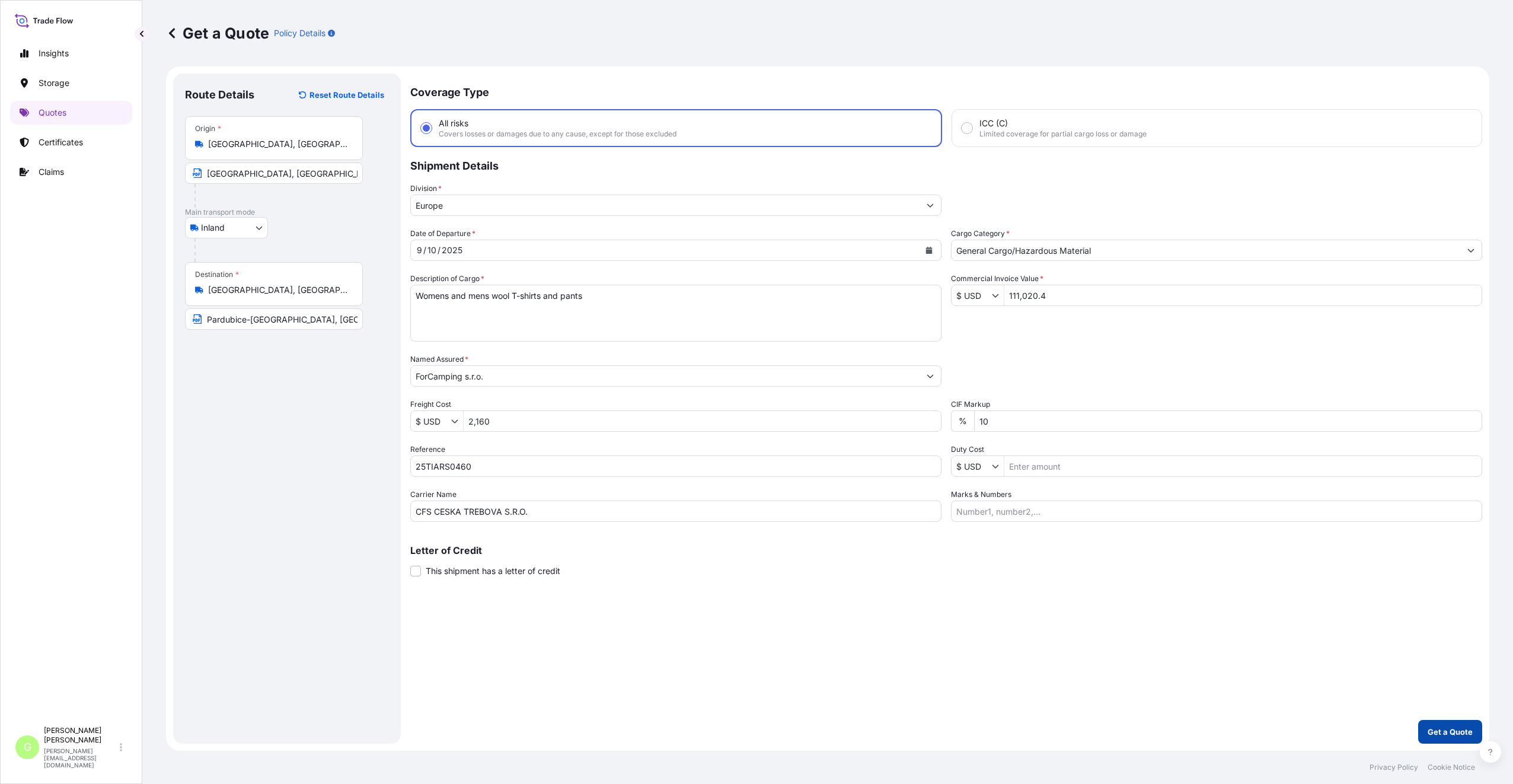
click at [1449, 729] on p "Get a Quote" at bounding box center [1450, 731] width 45 height 12
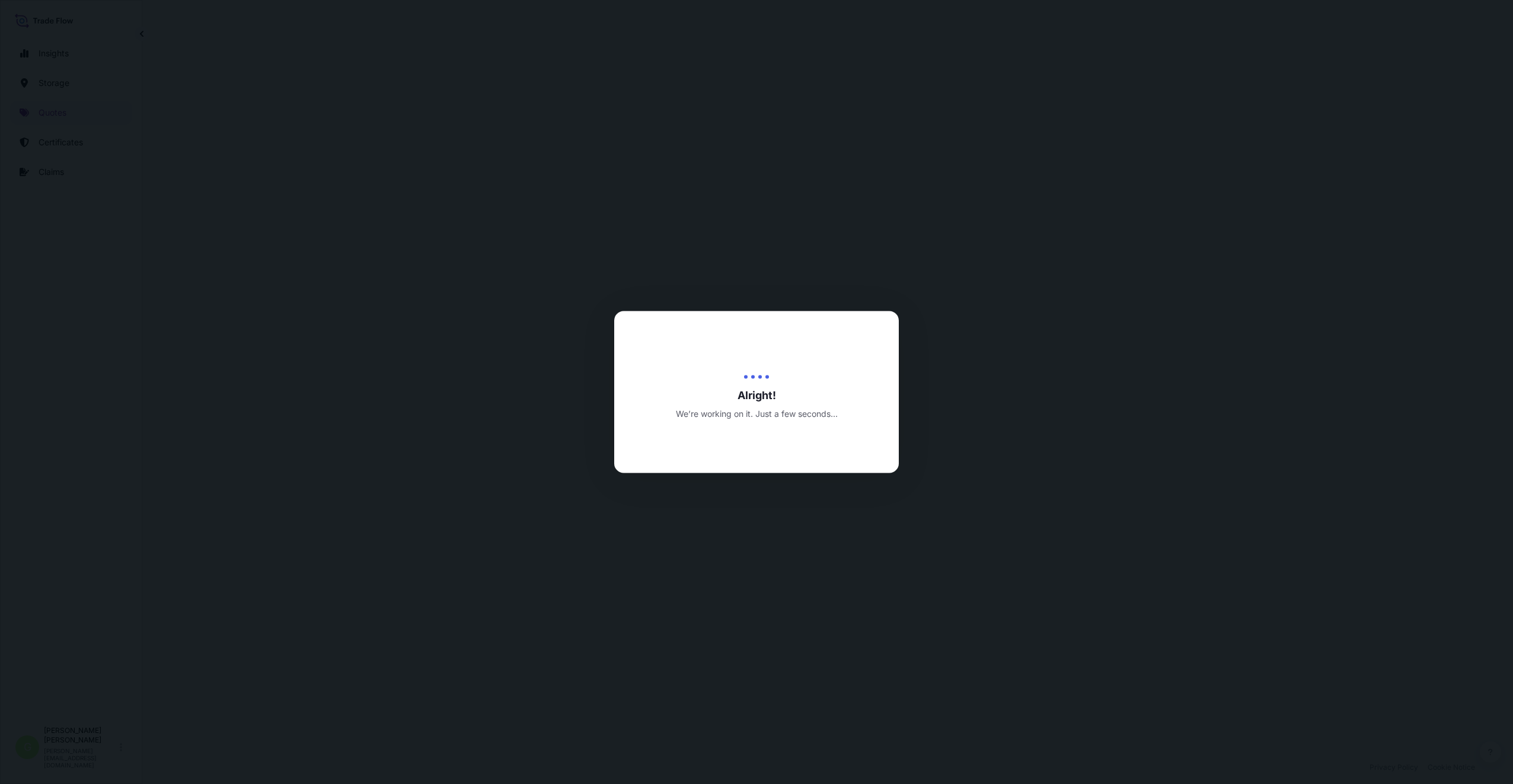
select select "Inland"
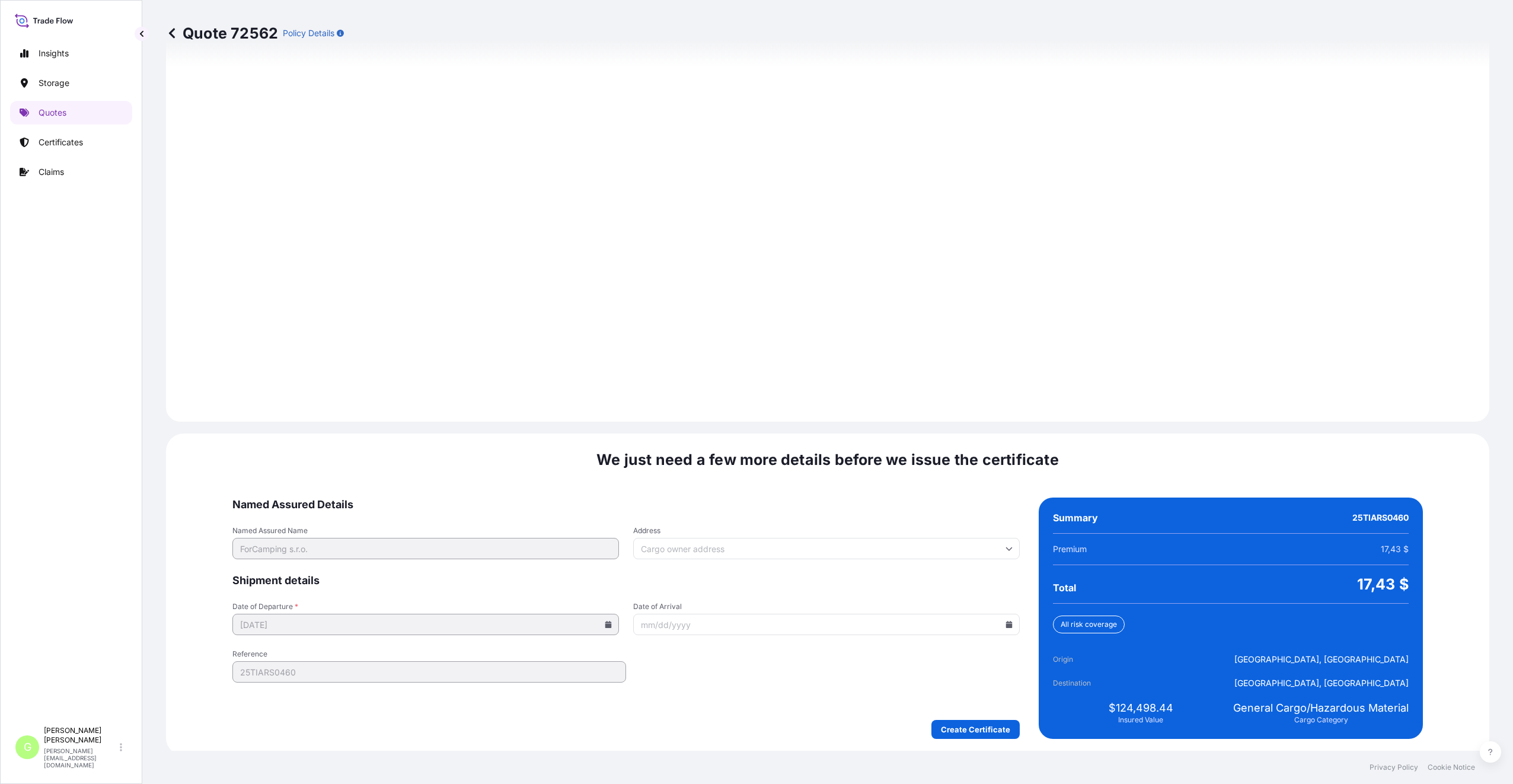
scroll to position [1428, 0]
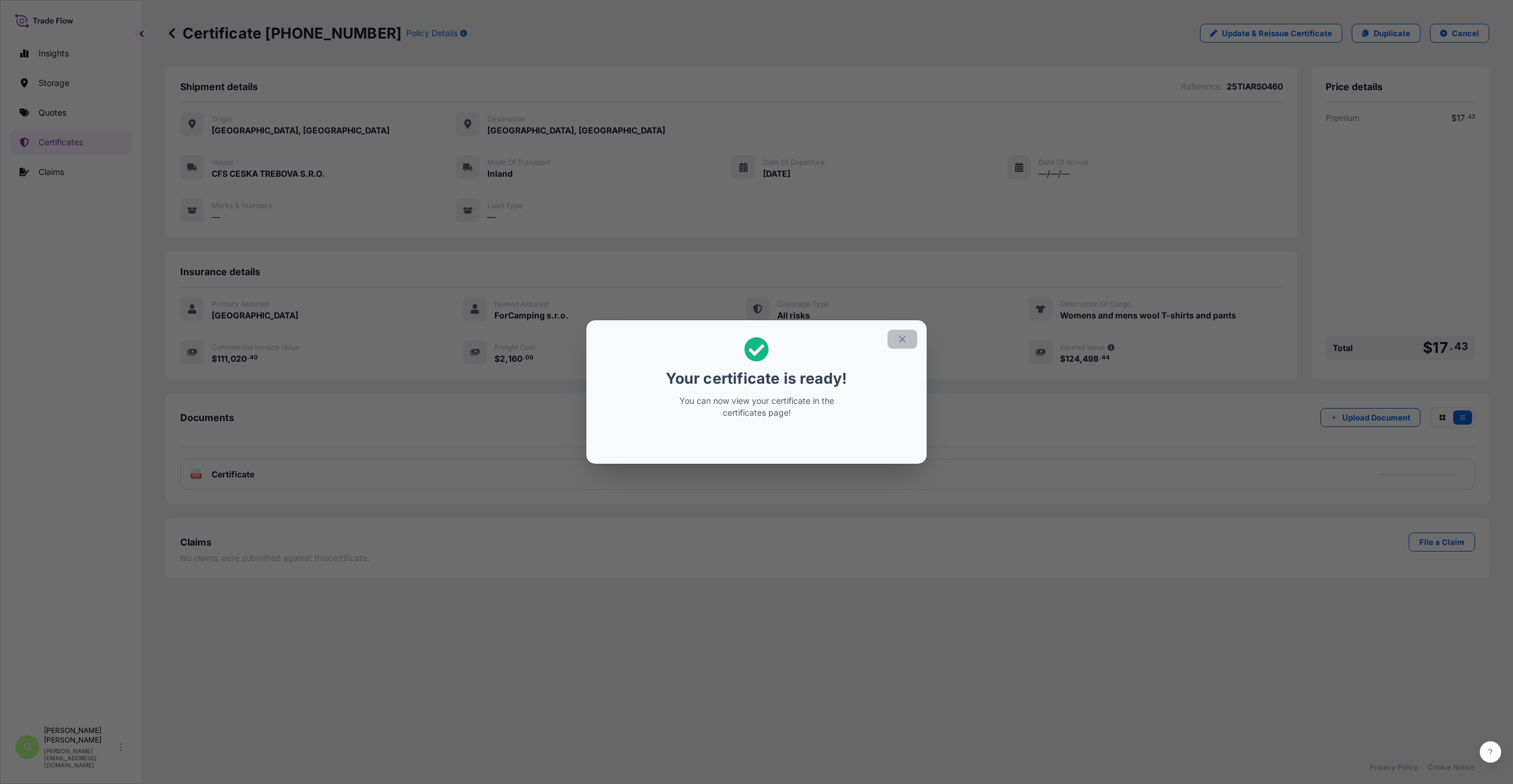
click at [902, 336] on icon "button" at bounding box center [902, 339] width 11 height 11
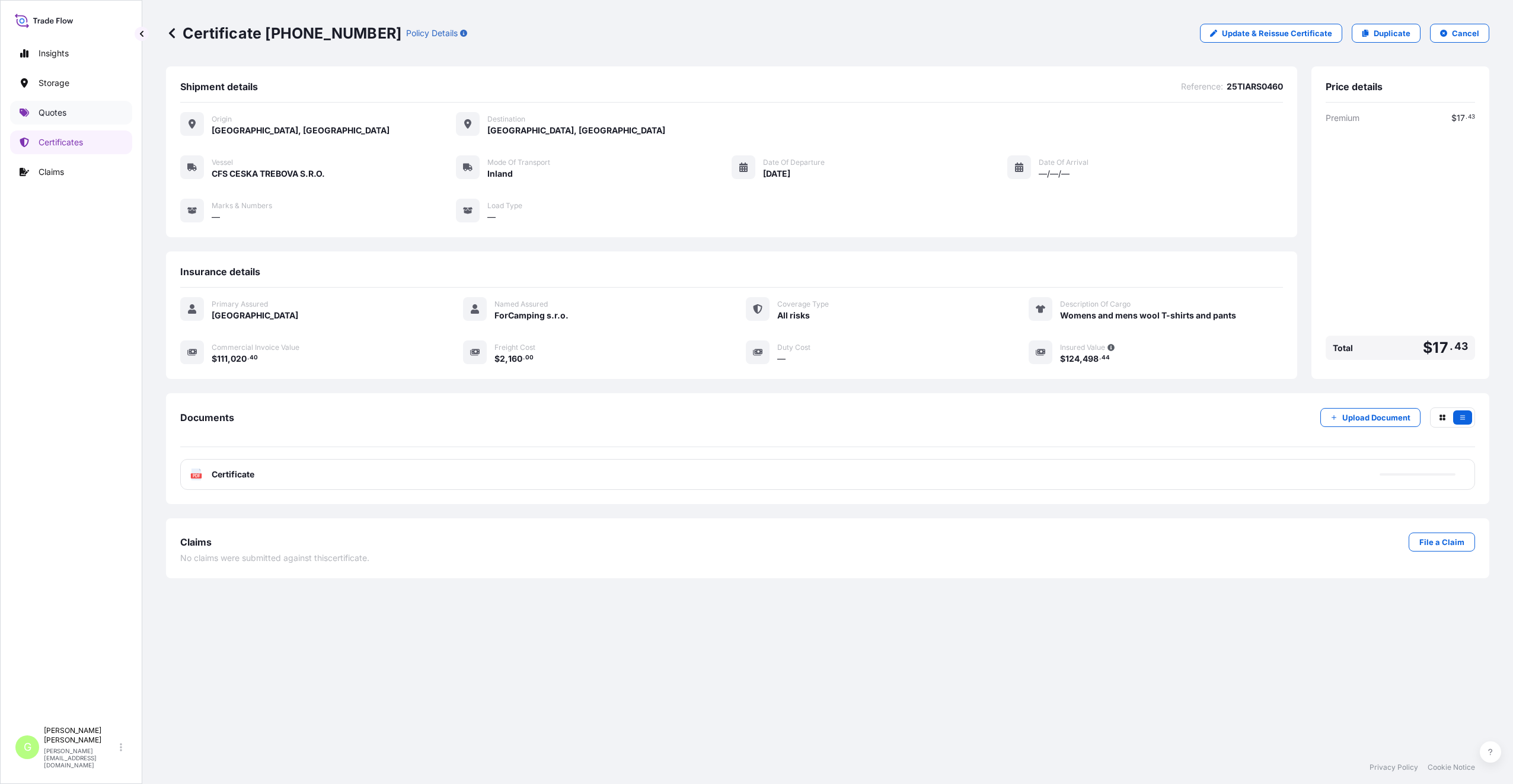
click at [52, 112] on p "Quotes" at bounding box center [52, 113] width 28 height 12
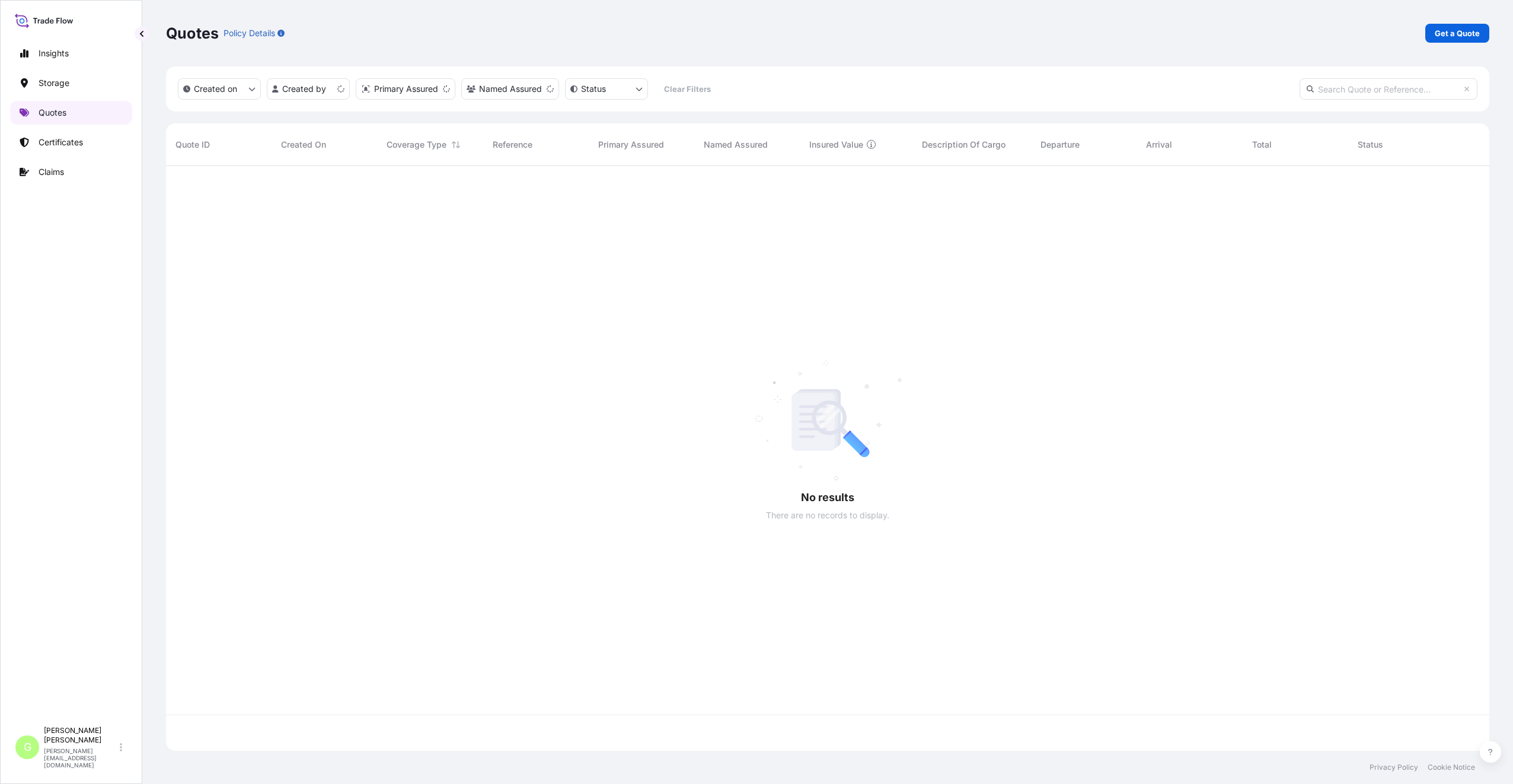
scroll to position [582, 1314]
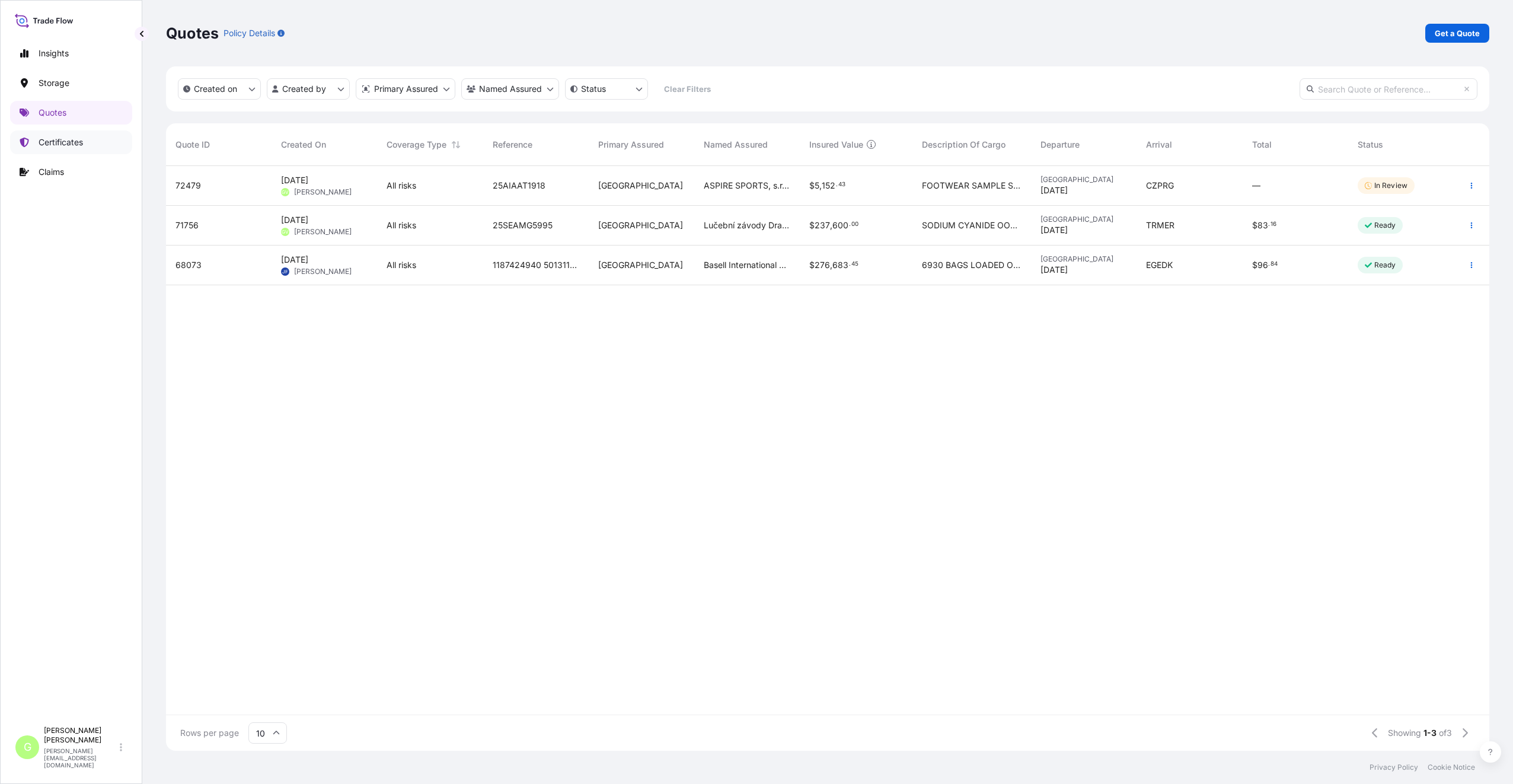
click at [77, 141] on p "Certificates" at bounding box center [61, 142] width 44 height 12
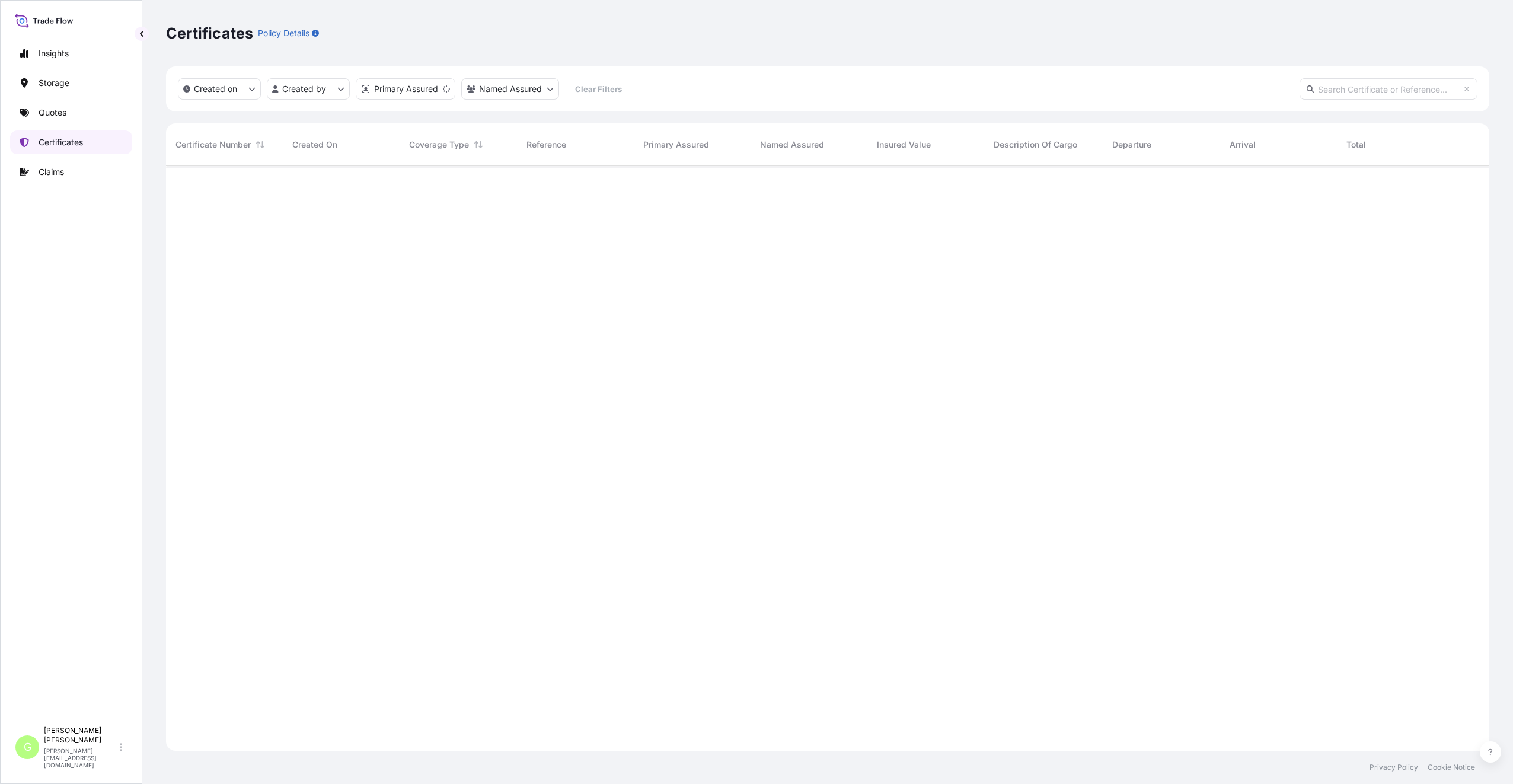
scroll to position [582, 1314]
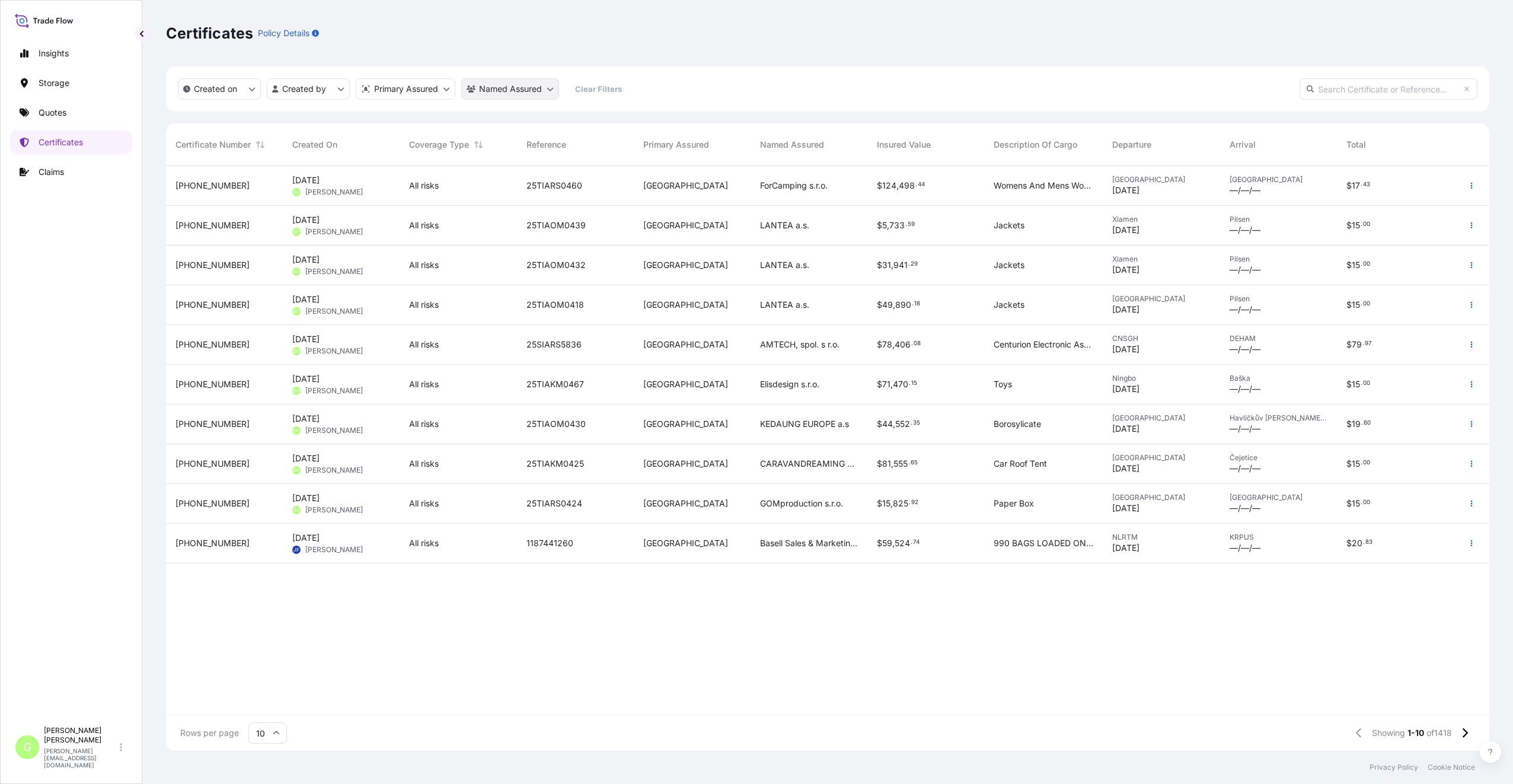
click at [549, 91] on html "Insights Storage Quotes Certificates Claims G [PERSON_NAME] [PERSON_NAME][EMAIL…" at bounding box center [756, 392] width 1513 height 784
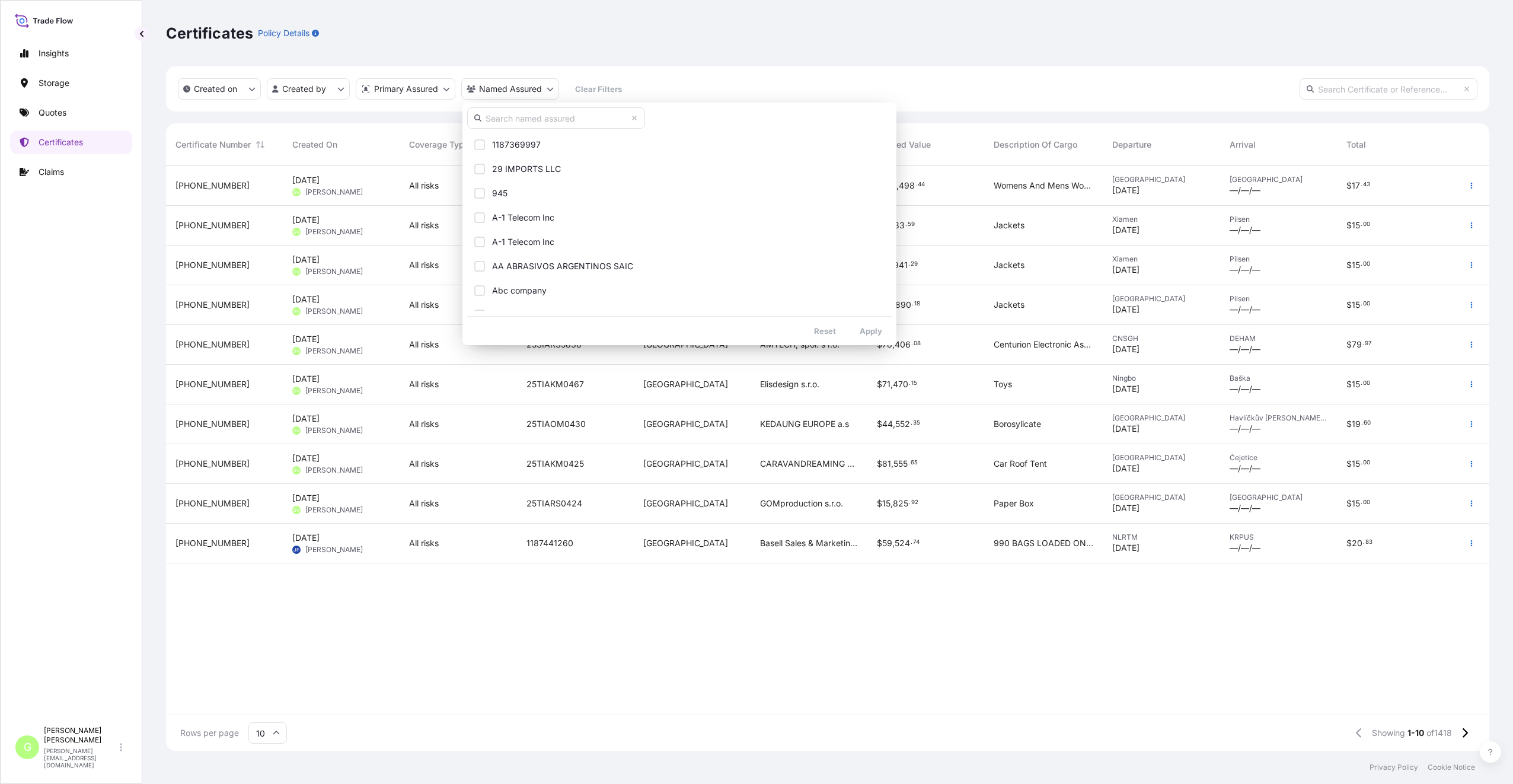
click at [530, 118] on input "text" at bounding box center [556, 118] width 178 height 21
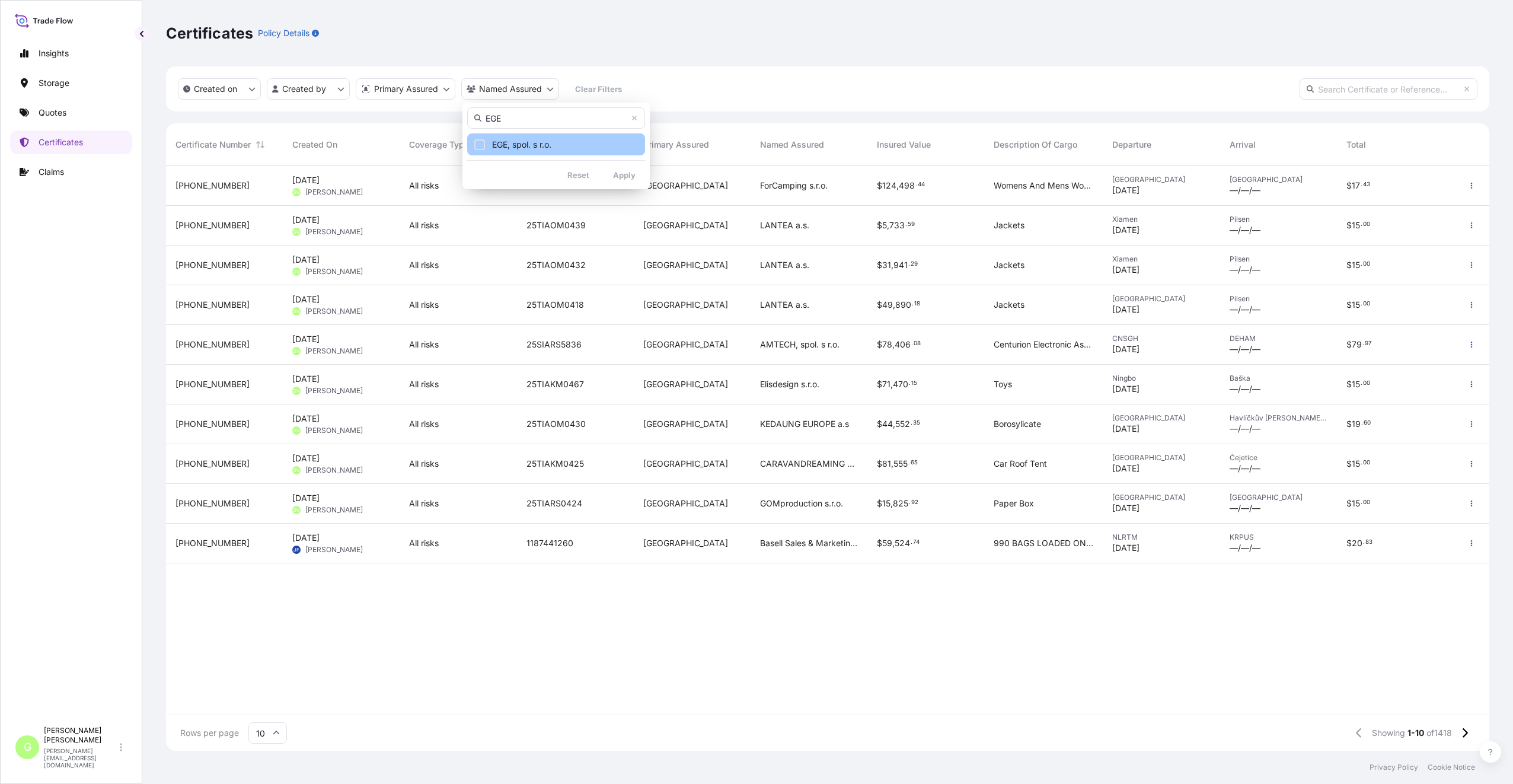
type input "EGE"
click at [537, 143] on span "EGE, spol. s r.o." at bounding box center [522, 145] width 59 height 12
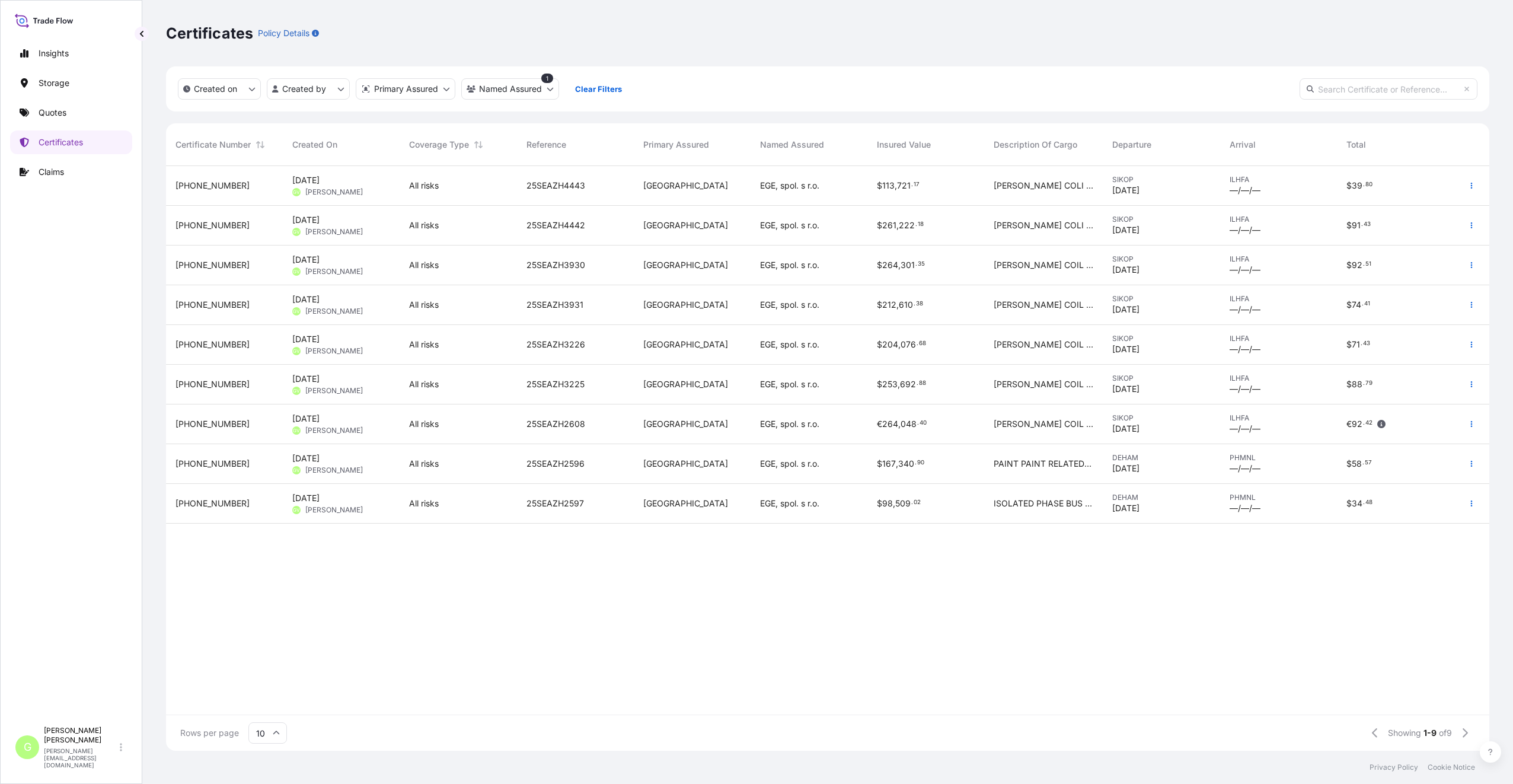
click at [192, 187] on span "[PHONE_NUMBER]" at bounding box center [212, 186] width 74 height 12
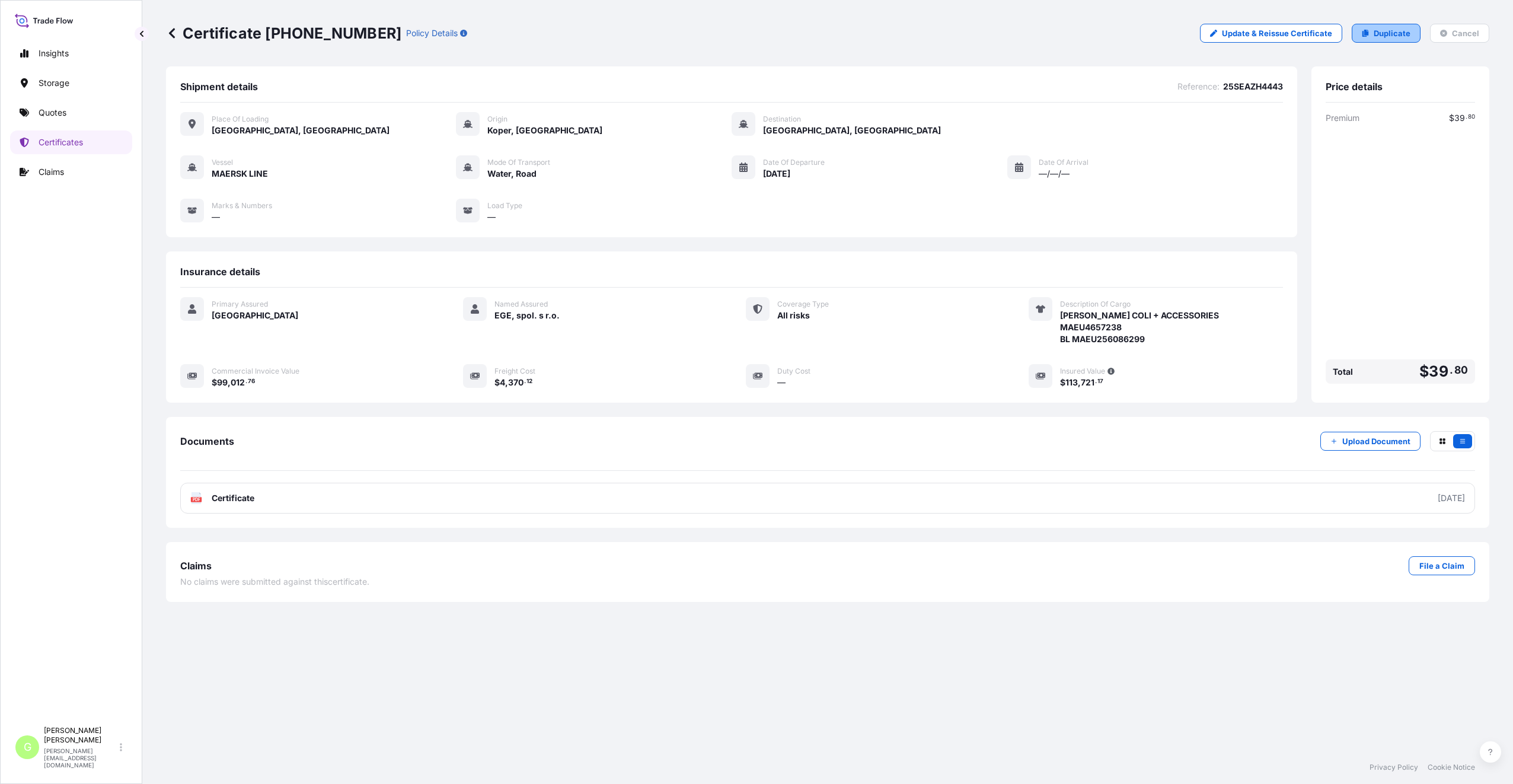
click at [1384, 32] on p "Duplicate" at bounding box center [1392, 33] width 37 height 12
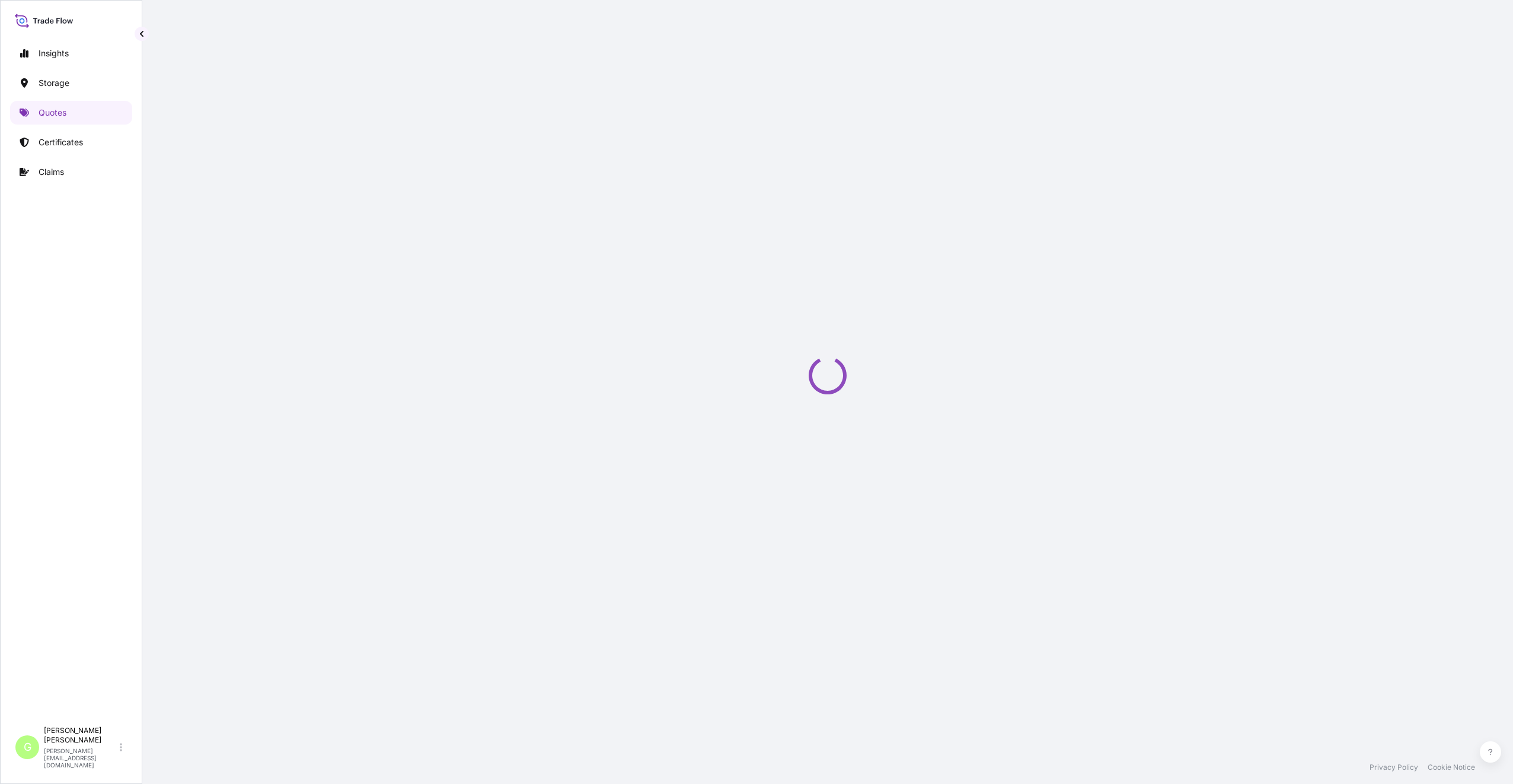
select select "Road / [GEOGRAPHIC_DATA]"
select select "Water"
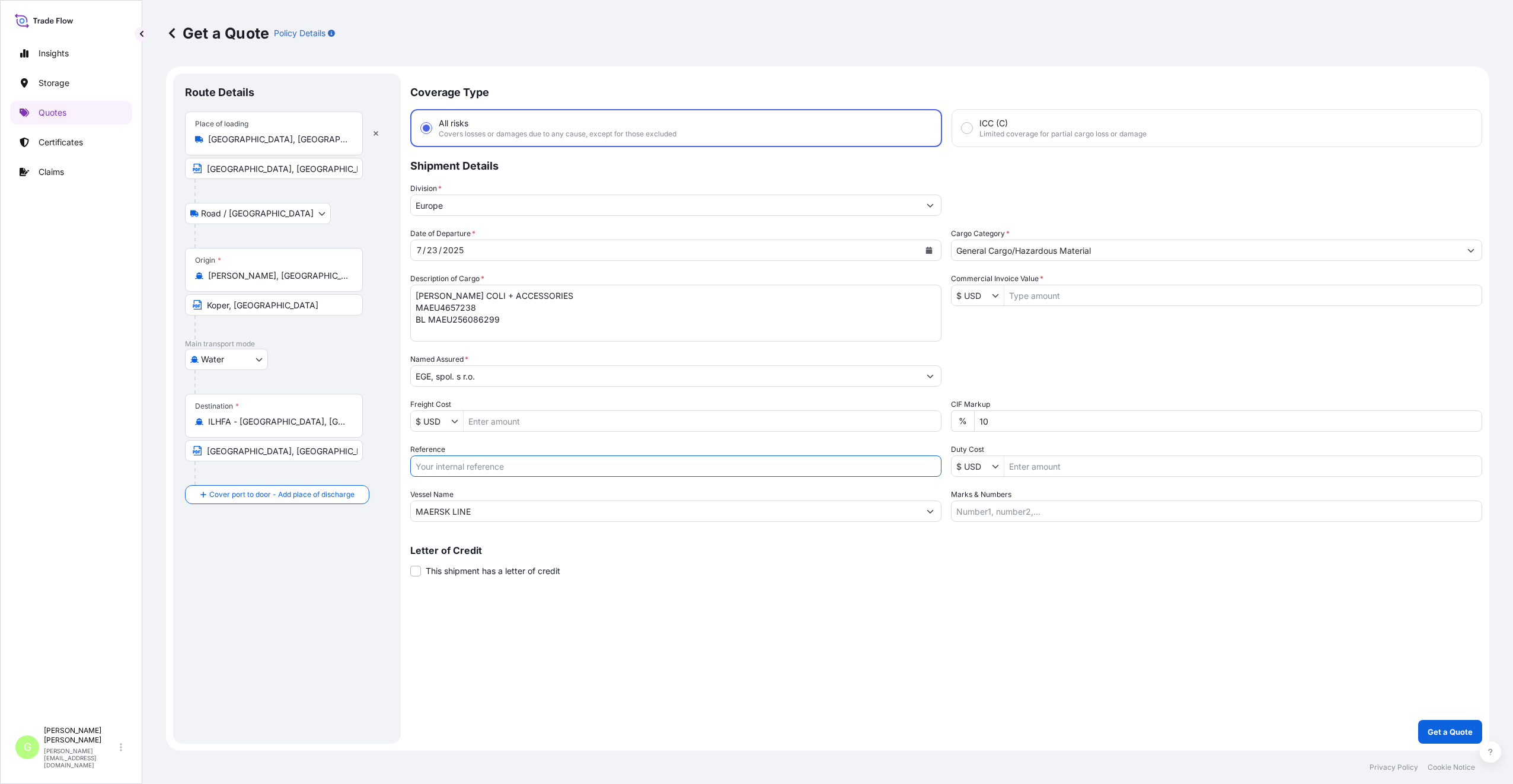
click at [464, 469] on input "Reference" at bounding box center [675, 466] width 531 height 21
paste input "25SEAZH5859"
type input "25SEAZH5859"
drag, startPoint x: 533, startPoint y: 283, endPoint x: 414, endPoint y: 276, distance: 119.2
click at [414, 276] on div "Description of Cargo * [PERSON_NAME] COLI + ACCESSORIES MAEU4657238 BL MAEU2560…" at bounding box center [675, 307] width 531 height 69
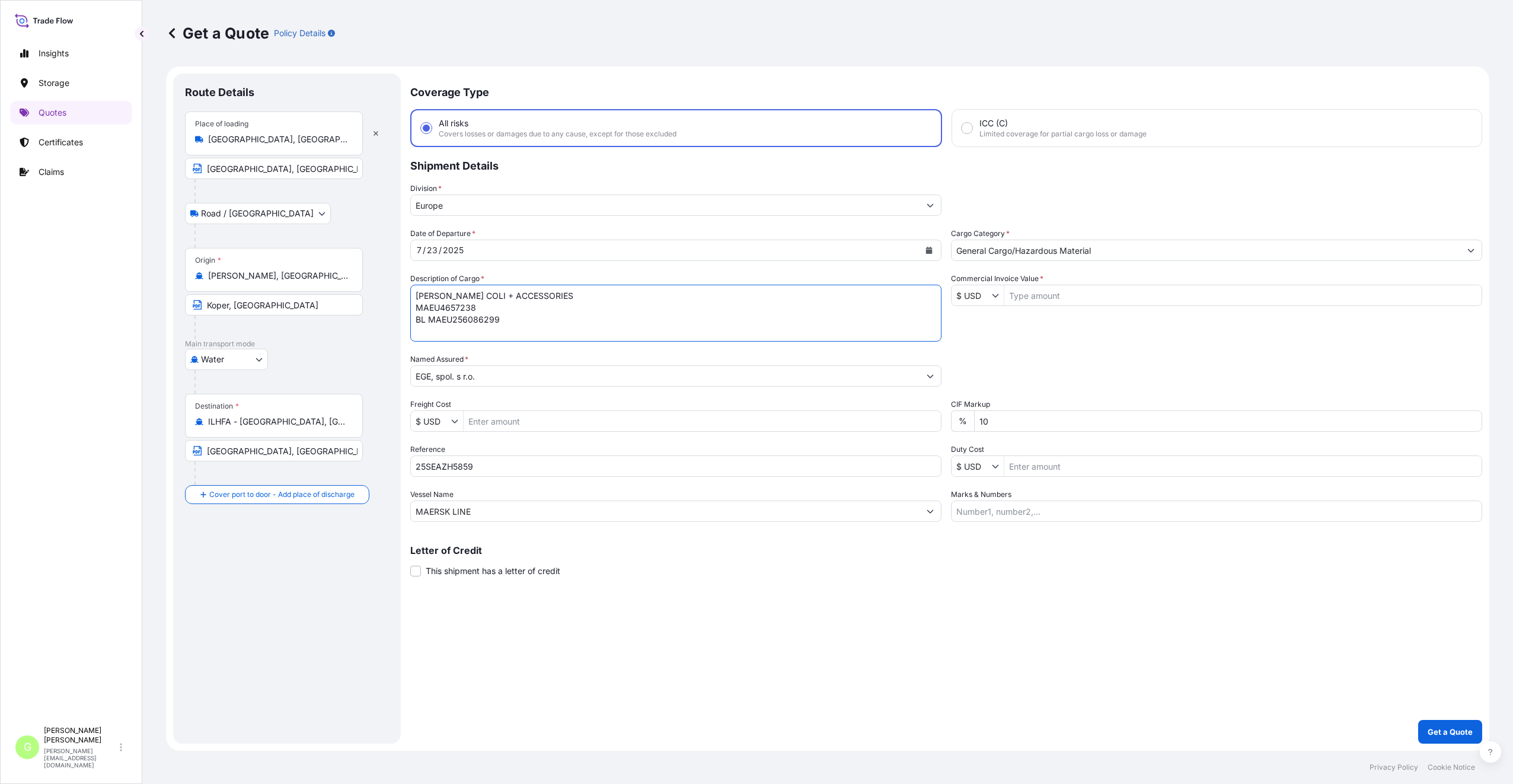
paste textarea "IL WITH"
type textarea "[PERSON_NAME] COIL WITH ACCESSORIES MAEU4657238 BL MAEU256086299"
click at [1060, 293] on input "Commercial Invoice Value *" at bounding box center [1243, 295] width 477 height 21
paste input "273423.01"
type input "273,423.01"
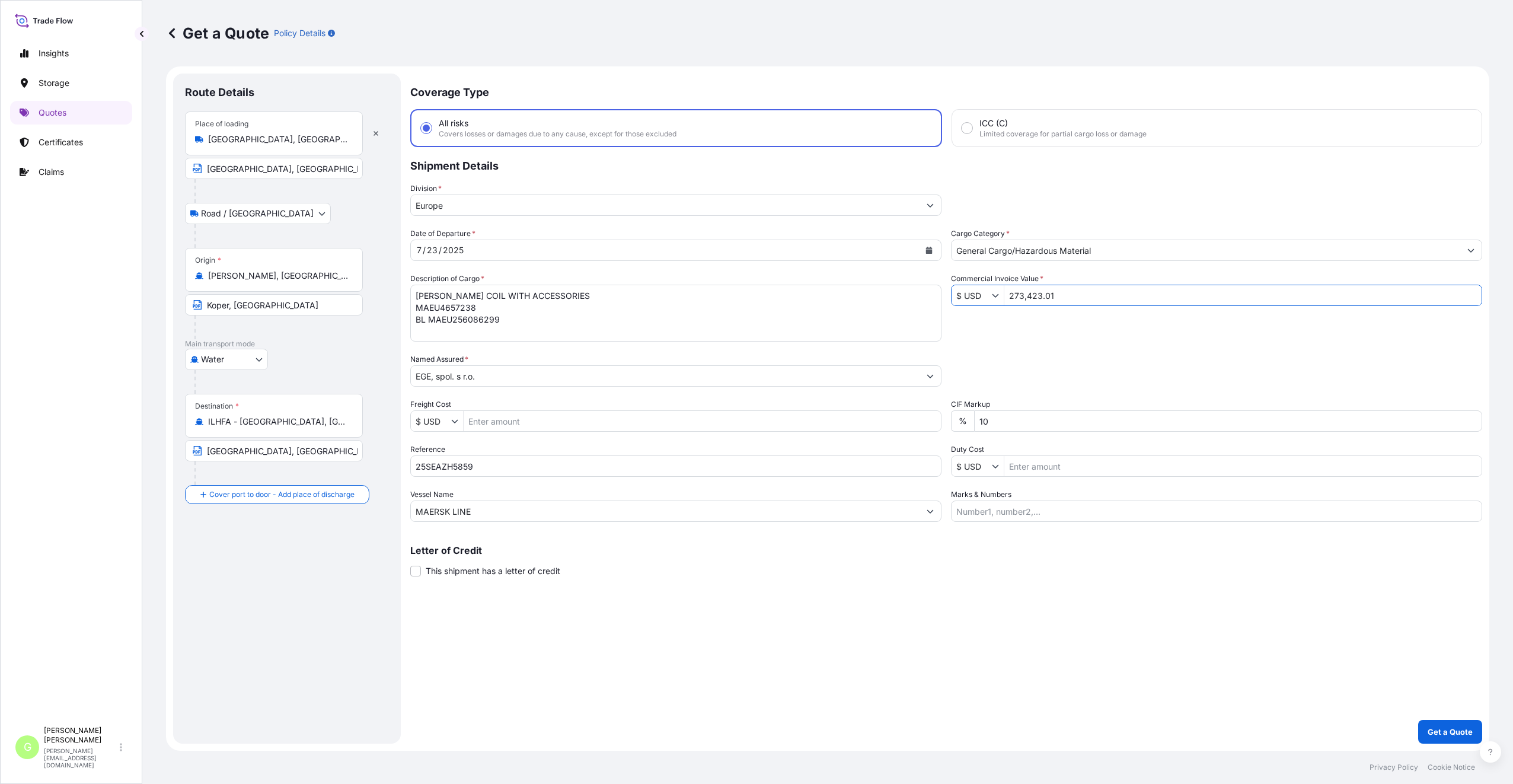
click at [523, 424] on input "Freight Cost" at bounding box center [702, 421] width 477 height 21
paste input "6383.19"
type input "6,383.19"
drag, startPoint x: 474, startPoint y: 305, endPoint x: 414, endPoint y: 310, distance: 60.2
click at [410, 309] on textarea "[PERSON_NAME] COLI + ACCESSORIES MAEU4657238 BL MAEU256086299" at bounding box center [675, 312] width 531 height 57
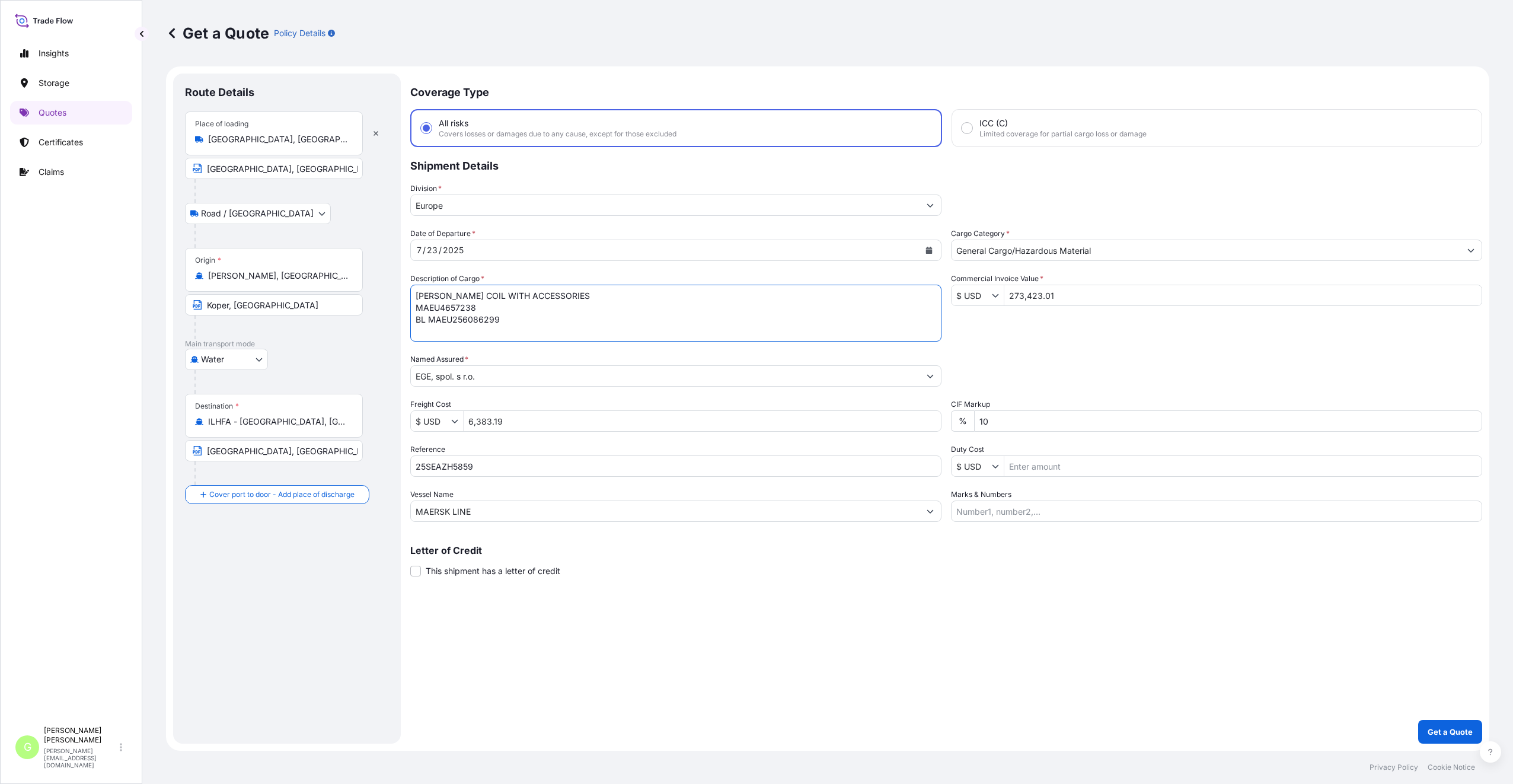
paste textarea "TCLU7116177"
drag, startPoint x: 496, startPoint y: 321, endPoint x: 430, endPoint y: 319, distance: 66.0
click at [430, 319] on textarea "[PERSON_NAME] COLI + ACCESSORIES MAEU4657238 BL MAEU256086299" at bounding box center [675, 312] width 531 height 57
paste textarea "HLCUPRG250907467"
type textarea "[PERSON_NAME] COIL WITH ACCESSORIES TCLU7116177 BL HLCUPRG250907467"
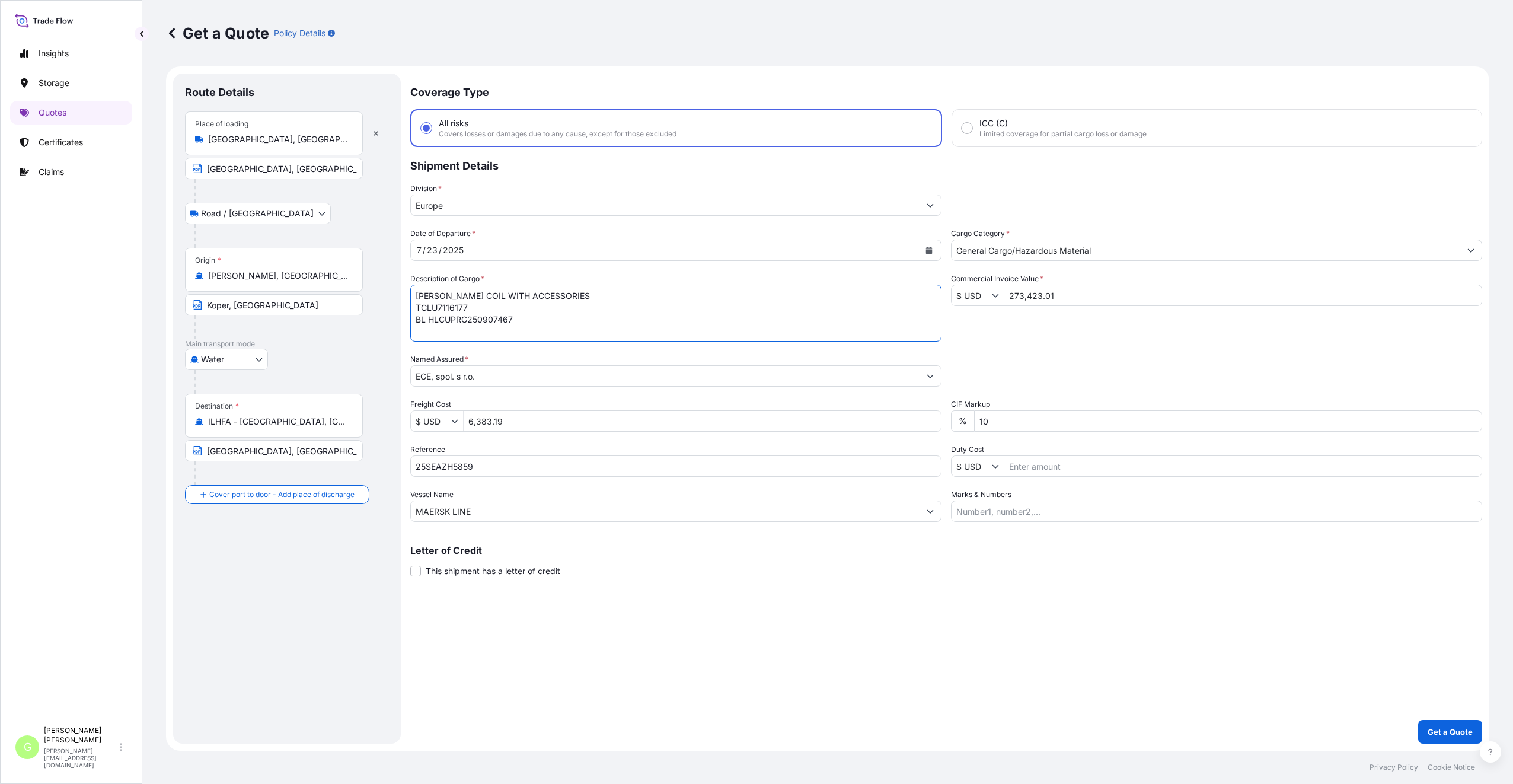
click at [522, 598] on div "Coverage Type All risks Covers losses or damages due to any cause, except for t…" at bounding box center [946, 408] width 1072 height 670
click at [525, 720] on div "Coverage Type All risks Covers losses or damages due to any cause, except for t…" at bounding box center [946, 408] width 1072 height 670
drag, startPoint x: 485, startPoint y: 512, endPoint x: 379, endPoint y: 512, distance: 106.0
click at [379, 512] on form "Route Details Place of loading [GEOGRAPHIC_DATA], [GEOGRAPHIC_DATA], [GEOGRAPHI…" at bounding box center [828, 408] width 1323 height 684
paste input "HAPAG [PERSON_NAME]"
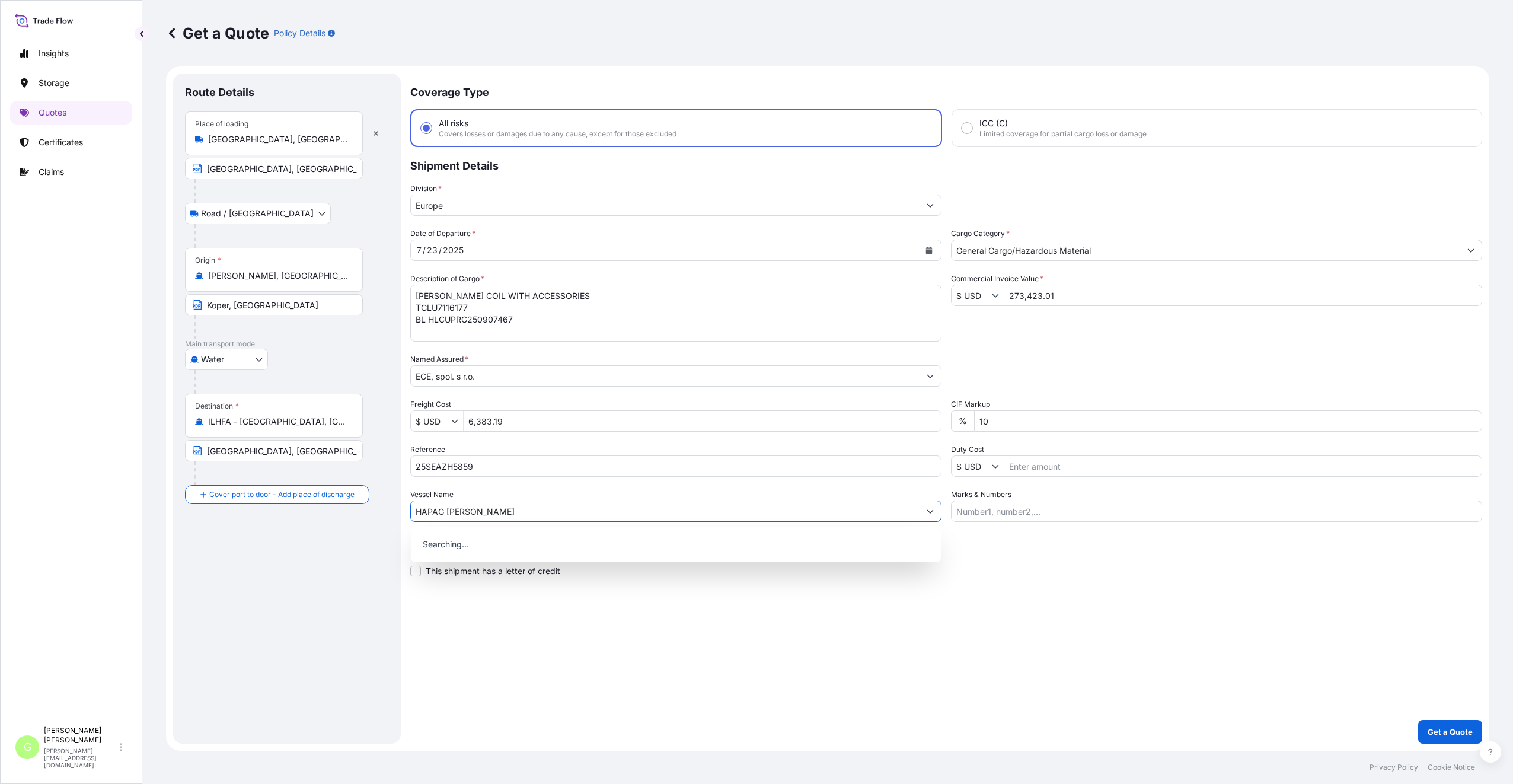
type input "HAPAG [PERSON_NAME]"
click at [793, 634] on div "Coverage Type All risks Covers losses or damages due to any cause, except for t…" at bounding box center [946, 408] width 1072 height 670
click at [723, 617] on div "Coverage Type All risks Covers losses or damages due to any cause, except for t…" at bounding box center [946, 408] width 1072 height 670
click at [927, 249] on icon "Calendar" at bounding box center [929, 250] width 6 height 7
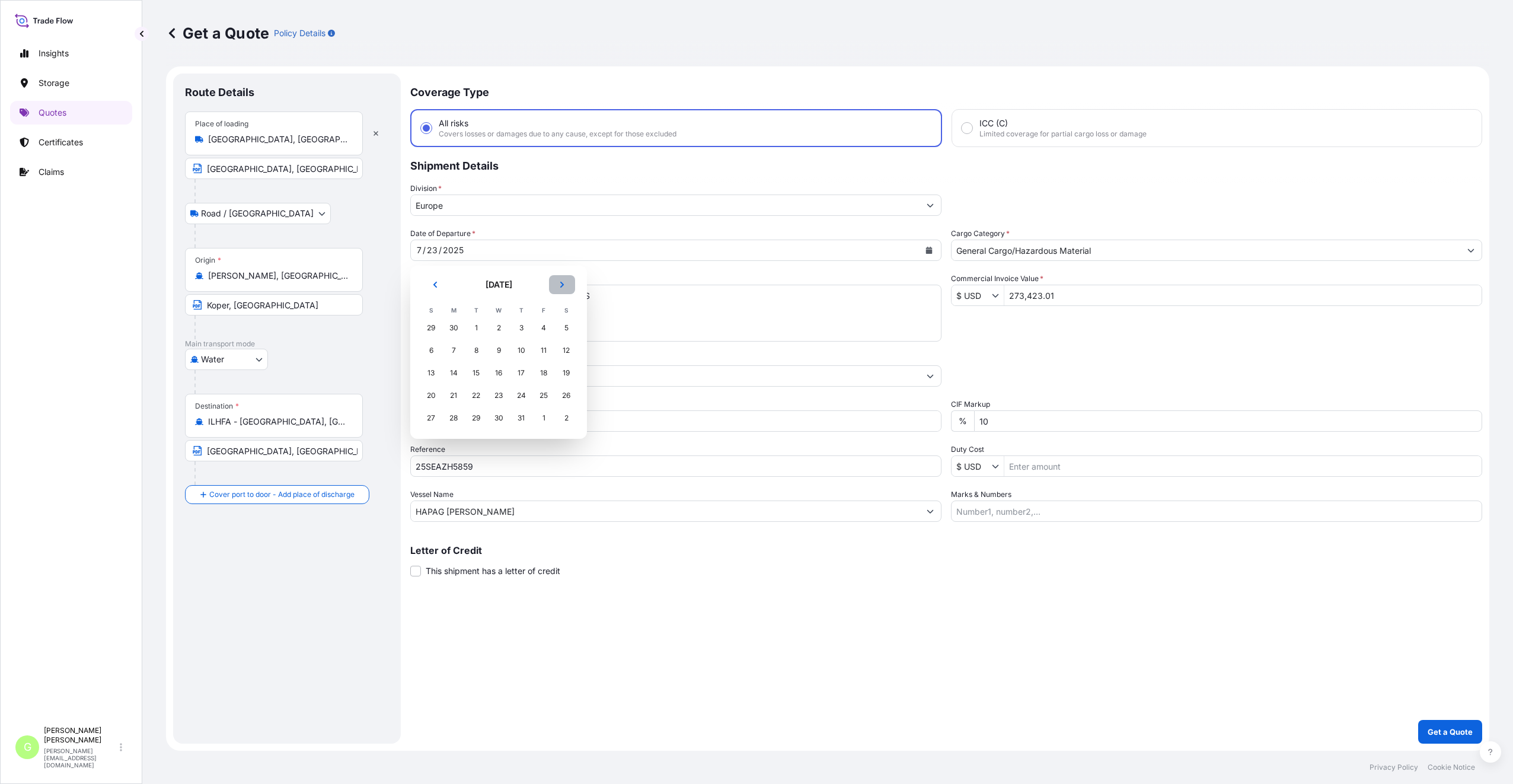
click at [565, 281] on button "Next" at bounding box center [562, 285] width 26 height 19
click at [449, 413] on div "29" at bounding box center [454, 418] width 22 height 21
click at [580, 685] on div "Coverage Type All risks Covers losses or damages due to any cause, except for t…" at bounding box center [946, 408] width 1072 height 670
click at [538, 639] on div "Coverage Type All risks Covers losses or damages due to any cause, except for t…" at bounding box center [946, 408] width 1072 height 670
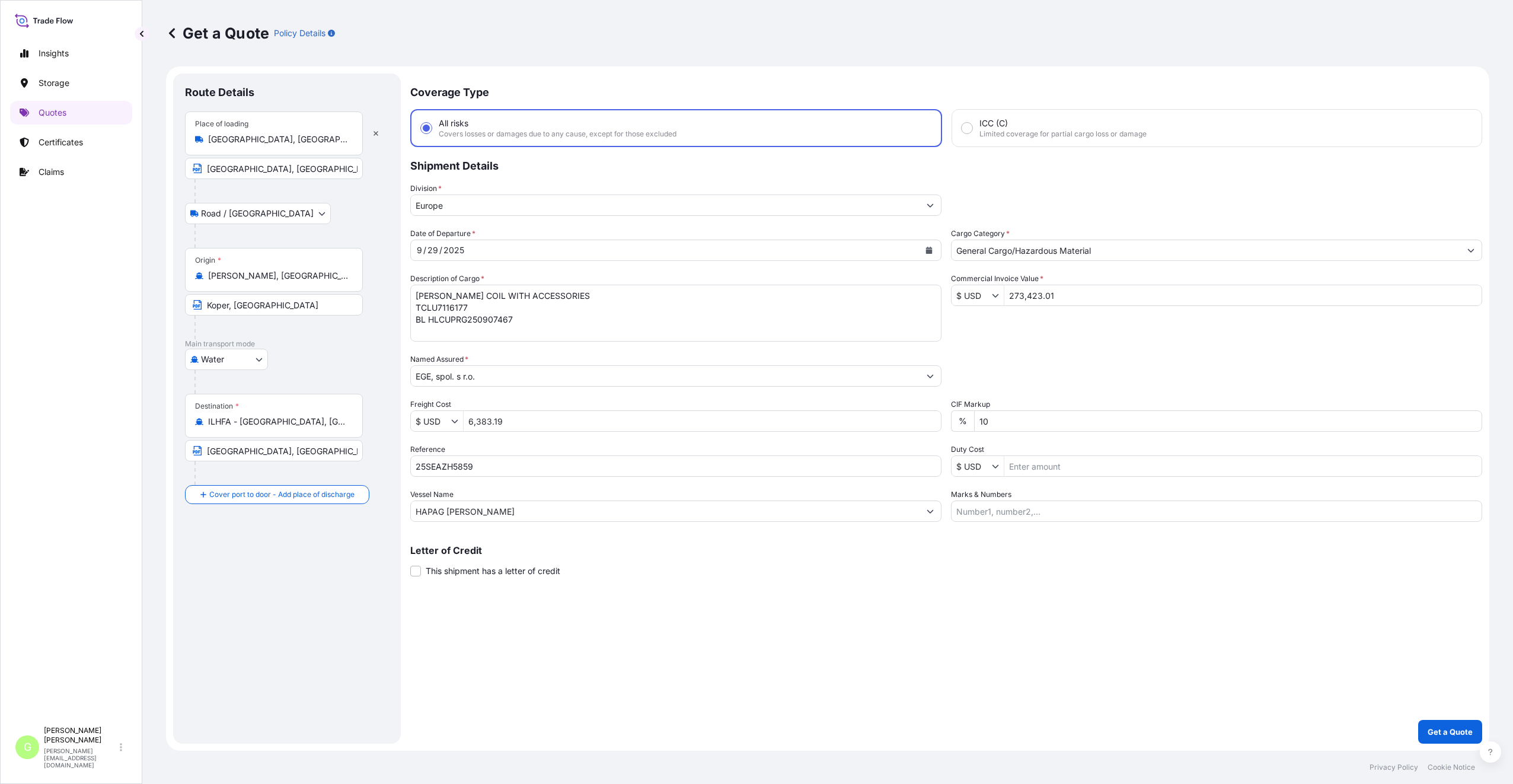
click at [594, 626] on div "Coverage Type All risks Covers losses or damages due to any cause, except for t…" at bounding box center [946, 408] width 1072 height 670
click at [1463, 727] on p "Get a Quote" at bounding box center [1450, 731] width 45 height 12
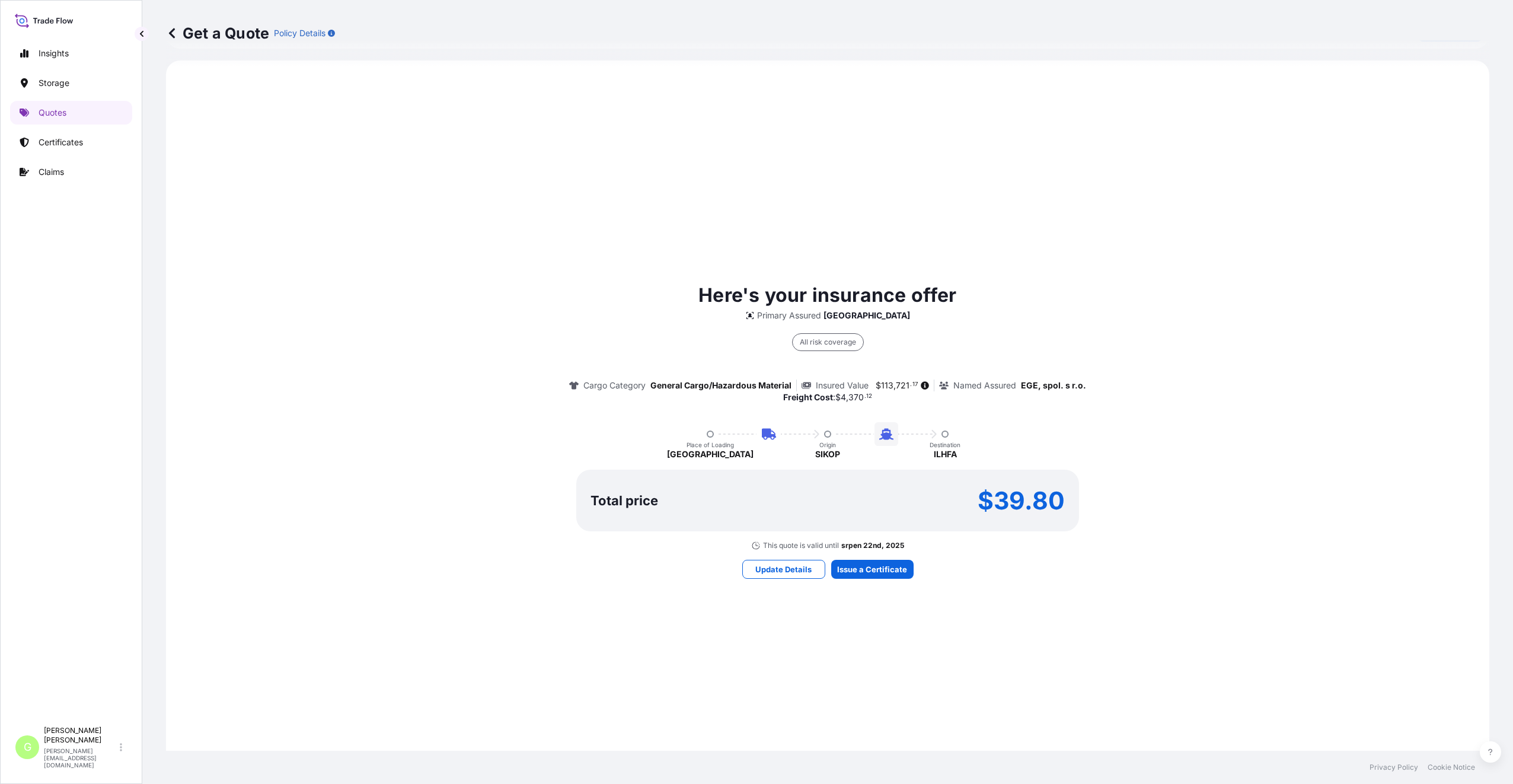
scroll to position [770, 0]
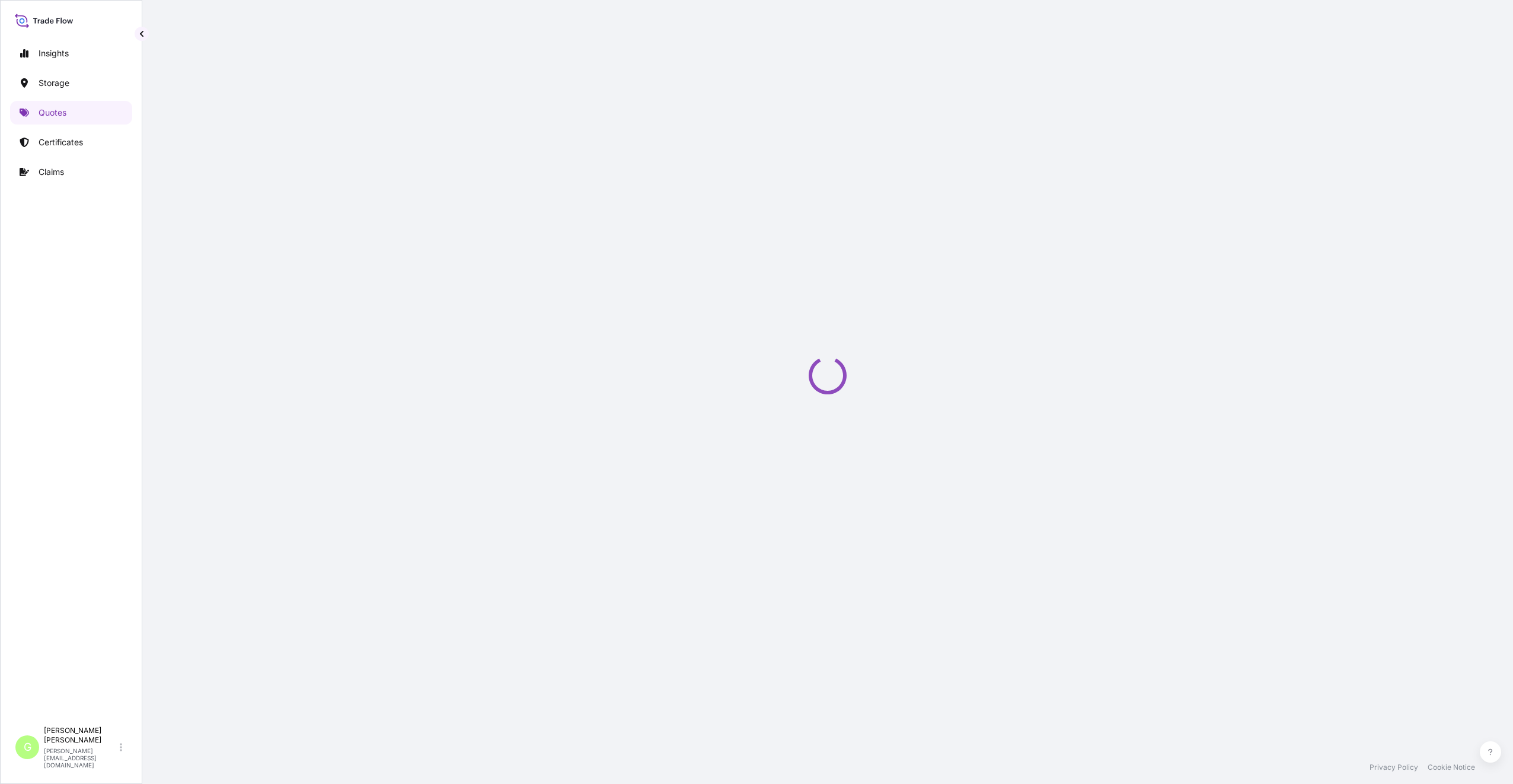
select select "Road / [GEOGRAPHIC_DATA]"
select select "Water"
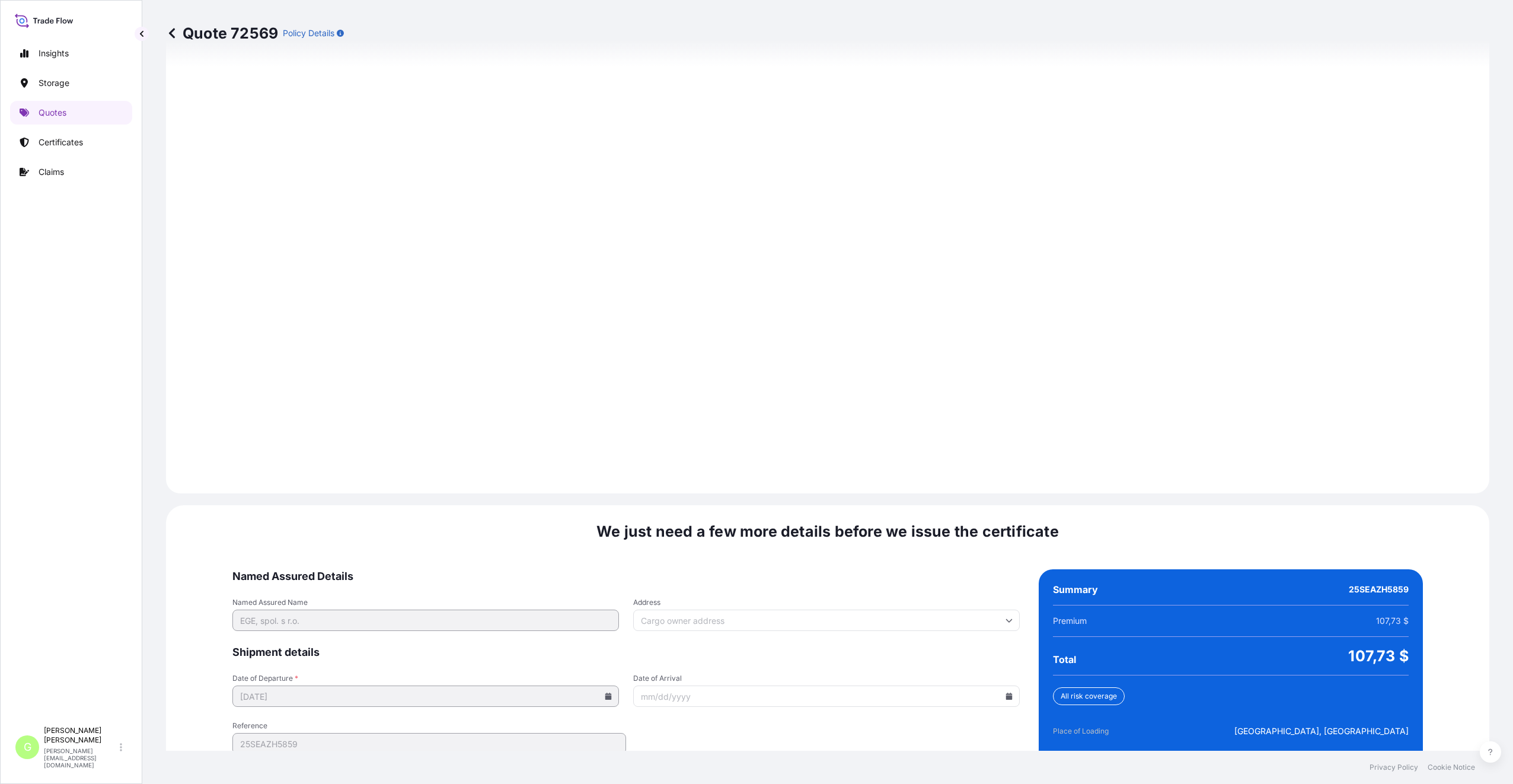
scroll to position [1475, 0]
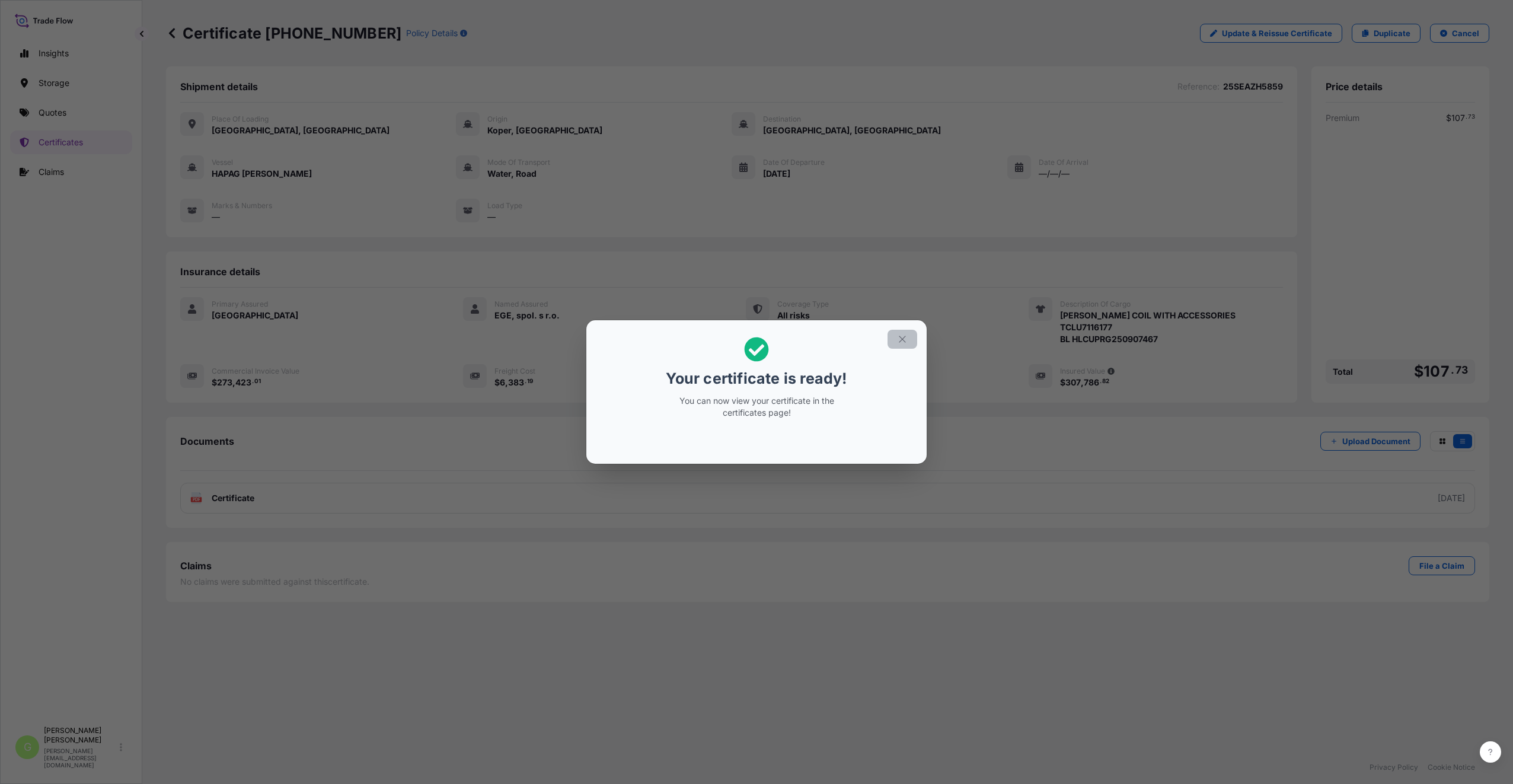
click at [902, 340] on icon "button" at bounding box center [902, 339] width 11 height 11
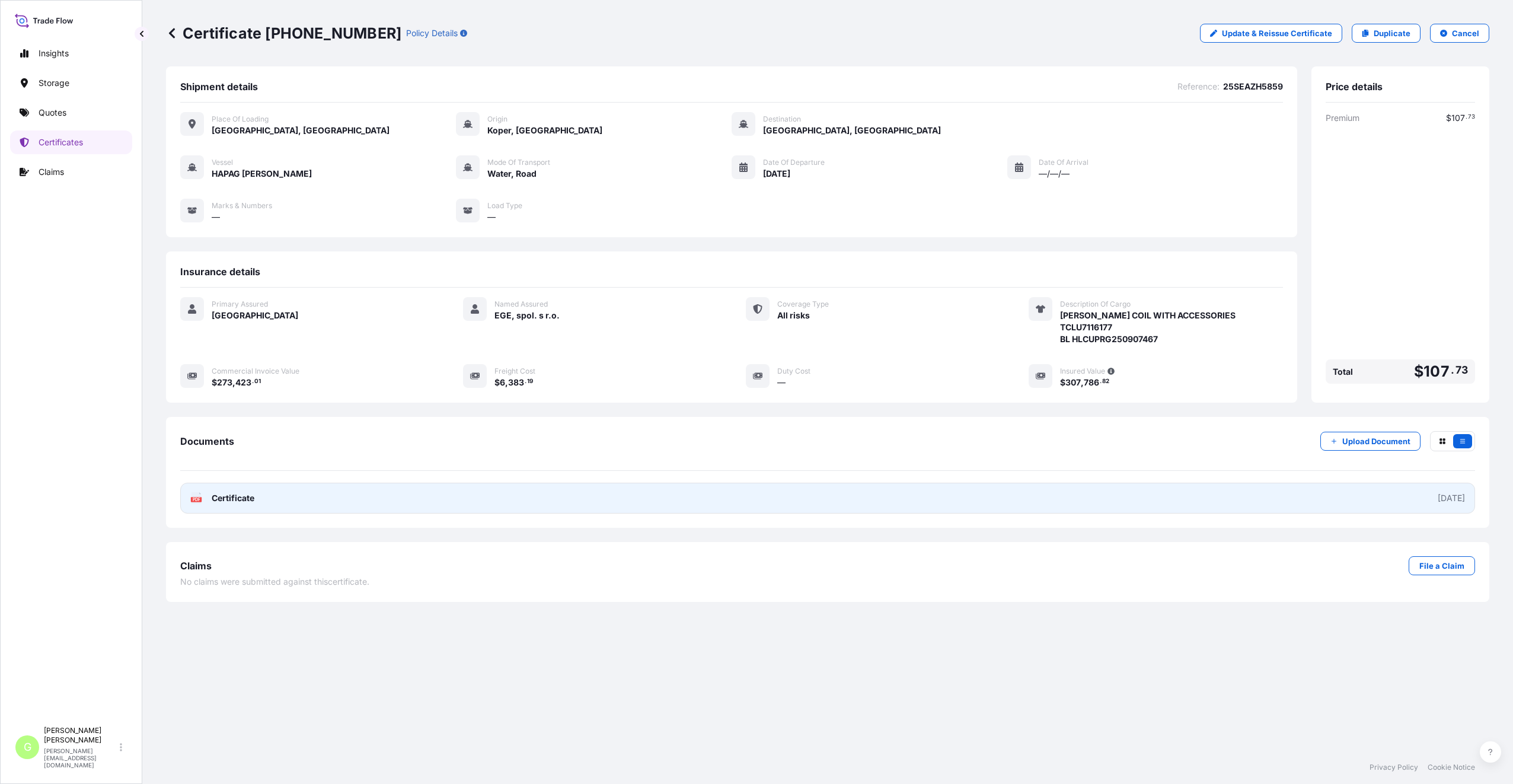
click at [217, 497] on span "Certificate" at bounding box center [233, 498] width 43 height 12
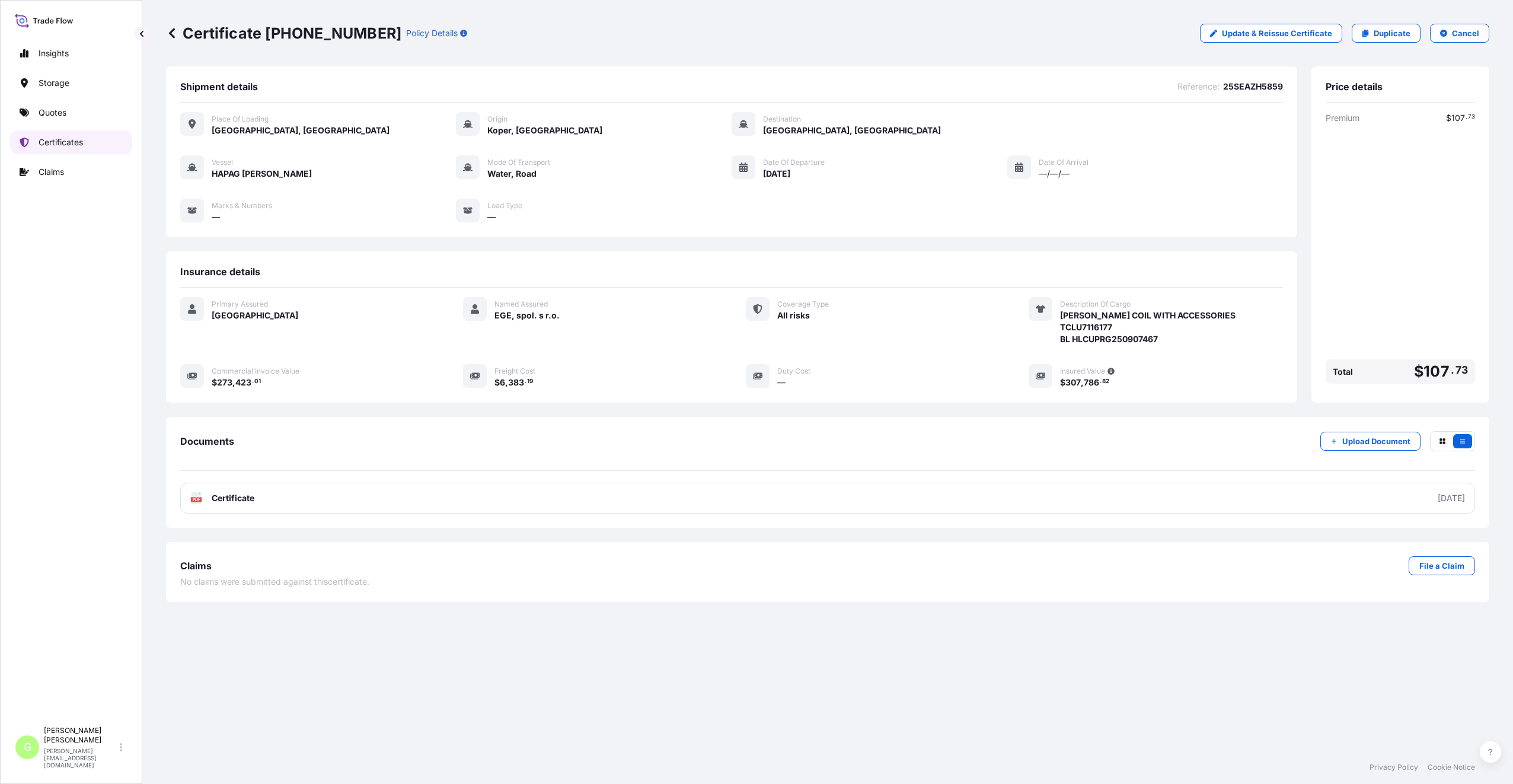
click at [62, 135] on link "Certificates" at bounding box center [71, 142] width 122 height 24
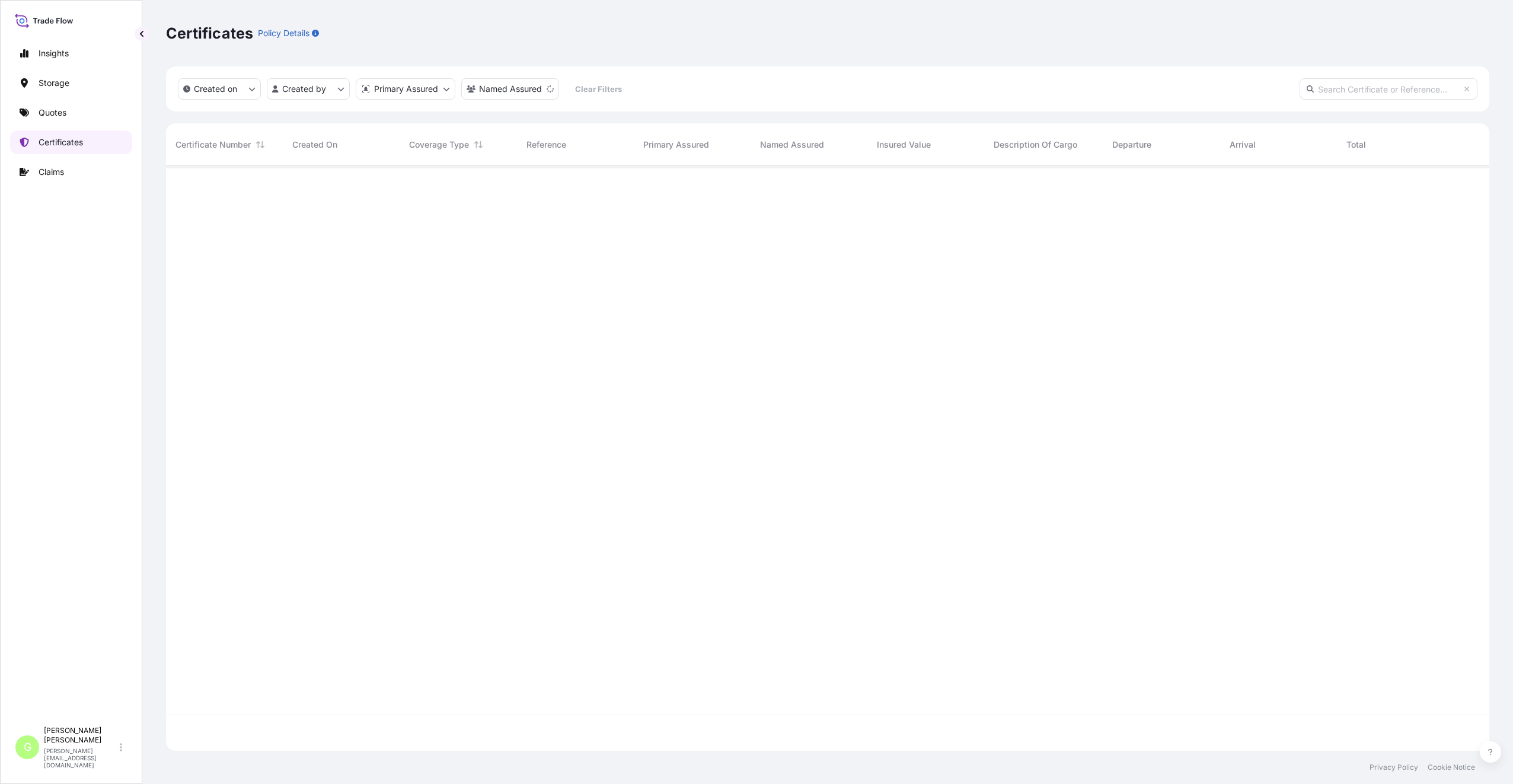
scroll to position [582, 1314]
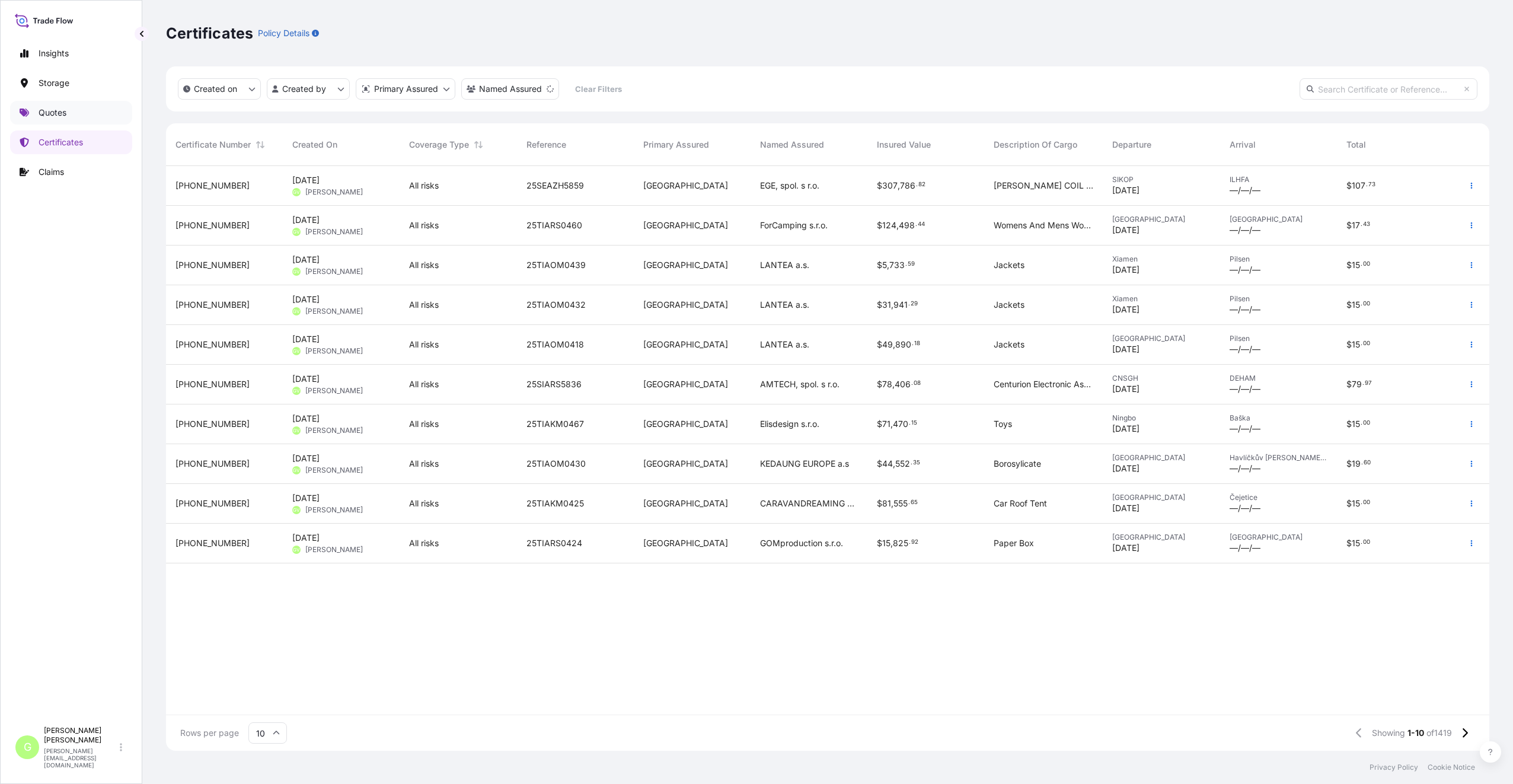
click at [44, 118] on p "Quotes" at bounding box center [52, 113] width 28 height 12
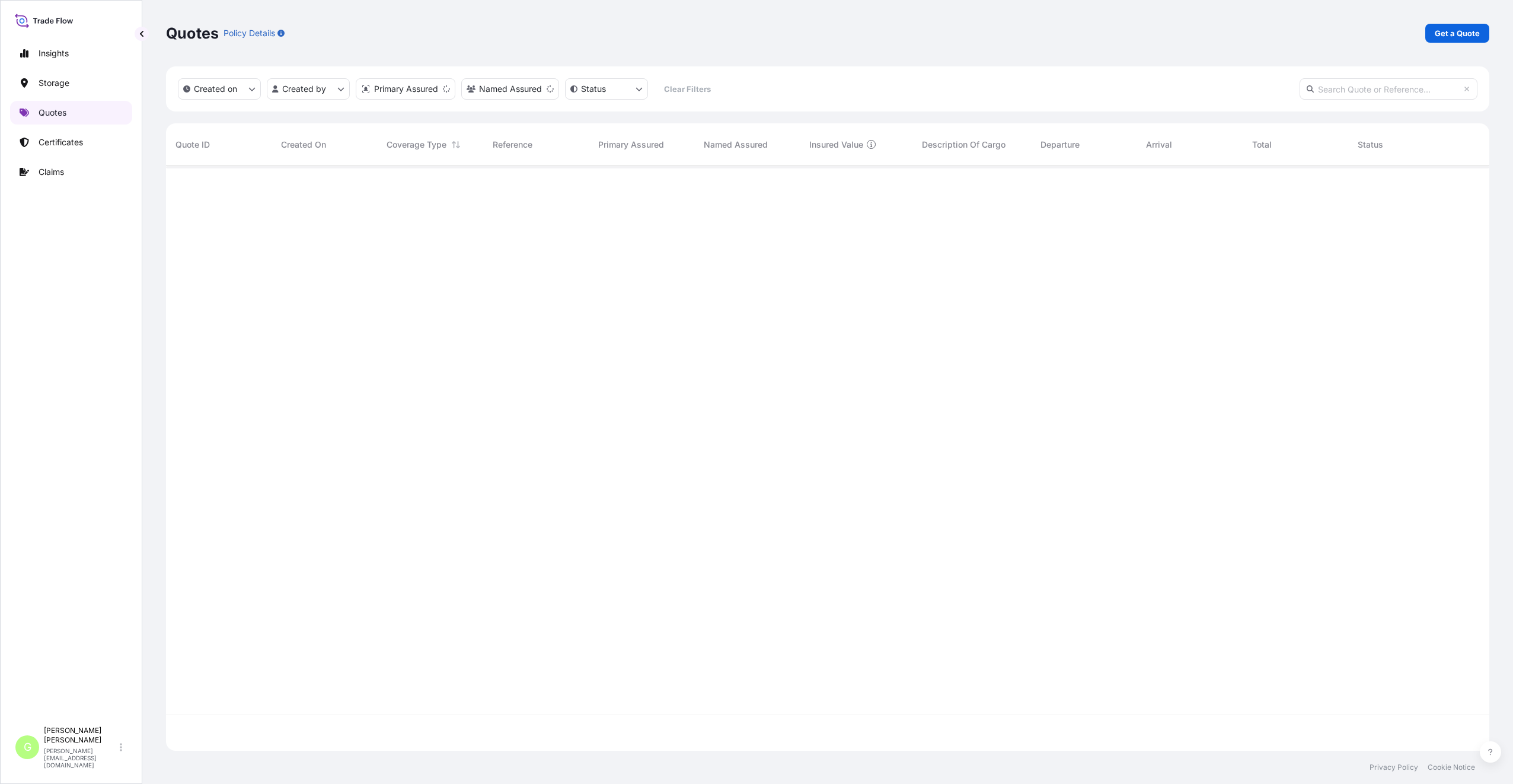
scroll to position [582, 1314]
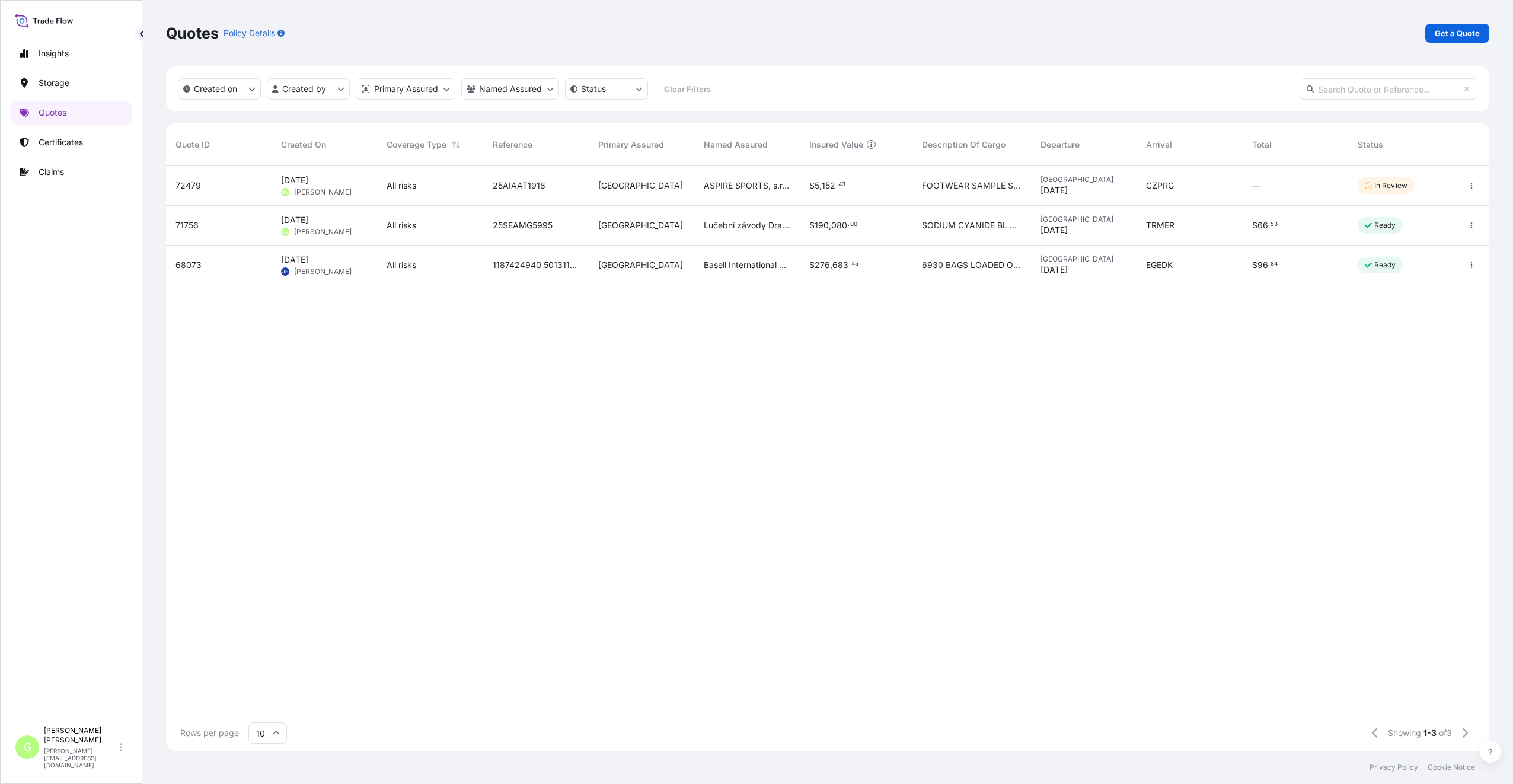
click at [188, 224] on span "71756" at bounding box center [187, 225] width 23 height 12
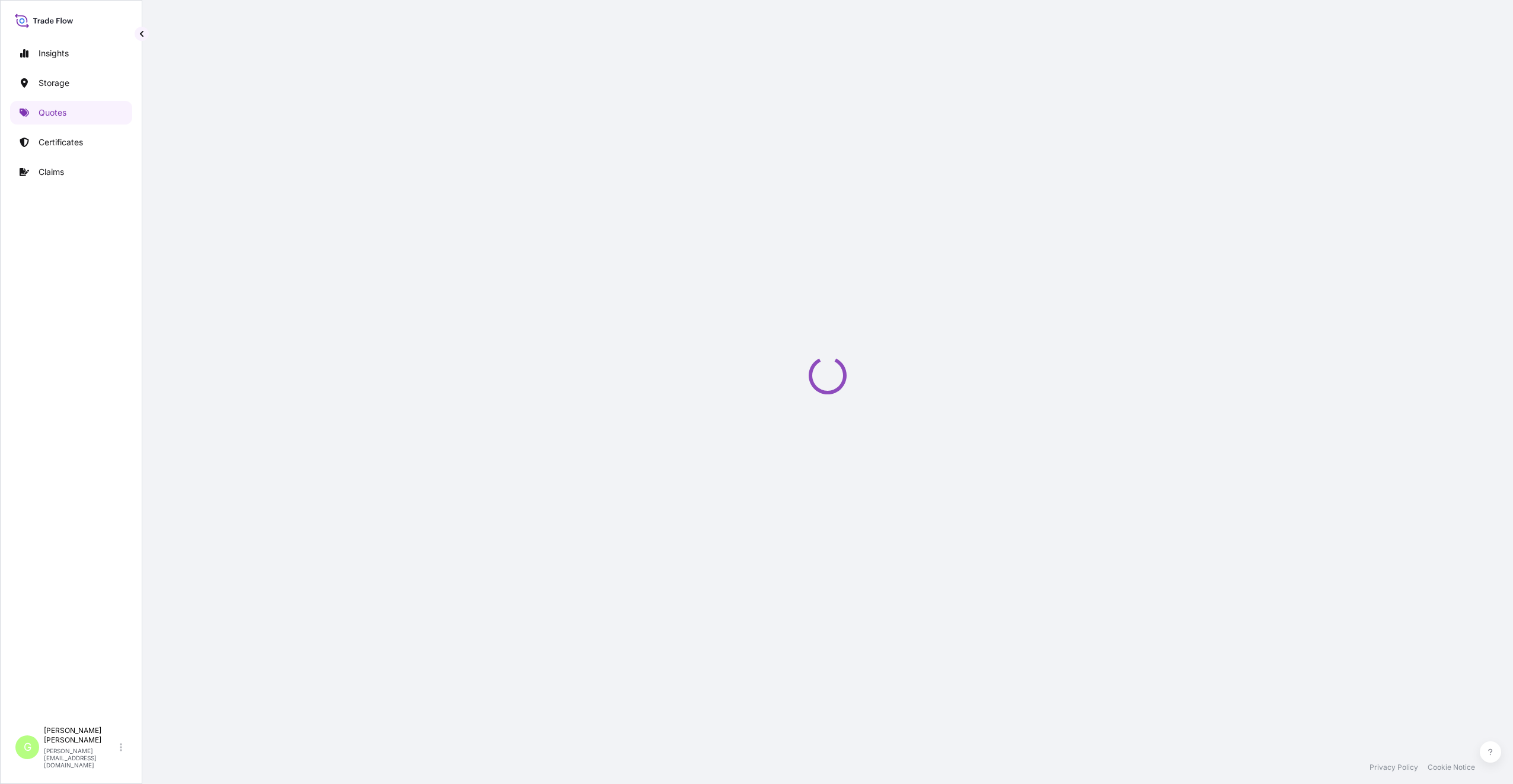
select select "Road / [GEOGRAPHIC_DATA]"
select select "Water"
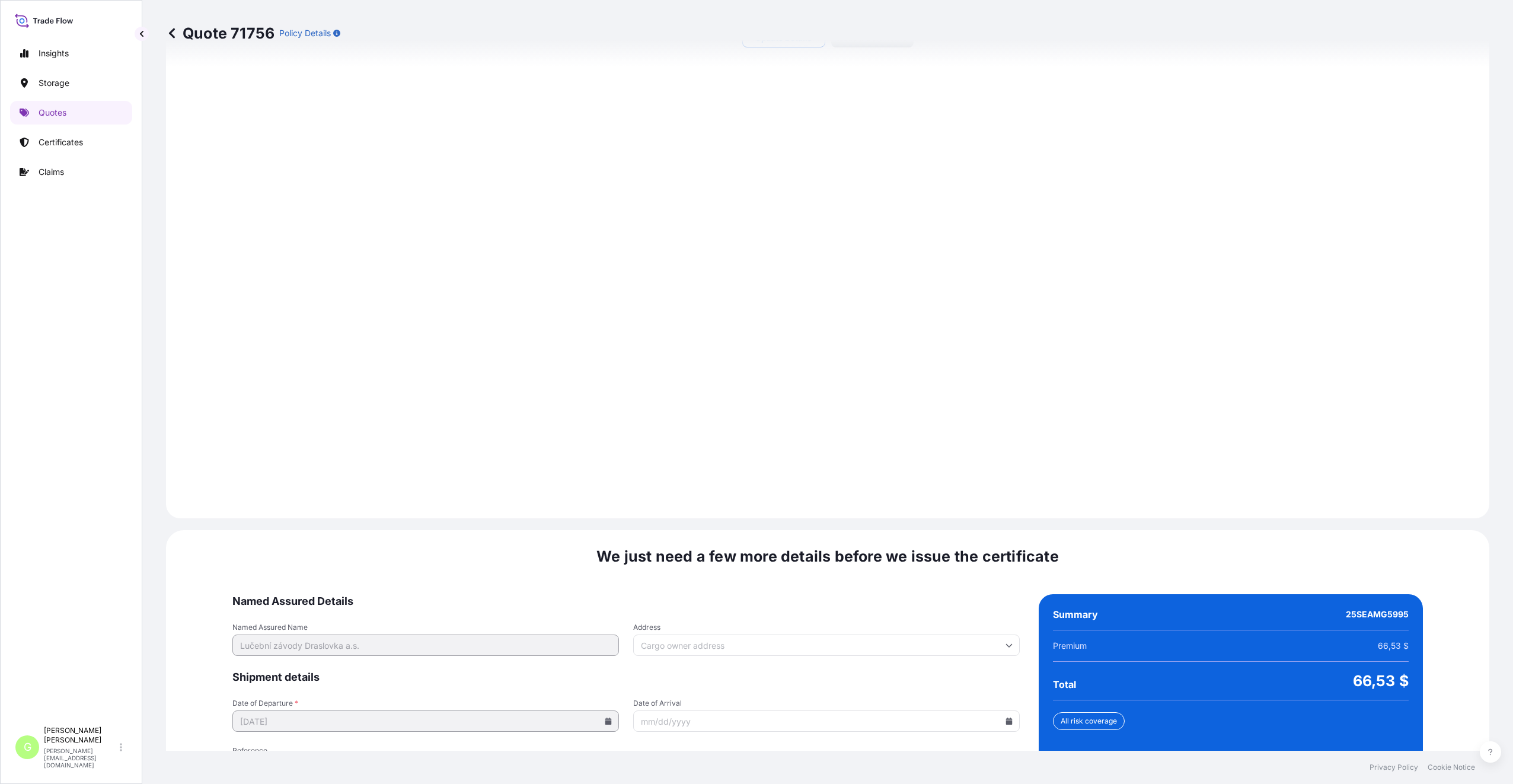
scroll to position [1463, 0]
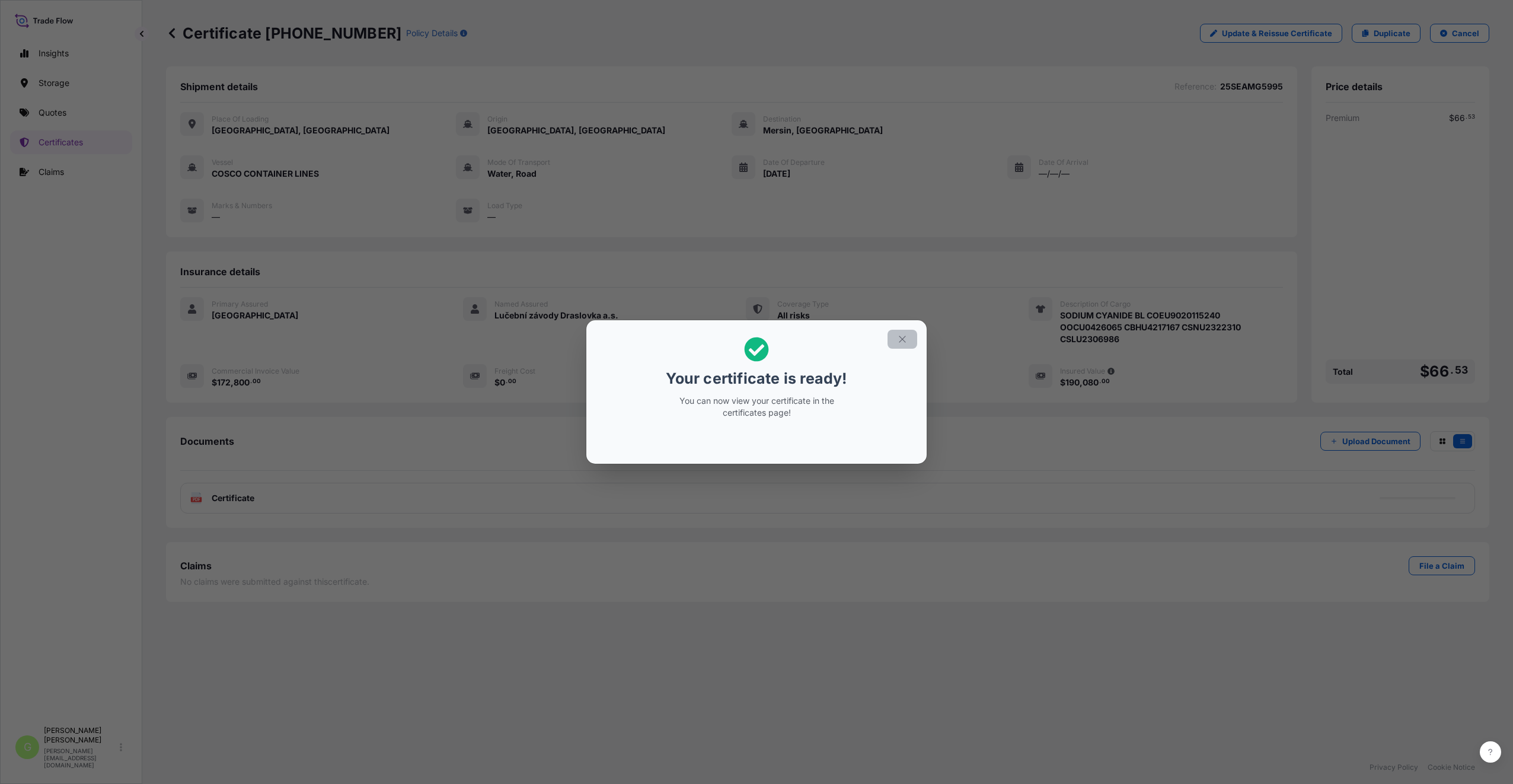
click at [897, 340] on button "button" at bounding box center [902, 339] width 29 height 19
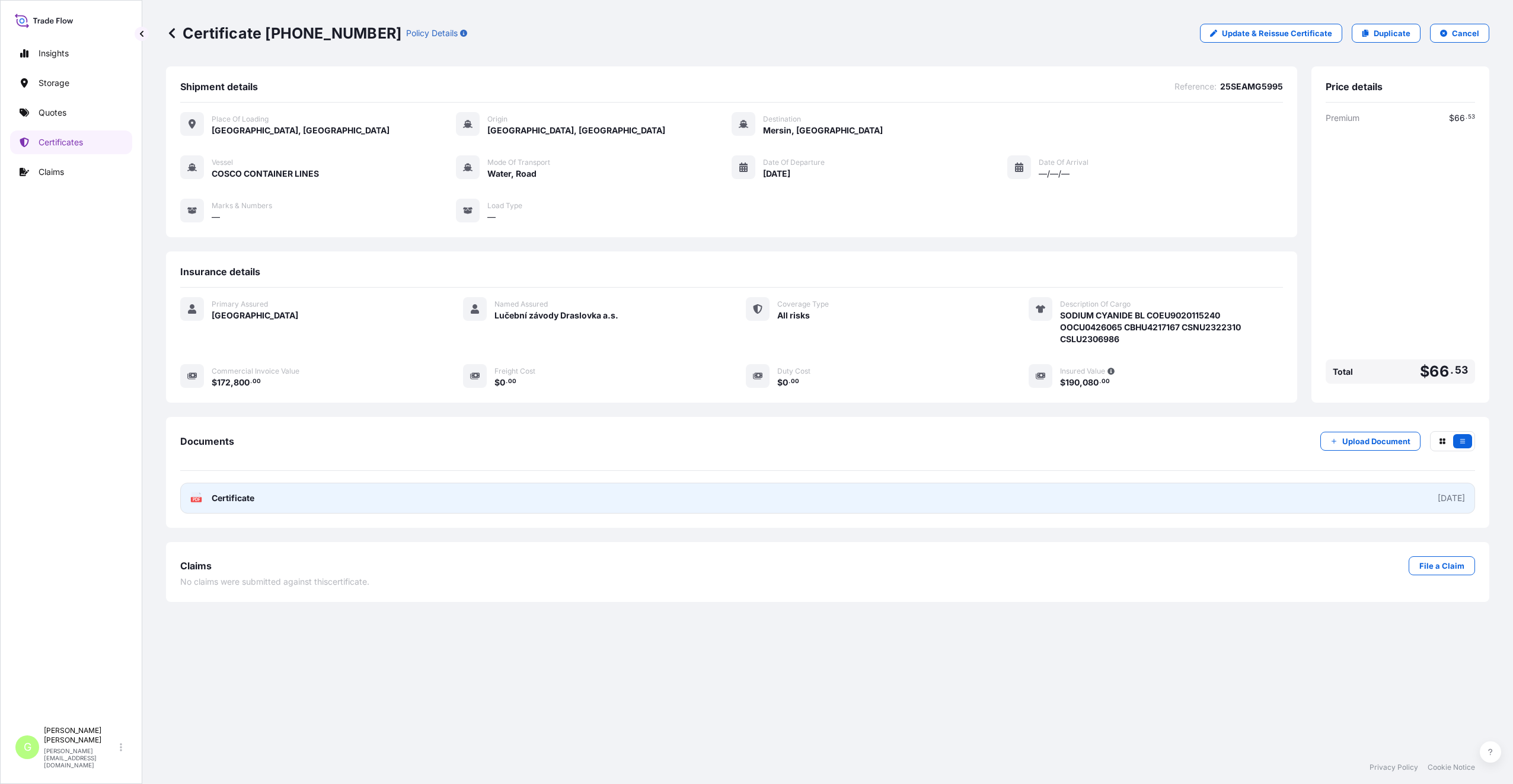
click at [231, 496] on span "Certificate" at bounding box center [233, 498] width 43 height 12
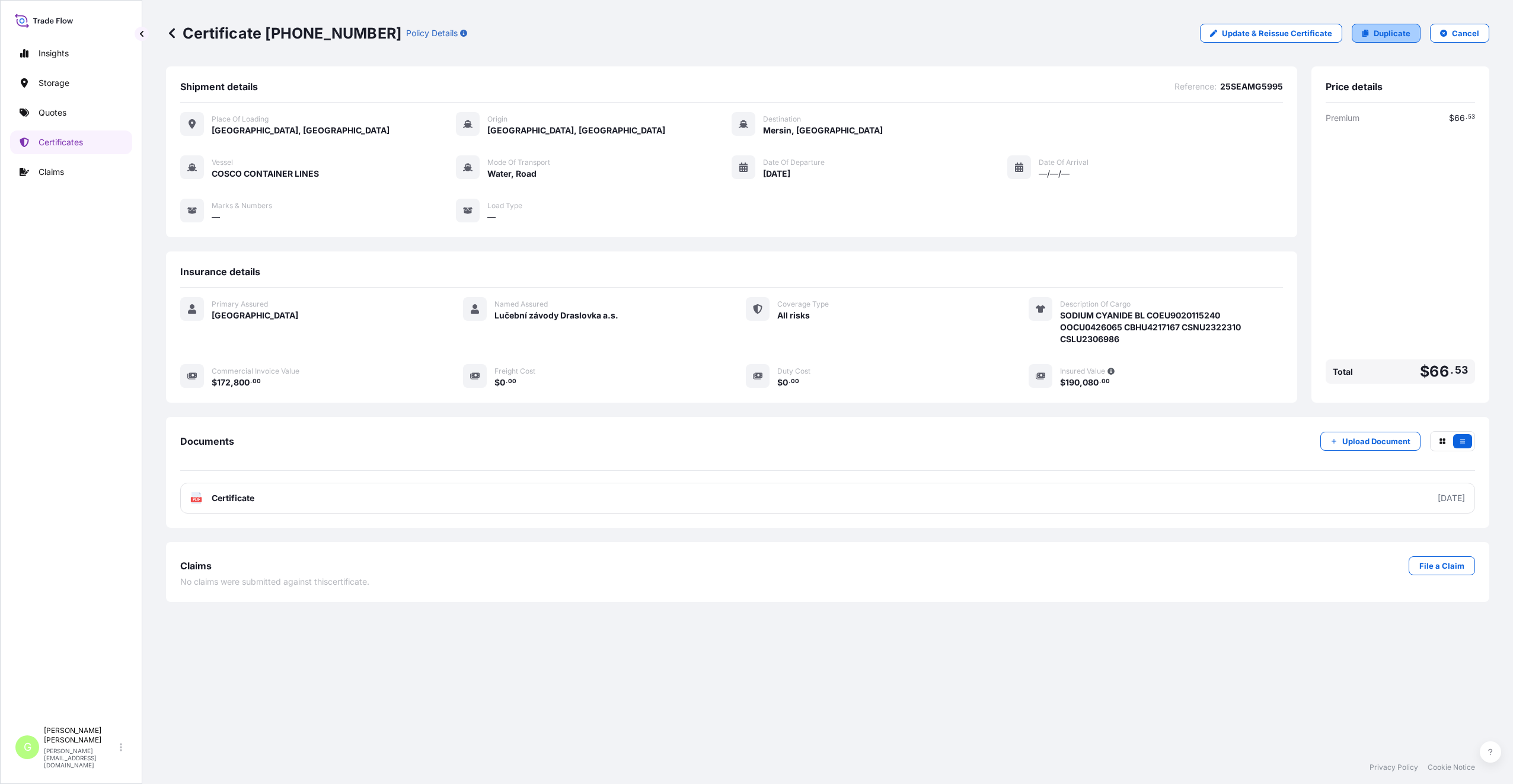
click at [1378, 34] on p "Duplicate" at bounding box center [1392, 33] width 37 height 12
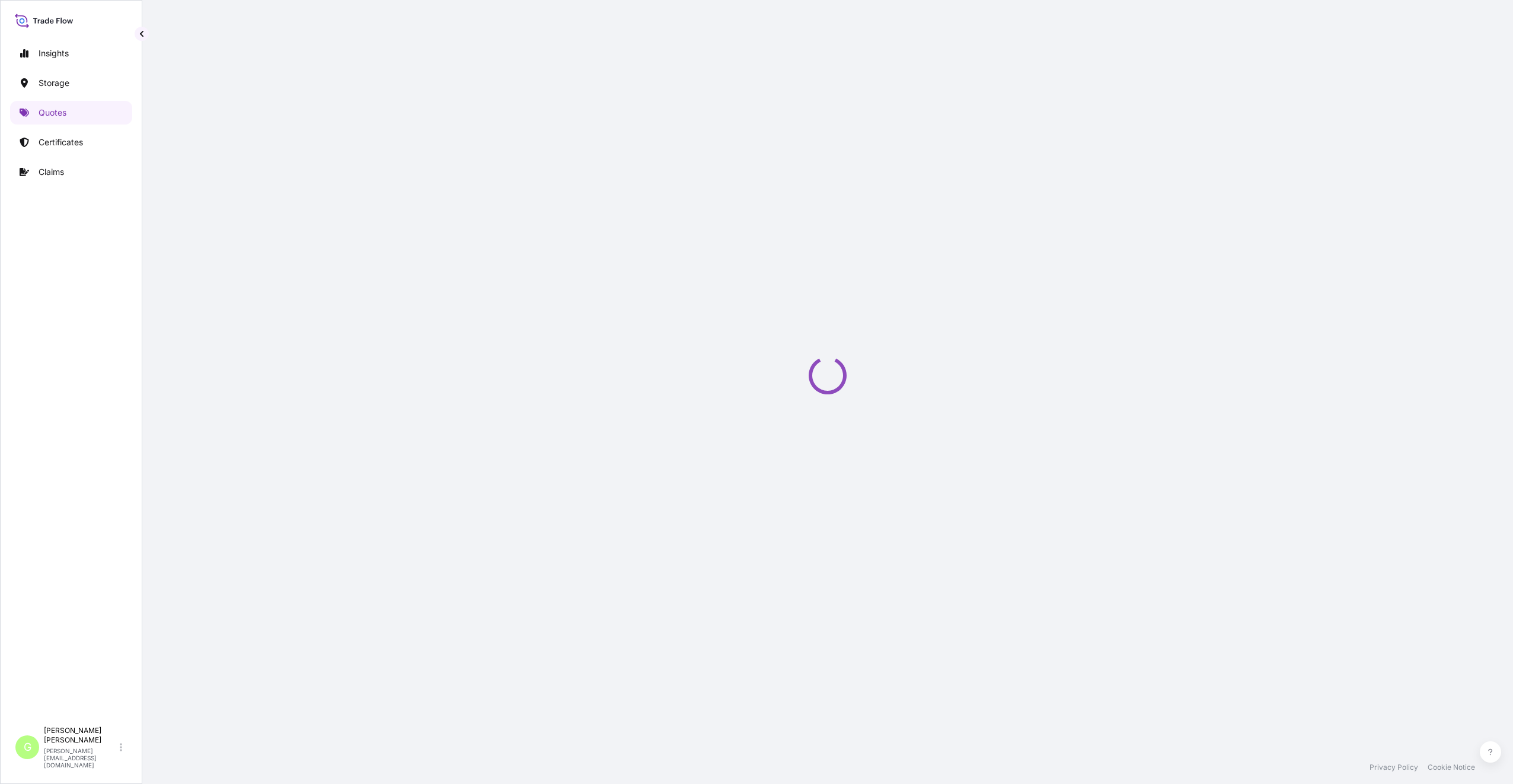
select select "Road / [GEOGRAPHIC_DATA]"
select select "Water"
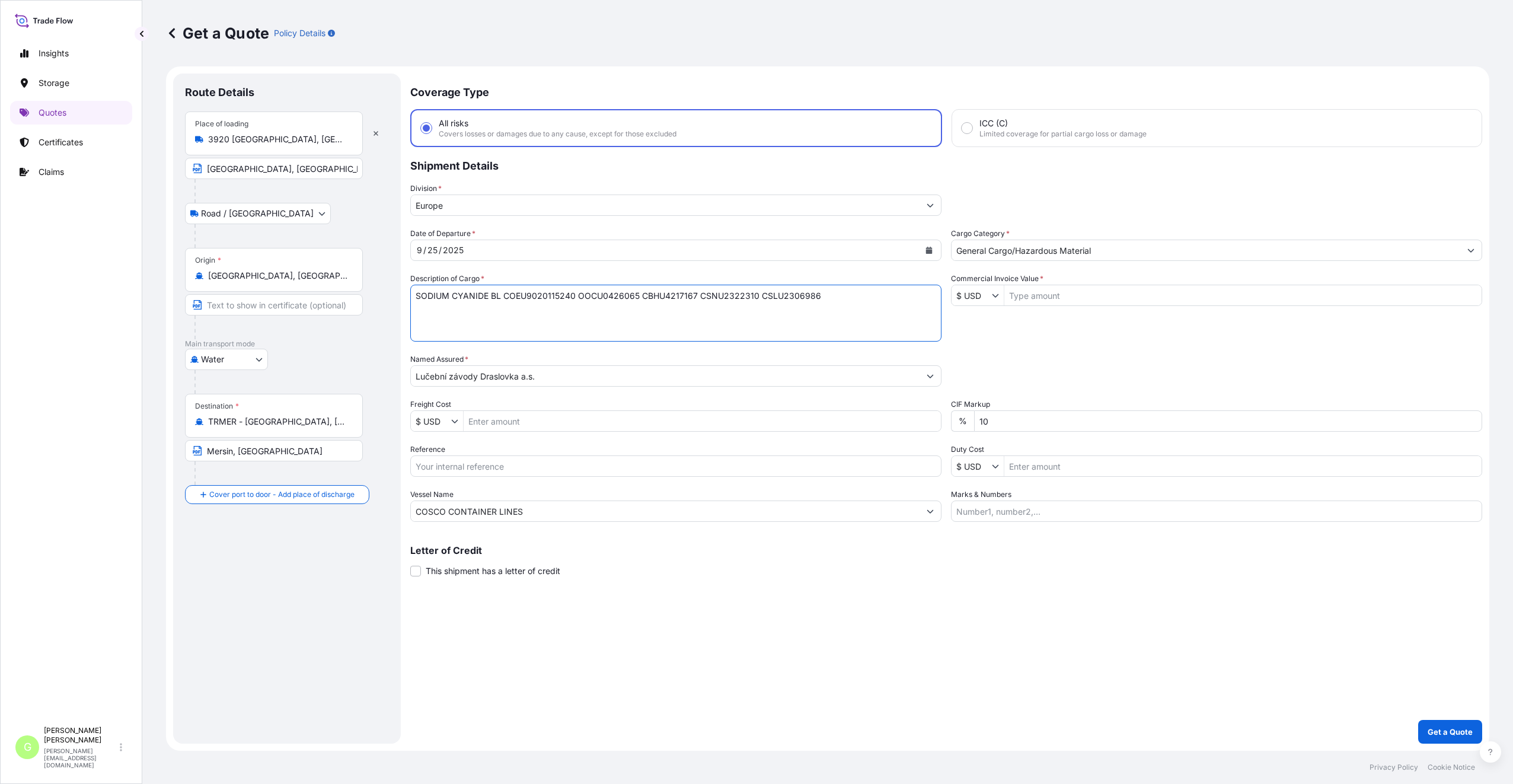
drag, startPoint x: 829, startPoint y: 298, endPoint x: 489, endPoint y: 300, distance: 340.0
click at [489, 300] on textarea "SODIUM CYANIDE BL COEU9020115240 OOCU0426065 CBHU4217167 CSNU2322310 CSLU2306986" at bounding box center [675, 312] width 531 height 57
type textarea "SODIUM CYANIDE"
click at [442, 472] on input "Reference" at bounding box center [675, 466] width 531 height 21
paste input "25SEAMG6292"
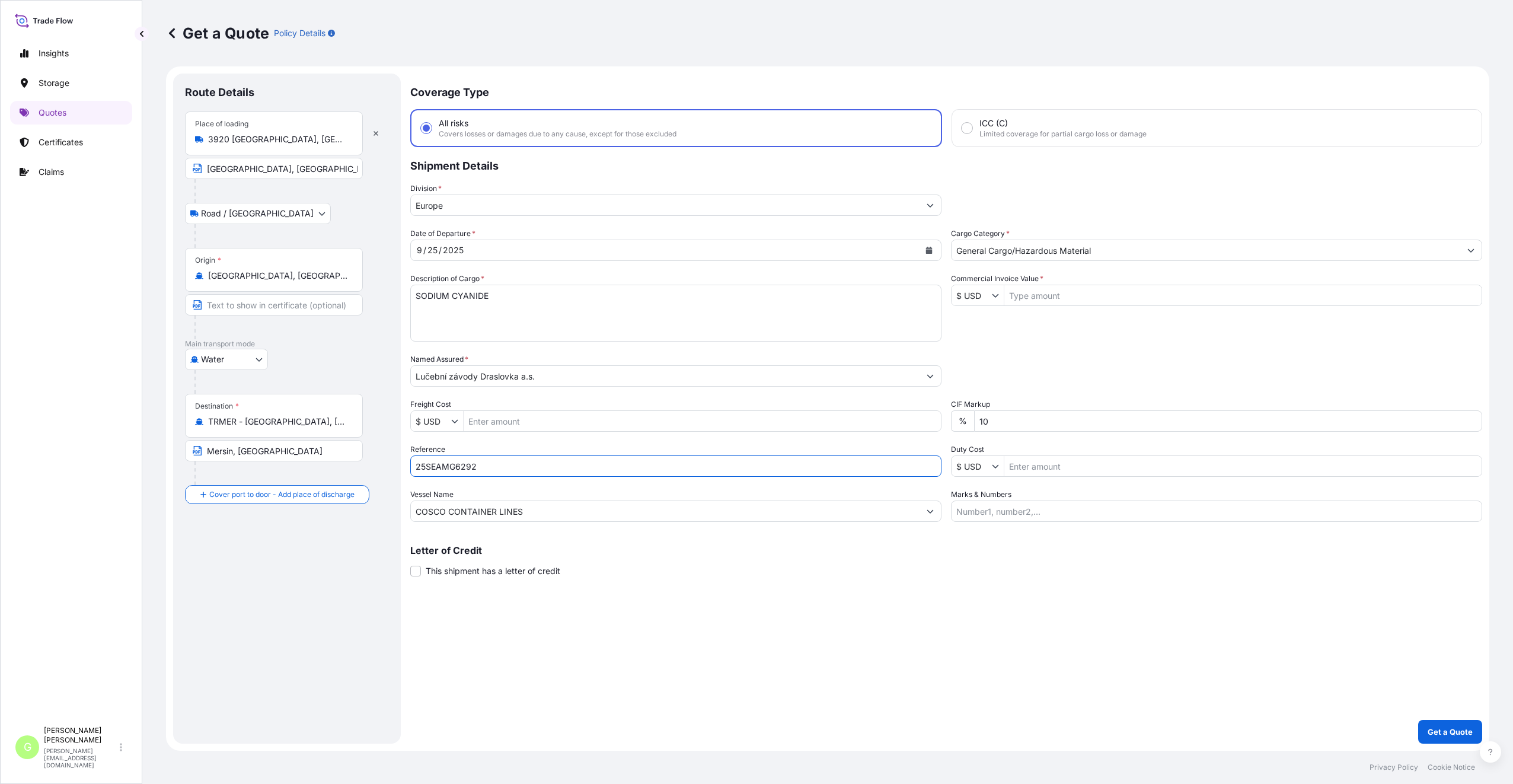
type input "25SEAMG6292"
click at [1086, 295] on input "Commercial Invoice Value *" at bounding box center [1243, 295] width 477 height 21
paste input "43200.0000"
type input "43,200"
click at [505, 293] on textarea "SODIUM CYANIDE BL COEU9020115240 OOCU0426065 CBHU4217167 CSNU2322310 CSLU2306986" at bounding box center [675, 312] width 531 height 57
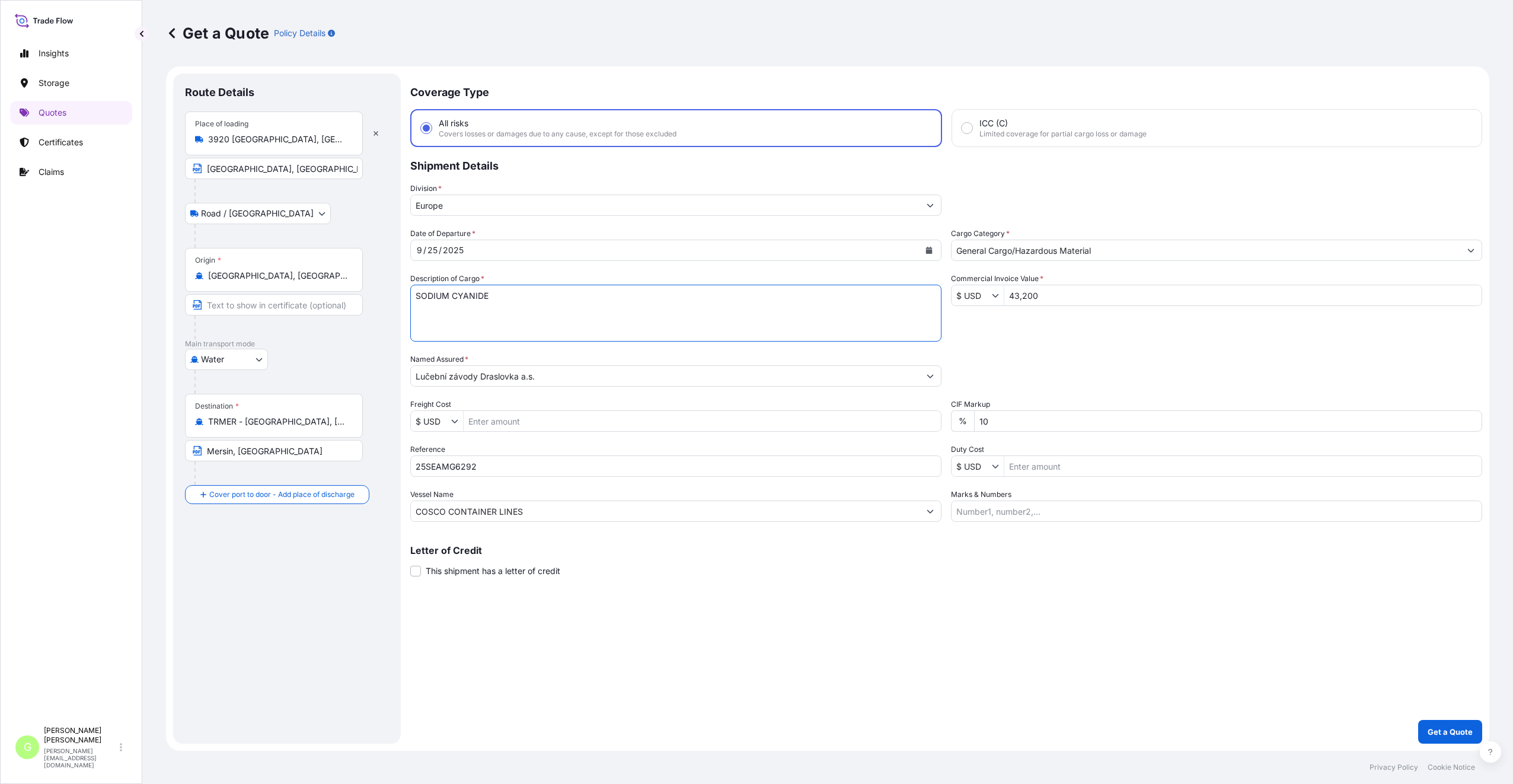
click at [424, 307] on textarea "SODIUM CYANIDE BL COEU9020115240 OOCU0426065 CBHU4217167 CSNU2322310 CSLU2306986" at bounding box center [675, 312] width 531 height 57
paste textarea "TIIU2183380"
click at [539, 616] on div "Coverage Type All risks Covers losses or damages due to any cause, except for t…" at bounding box center [946, 408] width 1072 height 670
click at [441, 325] on textarea "SODIUM CYANIDE BL COEU9020115240 OOCU0426065 CBHU4217167 CSNU2322310 CSLU2306986" at bounding box center [675, 312] width 531 height 57
paste textarea "COEU9020115241"
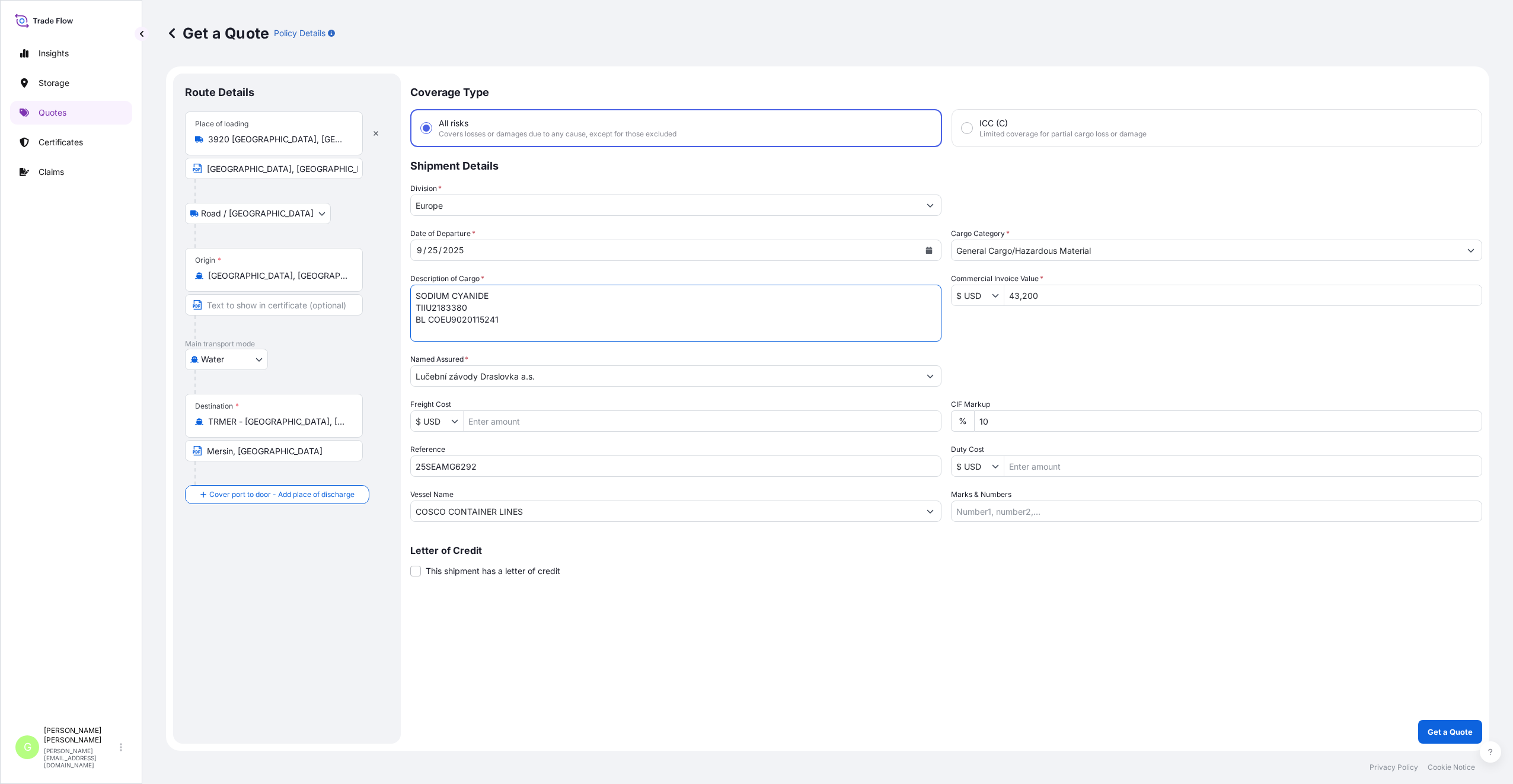
type textarea "SODIUM CYANIDE TIIU2183380 BL COEU9020115241"
drag, startPoint x: 287, startPoint y: 278, endPoint x: 204, endPoint y: 277, distance: 83.0
click at [204, 277] on div "[GEOGRAPHIC_DATA], [GEOGRAPHIC_DATA]" at bounding box center [274, 275] width 158 height 12
click at [123, 343] on div "Insights Storage Quotes Certificates Claims" at bounding box center [71, 376] width 122 height 689
click at [240, 306] on input "Text to appear on certificate" at bounding box center [274, 305] width 178 height 21
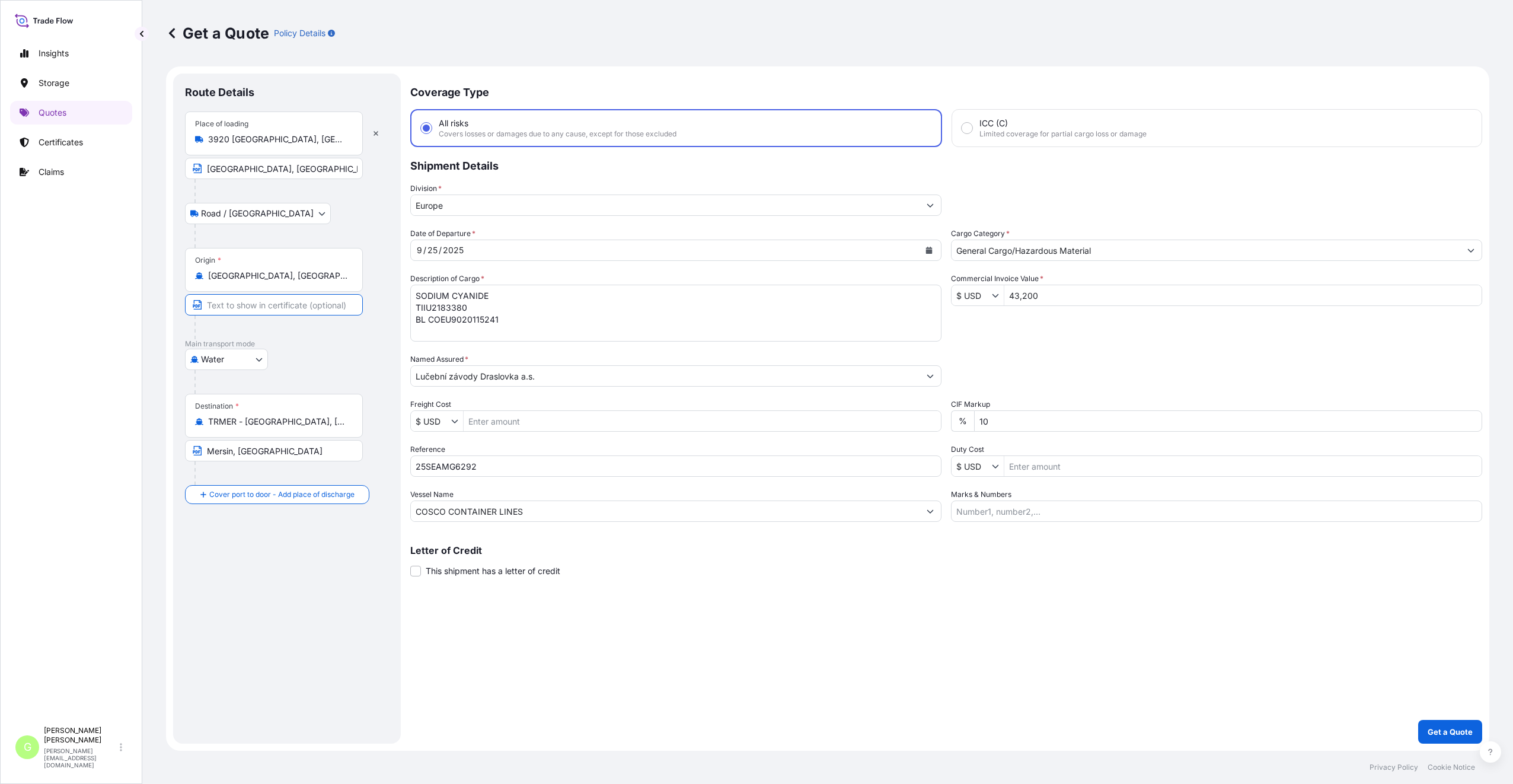
paste input "[GEOGRAPHIC_DATA], [GEOGRAPHIC_DATA]"
type input "[GEOGRAPHIC_DATA], [GEOGRAPHIC_DATA]"
click at [232, 572] on div "Route Details Place of loading [GEOGRAPHIC_DATA][PERSON_NAME][PERSON_NAME] / [G…" at bounding box center [287, 408] width 204 height 646
click at [442, 708] on div "Coverage Type All risks Covers losses or damages due to any cause, except for t…" at bounding box center [946, 408] width 1072 height 670
click at [573, 667] on div "Coverage Type All risks Covers losses or damages due to any cause, except for t…" at bounding box center [946, 408] width 1072 height 670
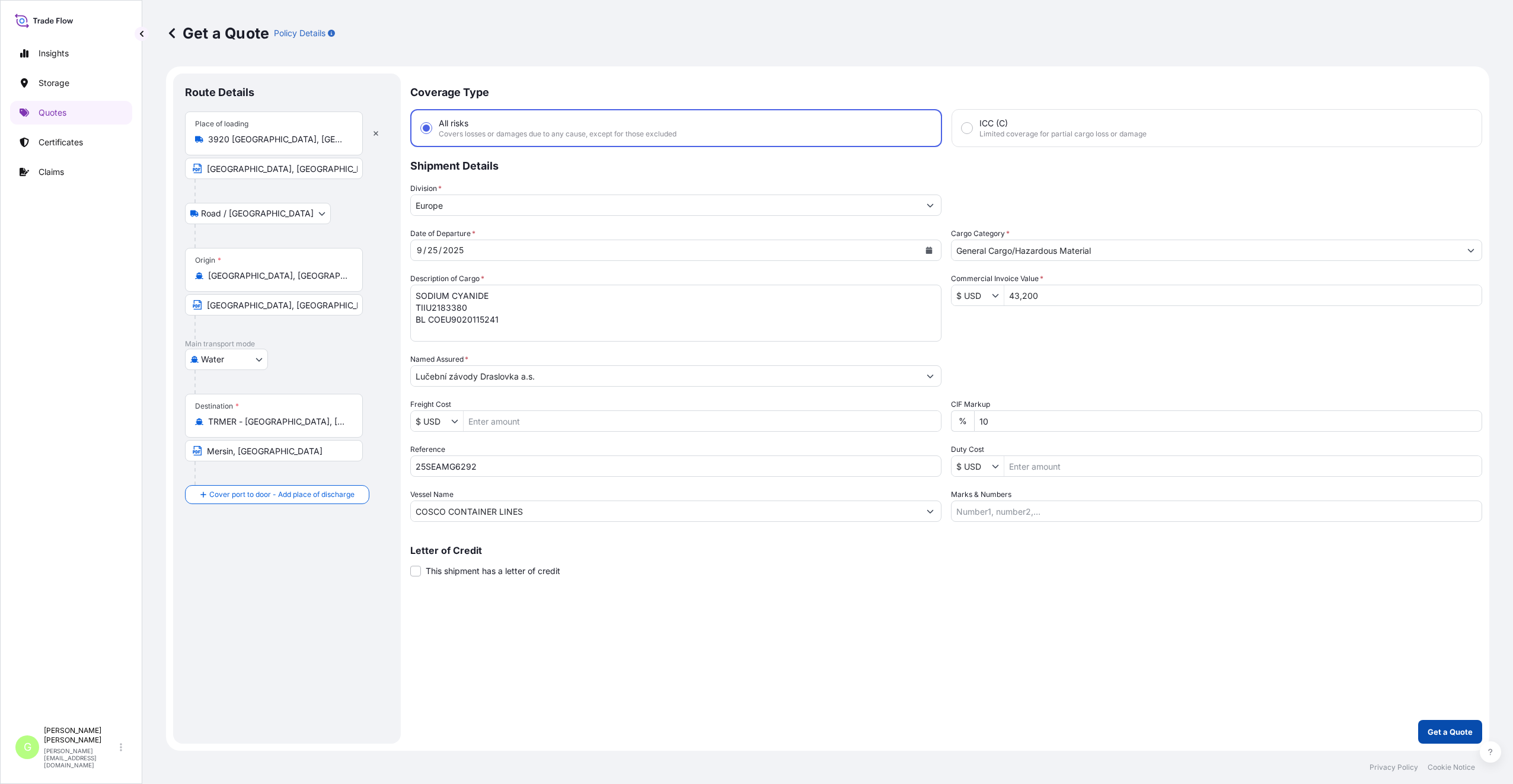
click at [1443, 730] on p "Get a Quote" at bounding box center [1450, 731] width 45 height 12
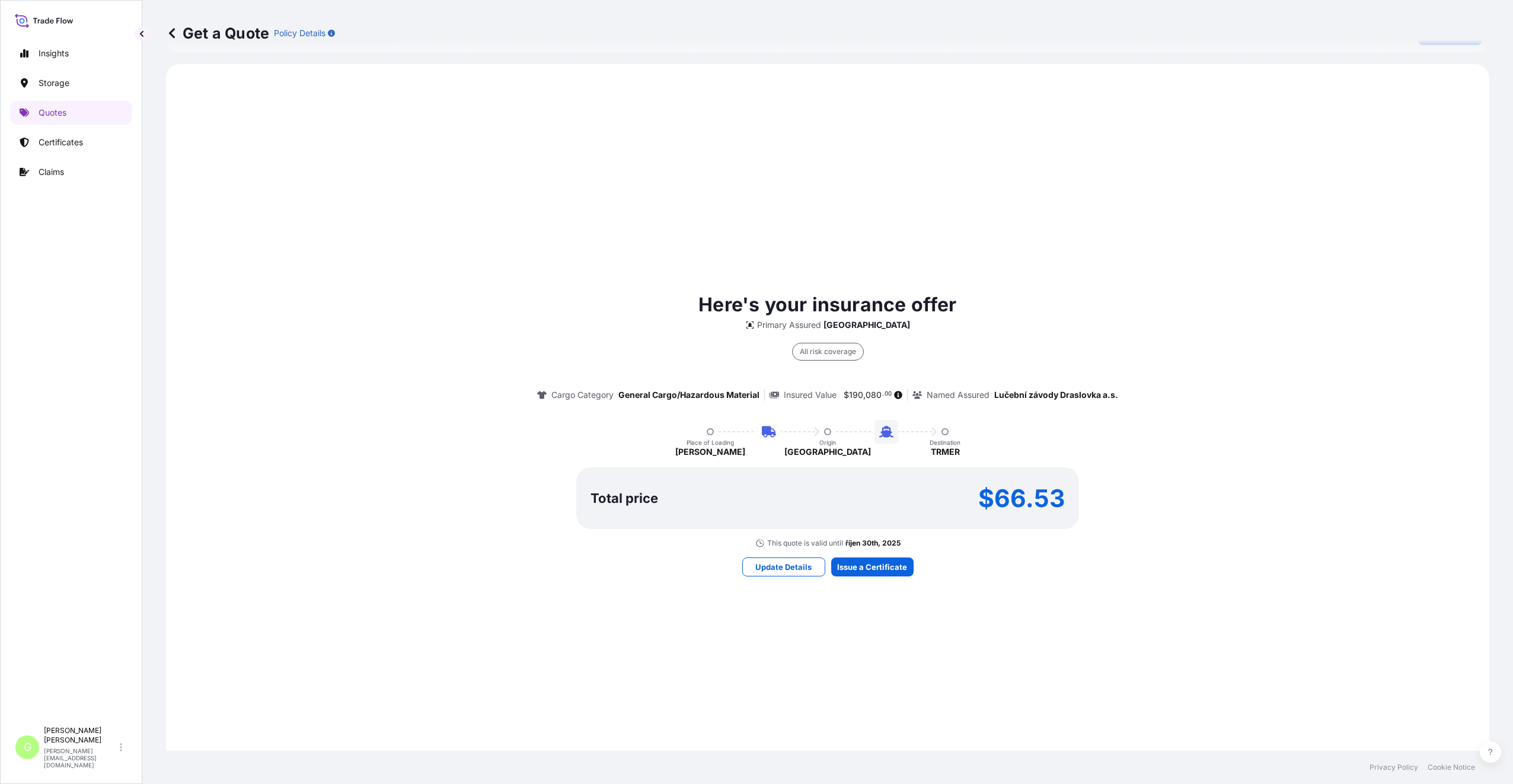
scroll to position [770, 0]
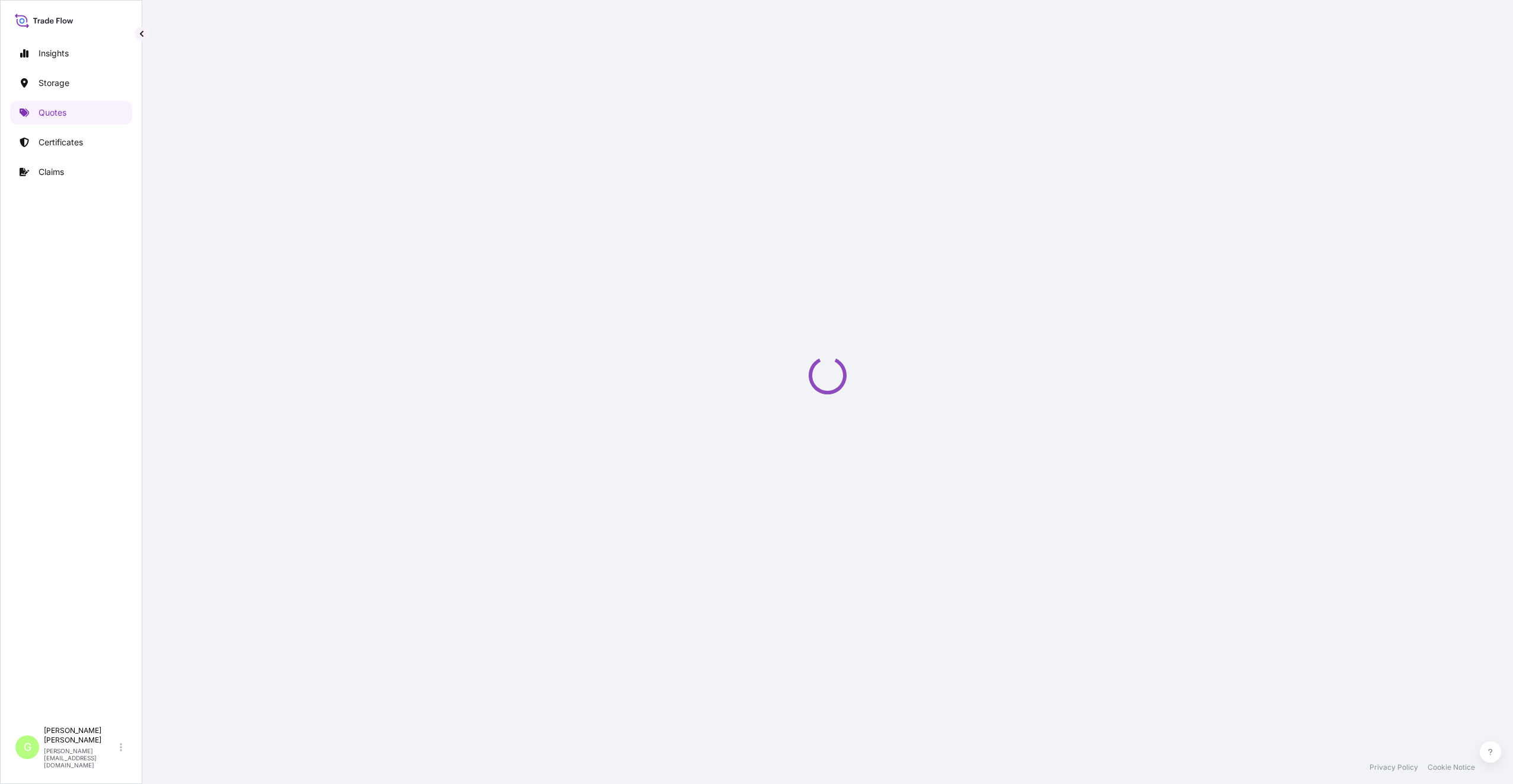
select select "Road / [GEOGRAPHIC_DATA]"
select select "Water"
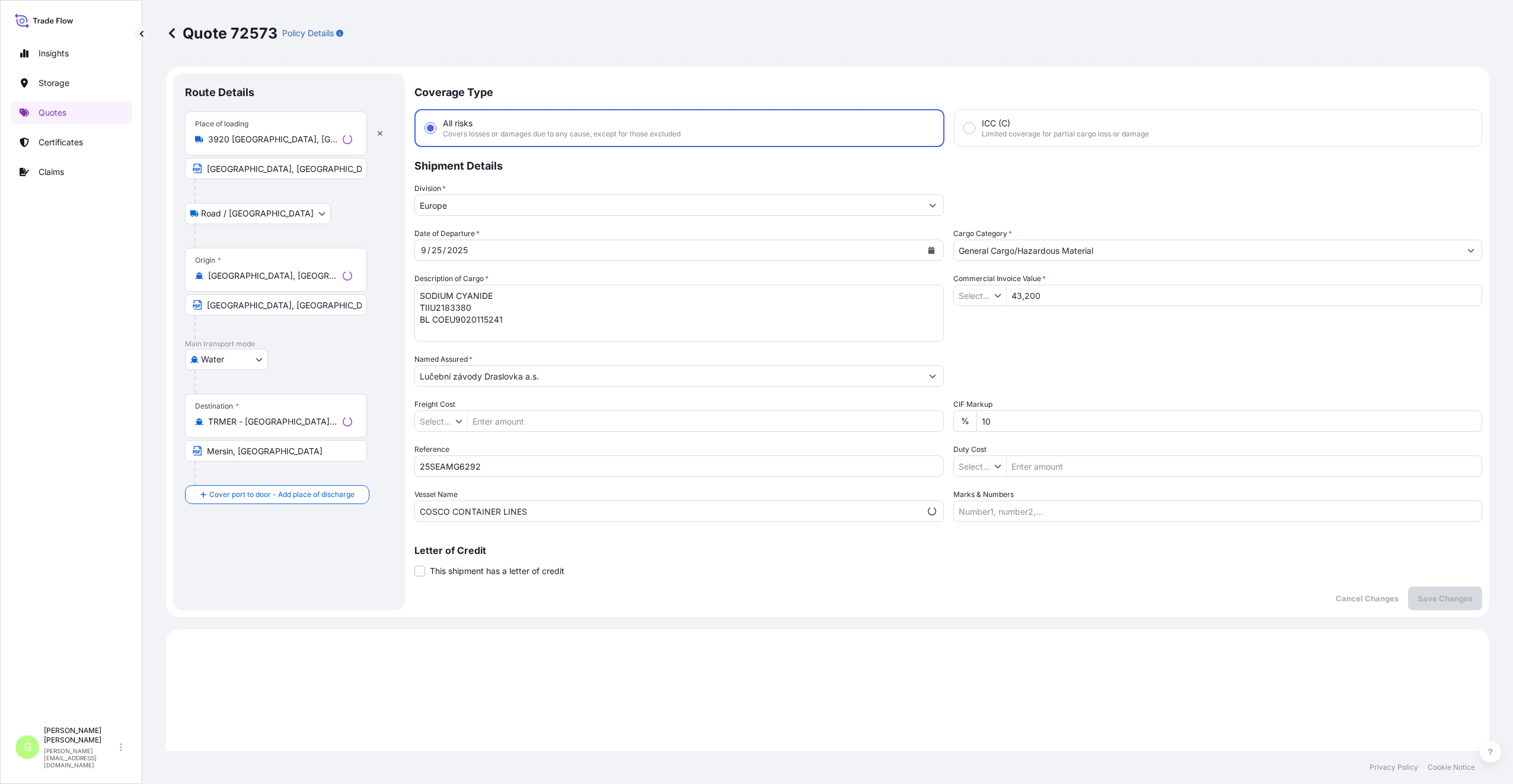
type input "$ USD"
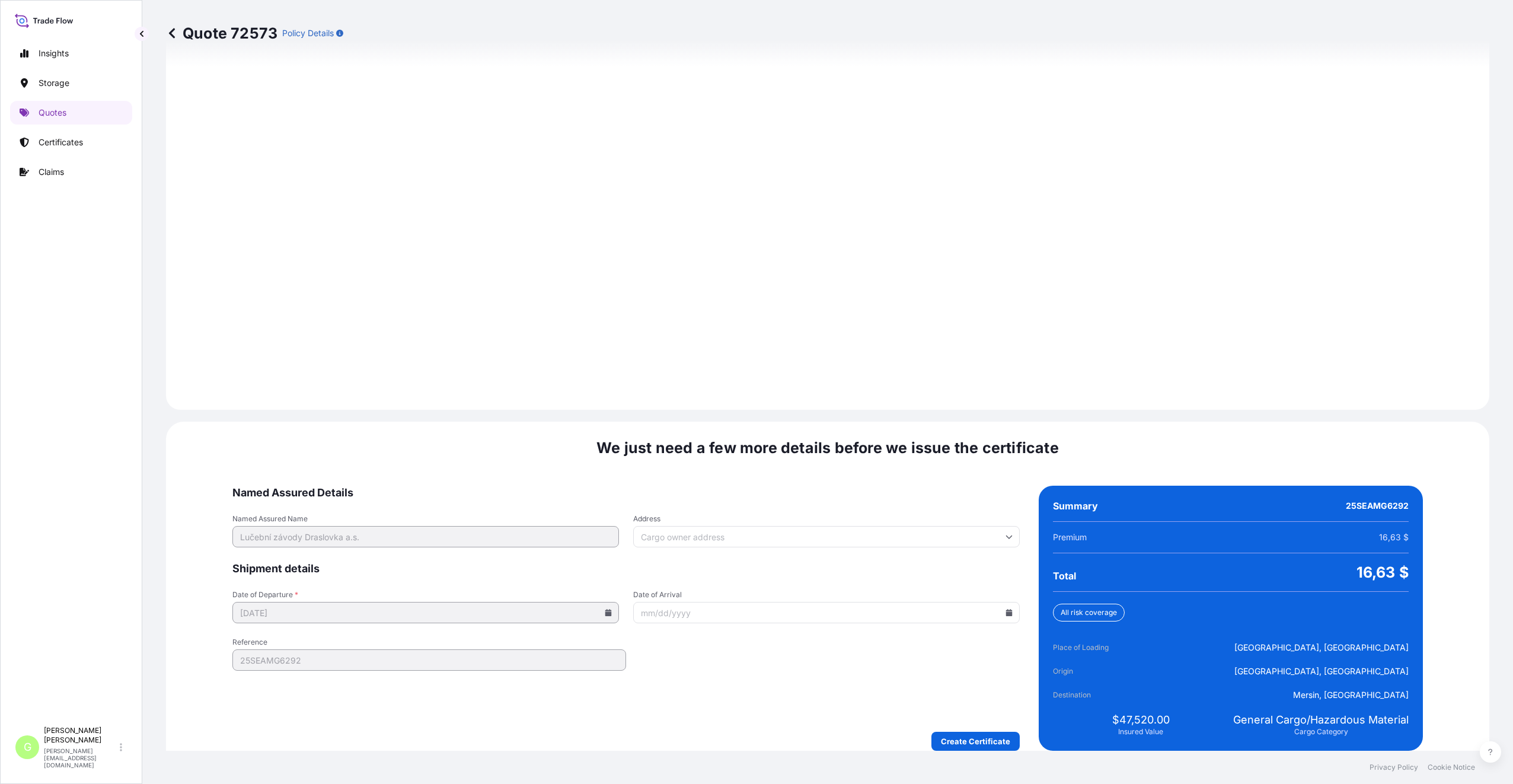
scroll to position [1463, 0]
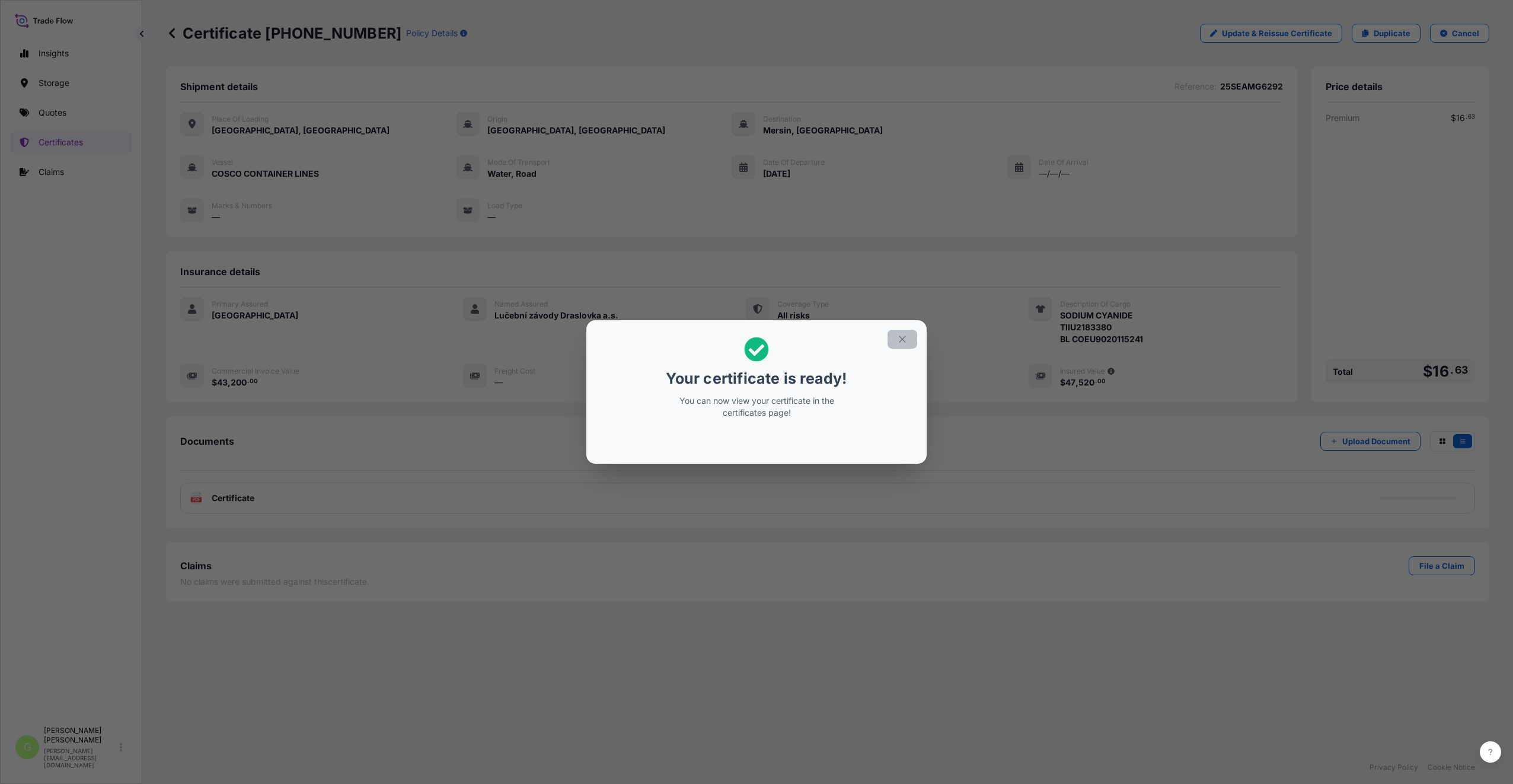
click at [904, 335] on icon "button" at bounding box center [902, 339] width 11 height 11
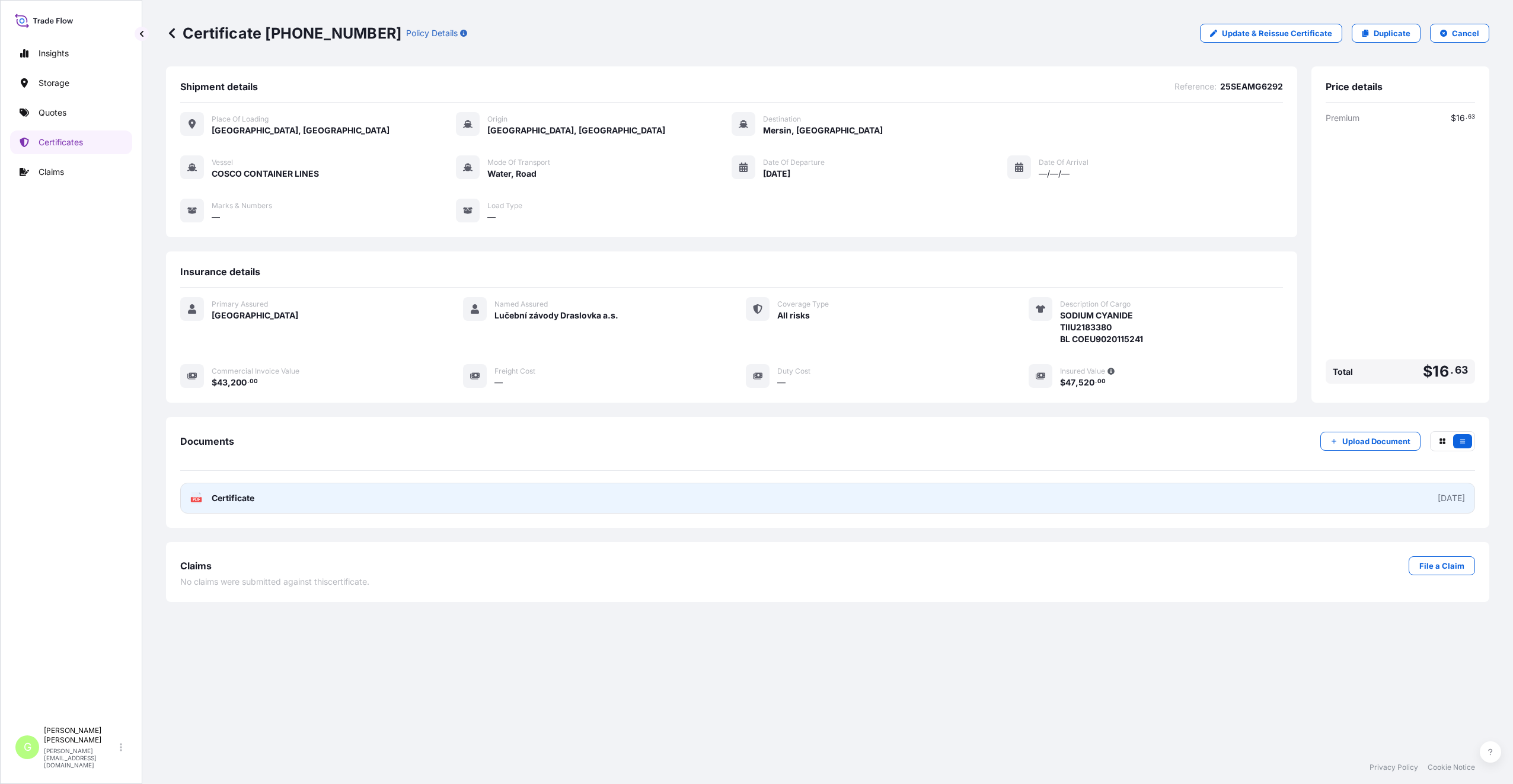
click at [219, 496] on span "Certificate" at bounding box center [233, 498] width 43 height 12
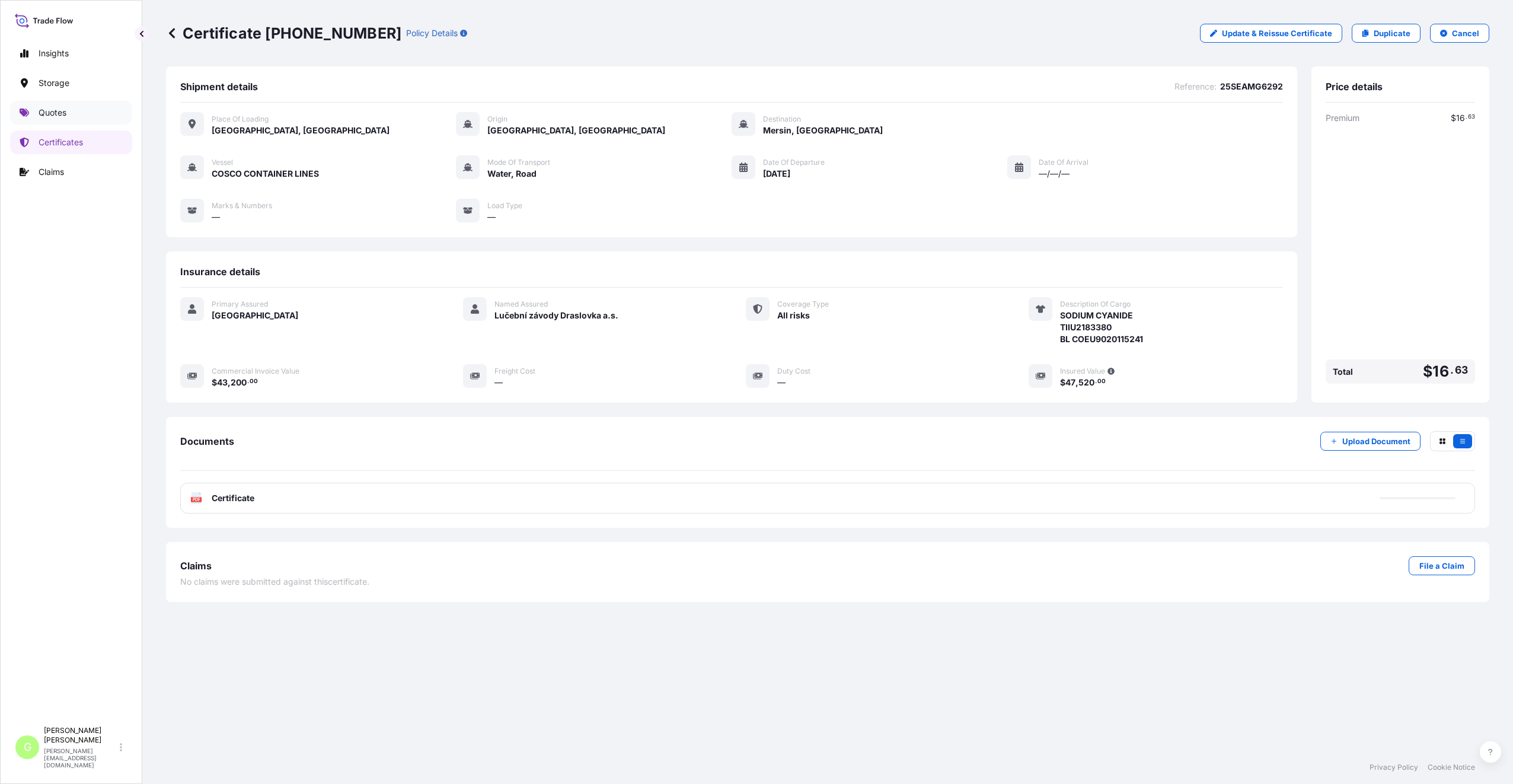
click at [48, 115] on p "Quotes" at bounding box center [52, 113] width 28 height 12
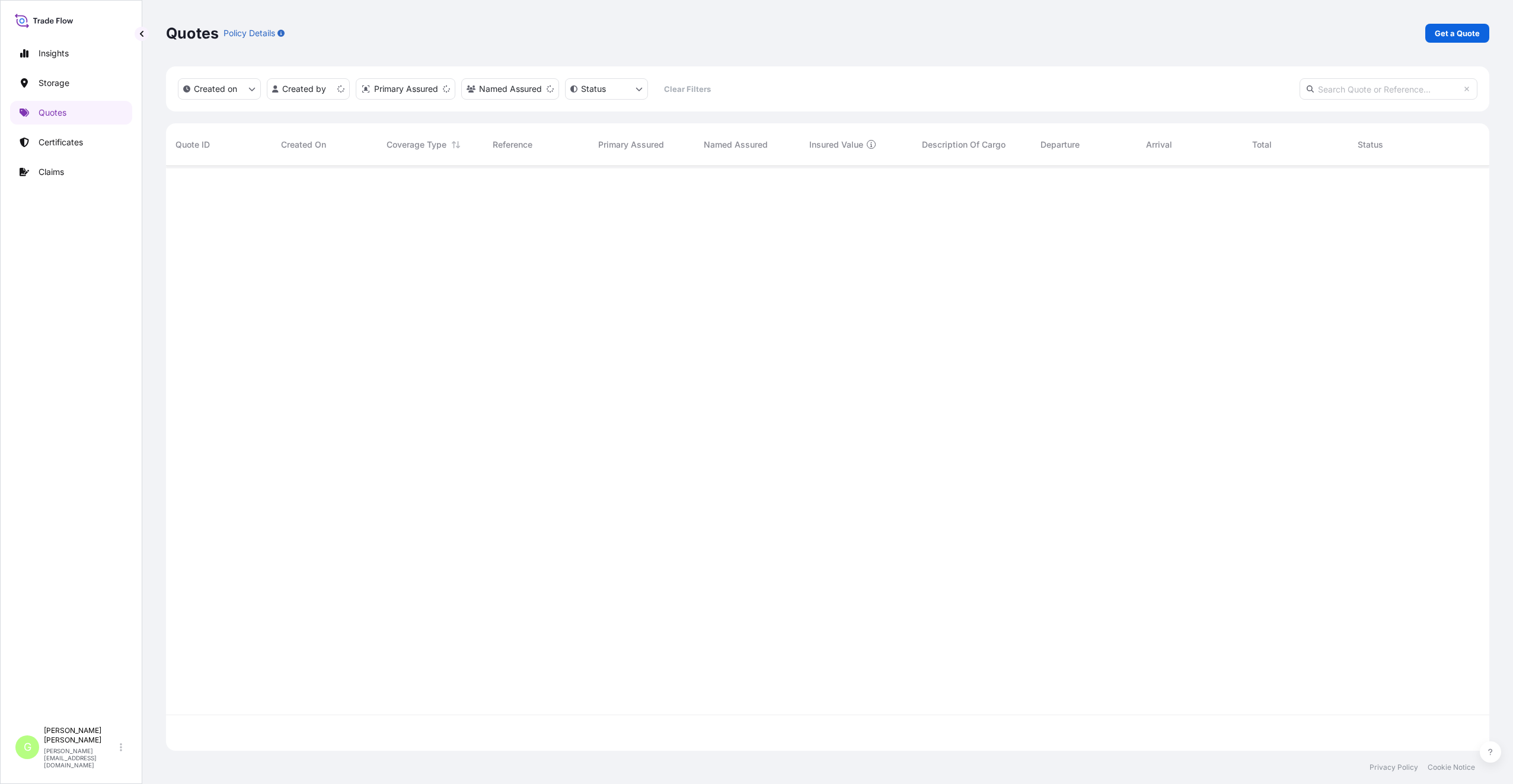
scroll to position [582, 1314]
